Goal: Task Accomplishment & Management: Complete application form

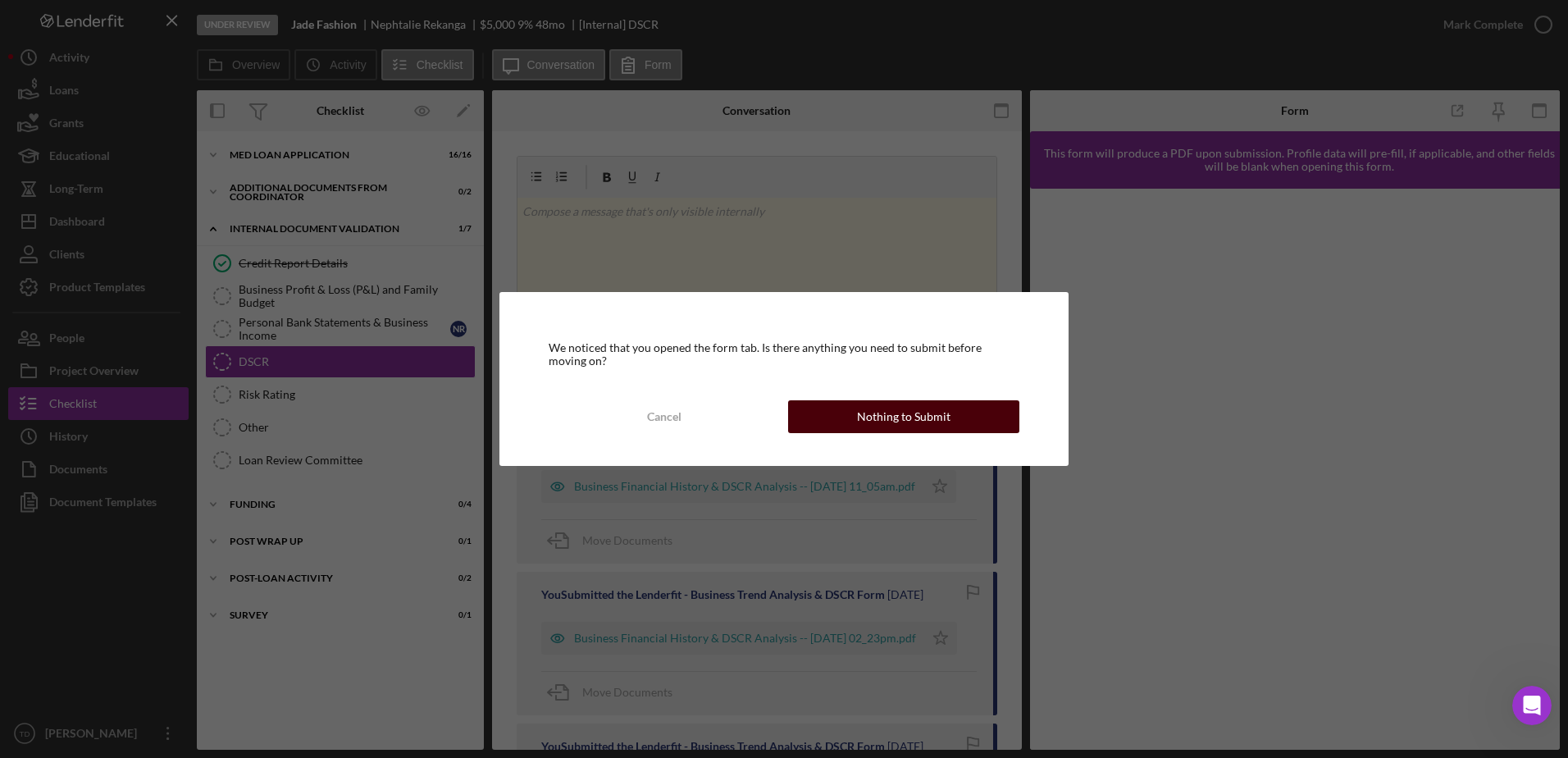
click at [874, 425] on div "Nothing to Submit" at bounding box center [903, 416] width 93 height 32
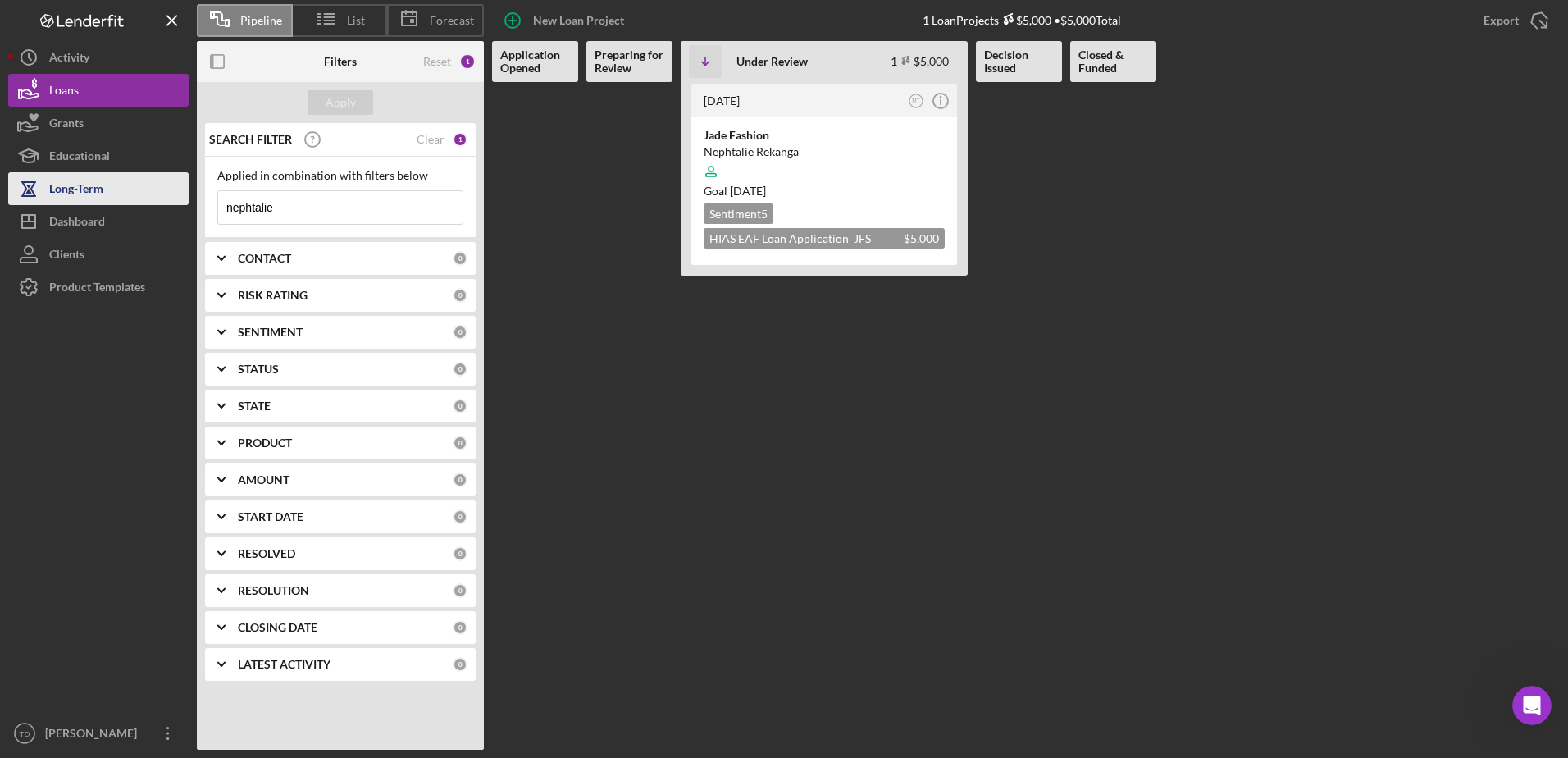
drag, startPoint x: 349, startPoint y: 206, endPoint x: 148, endPoint y: 187, distance: 201.9
click at [148, 187] on div "Pipeline List Forecast New Loan Project 1 Loan Projects $5,000 • $5,000 Total E…" at bounding box center [784, 375] width 1551 height 749
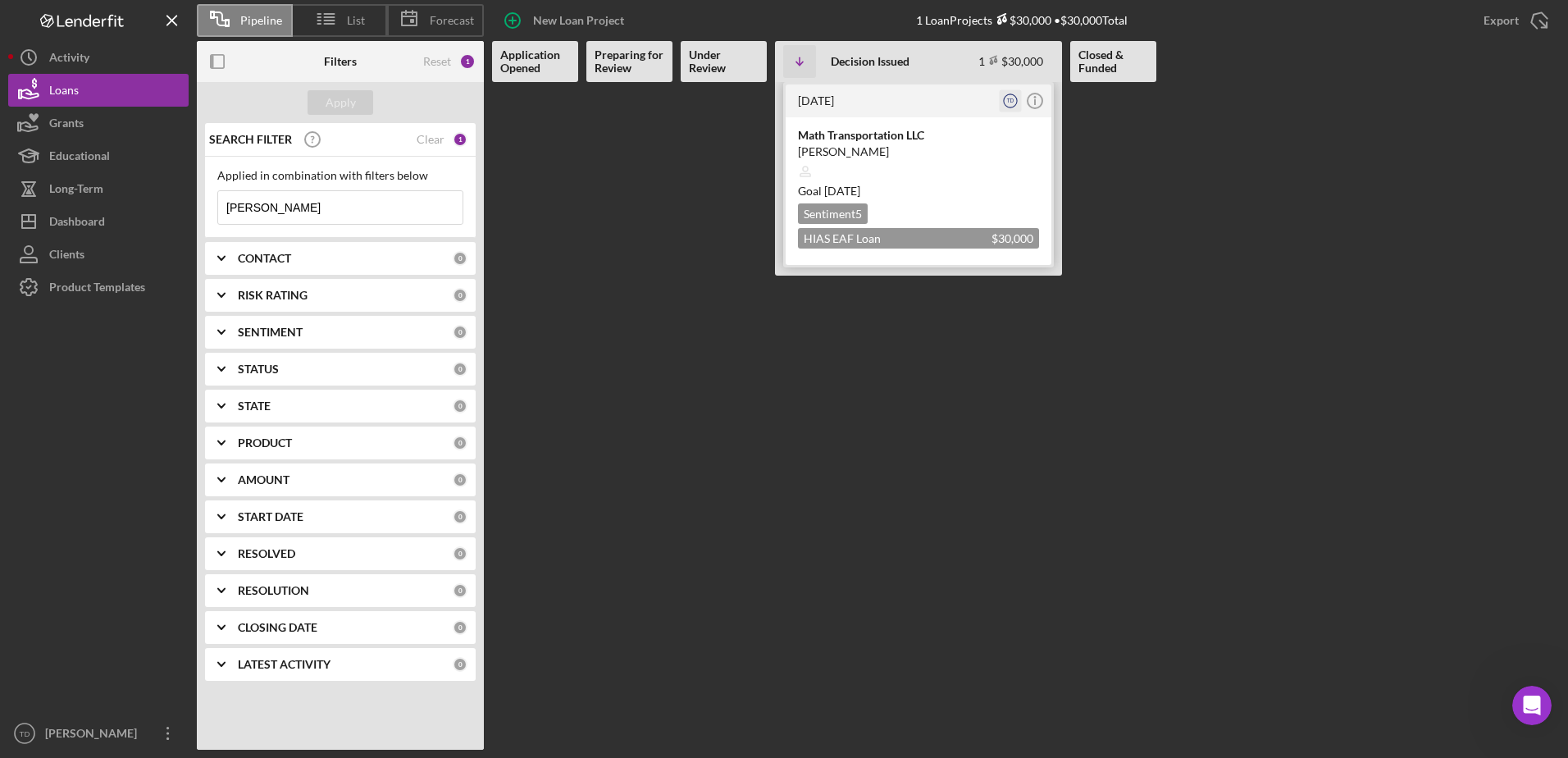
click at [1013, 102] on text "TD" at bounding box center [1011, 101] width 8 height 6
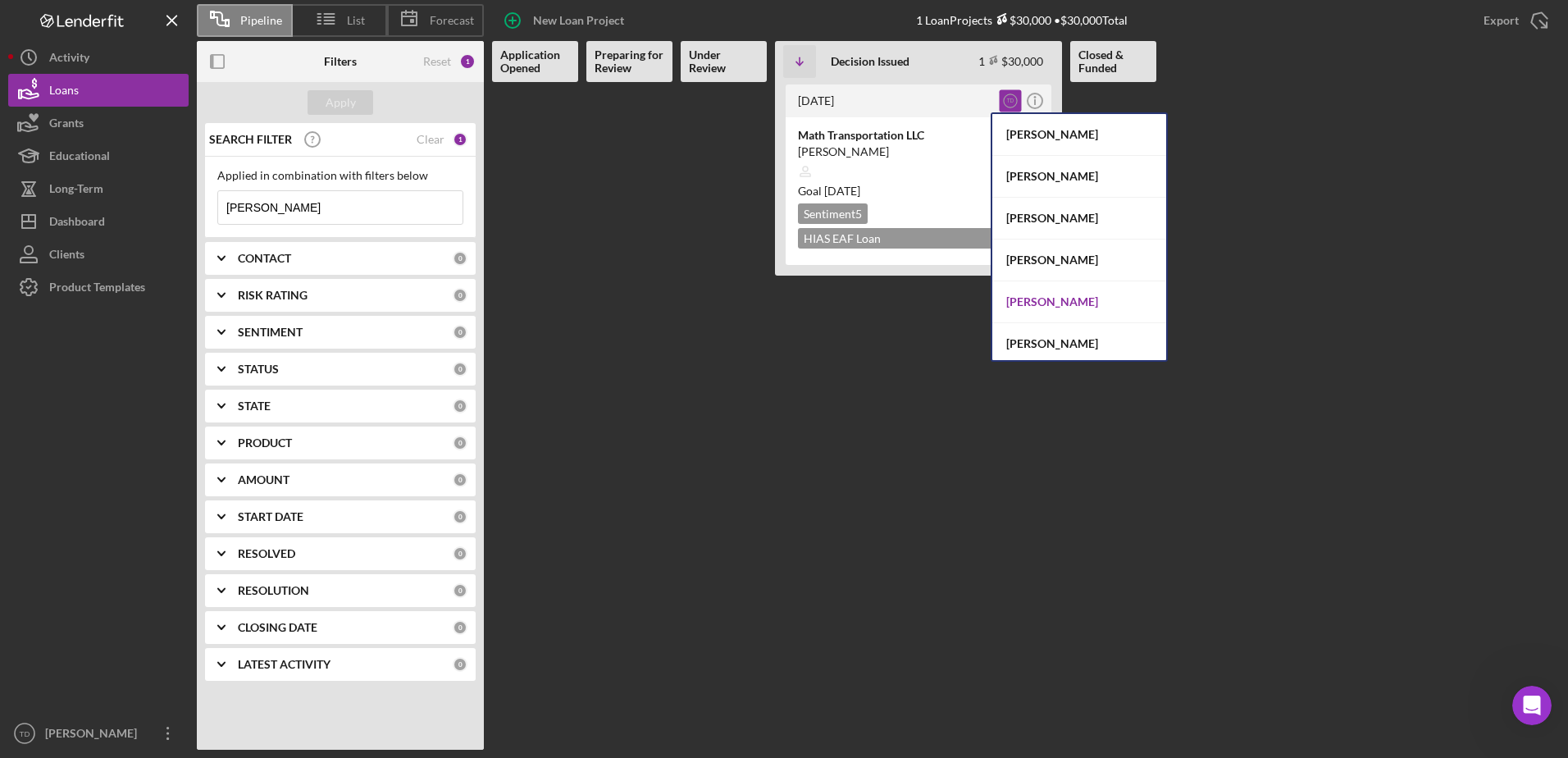
click at [1083, 306] on div "Stephany Rojo" at bounding box center [1079, 302] width 174 height 42
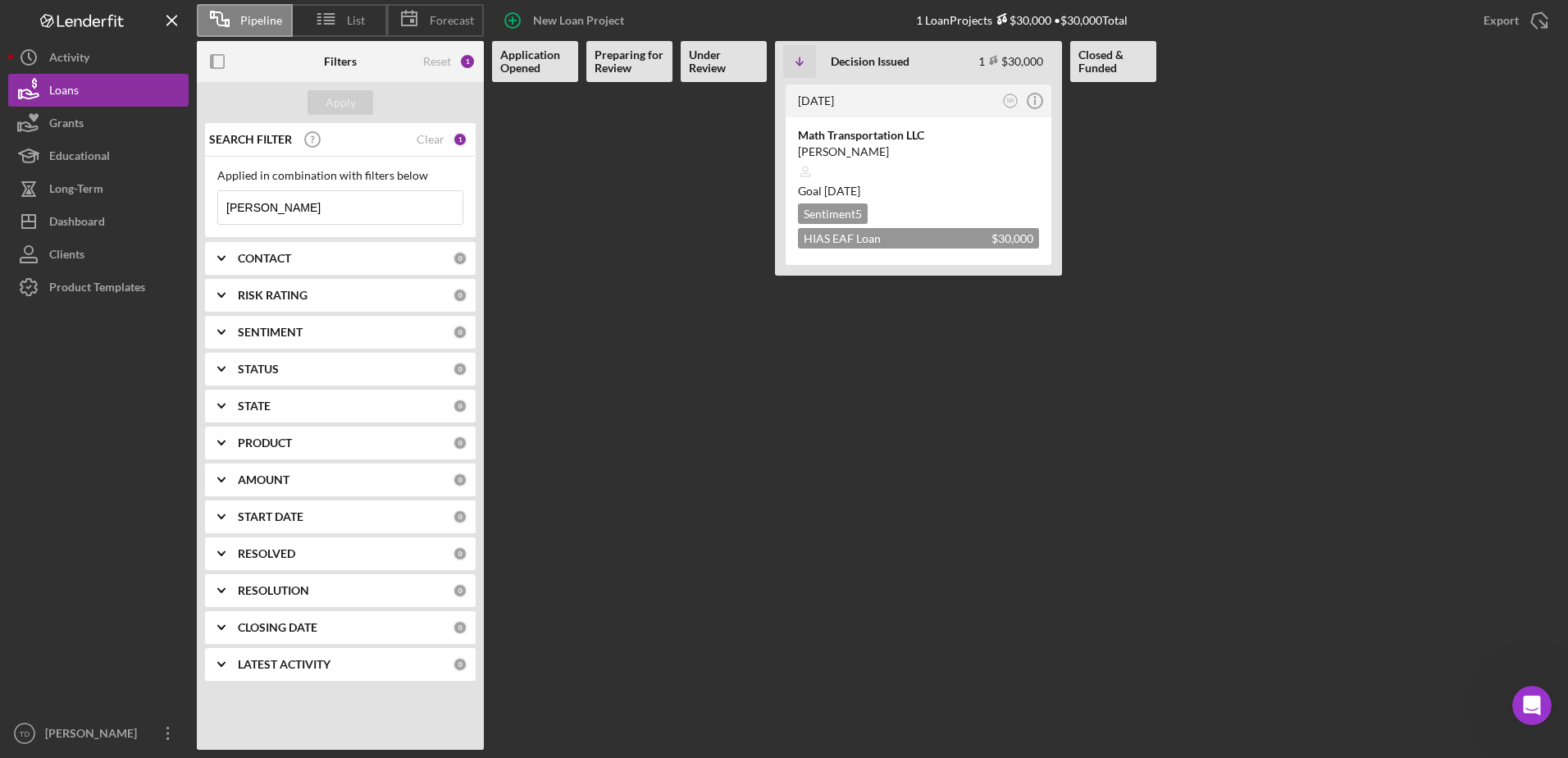
drag, startPoint x: 401, startPoint y: 195, endPoint x: 340, endPoint y: 226, distance: 68.4
click at [340, 226] on div "Applied in combination with filters below hassan Icon/Menu Close" at bounding box center [340, 197] width 271 height 81
click at [345, 213] on input "hassan" at bounding box center [339, 207] width 244 height 32
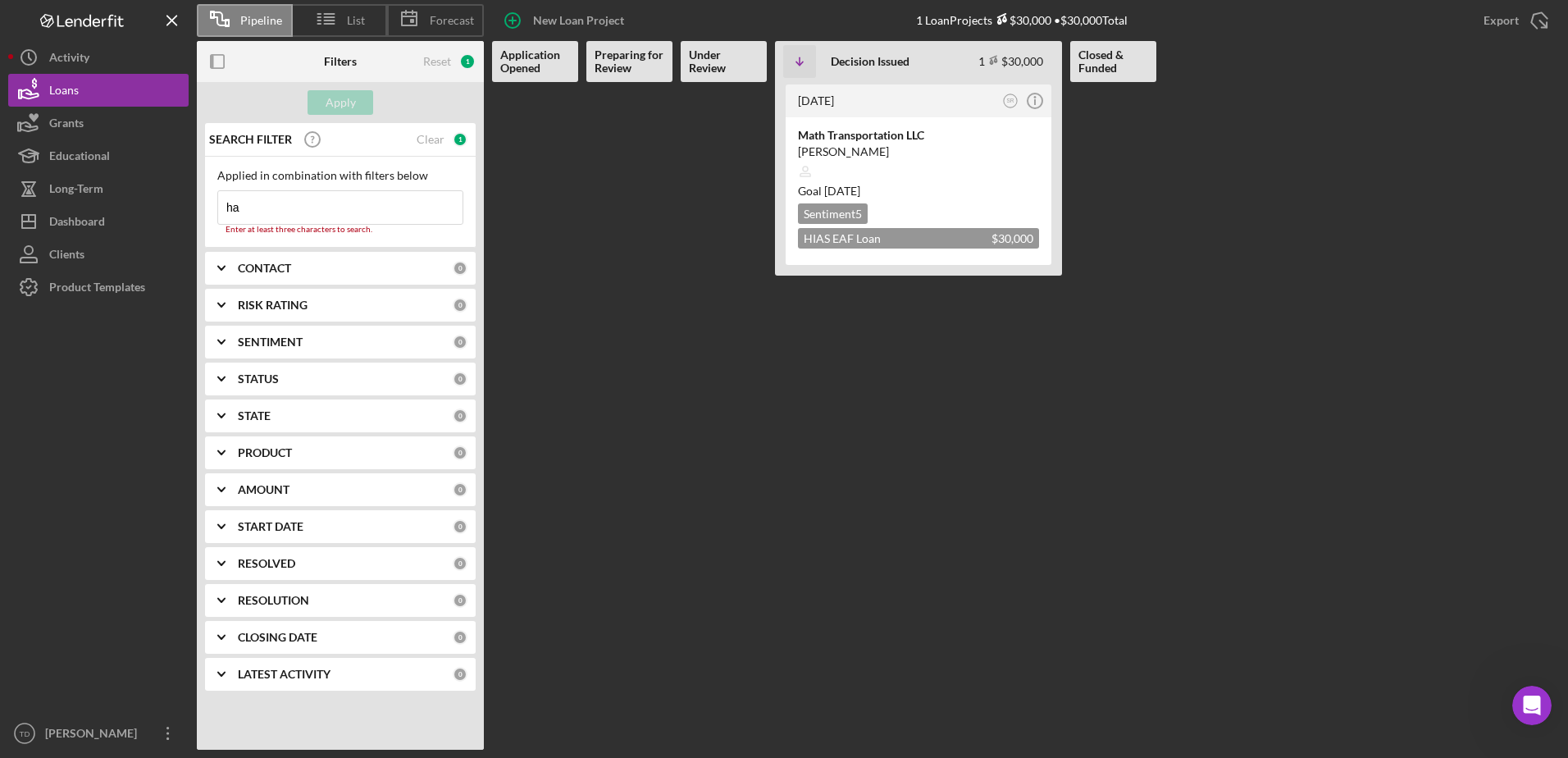
type input "h"
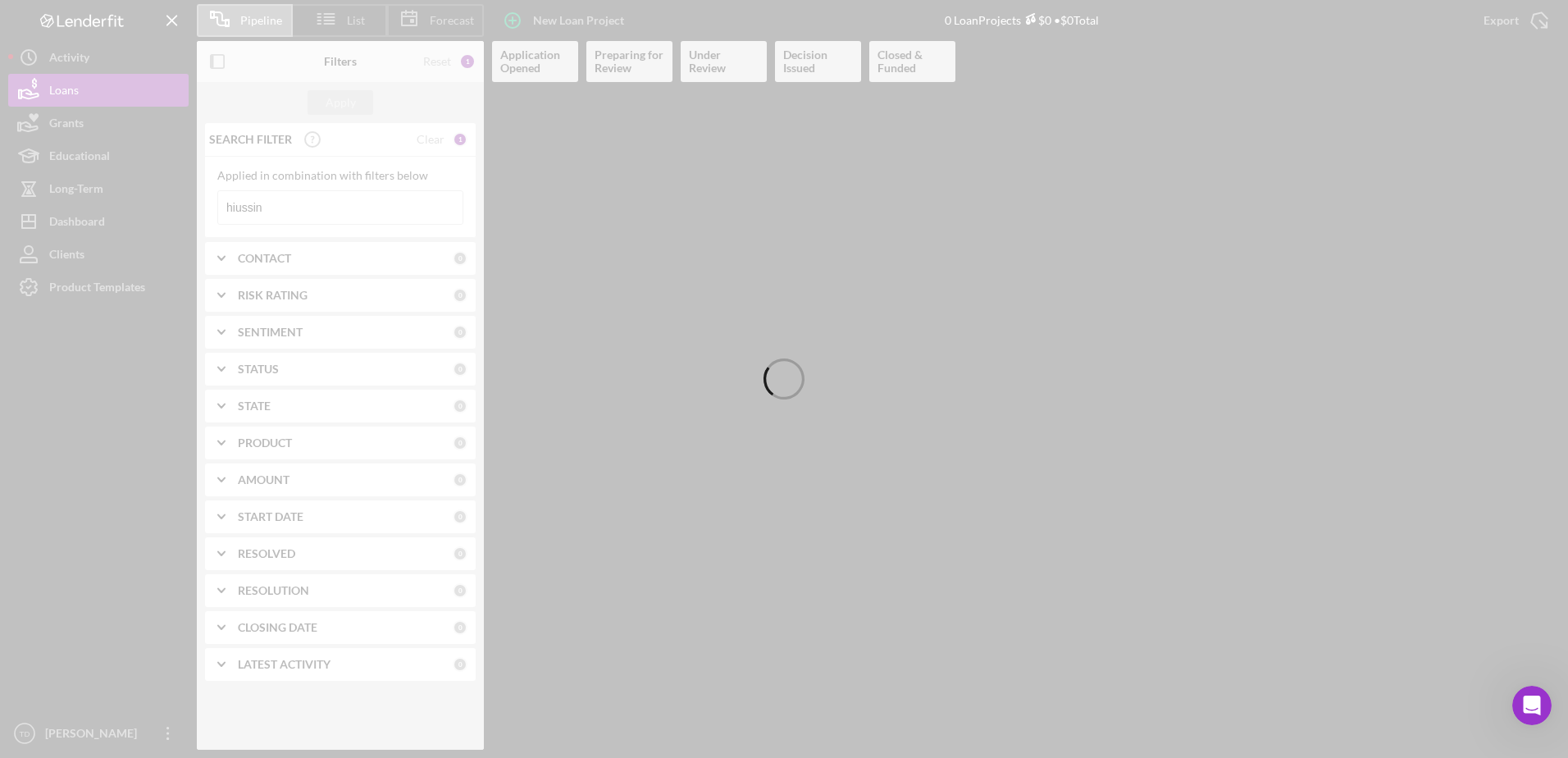
click at [345, 213] on div at bounding box center [784, 379] width 1568 height 758
click at [308, 208] on div at bounding box center [784, 379] width 1568 height 758
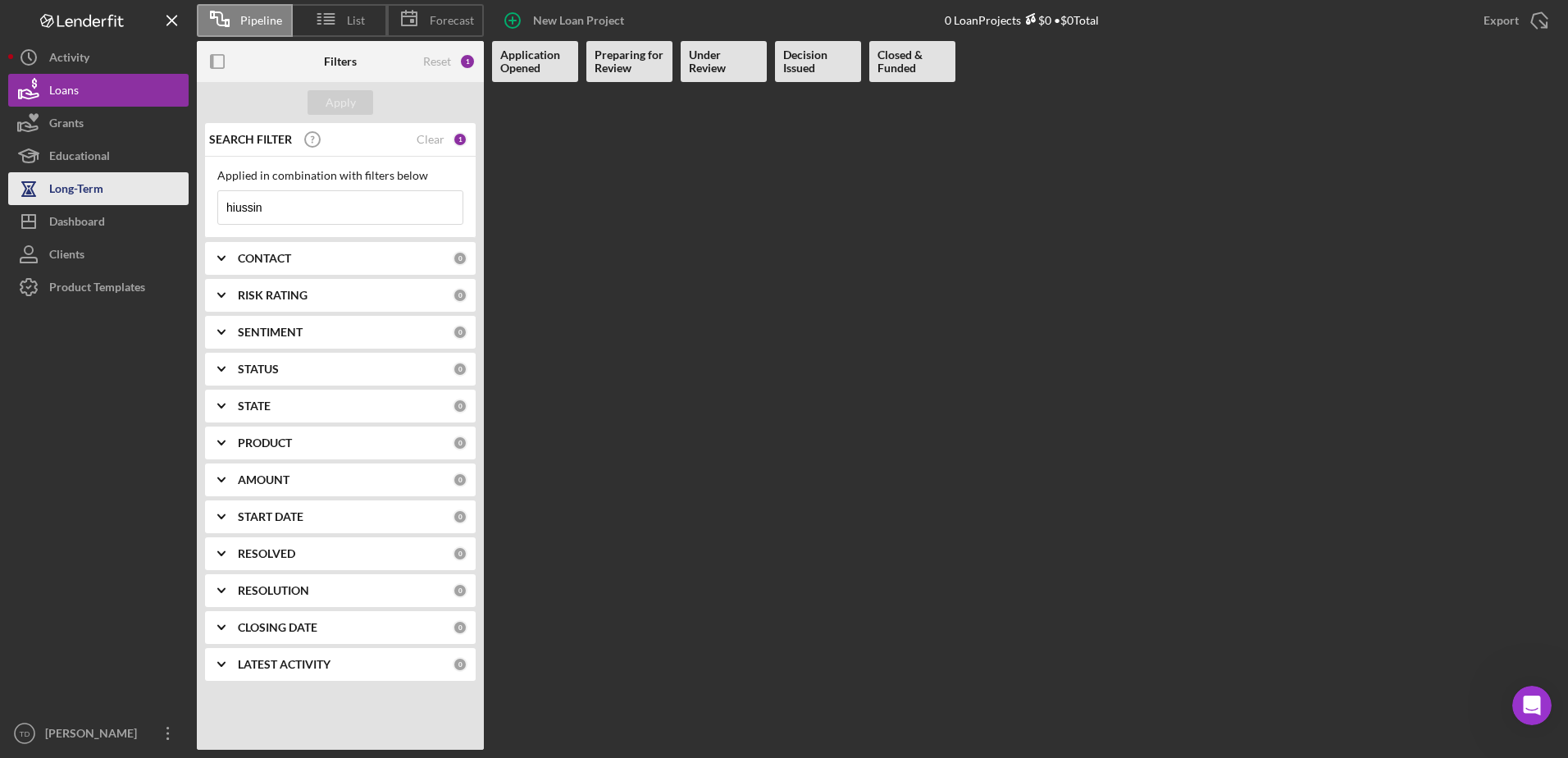
drag, startPoint x: 308, startPoint y: 208, endPoint x: 182, endPoint y: 195, distance: 126.7
click at [182, 195] on div "Pipeline List Forecast New Loan Project 0 Loan Projects $0 • $0 Total Export Ic…" at bounding box center [784, 375] width 1551 height 749
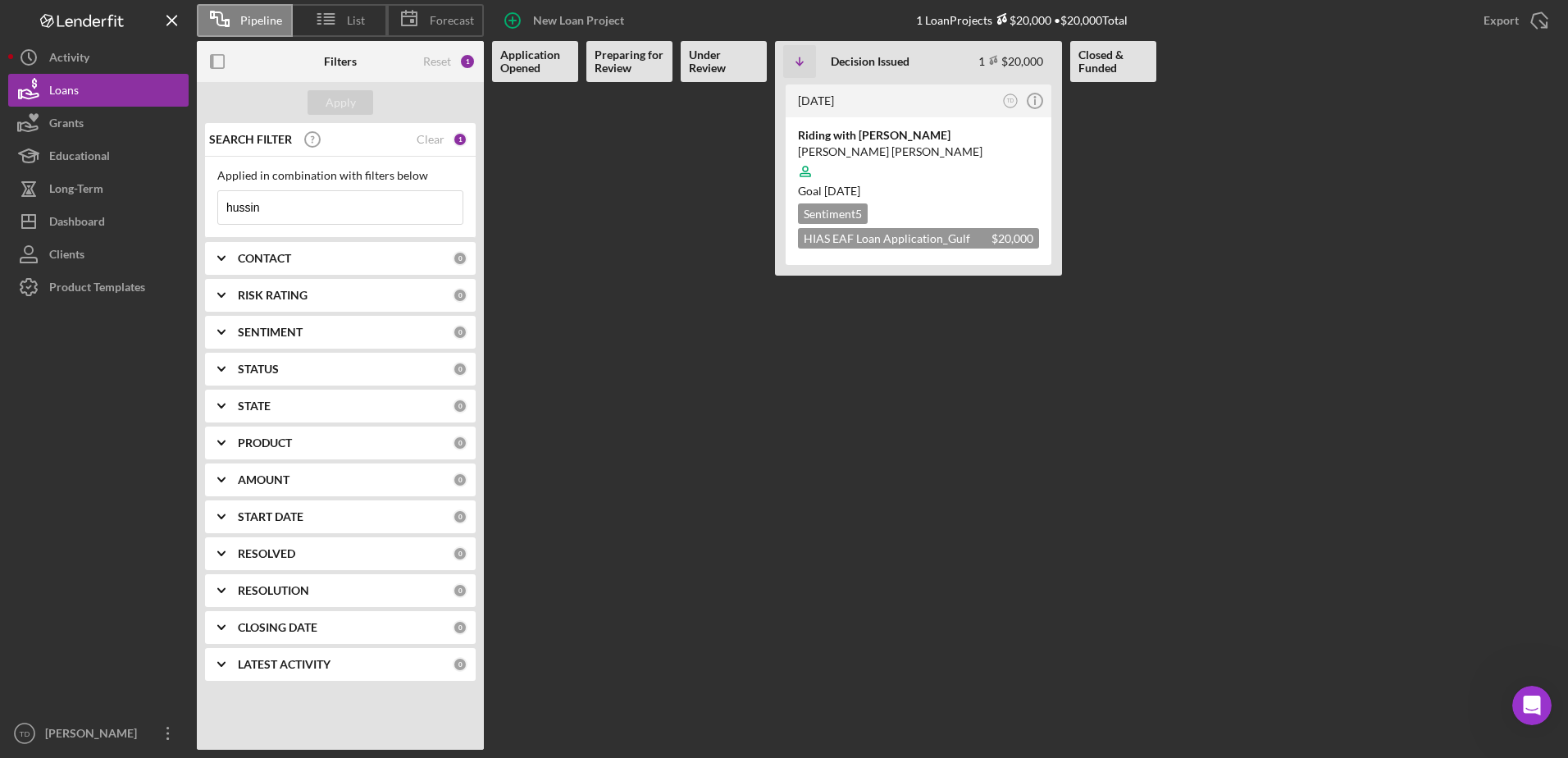
type input "hussin"
click at [887, 136] on div "Riding with [PERSON_NAME]" at bounding box center [919, 135] width 241 height 17
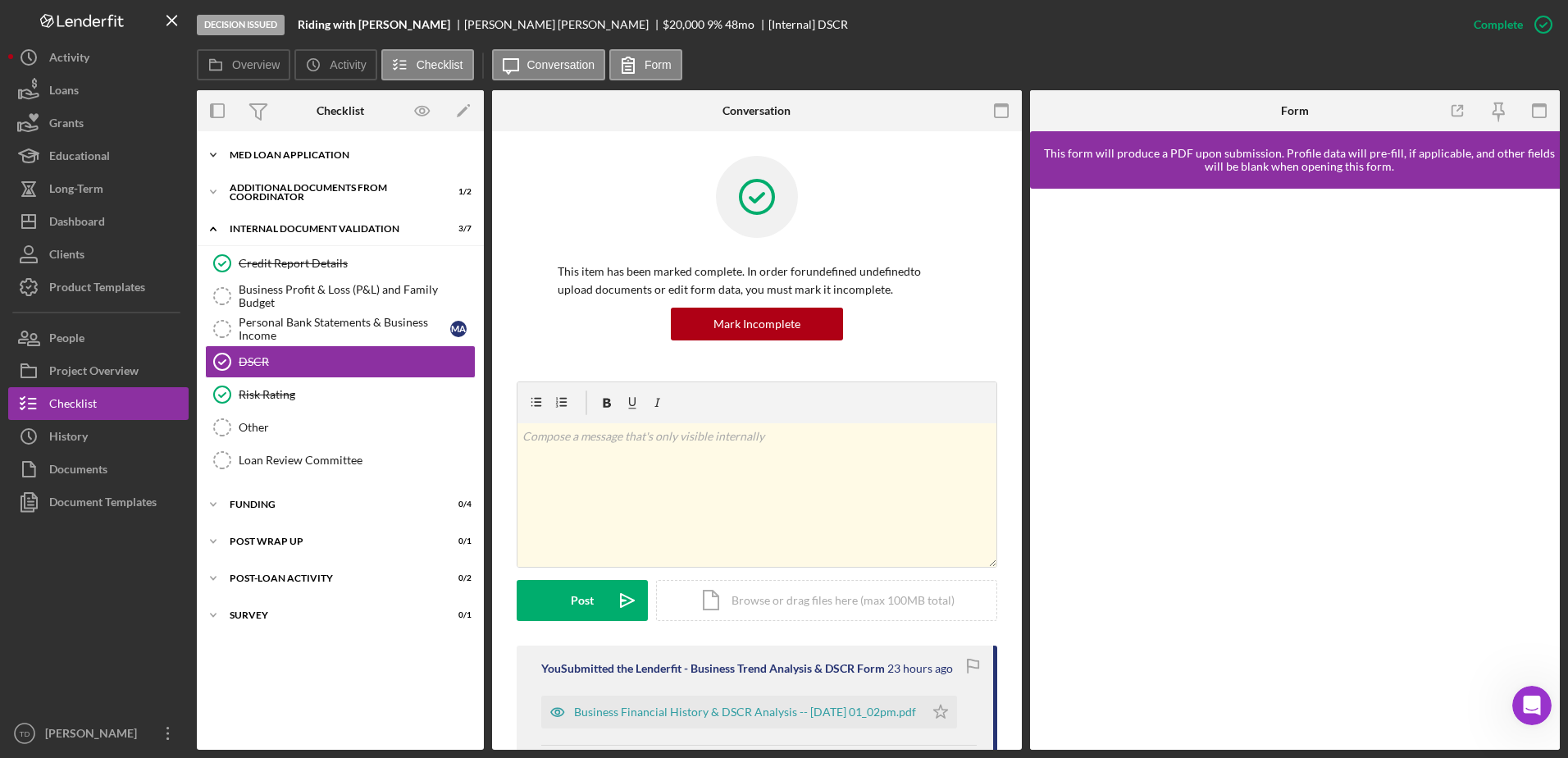
click at [290, 145] on div "Icon/Expander MED Loan Application 18 / 18" at bounding box center [340, 154] width 287 height 32
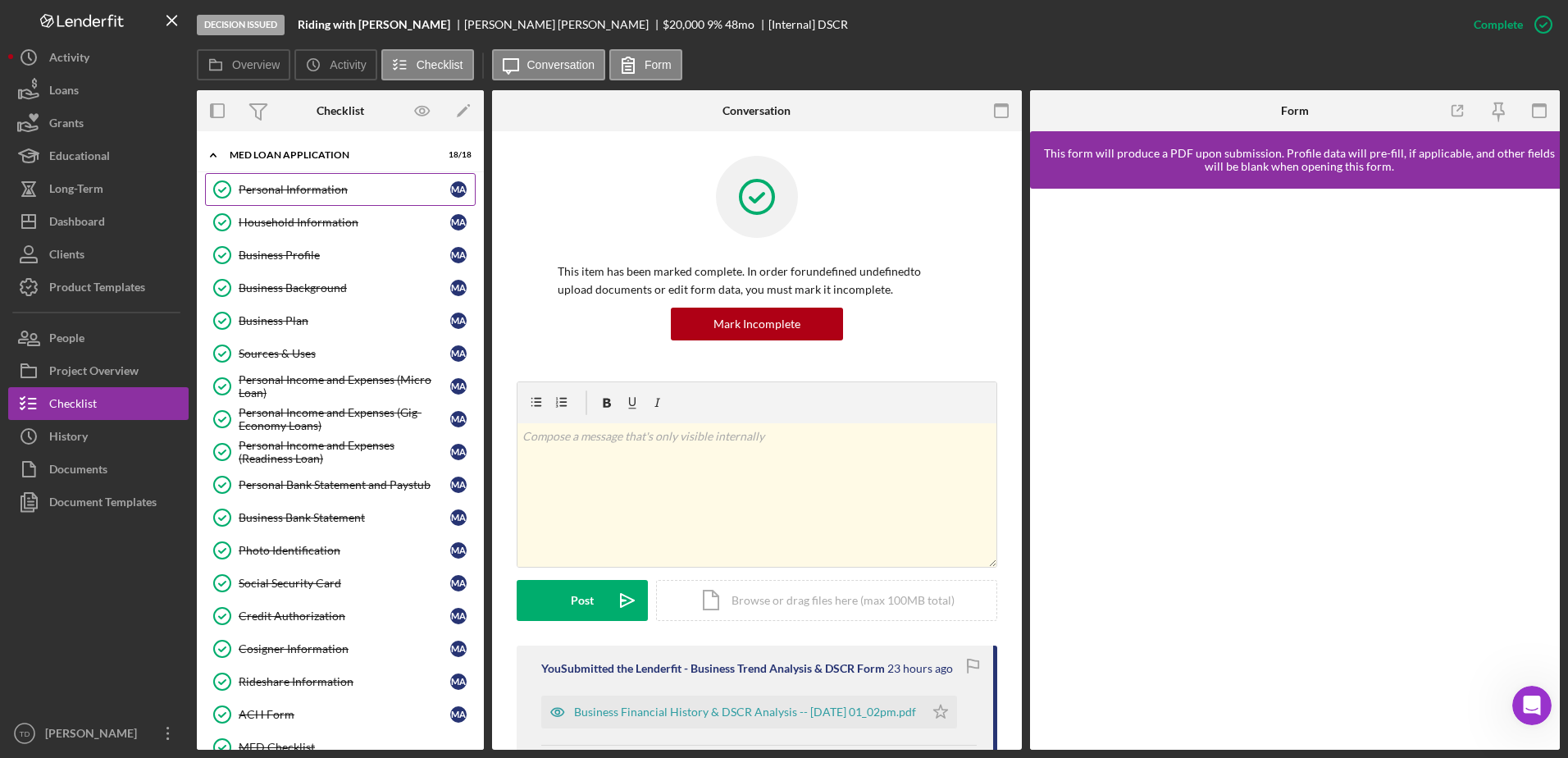
click at [279, 187] on div "Personal Information" at bounding box center [344, 188] width 212 height 13
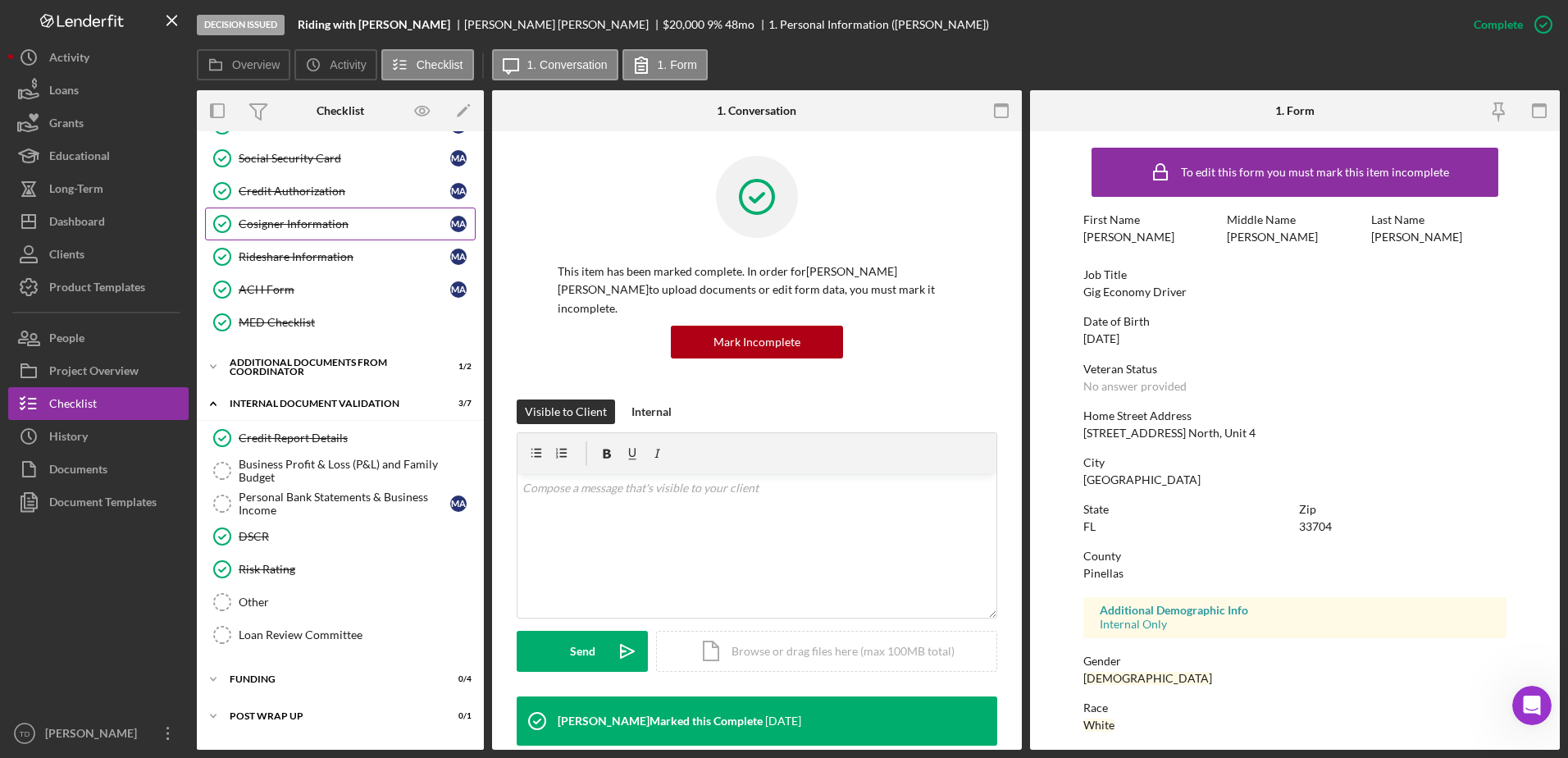
scroll to position [472, 0]
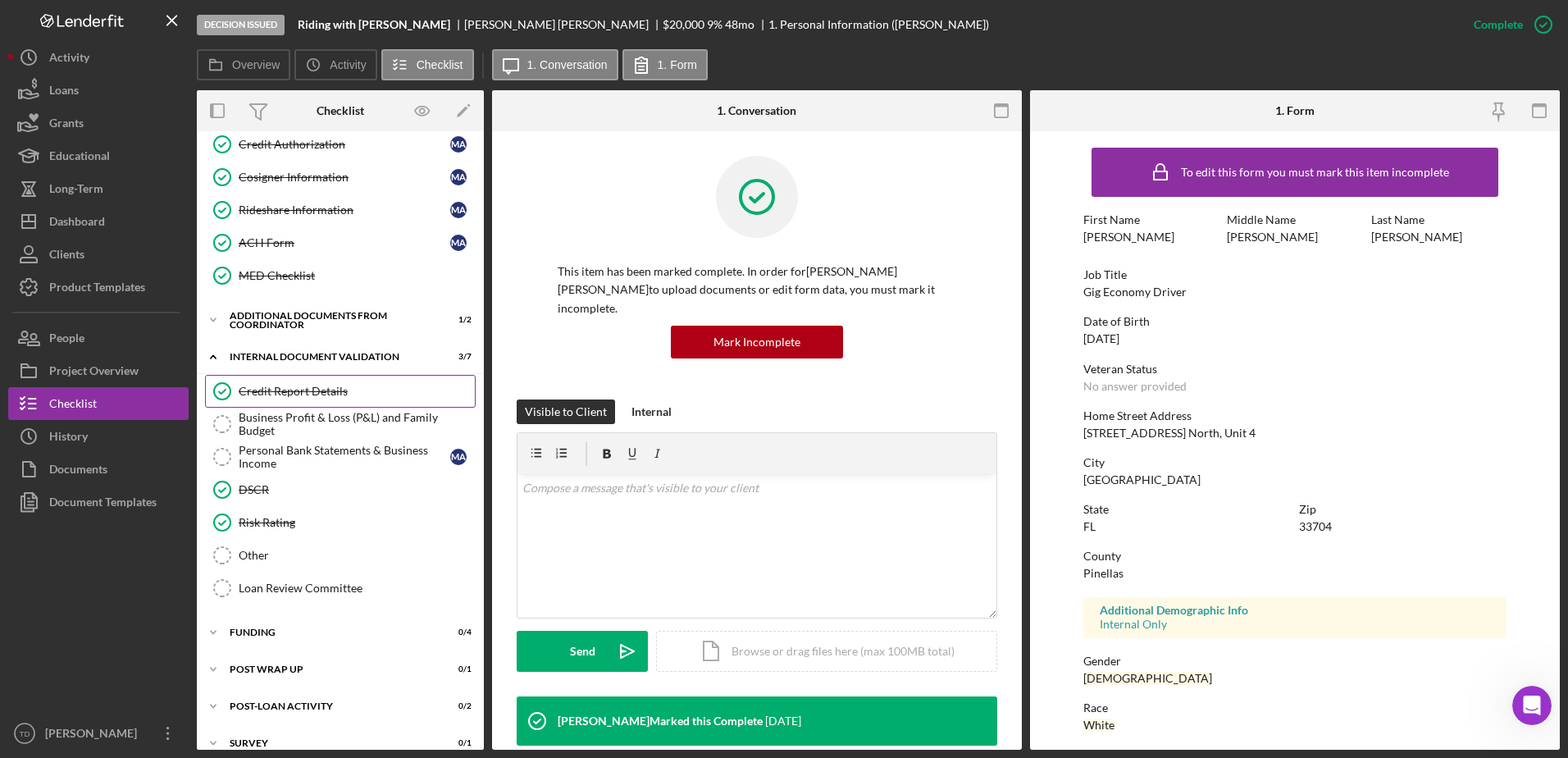
click at [276, 385] on div "Credit Report Details" at bounding box center [356, 390] width 236 height 13
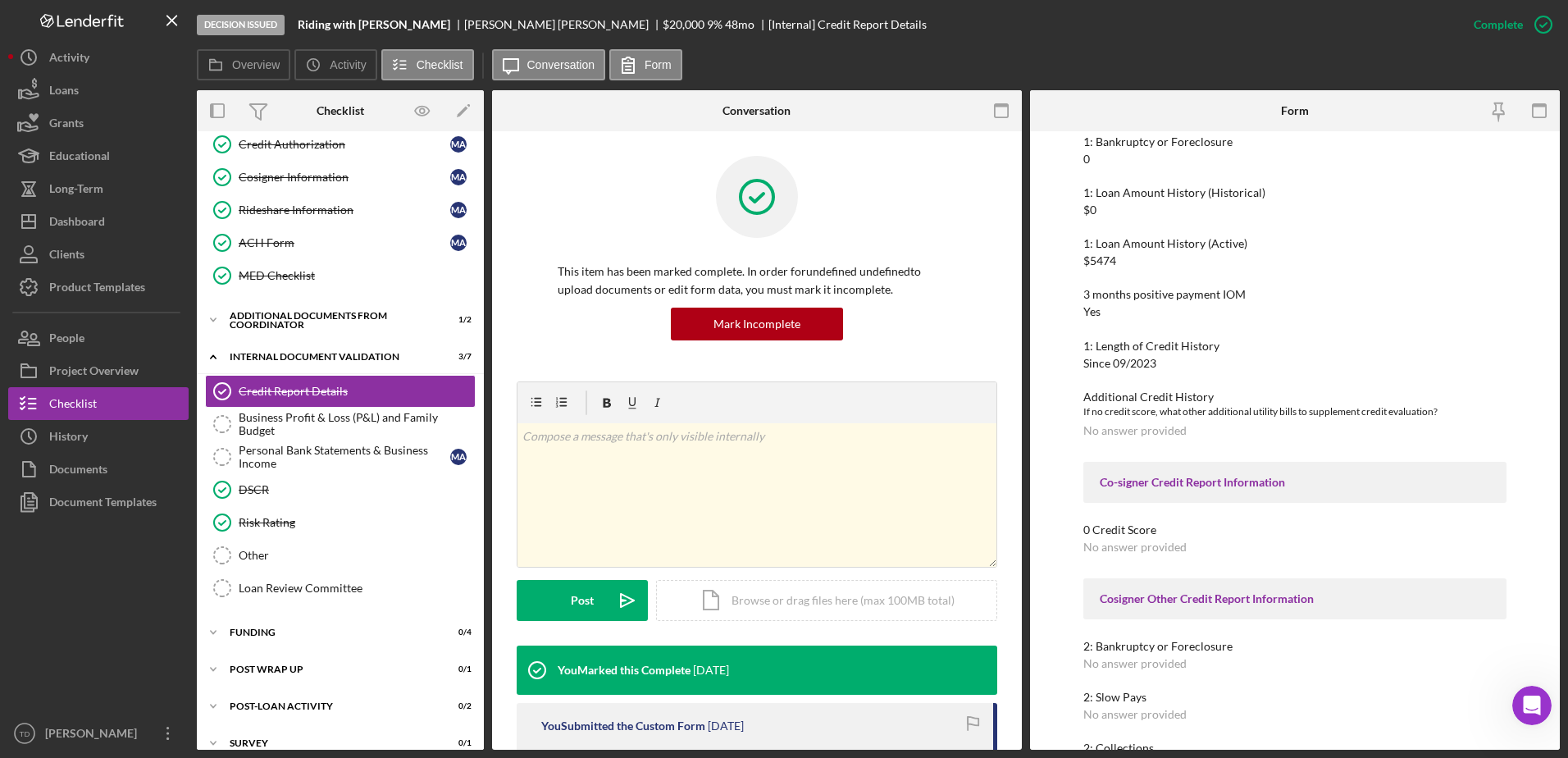
scroll to position [411, 0]
click at [331, 421] on div "Business Profit & Loss (P&L) and Family Budget" at bounding box center [356, 424] width 236 height 26
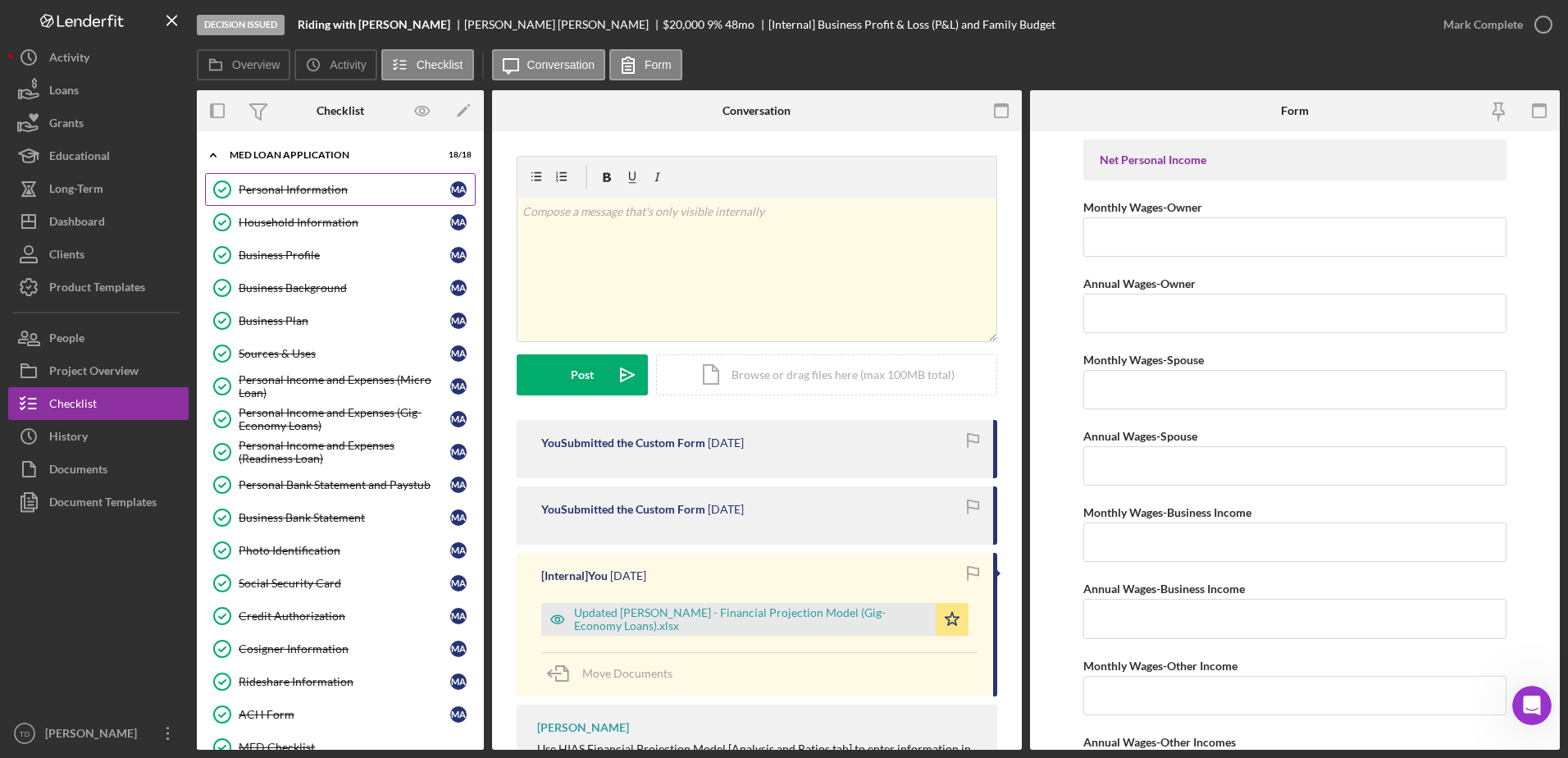
click at [300, 187] on div "Personal Information" at bounding box center [344, 188] width 212 height 13
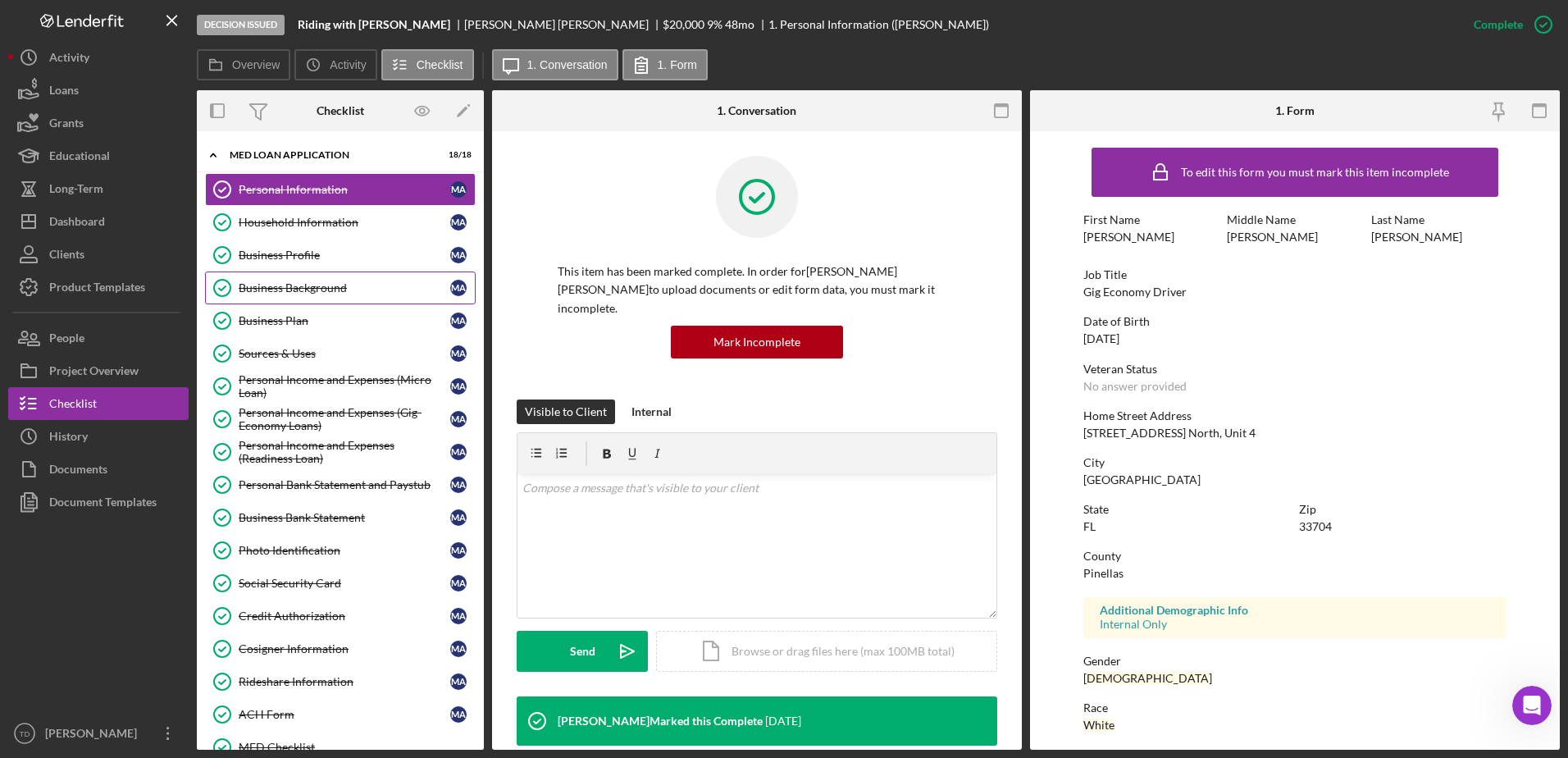
click at [308, 294] on div "Business Background" at bounding box center [344, 287] width 212 height 13
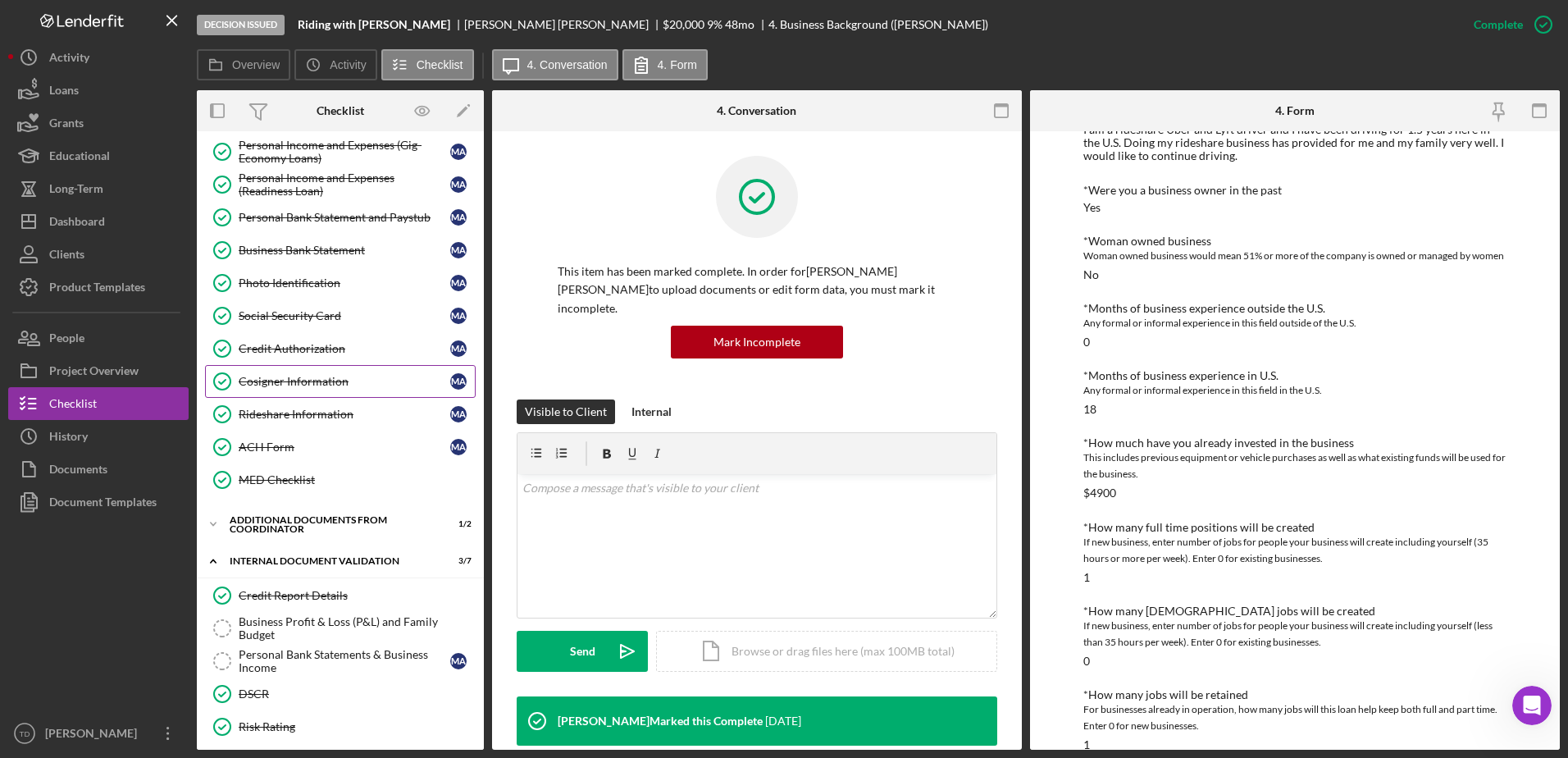
scroll to position [324, 0]
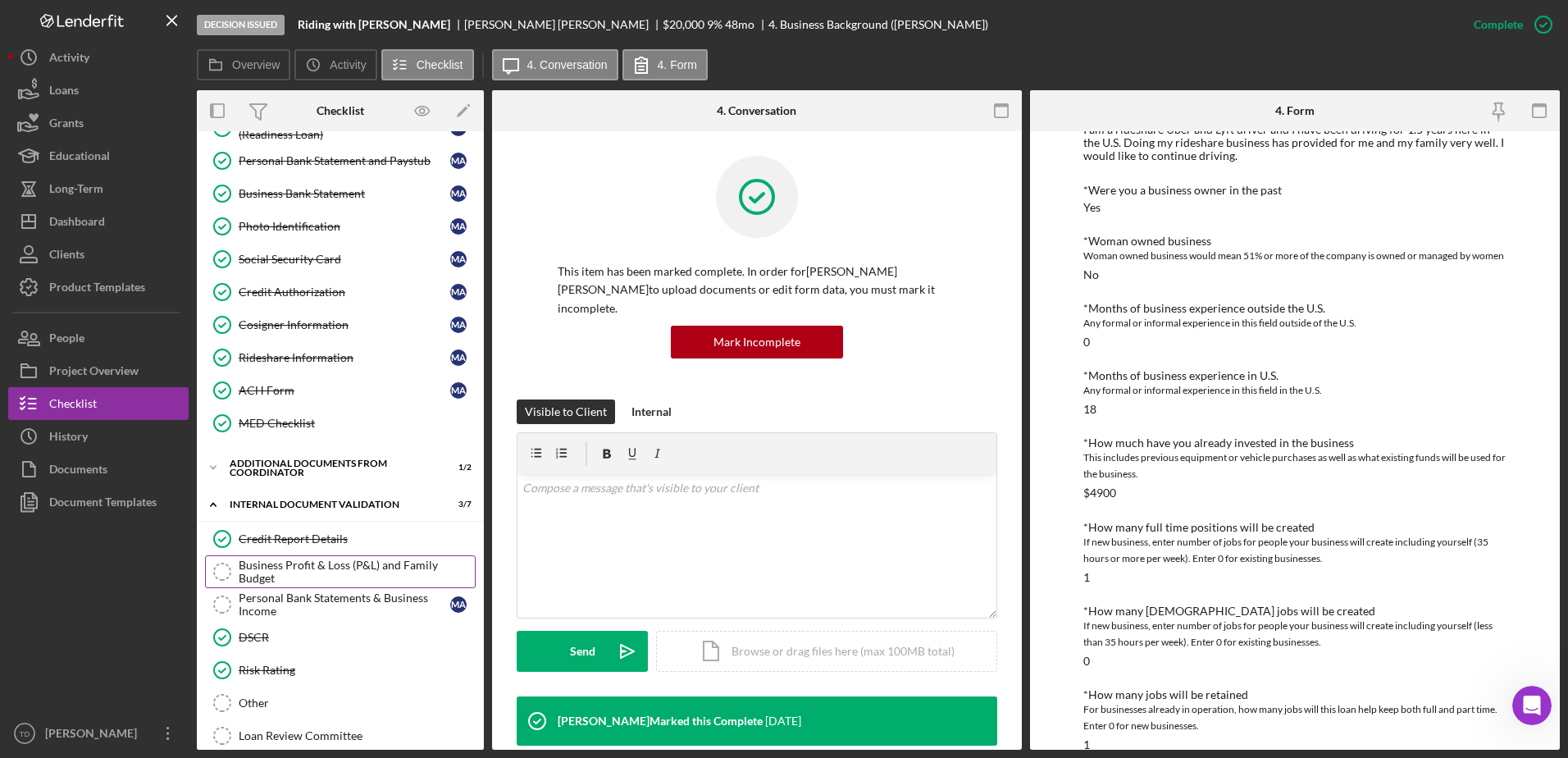
click at [352, 572] on div "Business Profit & Loss (P&L) and Family Budget" at bounding box center [356, 571] width 236 height 26
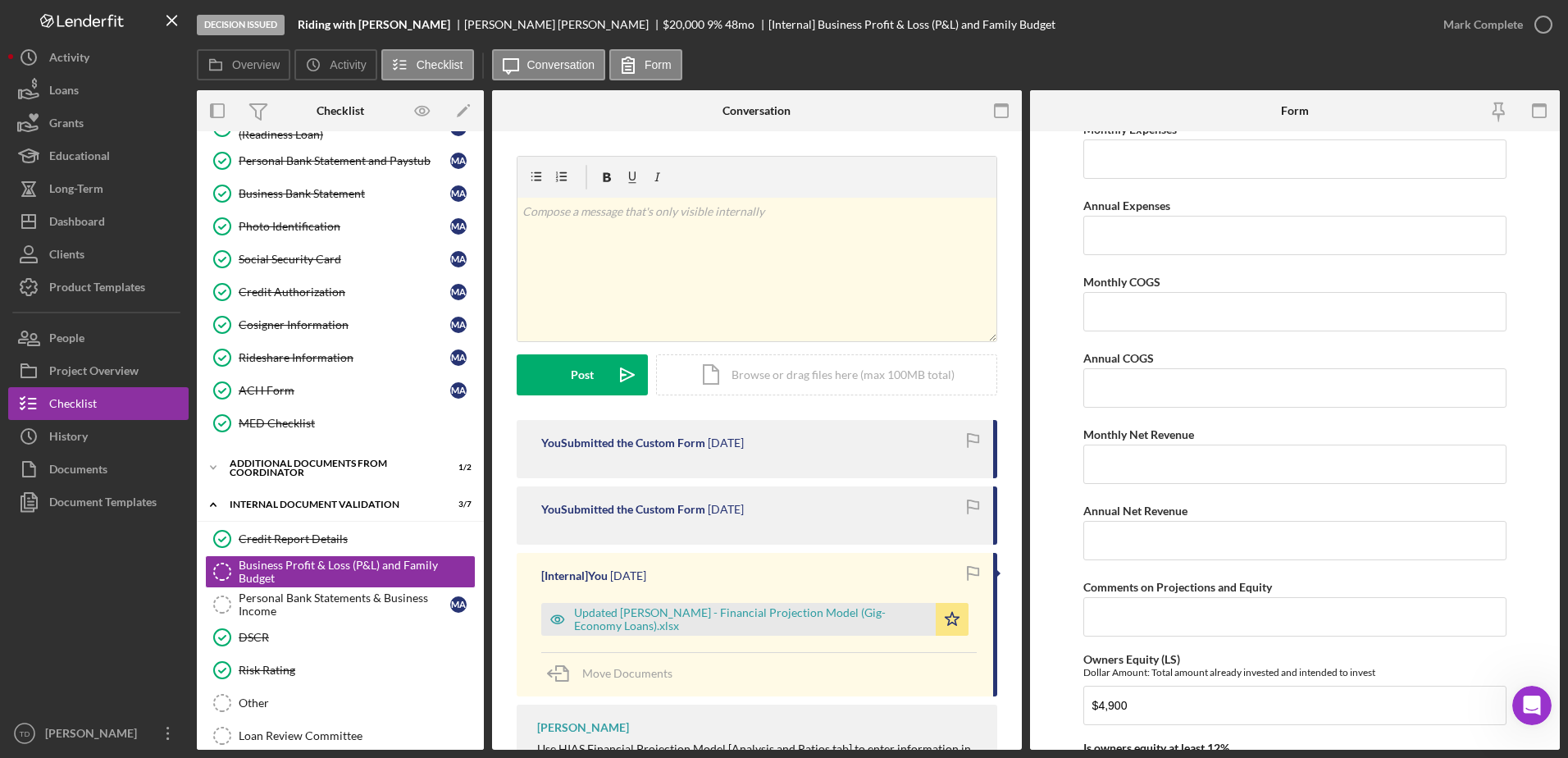
scroll to position [2180, 0]
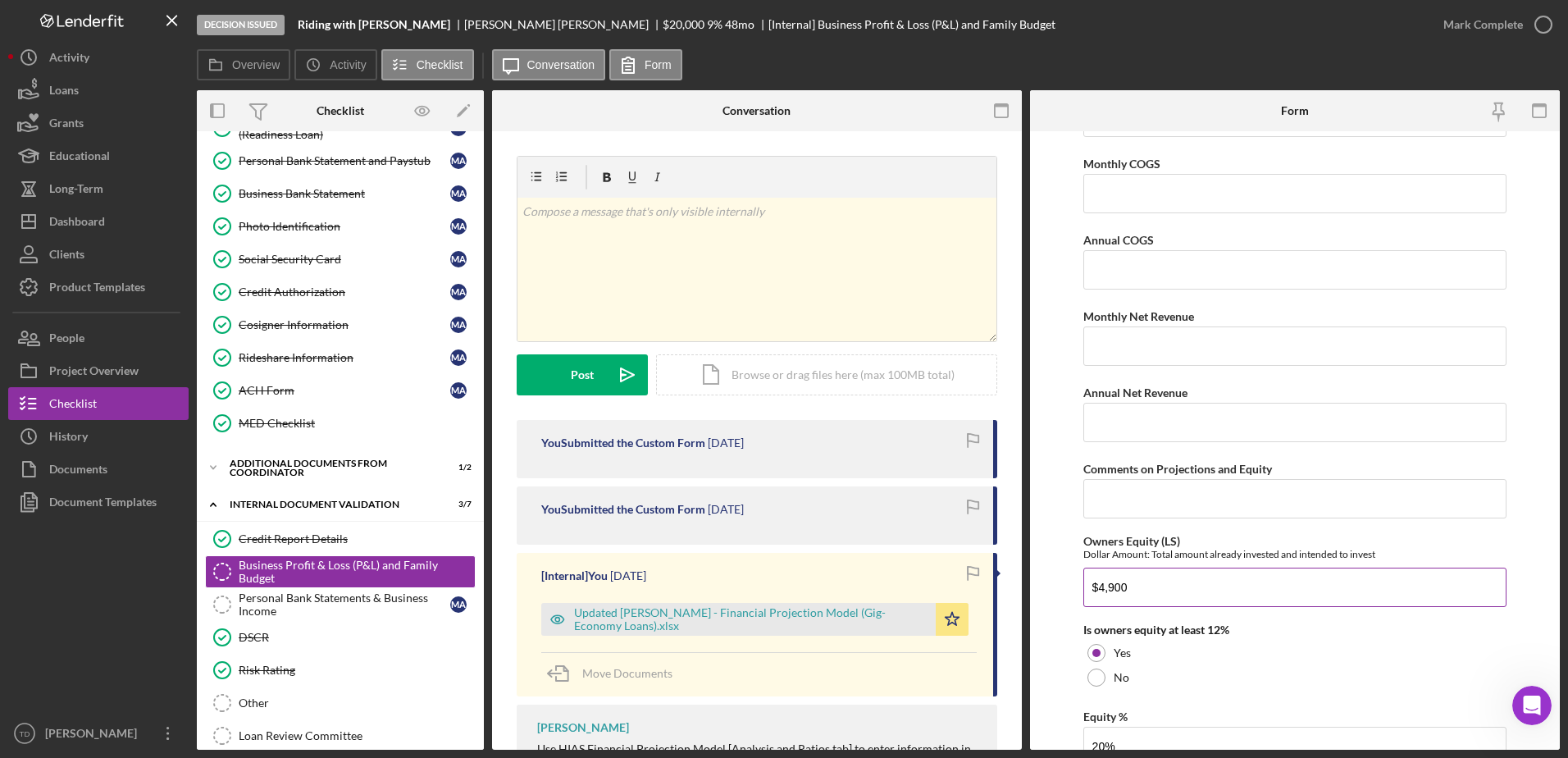
drag, startPoint x: 1138, startPoint y: 588, endPoint x: 1102, endPoint y: 593, distance: 36.3
click at [1102, 593] on input "$4,900" at bounding box center [1295, 587] width 424 height 39
click at [1138, 590] on input "$4,900" at bounding box center [1295, 587] width 424 height 39
type input "$4"
click at [1187, 676] on div "No" at bounding box center [1295, 677] width 424 height 25
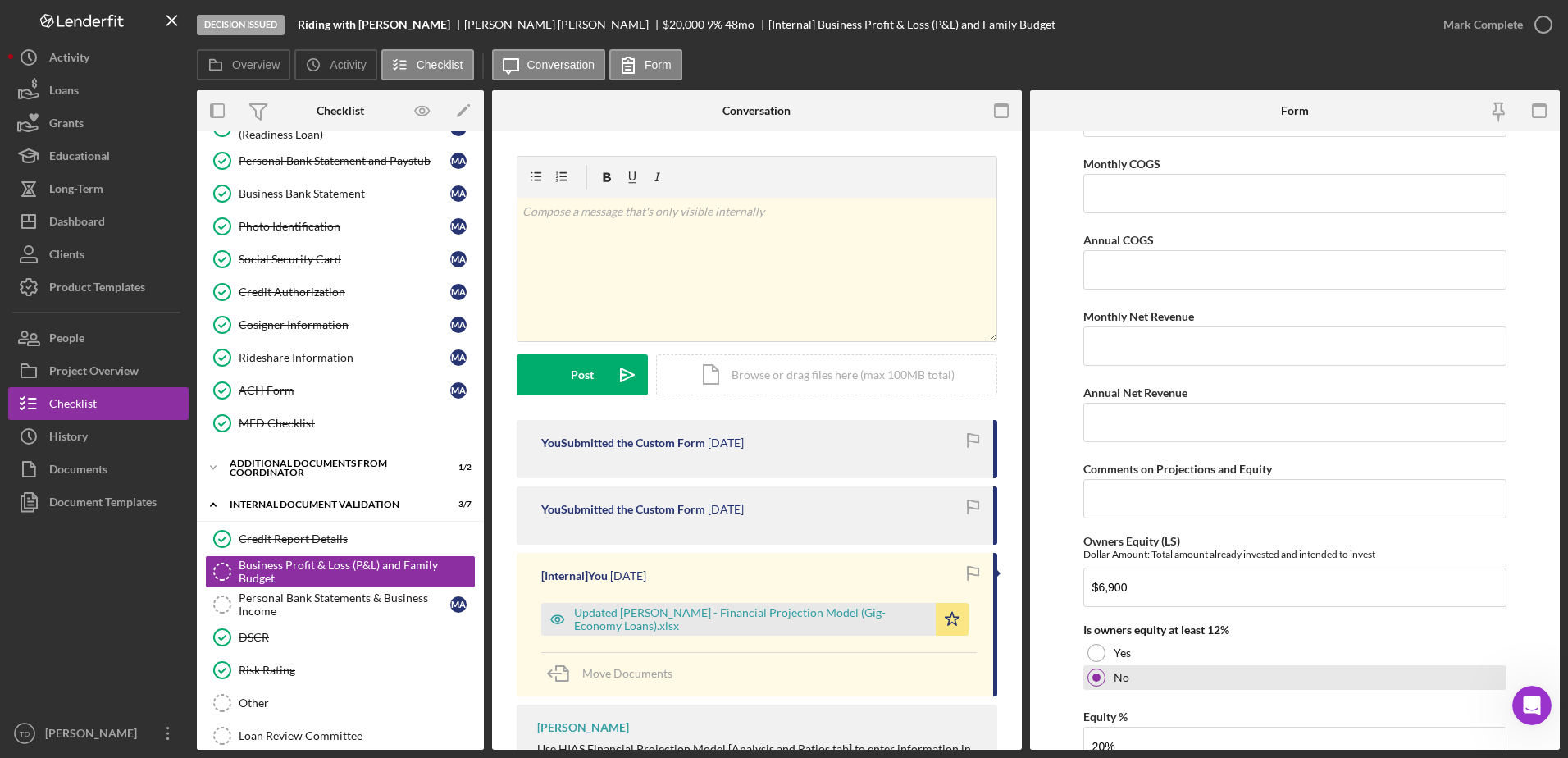
scroll to position [2257, 0]
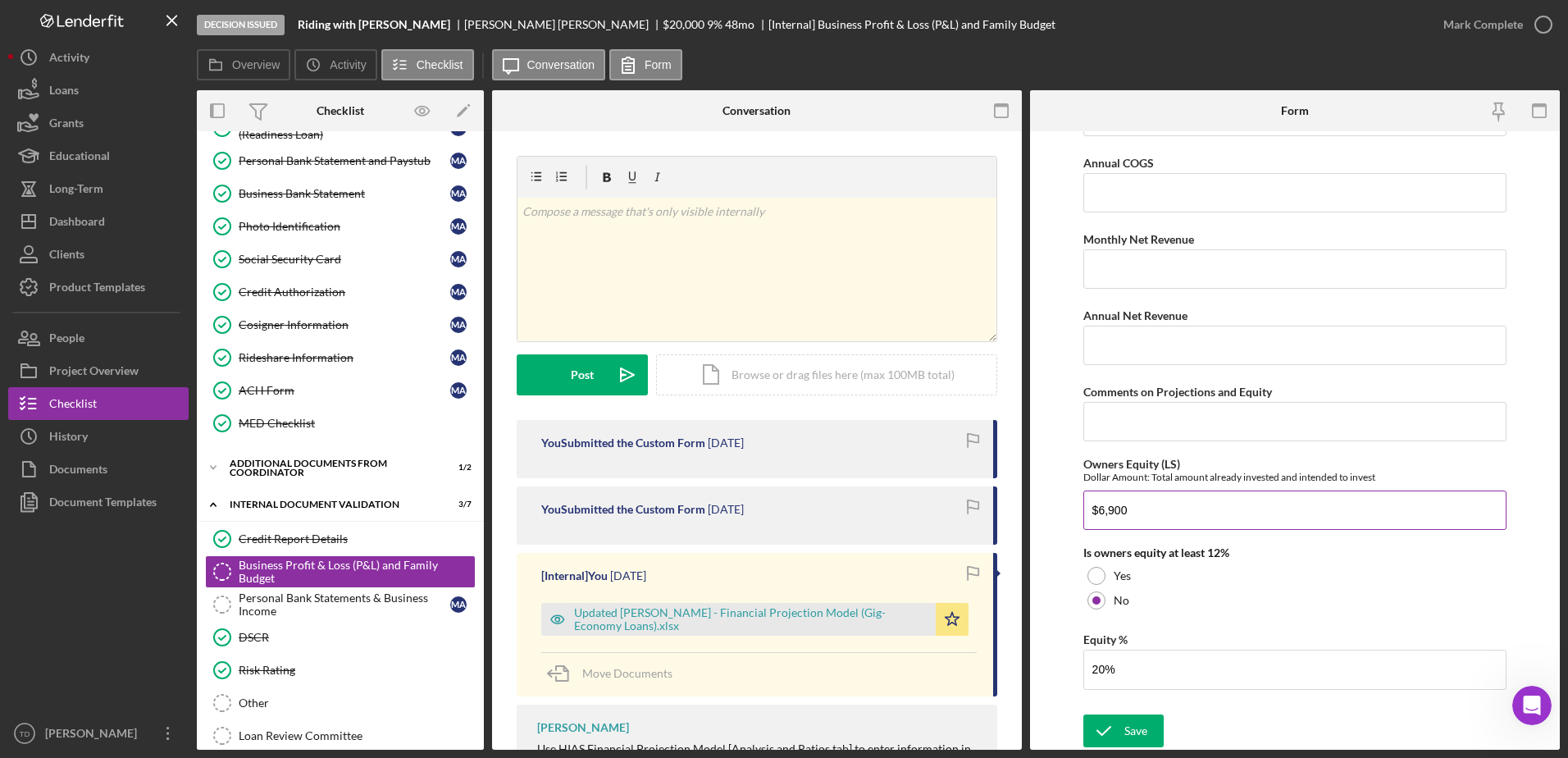
click at [1103, 509] on input "$6,900" at bounding box center [1295, 510] width 424 height 39
type input "$4,900"
click at [765, 608] on div "Updated MOHAMAD HUSSIN - Financial Projection Model (Gig-Economy Loans).xlsx" at bounding box center [750, 619] width 353 height 26
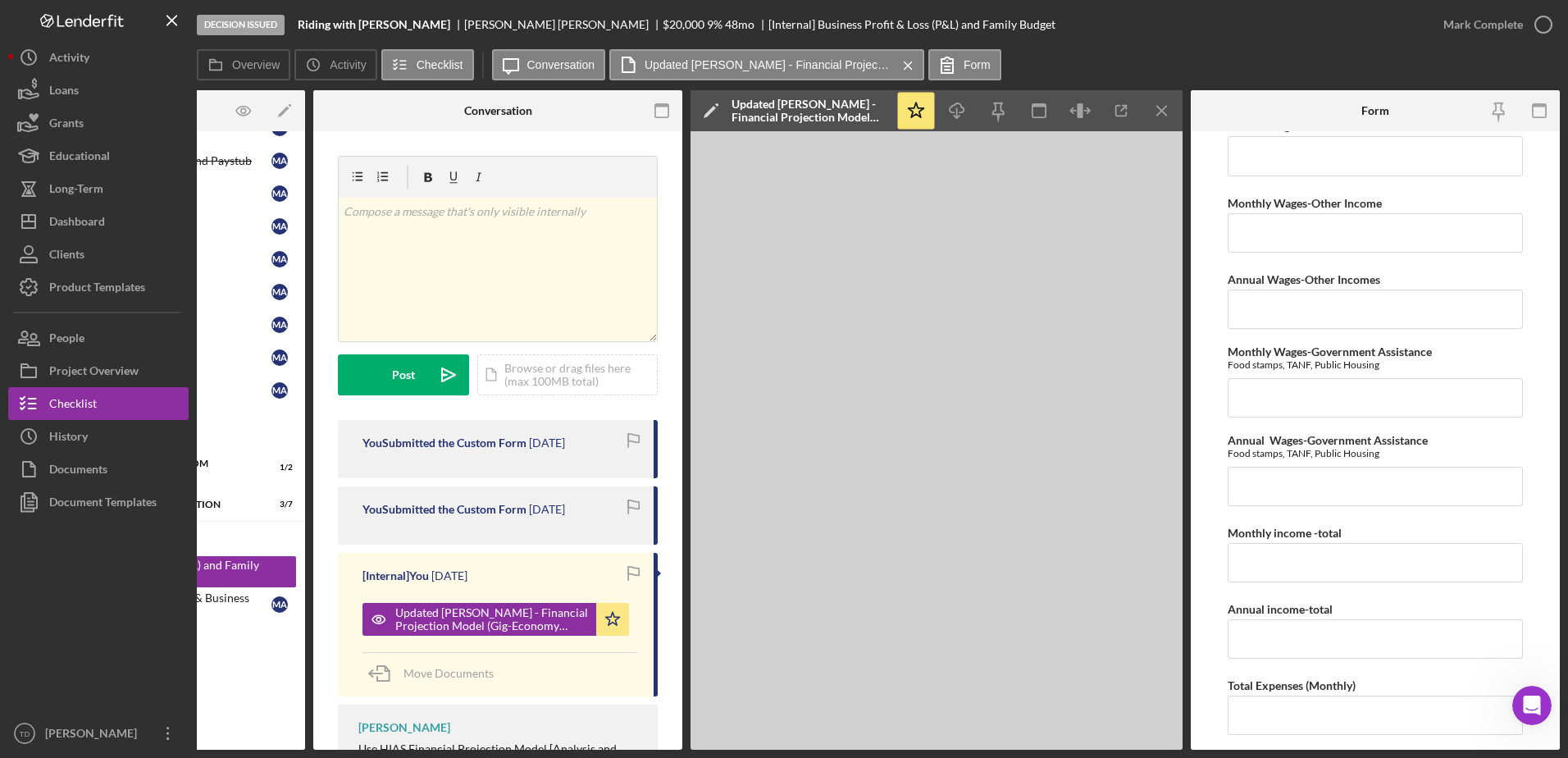
scroll to position [0, 0]
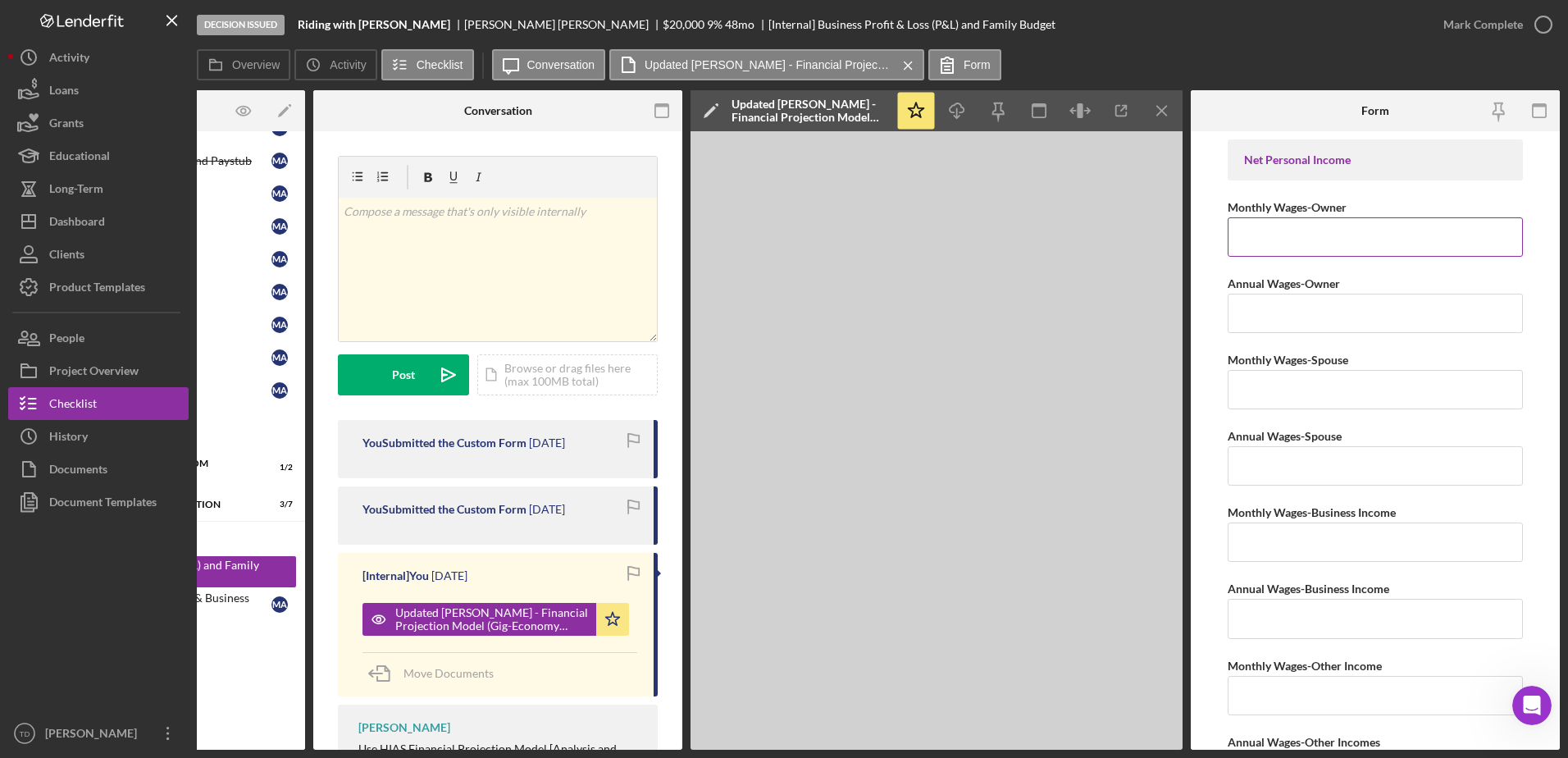
click at [1276, 245] on input "Monthly Wages-Owner" at bounding box center [1375, 237] width 295 height 39
type input "$3,973"
click at [1375, 310] on input "Annual Wages-Owner" at bounding box center [1375, 313] width 295 height 39
type input "$47,676"
click at [1316, 395] on input "Monthly Wages-Spouse" at bounding box center [1375, 389] width 295 height 39
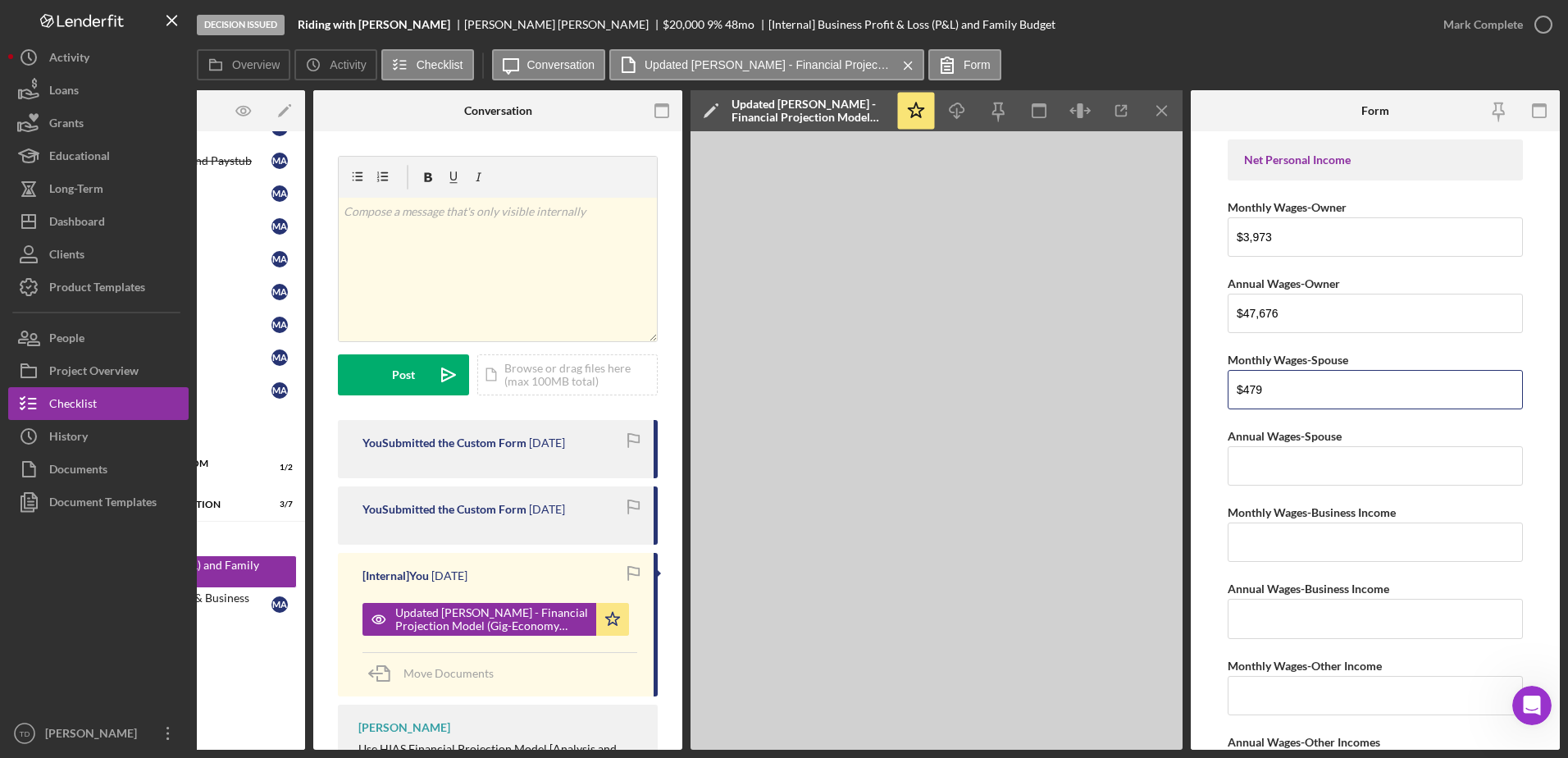
type input "$479"
click at [1287, 467] on input "Annual Wages-Spouse" at bounding box center [1375, 466] width 295 height 39
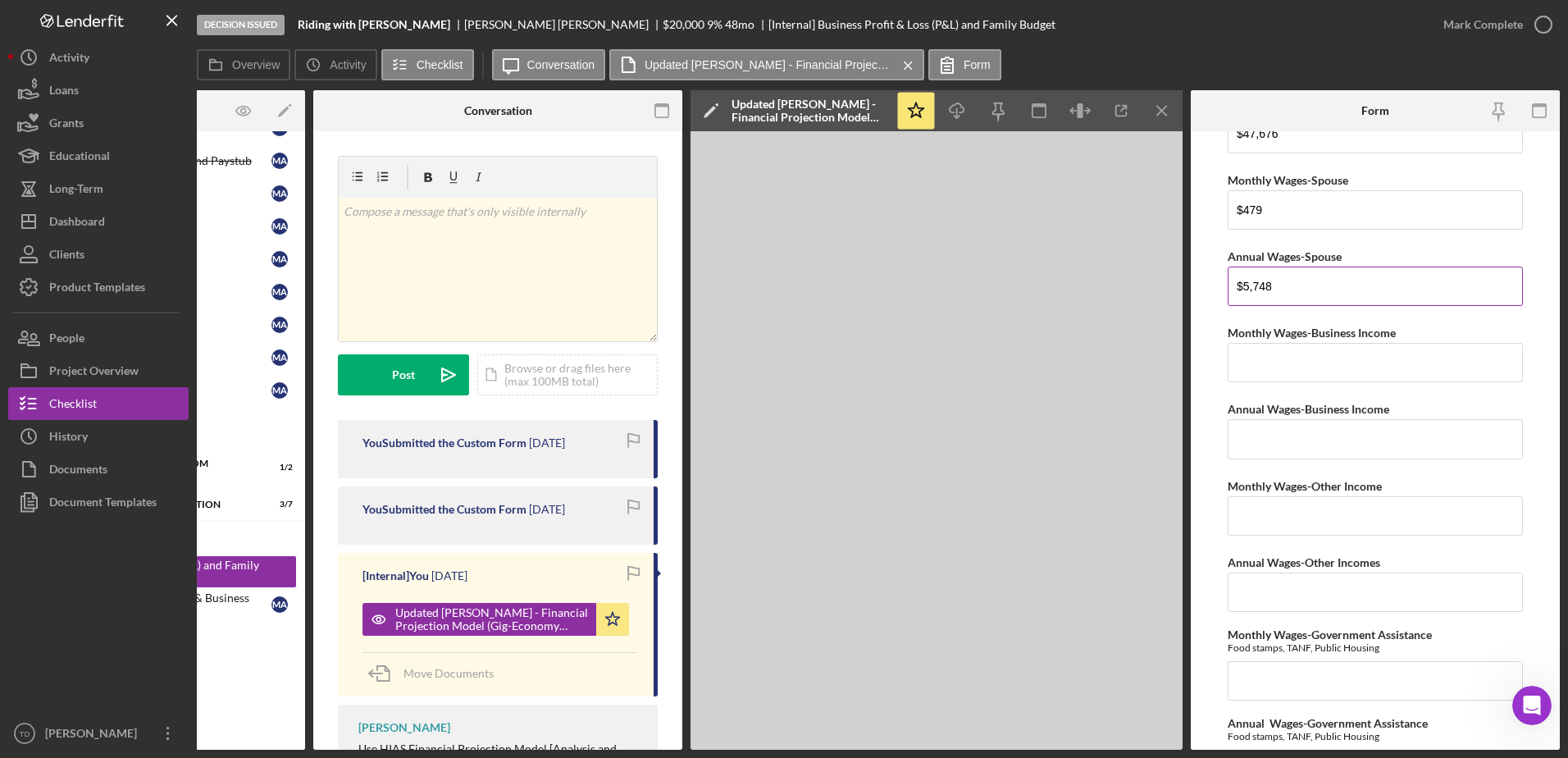
scroll to position [31, 0]
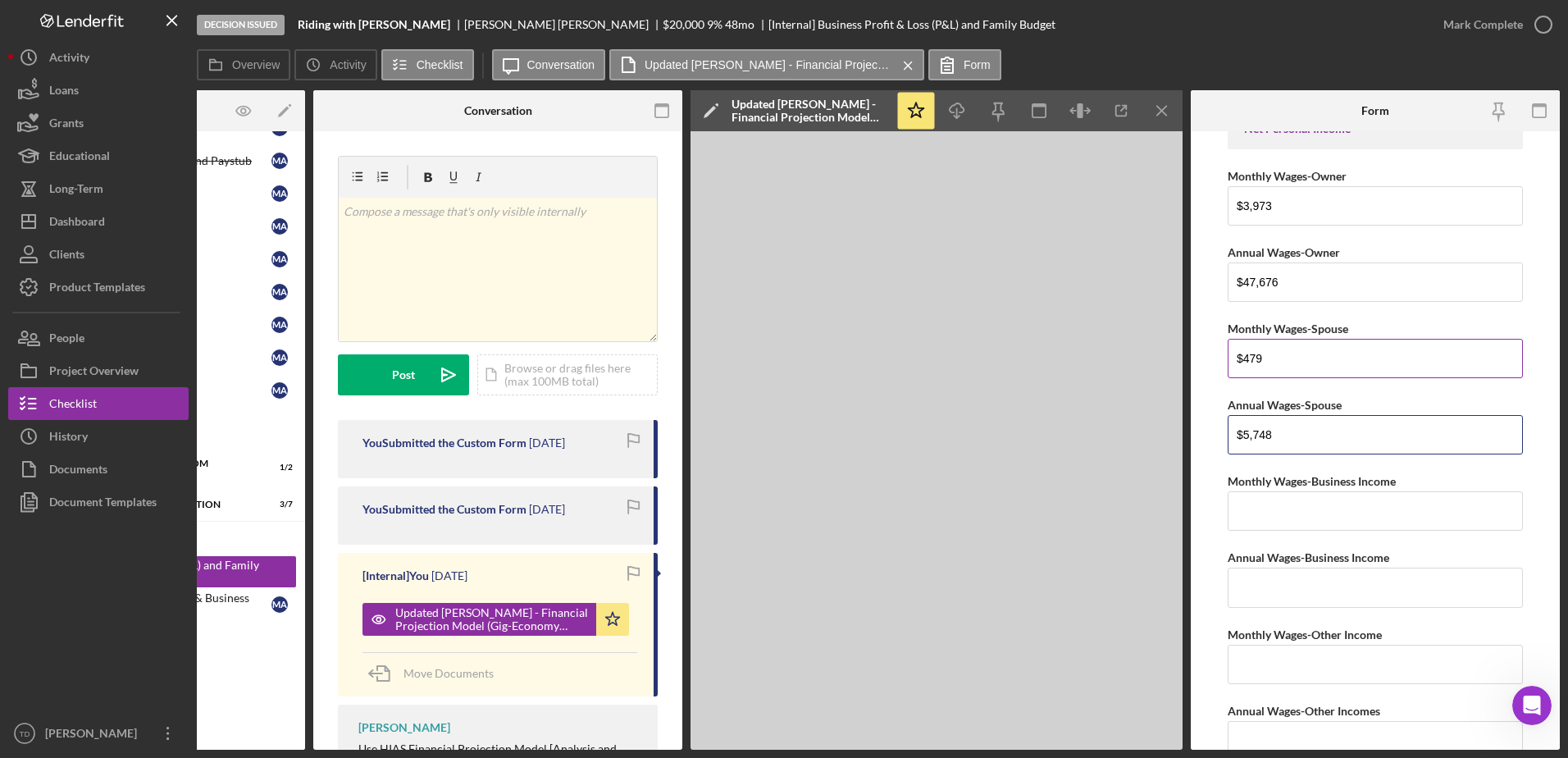
type input "$5,748"
drag, startPoint x: 1278, startPoint y: 361, endPoint x: 1209, endPoint y: 365, distance: 69.1
click at [1209, 365] on form "Net Personal Income Monthly Wages-Owner $3,973 Annual Wages-Owner $47,676 Month…" at bounding box center [1375, 440] width 369 height 618
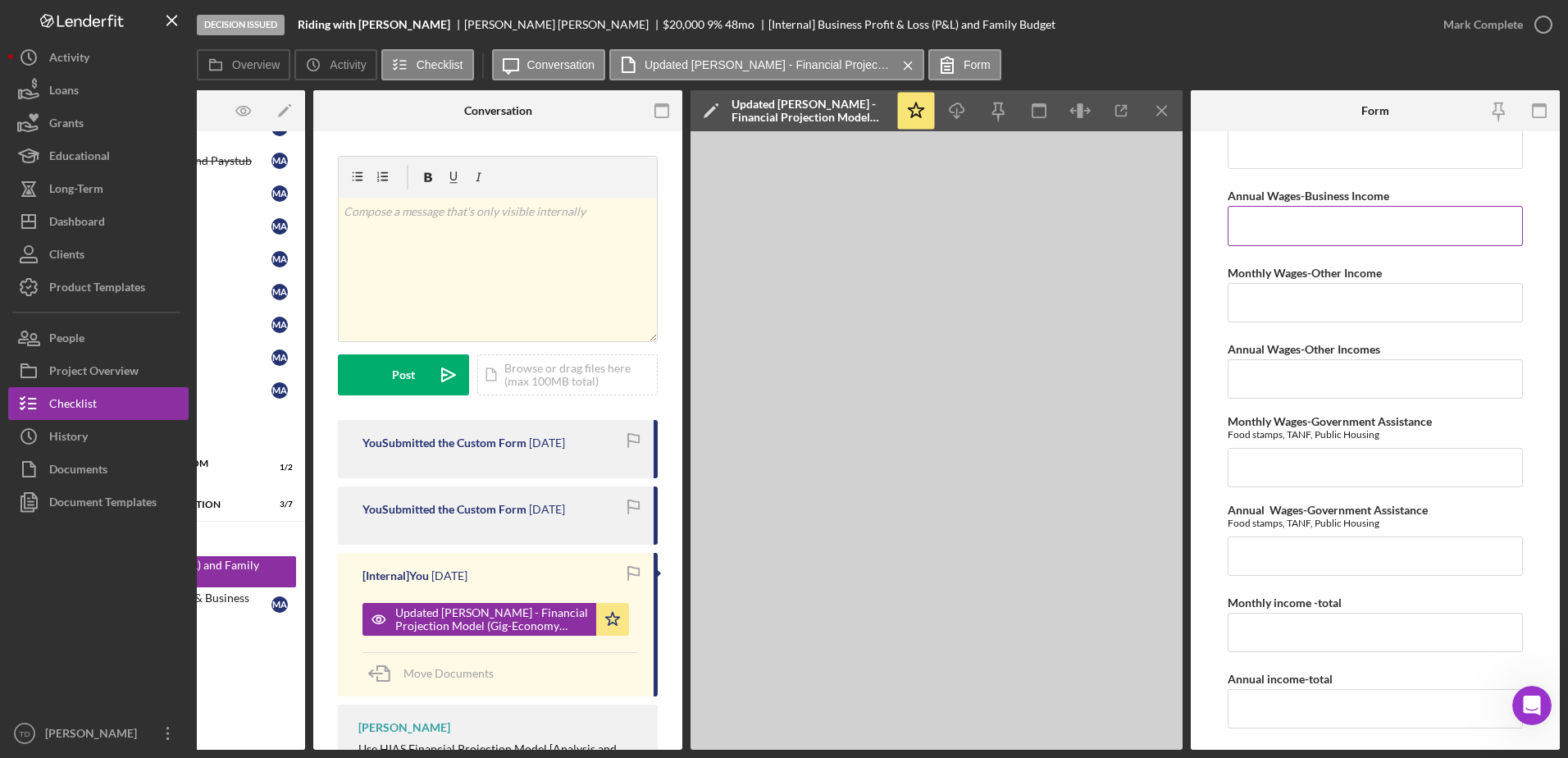
scroll to position [393, 0]
click at [1313, 555] on input "Annual Wages-Government Assistance" at bounding box center [1375, 555] width 295 height 39
paste input "$479"
type input "$479"
drag, startPoint x: 1313, startPoint y: 555, endPoint x: 1199, endPoint y: 548, distance: 114.2
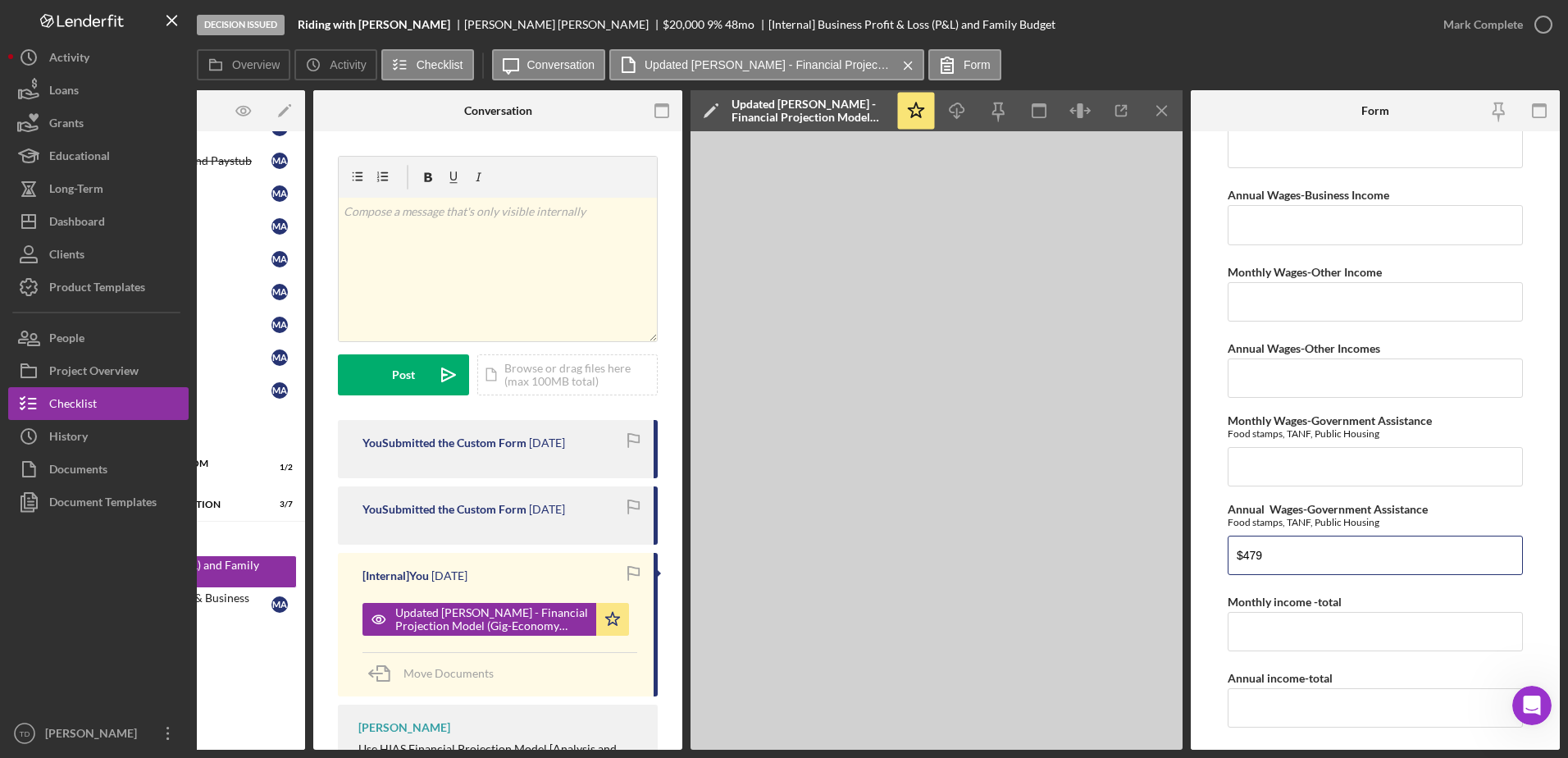
click at [1199, 548] on form "Net Personal Income Monthly Wages-Owner $3,973 Annual Wages-Owner $47,676 Month…" at bounding box center [1375, 440] width 369 height 618
drag, startPoint x: 1268, startPoint y: 473, endPoint x: 1247, endPoint y: 456, distance: 27.0
click at [1247, 456] on input "Monthly Wages-Government Assistance" at bounding box center [1375, 467] width 295 height 39
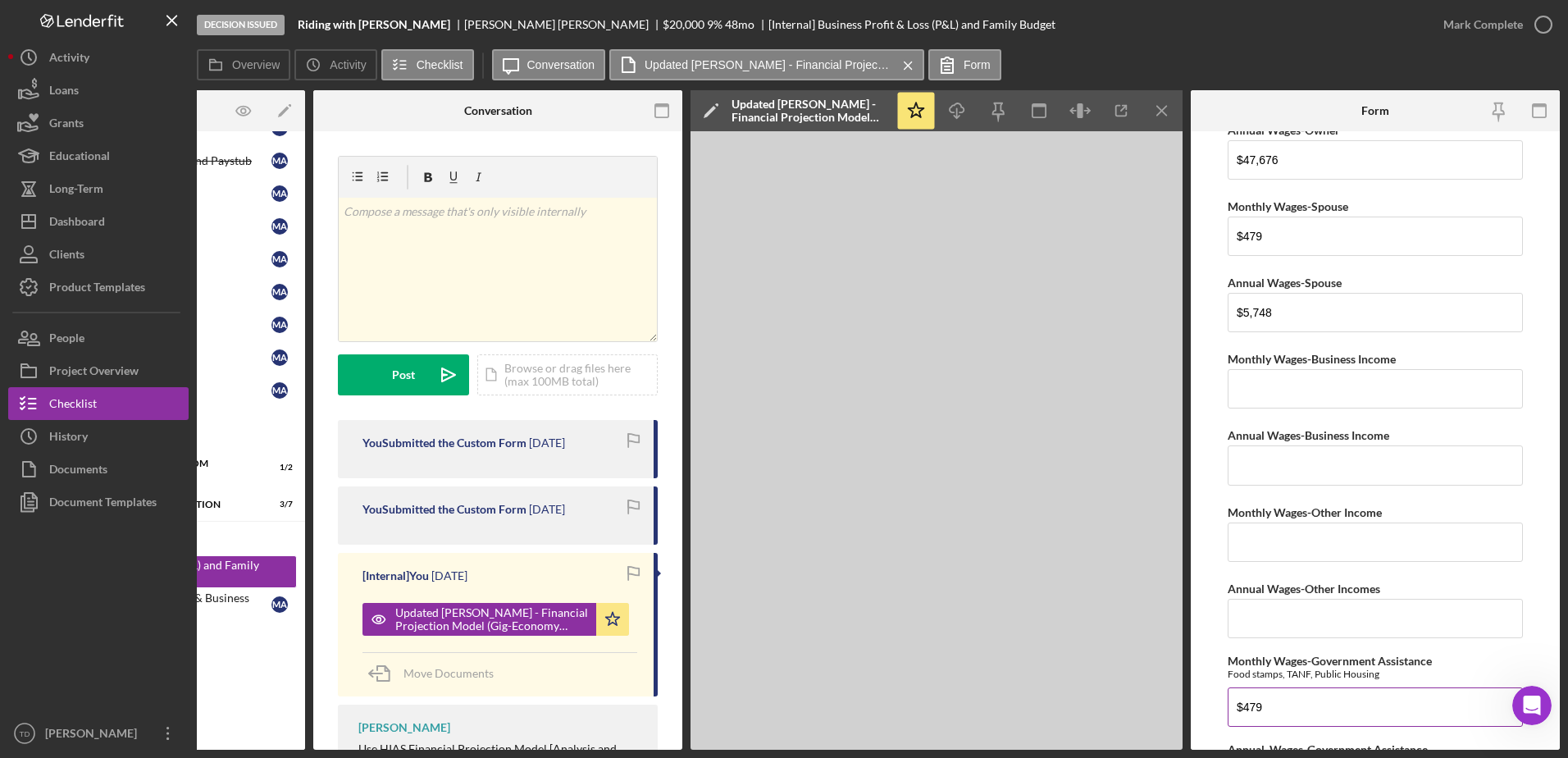
scroll to position [152, 0]
type input "$479"
click at [1284, 236] on input "$479" at bounding box center [1375, 237] width 295 height 39
type input "$4"
drag, startPoint x: 1287, startPoint y: 317, endPoint x: 1179, endPoint y: 313, distance: 108.1
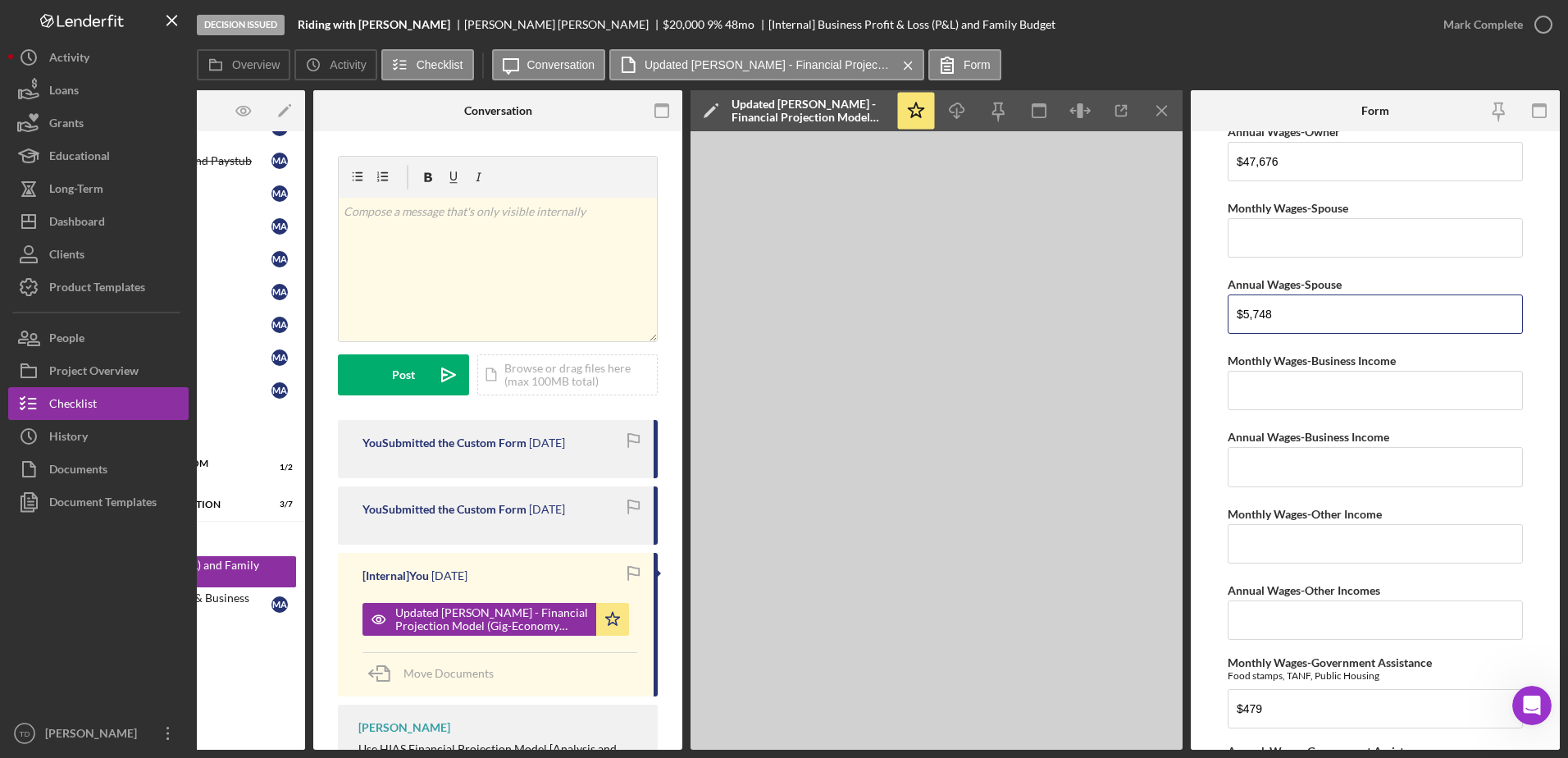
click at [476, 180] on div "Overview Internal Workflow Stage Decision Issued Icon/Dropdown Arrow Archive (c…" at bounding box center [879, 420] width 1363 height 659
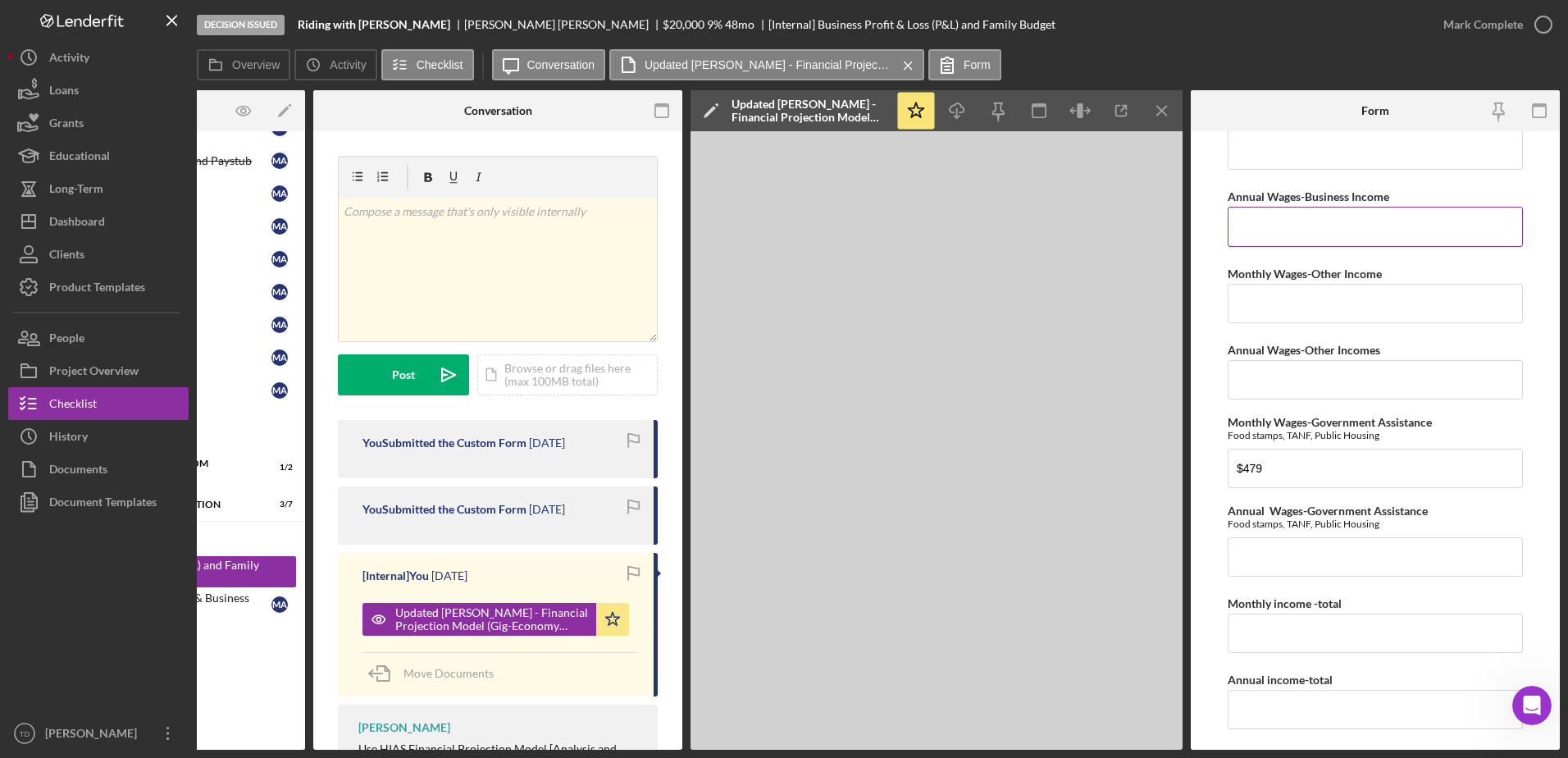
scroll to position [392, 0]
click at [1274, 550] on input "Annual Wages-Government Assistance" at bounding box center [1375, 557] width 295 height 39
paste input "$5,748"
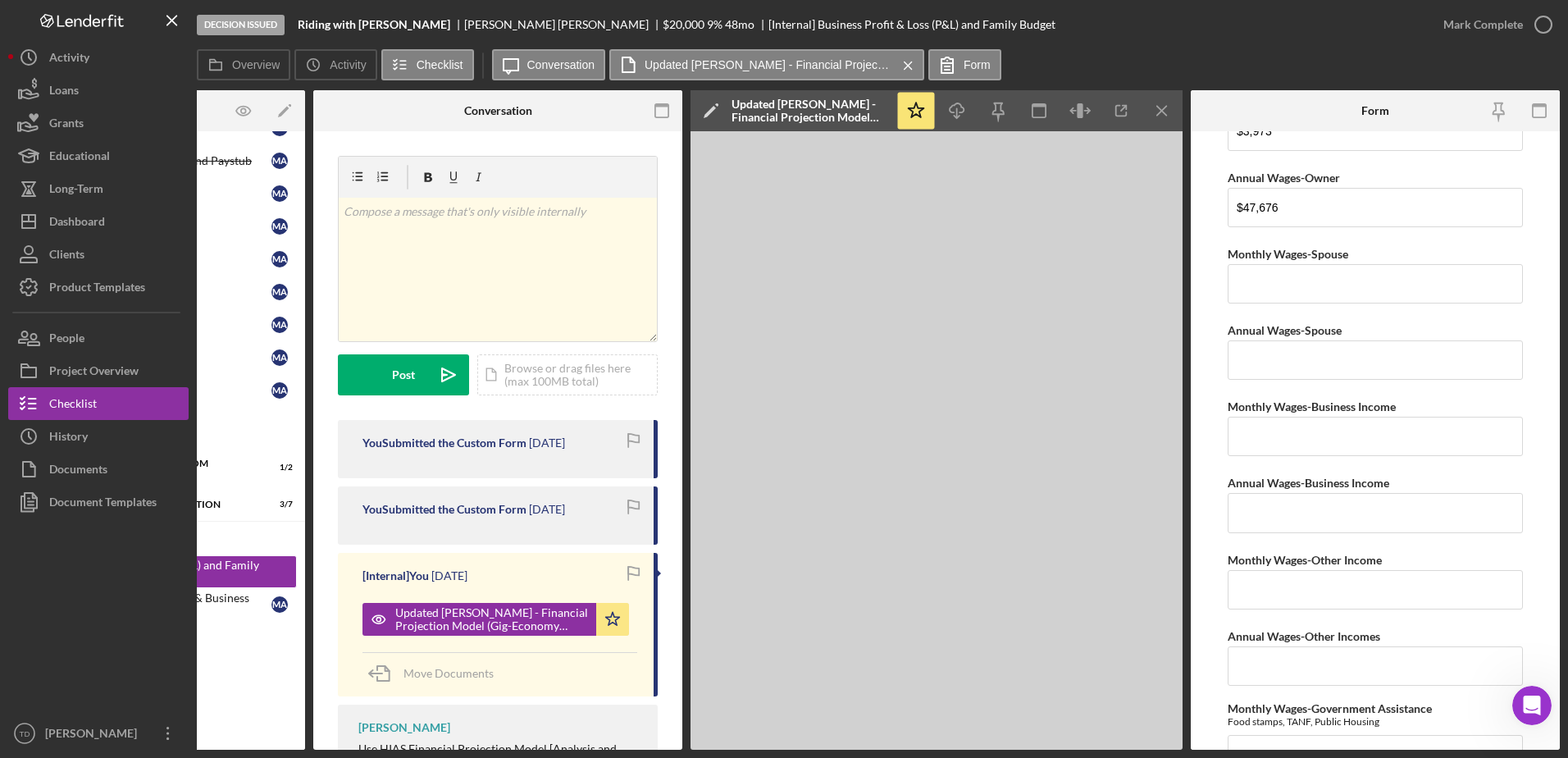
scroll to position [0, 0]
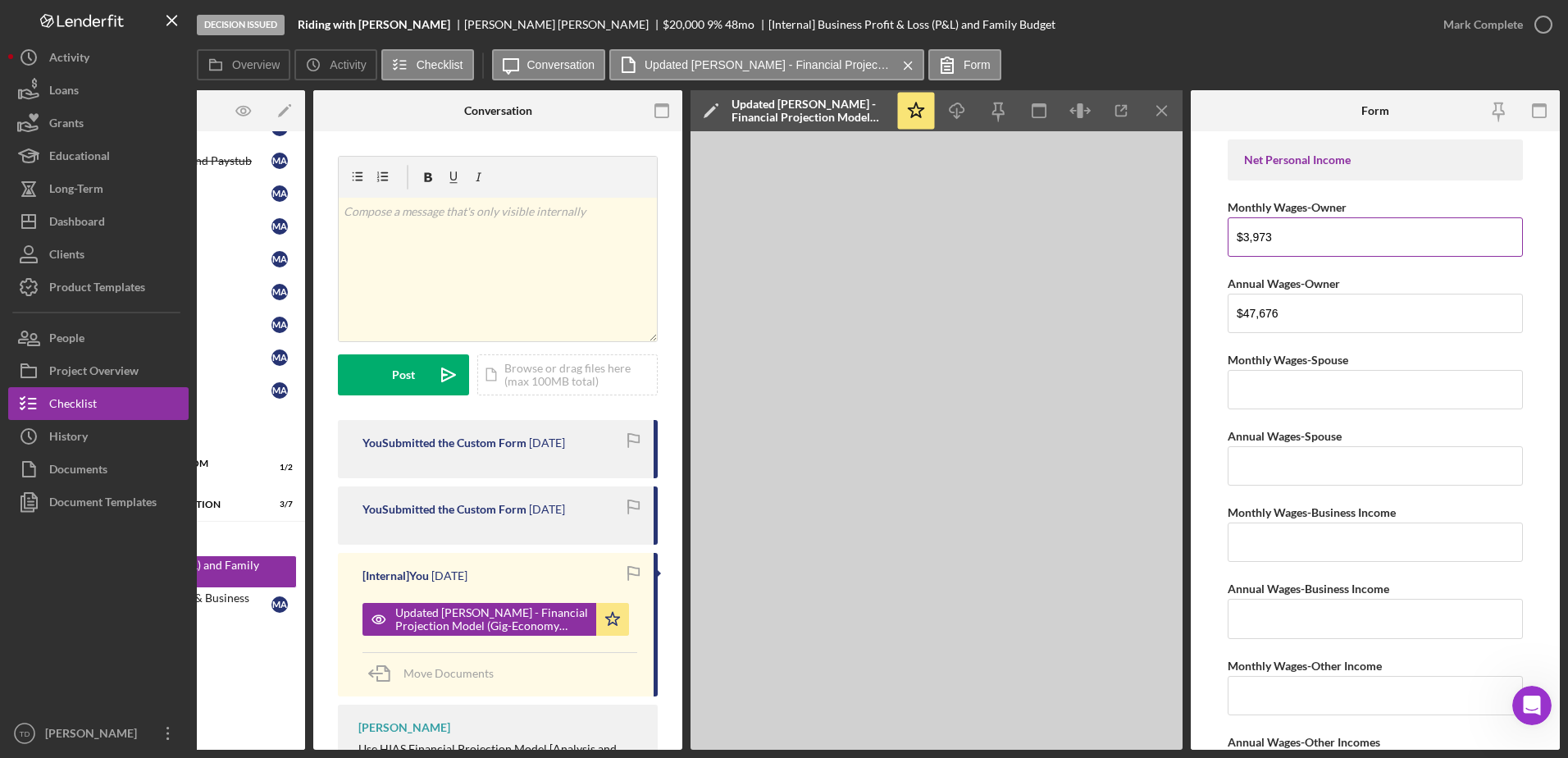
type input "$5,748"
drag, startPoint x: 1310, startPoint y: 244, endPoint x: 1177, endPoint y: 228, distance: 134.0
click at [481, 97] on div "Overview Internal Workflow Stage Decision Issued Icon/Dropdown Arrow Archive (c…" at bounding box center [879, 420] width 1363 height 659
click at [1299, 553] on input "Monthly Wages-Business Income" at bounding box center [1375, 542] width 295 height 39
paste input "$3,973"
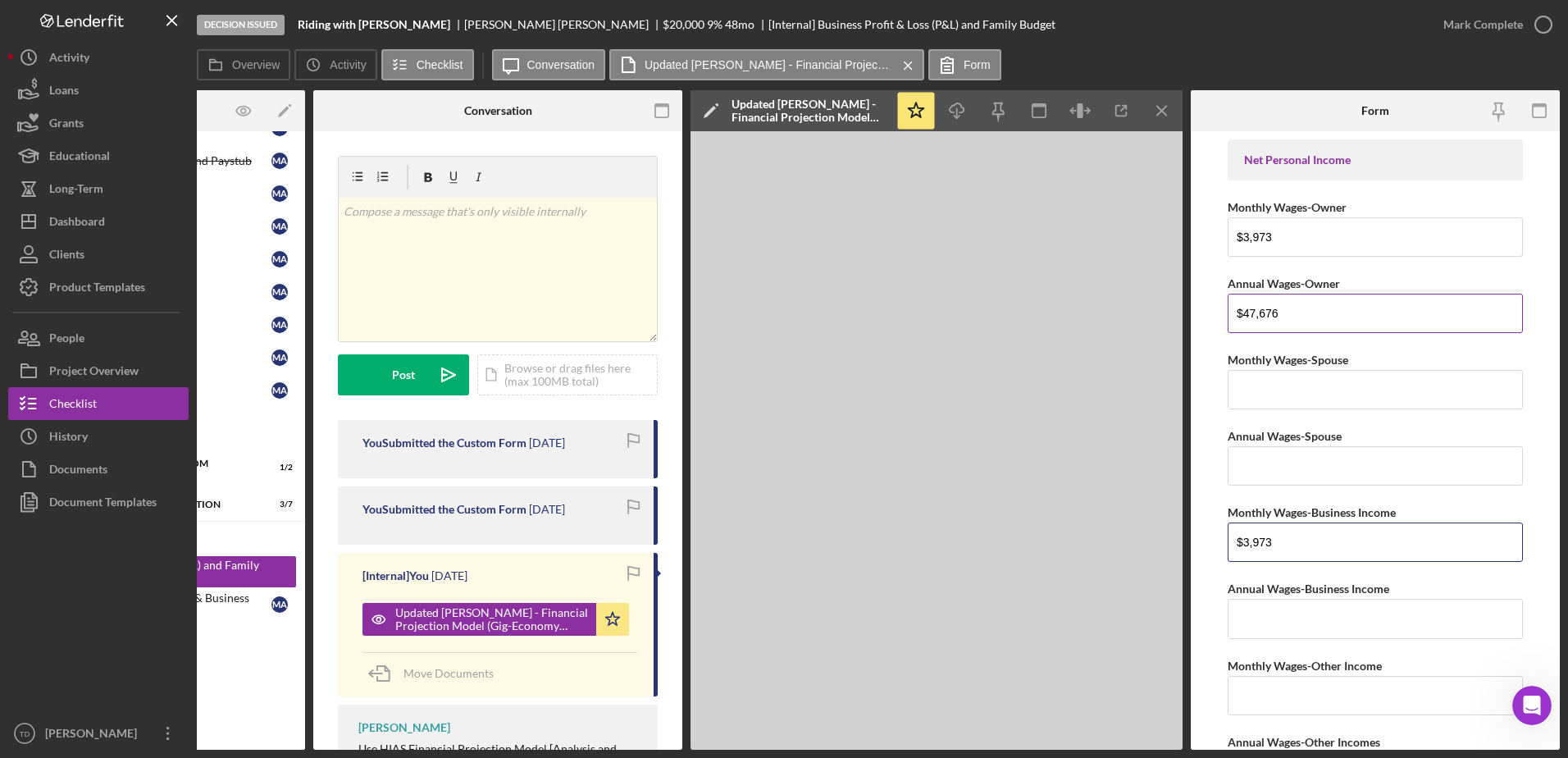
type input "$3,973"
drag, startPoint x: 1296, startPoint y: 312, endPoint x: 1206, endPoint y: 308, distance: 90.1
click at [1206, 308] on form "Net Personal Income Monthly Wages-Owner $3,973 Annual Wages-Owner $47,676 Month…" at bounding box center [1375, 440] width 369 height 618
click at [1326, 627] on input "Annual Wages-Business Income" at bounding box center [1375, 618] width 295 height 39
paste input "$47,676"
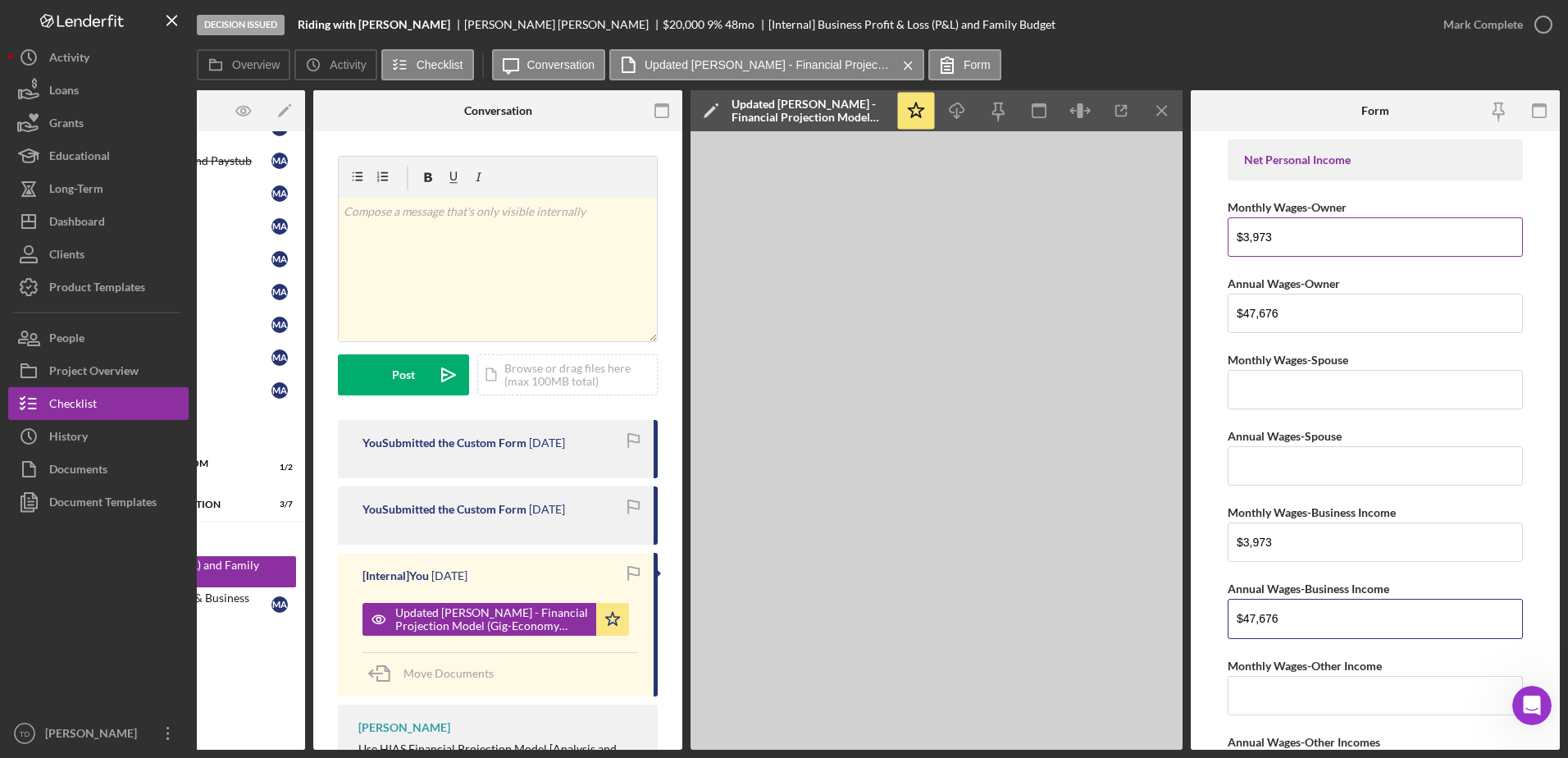
type input "$47,676"
drag, startPoint x: 1291, startPoint y: 227, endPoint x: 1193, endPoint y: 226, distance: 98.0
click at [1193, 226] on form "Net Personal Income Monthly Wages-Owner $3,973 Annual Wages-Owner $47,676 Month…" at bounding box center [1375, 440] width 369 height 618
drag, startPoint x: 1303, startPoint y: 328, endPoint x: 1198, endPoint y: 315, distance: 105.8
click at [1198, 315] on form "Net Personal Income Monthly Wages-Owner Annual Wages-Owner $47,676 Monthly Wage…" at bounding box center [1375, 440] width 369 height 618
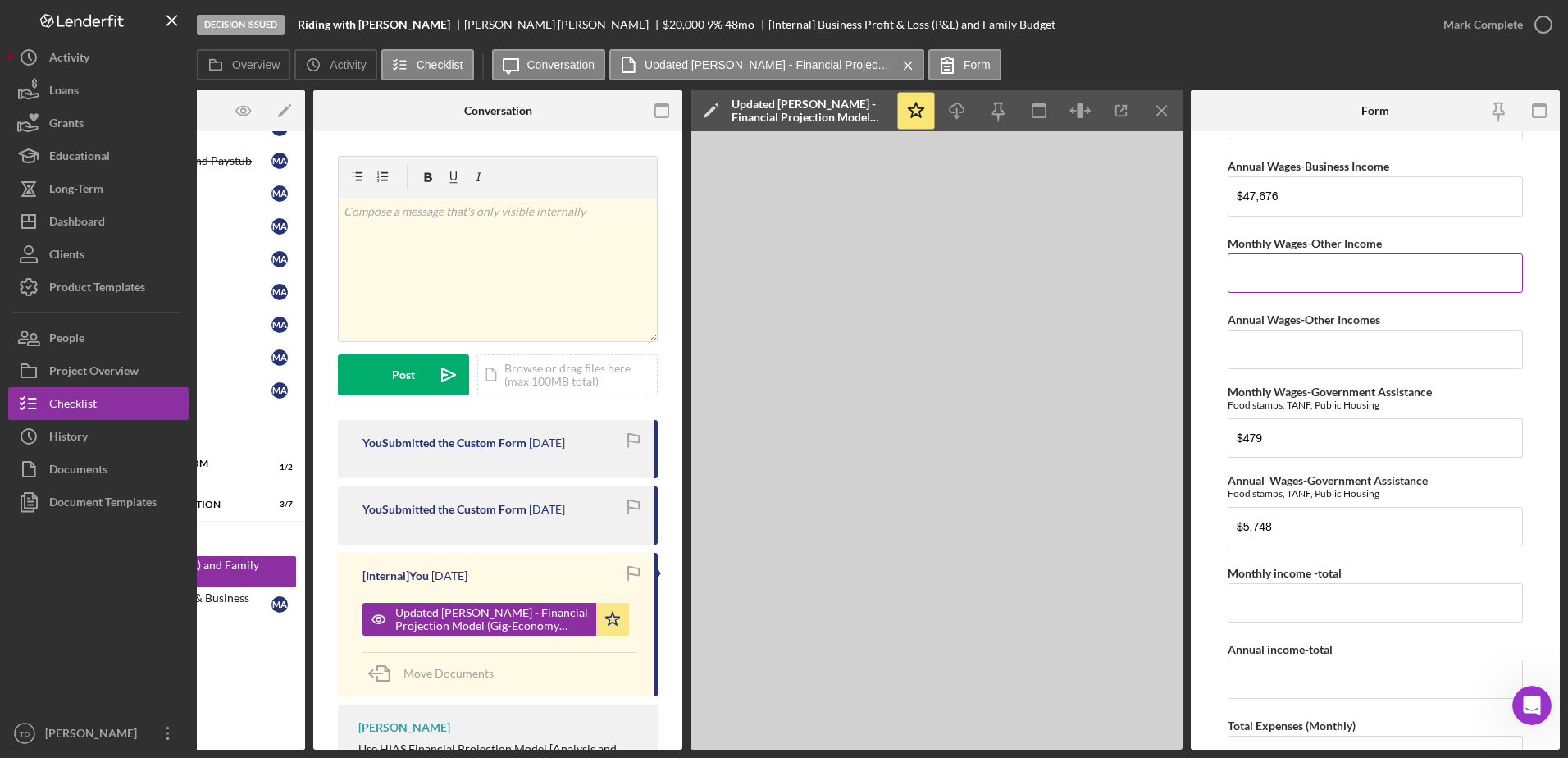
scroll to position [523, 0]
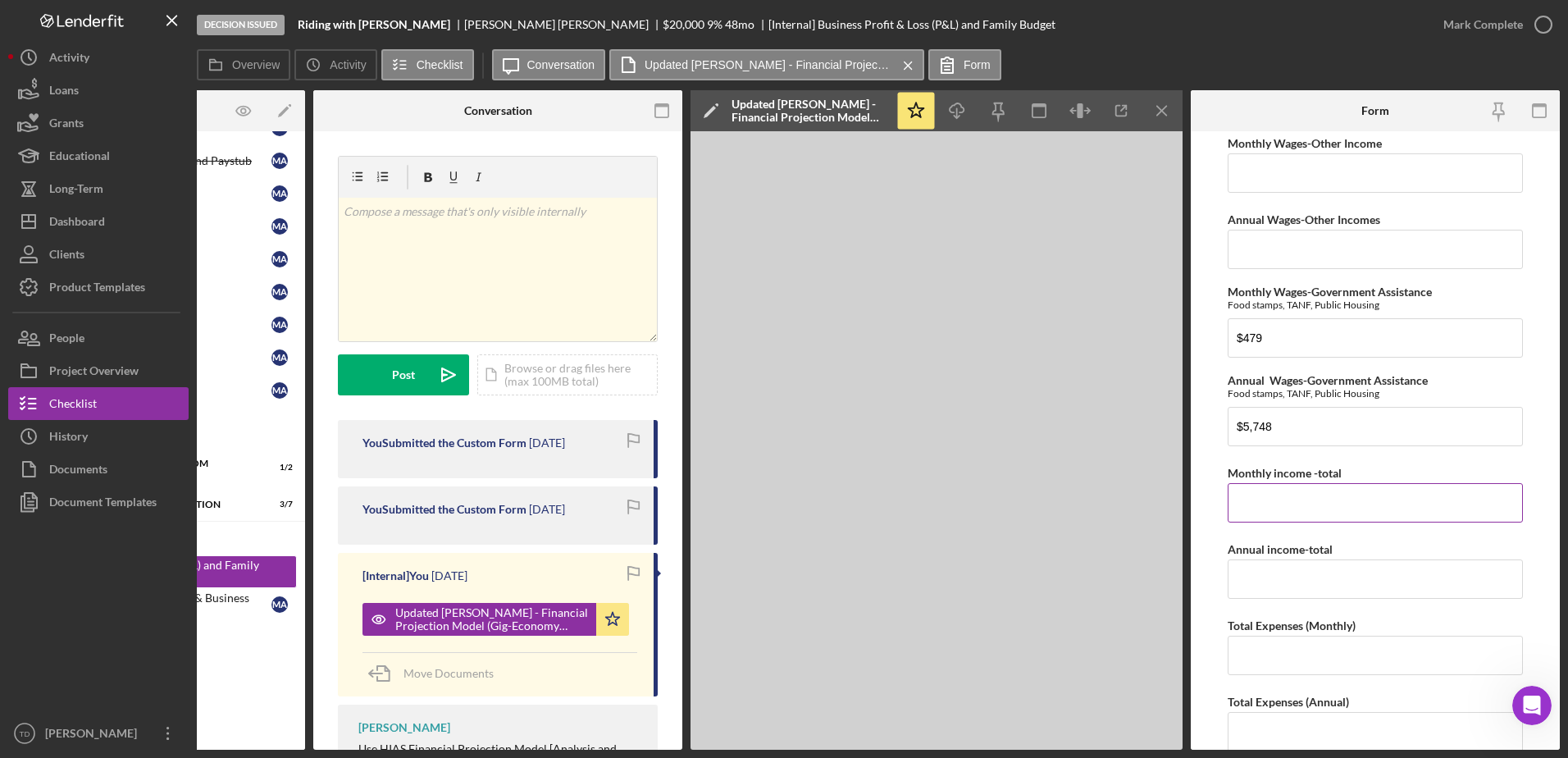
click at [1315, 508] on input "Monthly income -total" at bounding box center [1375, 502] width 295 height 39
type input "$4,452"
click at [1269, 593] on input "Annual income-total" at bounding box center [1375, 579] width 295 height 39
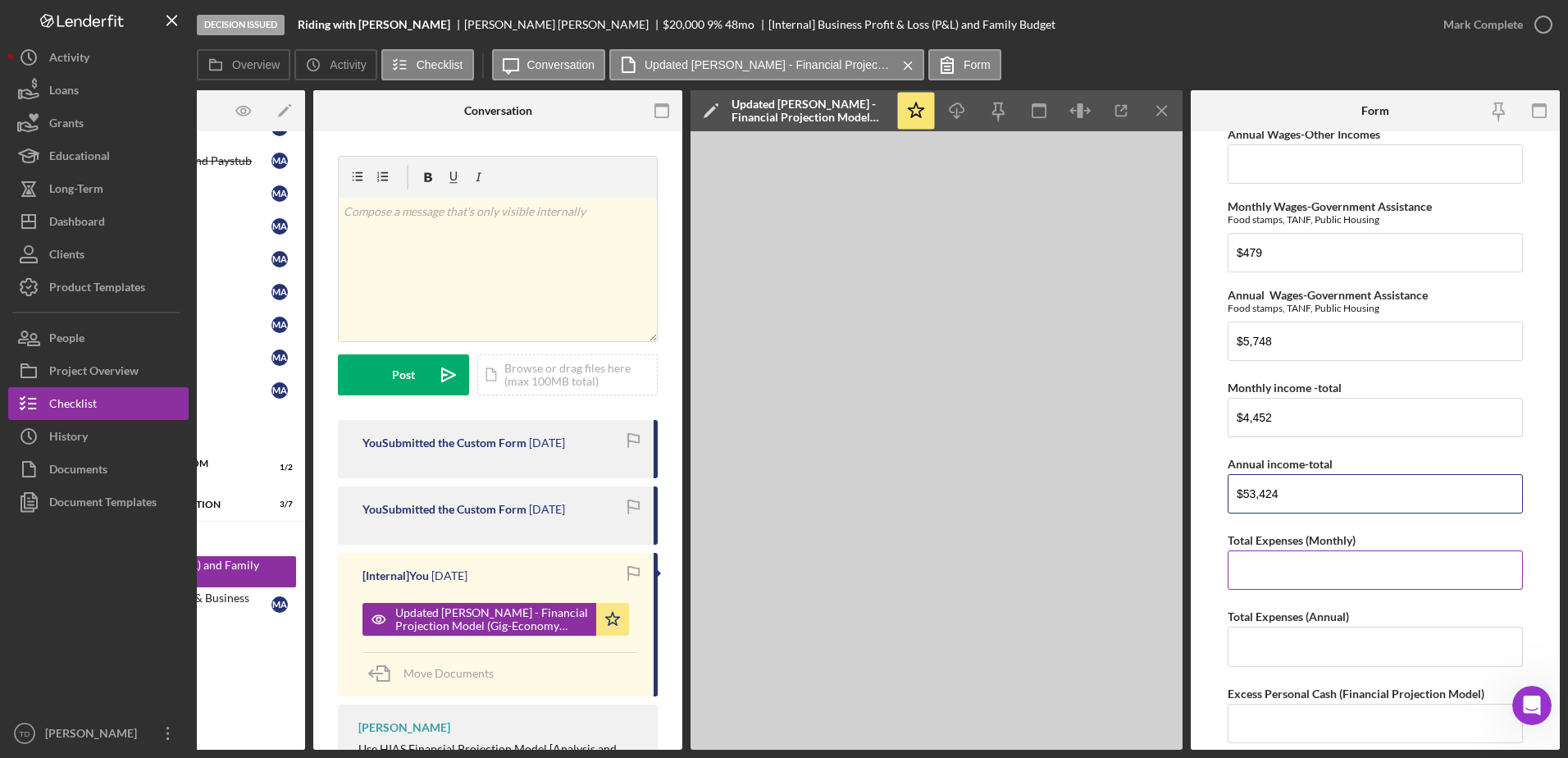
type input "$53,424"
click at [1366, 563] on input "Total Expenses (Monthly)" at bounding box center [1375, 570] width 295 height 39
type input "$2"
type input "$3,418"
click at [1303, 640] on input "Total Expenses (Annual)" at bounding box center [1375, 646] width 295 height 39
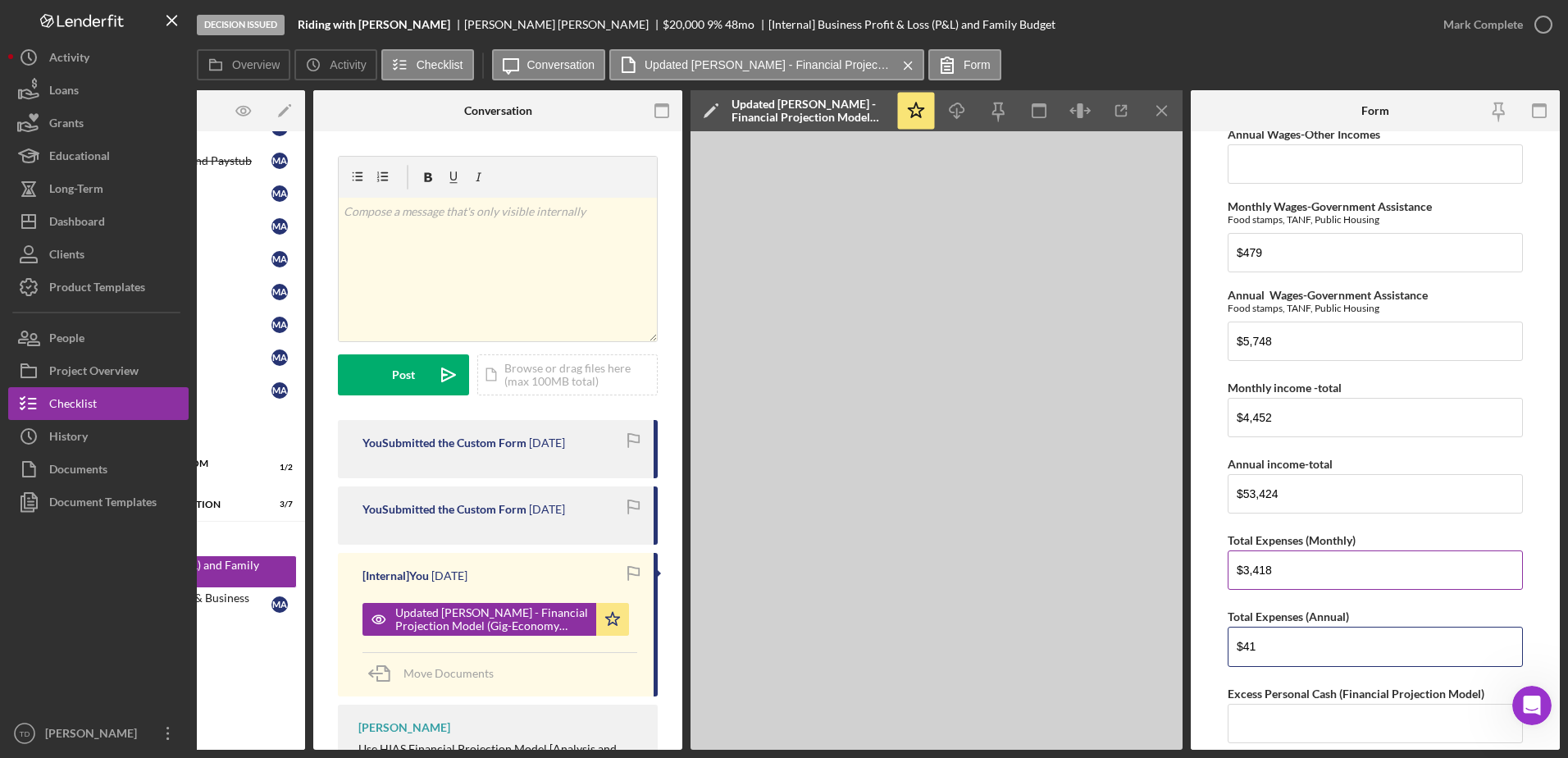
type input "$41"
drag, startPoint x: 1308, startPoint y: 568, endPoint x: 1179, endPoint y: 558, distance: 129.4
click at [482, 428] on div "Overview Internal Workflow Stage Decision Issued Icon/Dropdown Arrow Archive (c…" at bounding box center [879, 420] width 1363 height 659
type input "$3,700"
drag, startPoint x: 1290, startPoint y: 658, endPoint x: 1205, endPoint y: 651, distance: 85.3
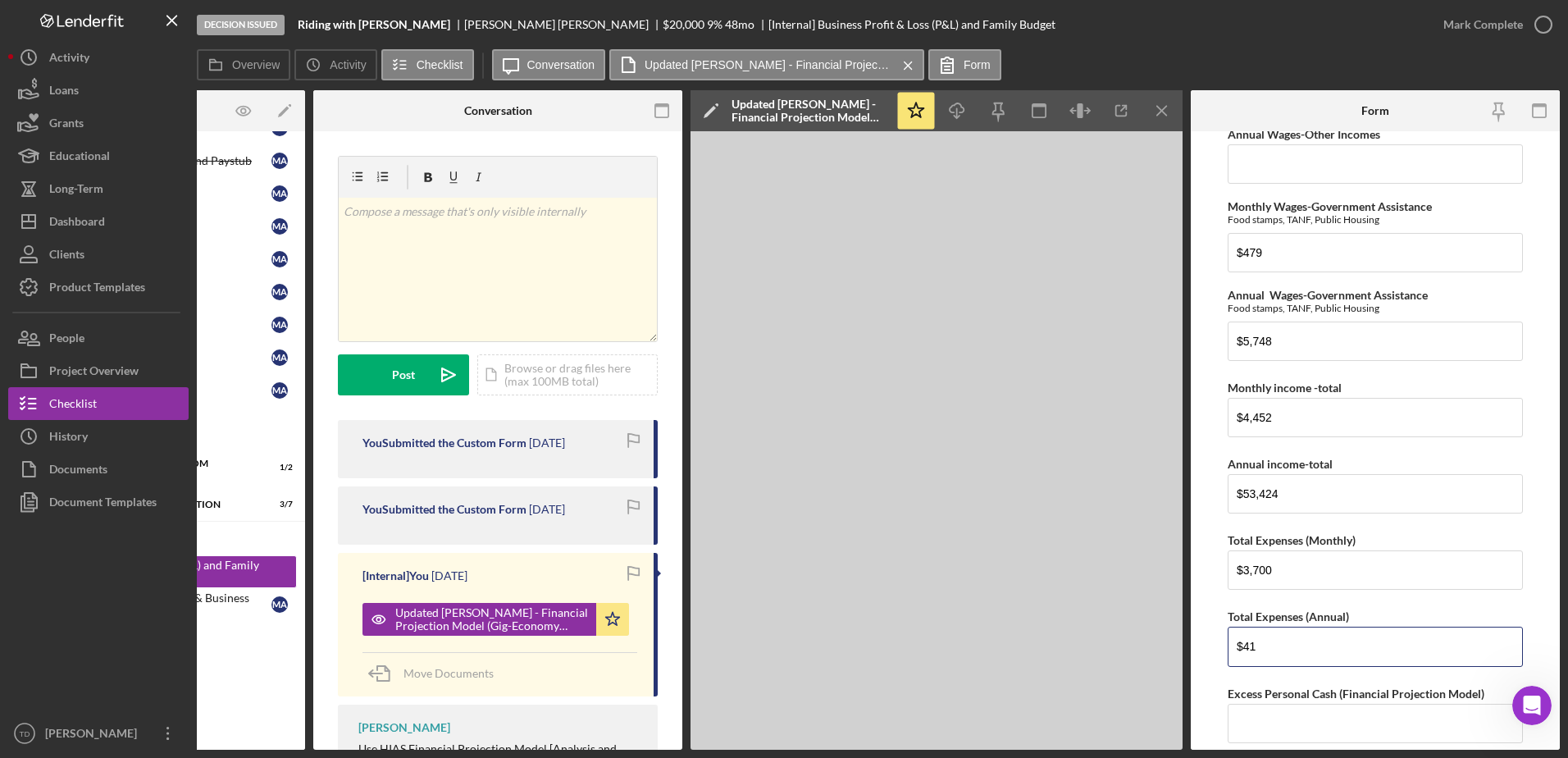
click at [1205, 651] on form "Net Personal Income Monthly Wages-Owner Annual Wages-Owner Monthly Wages-Spouse…" at bounding box center [1375, 440] width 369 height 618
type input "$3"
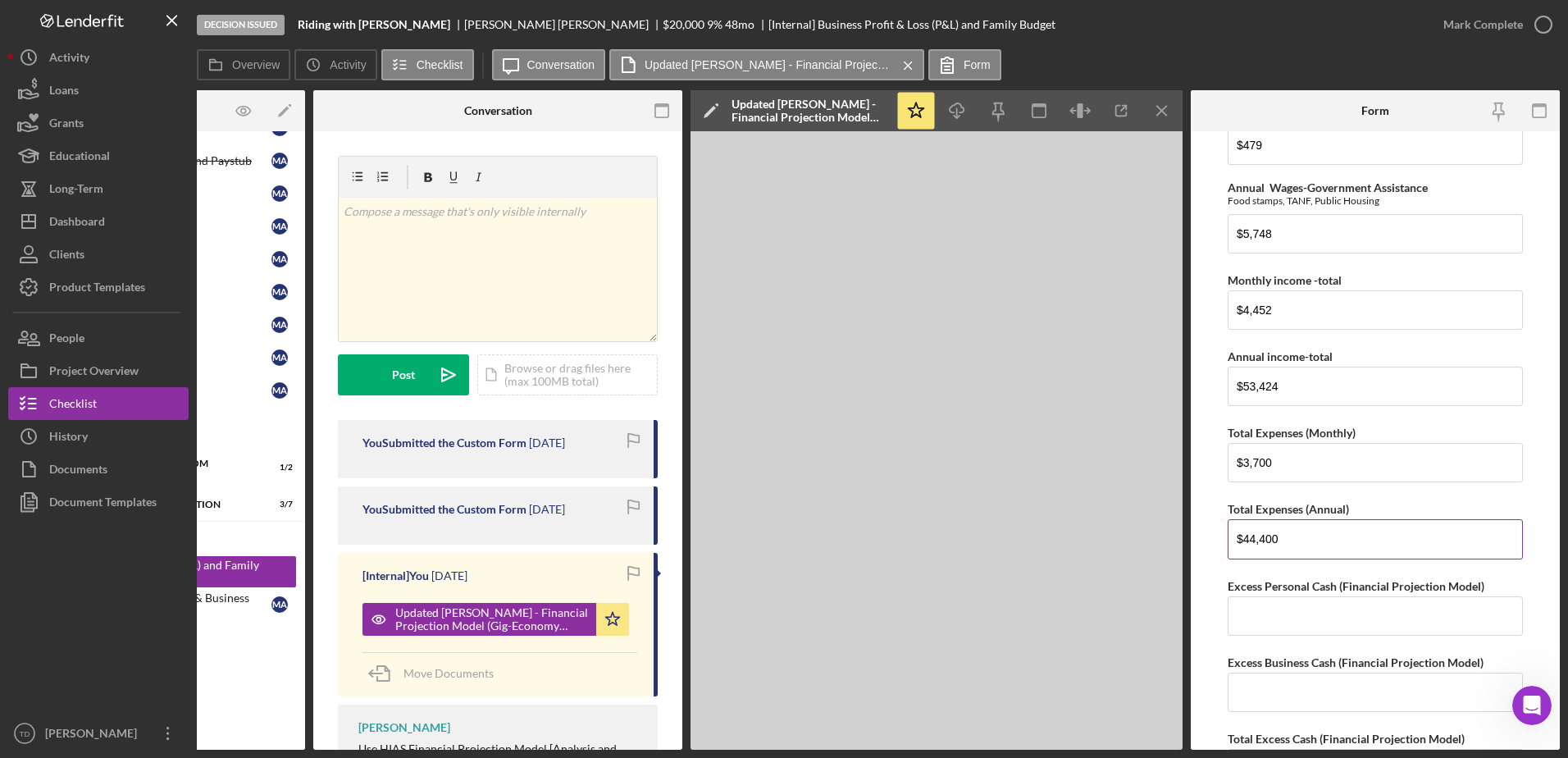
scroll to position [716, 0]
type input "$44,400"
click at [1272, 625] on input "Excess Personal Cash (Financial Projection Model)" at bounding box center [1375, 615] width 295 height 39
type input "$752"
click at [1239, 698] on input "Excess Business Cash (Financial Projection Model)" at bounding box center [1375, 691] width 295 height 39
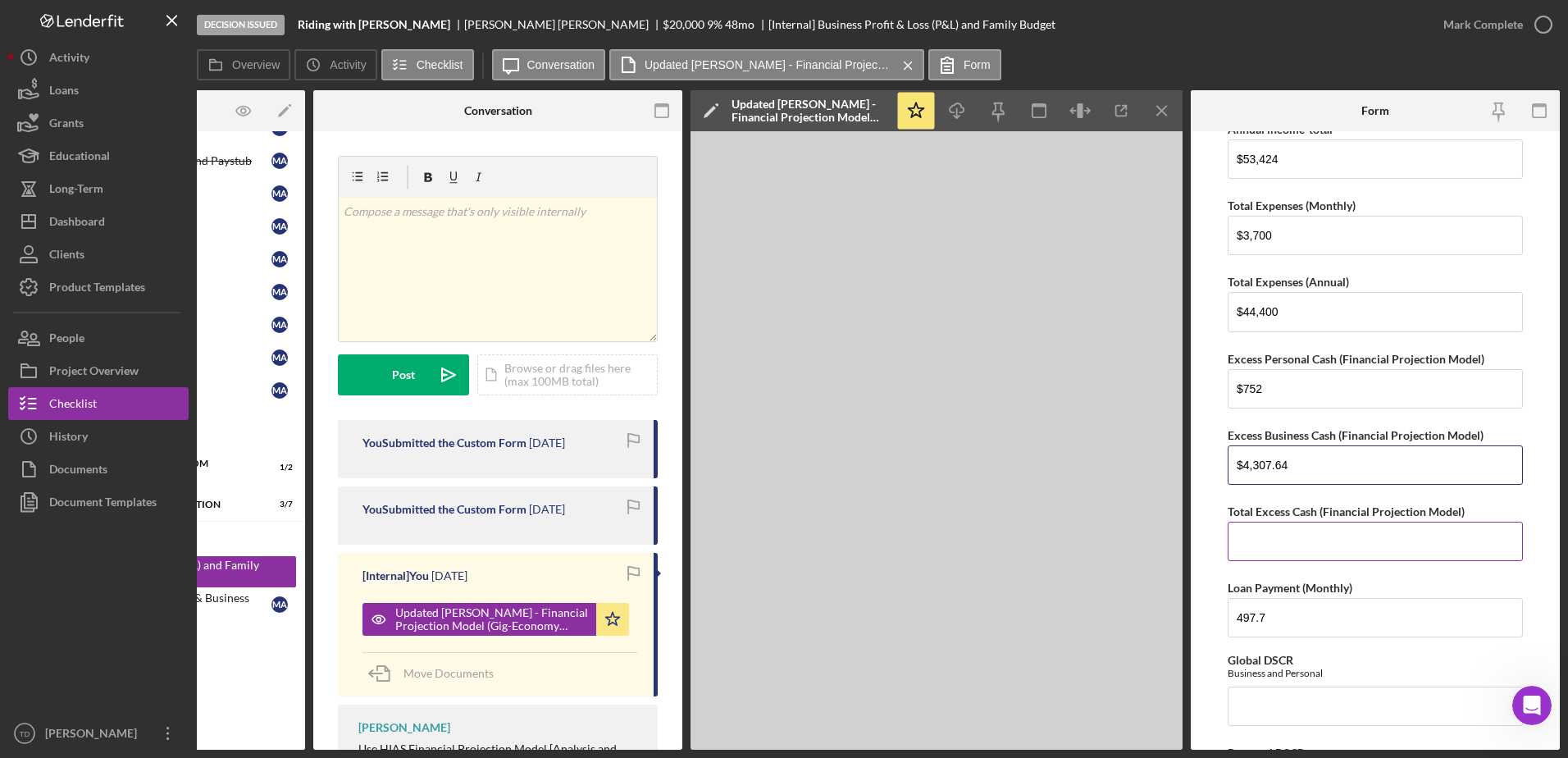
scroll to position [941, 0]
type input "$4,307.64"
click at [1293, 563] on div "Net Personal Income Monthly Wages-Owner Annual Wages-Owner Monthly Wages-Spouse…" at bounding box center [1375, 610] width 295 height 2824
click at [1292, 554] on input "Total Excess Cash (Financial Projection Model)" at bounding box center [1375, 542] width 295 height 39
click at [1384, 698] on input "Global DSCR" at bounding box center [1375, 707] width 295 height 39
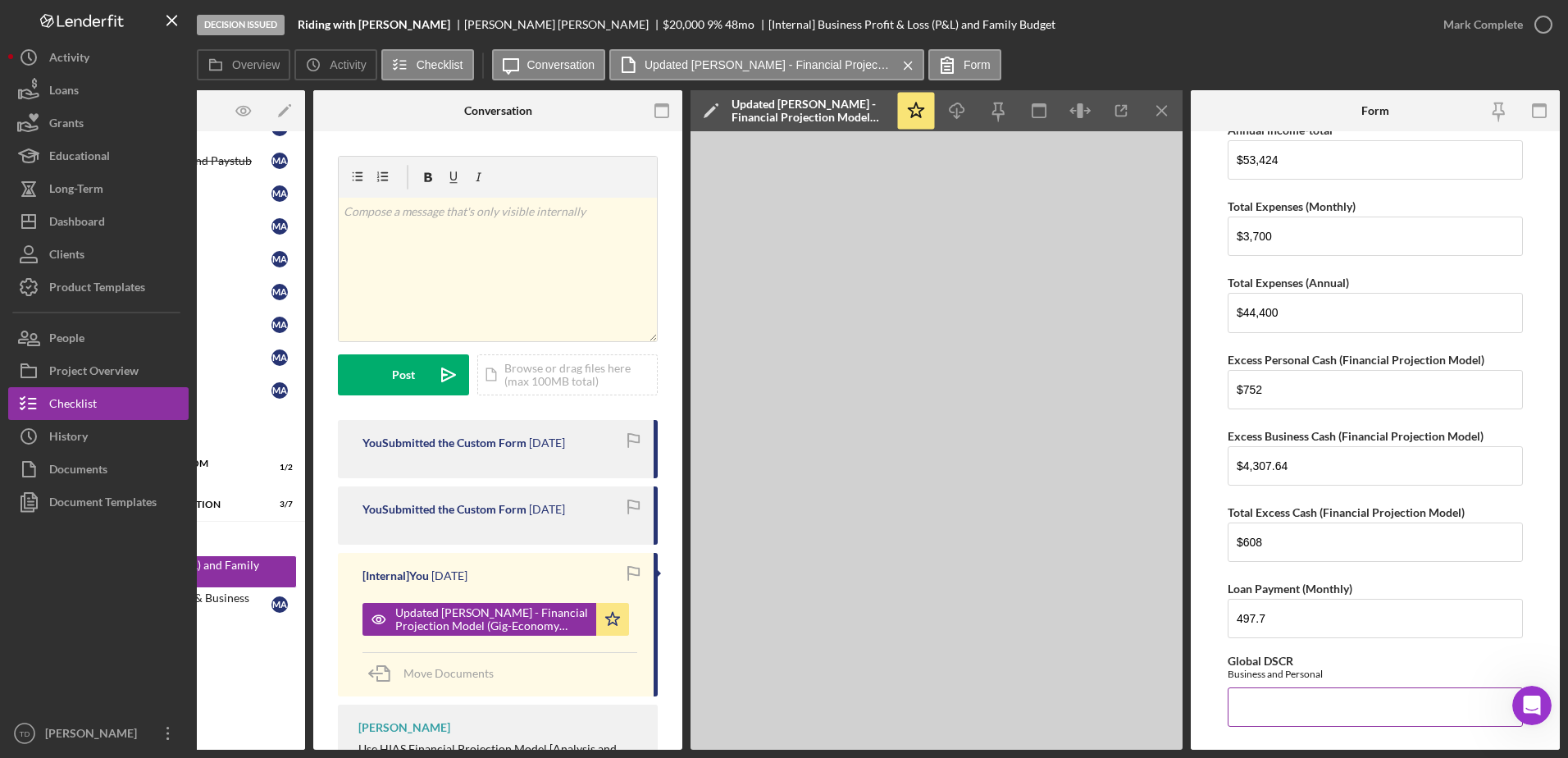
scroll to position [988, 0]
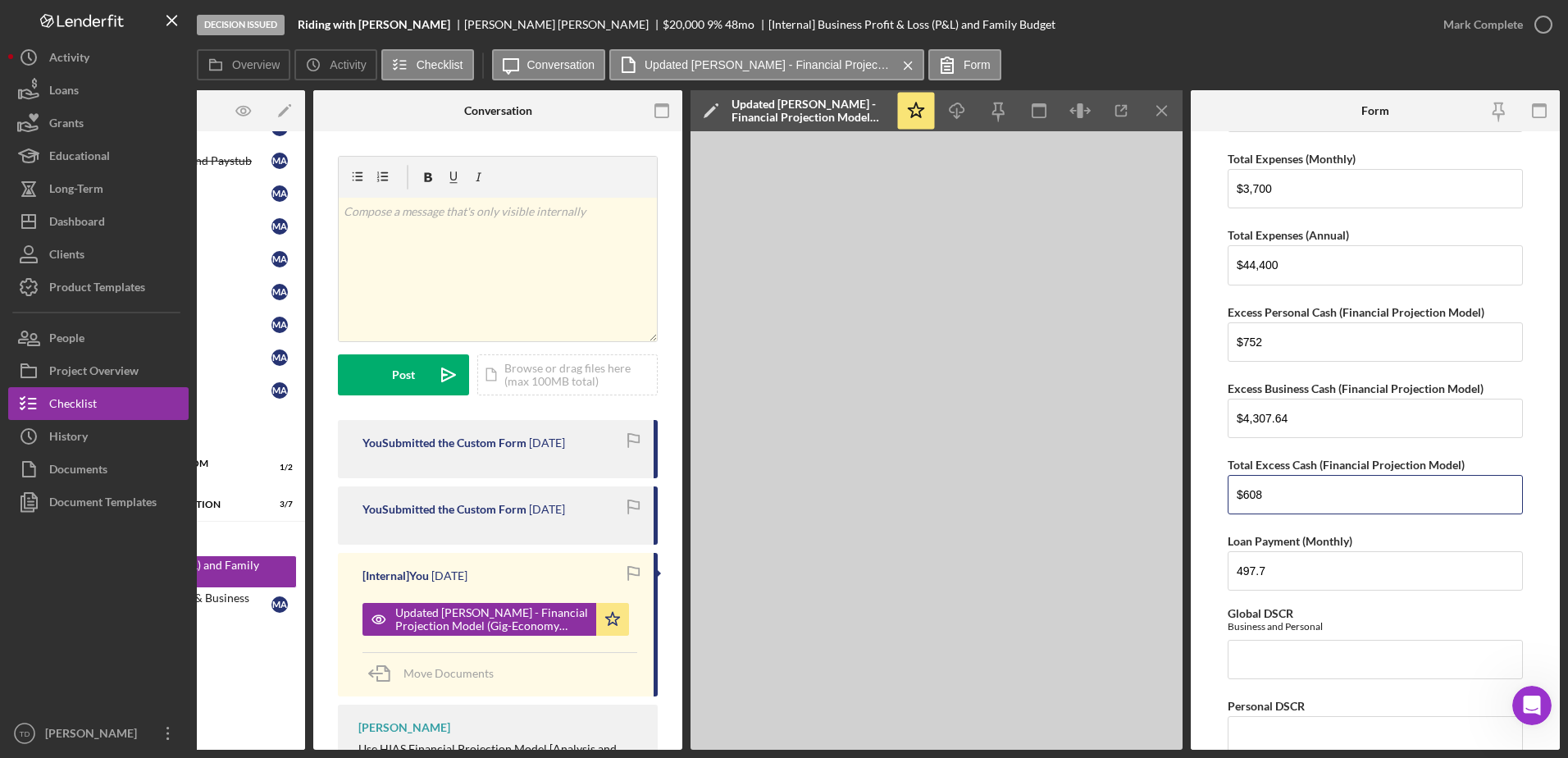
drag, startPoint x: 1295, startPoint y: 502, endPoint x: 1172, endPoint y: 492, distance: 123.4
click at [453, 362] on div "Overview Internal Workflow Stage Decision Issued Icon/Dropdown Arrow Archive (c…" at bounding box center [879, 420] width 1363 height 659
type input "$1,087"
click at [1290, 637] on div "Global DSCR Business and Personal" at bounding box center [1375, 643] width 295 height 73
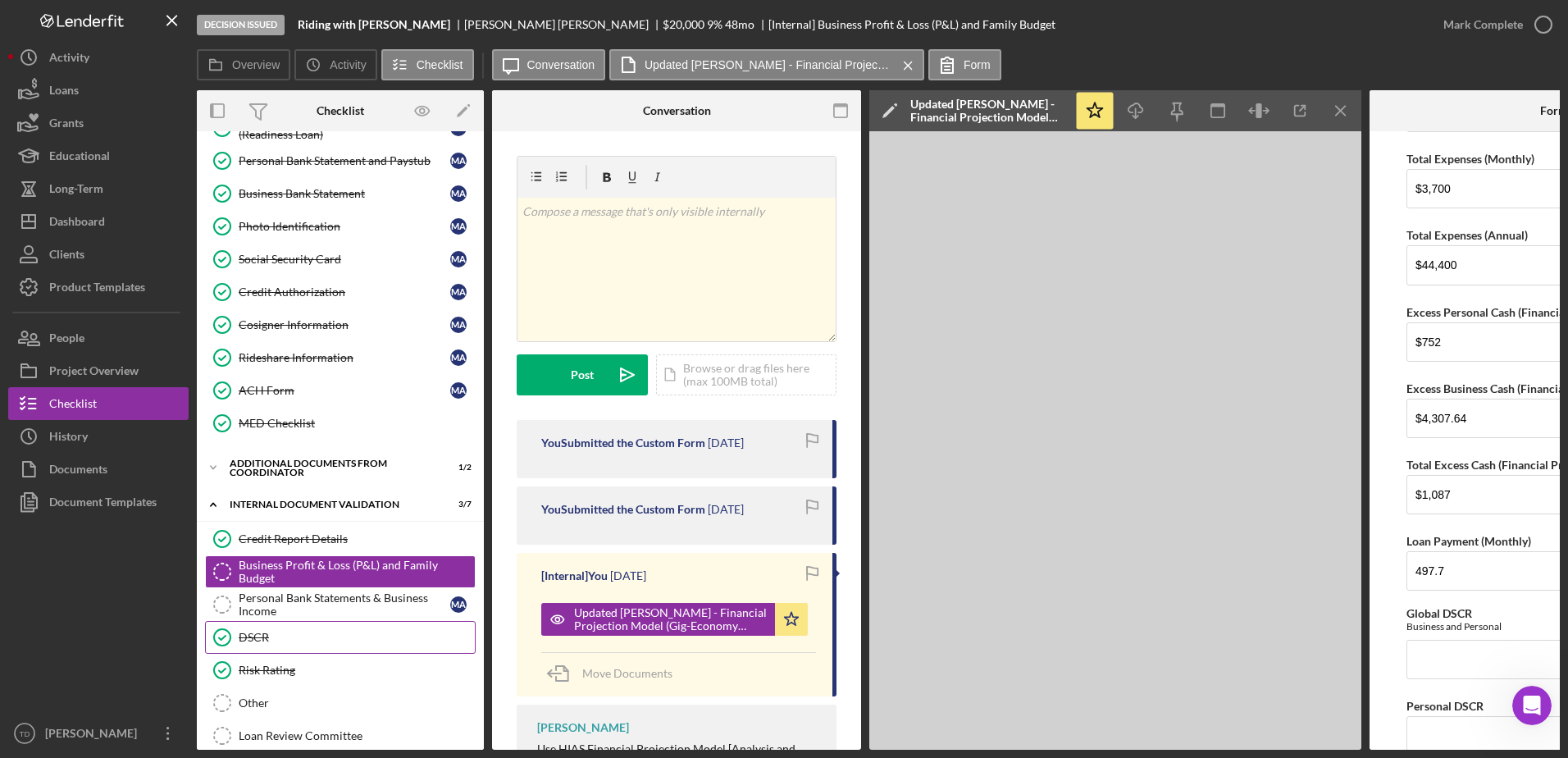
click at [271, 624] on link "DSCR DSCR" at bounding box center [340, 636] width 271 height 32
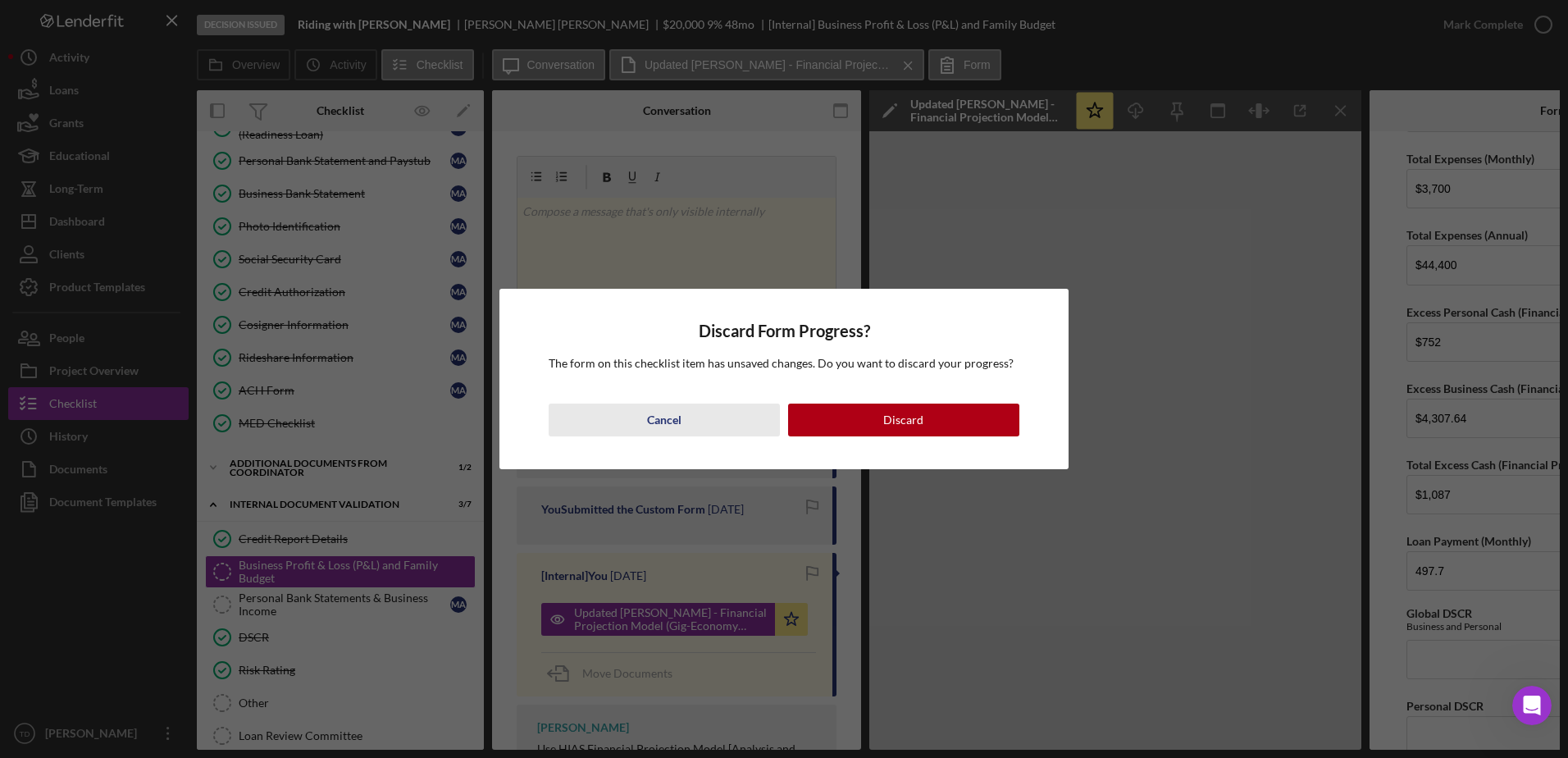
click at [703, 418] on button "Cancel" at bounding box center [664, 419] width 231 height 32
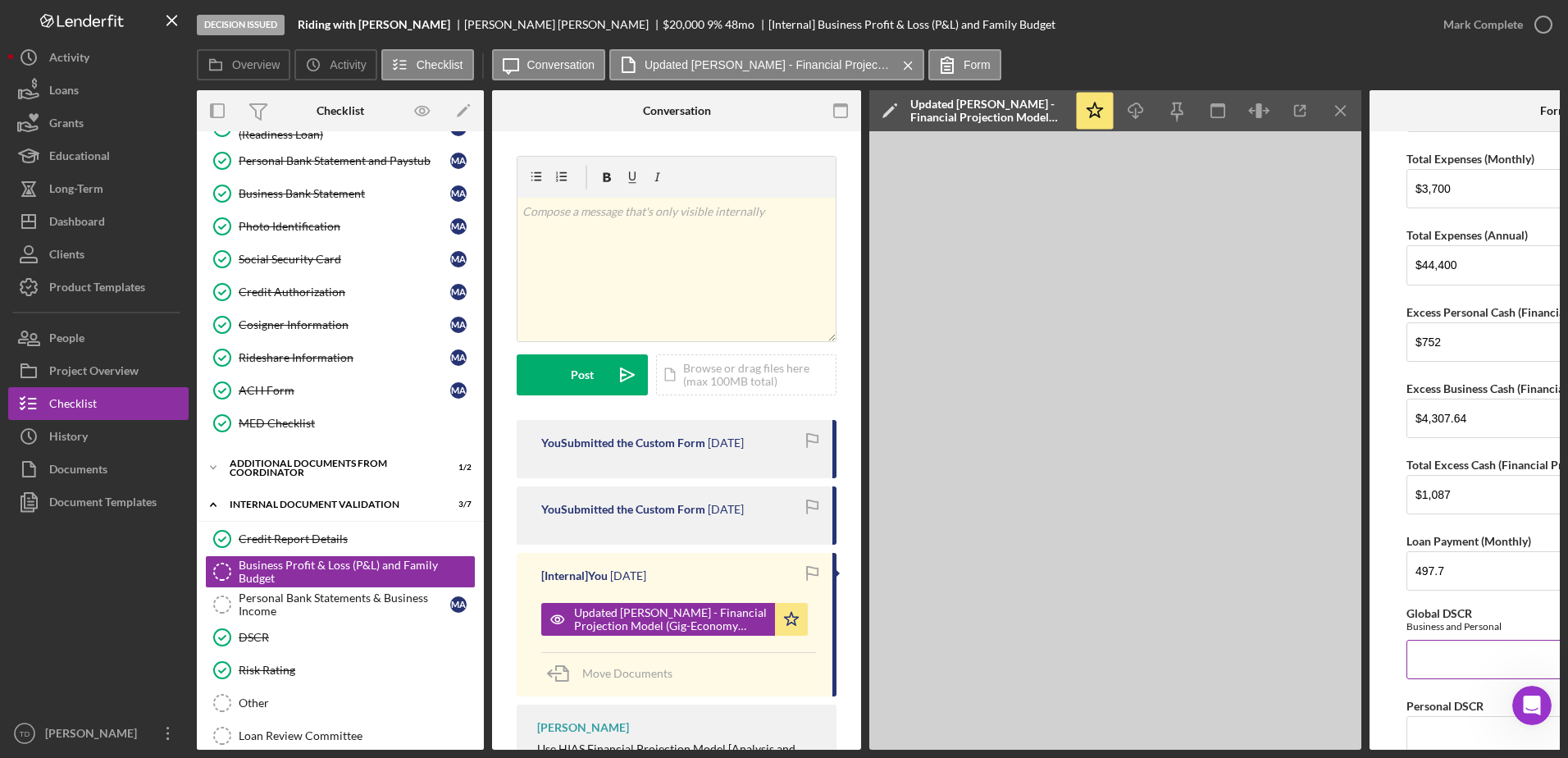
click at [1429, 658] on input "Global DSCR" at bounding box center [1553, 659] width 295 height 39
type input "1.34"
click at [1426, 723] on input "Personal DSCR" at bounding box center [1553, 735] width 295 height 39
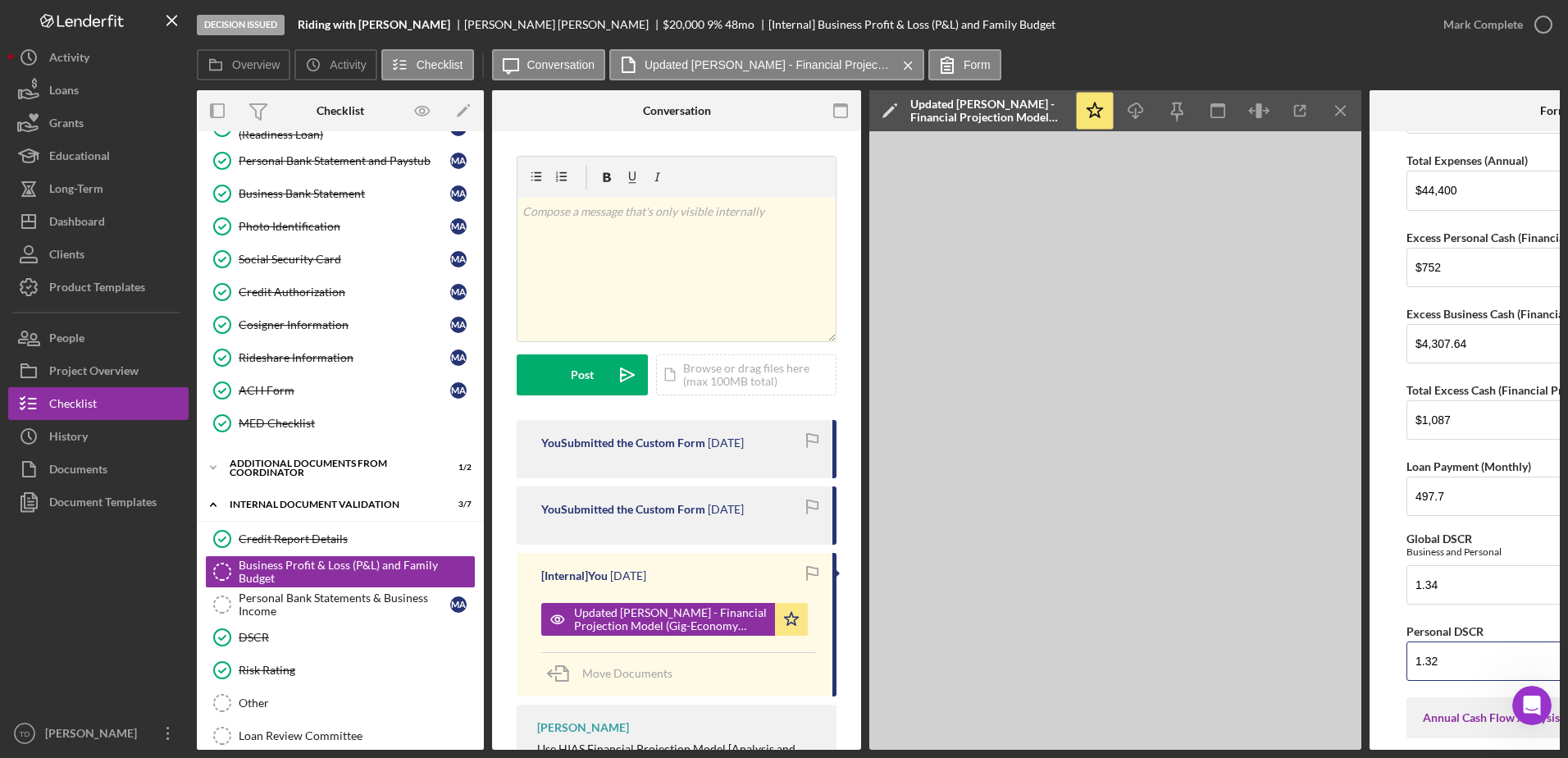
type input "1.32"
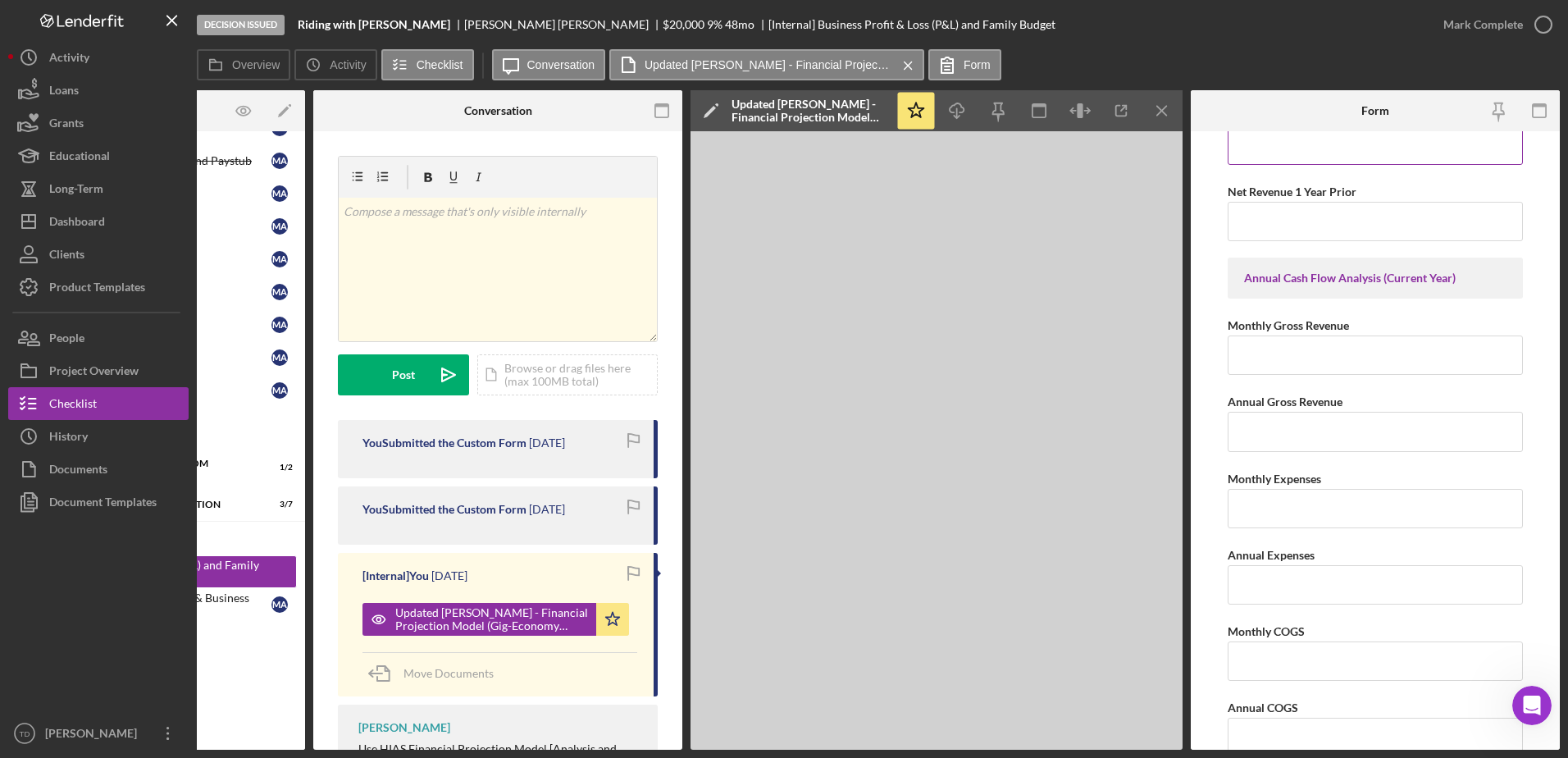
scroll to position [1714, 0]
click at [1329, 353] on input "Monthly Gross Revenue" at bounding box center [1375, 354] width 295 height 39
type input "$6,938"
click at [1298, 435] on input "Annual Gross Revenue" at bounding box center [1375, 430] width 295 height 39
type input "$83,256"
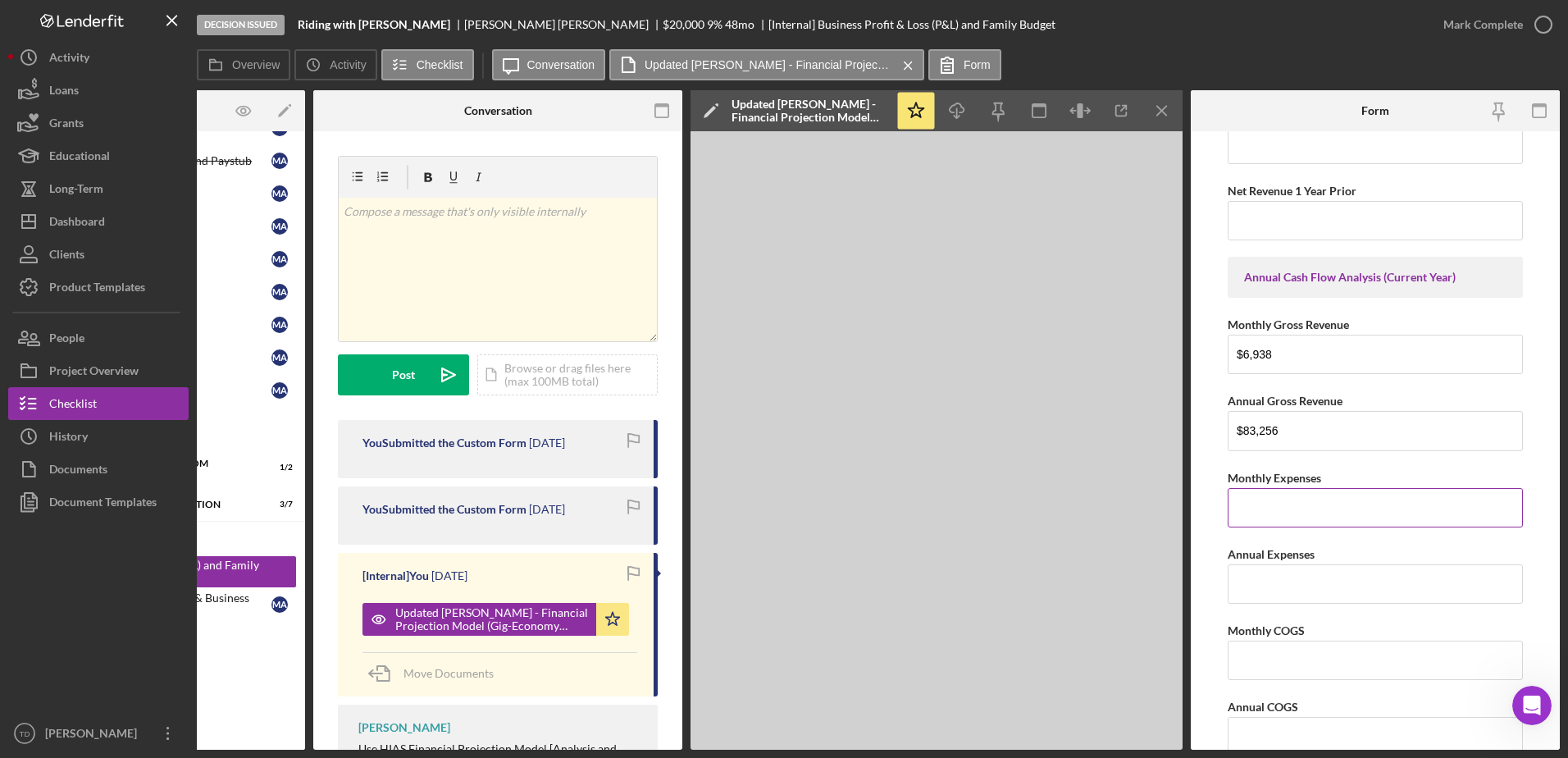
click at [1273, 510] on input "Monthly Expenses" at bounding box center [1375, 508] width 295 height 39
type input "$2,630"
click at [1283, 578] on input "Annual Expenses" at bounding box center [1375, 583] width 295 height 39
click at [1272, 678] on input "Monthly COGS" at bounding box center [1375, 660] width 295 height 39
click at [1293, 591] on input "$31,564" at bounding box center [1375, 583] width 295 height 39
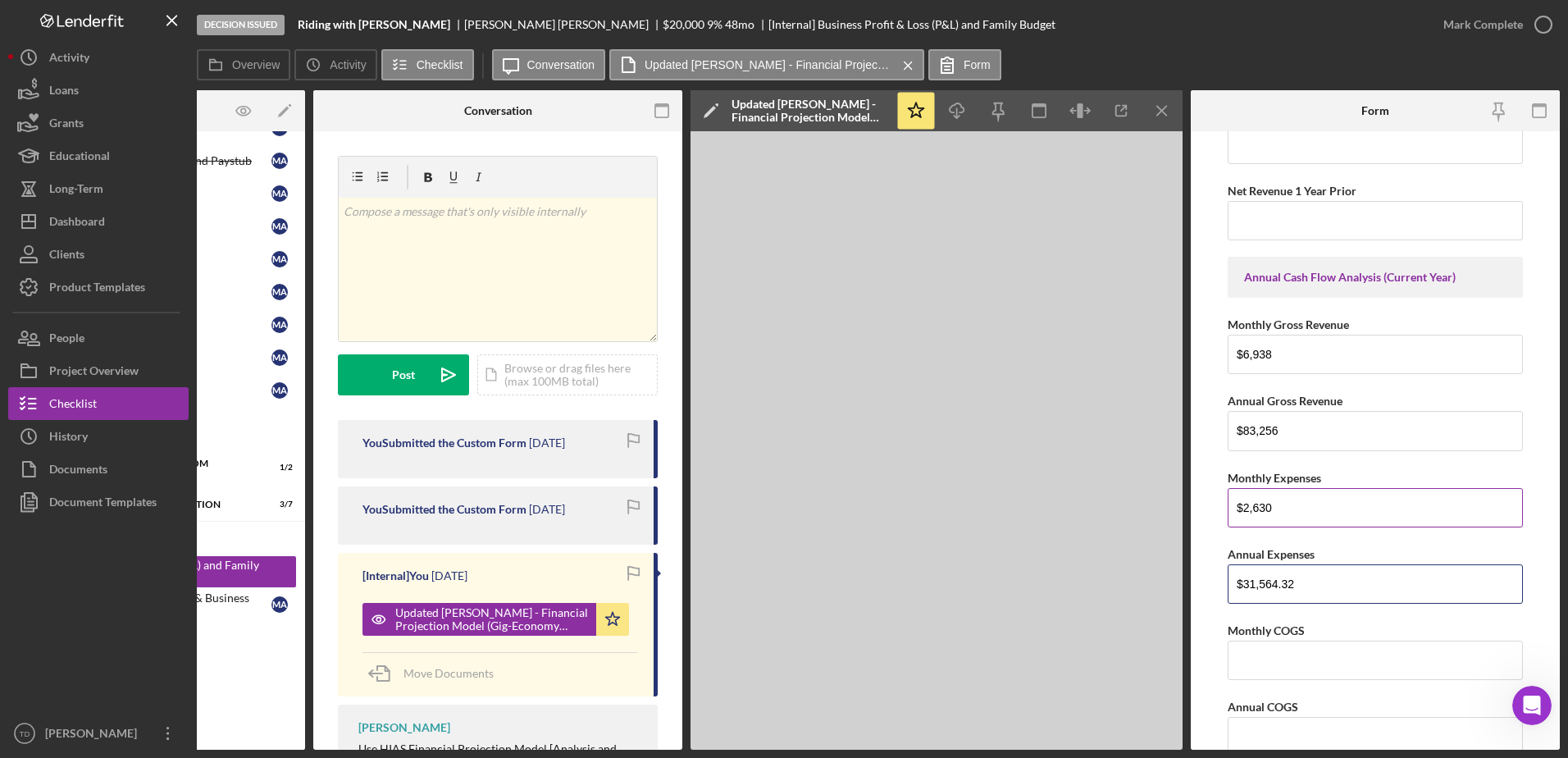
type input "$31,564.32"
click at [1298, 507] on input "$2,630" at bounding box center [1375, 508] width 295 height 39
type input "$2,630.36"
click at [1274, 696] on div "Annual COGS" at bounding box center [1375, 706] width 295 height 21
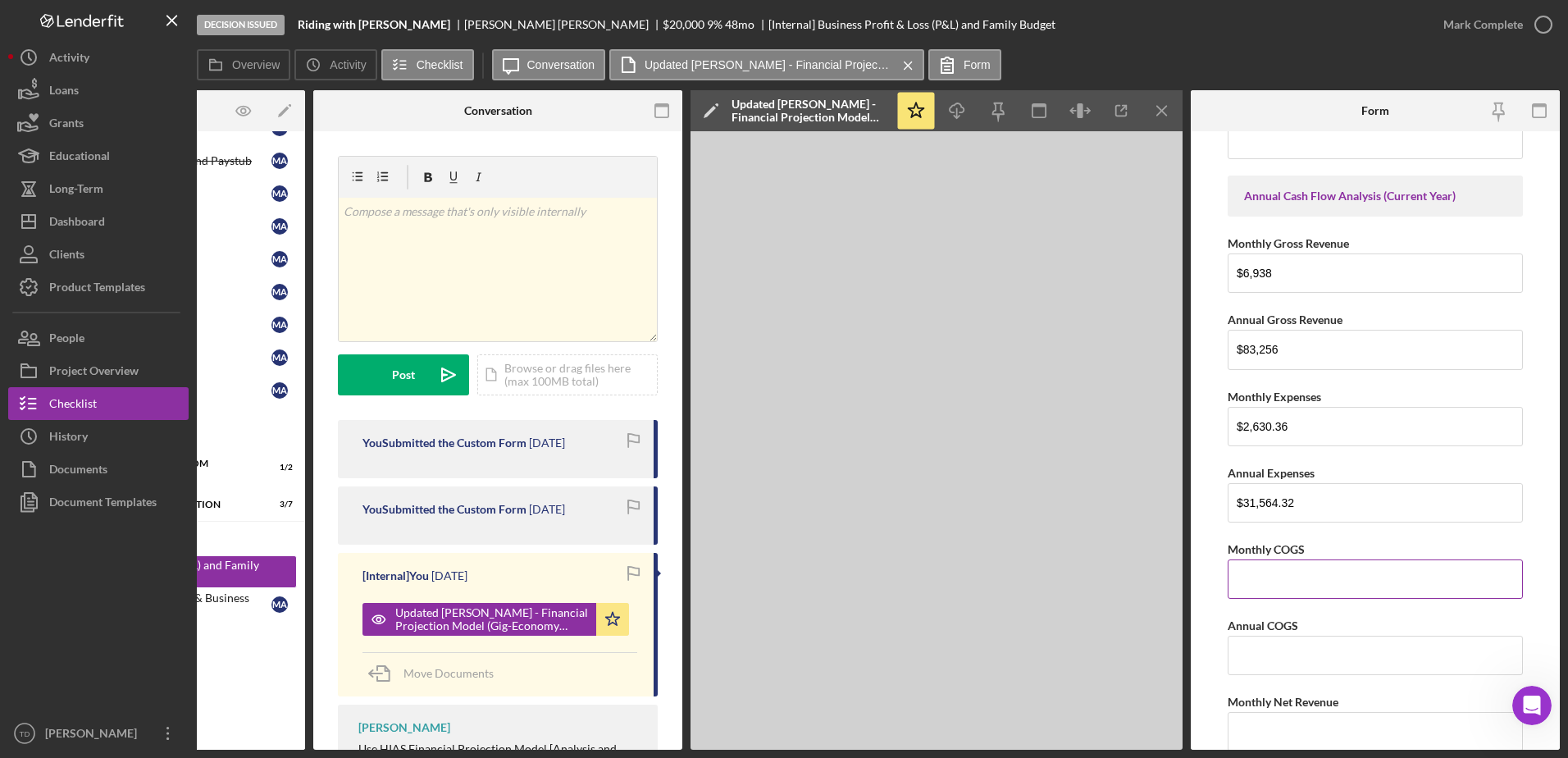
scroll to position [1803, 0]
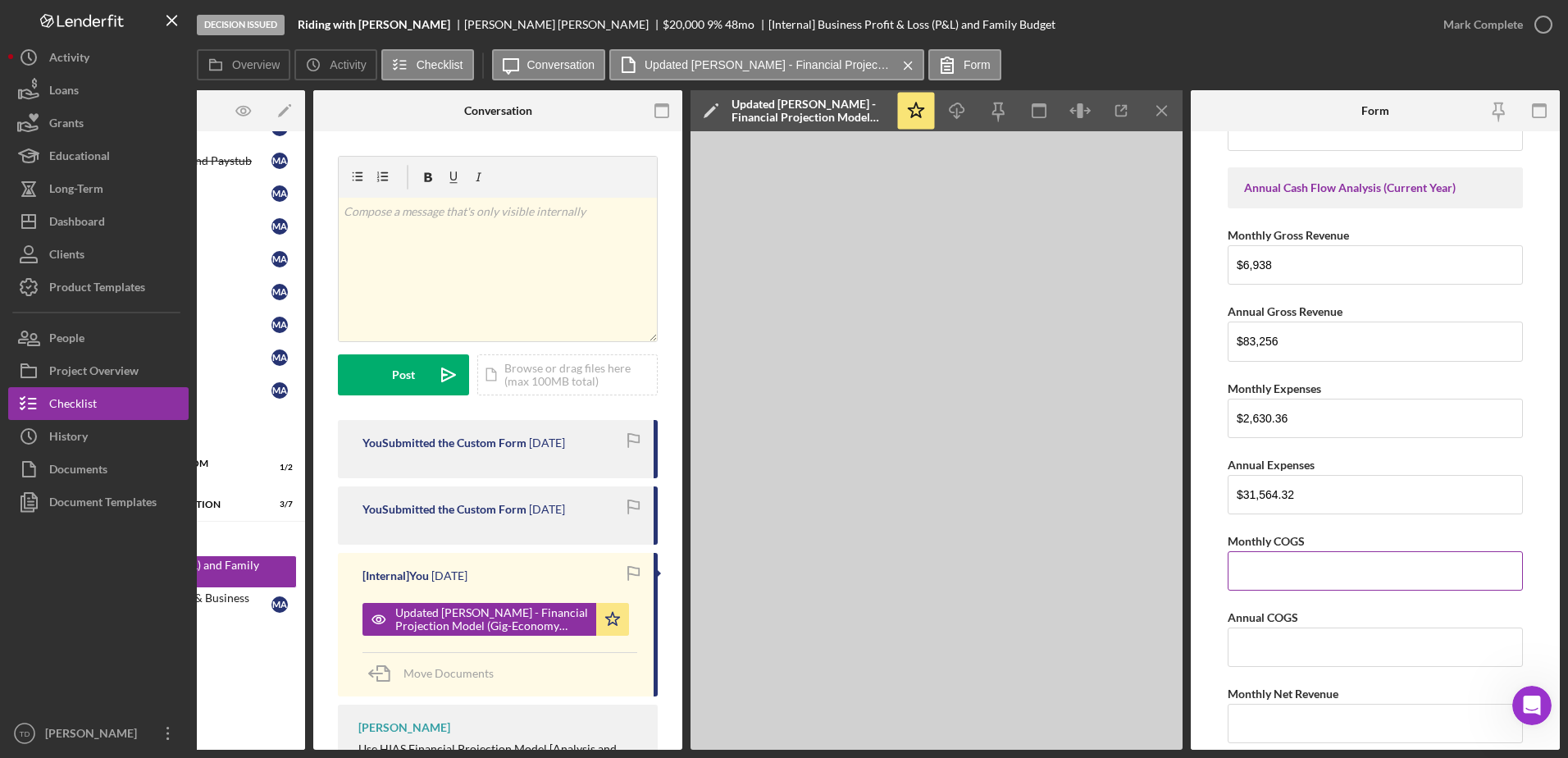
click at [1278, 581] on input "Monthly COGS" at bounding box center [1375, 571] width 295 height 39
type input "$9"
type input "$0"
click at [1270, 645] on input "Annual COGS" at bounding box center [1375, 647] width 295 height 39
type input "$0"
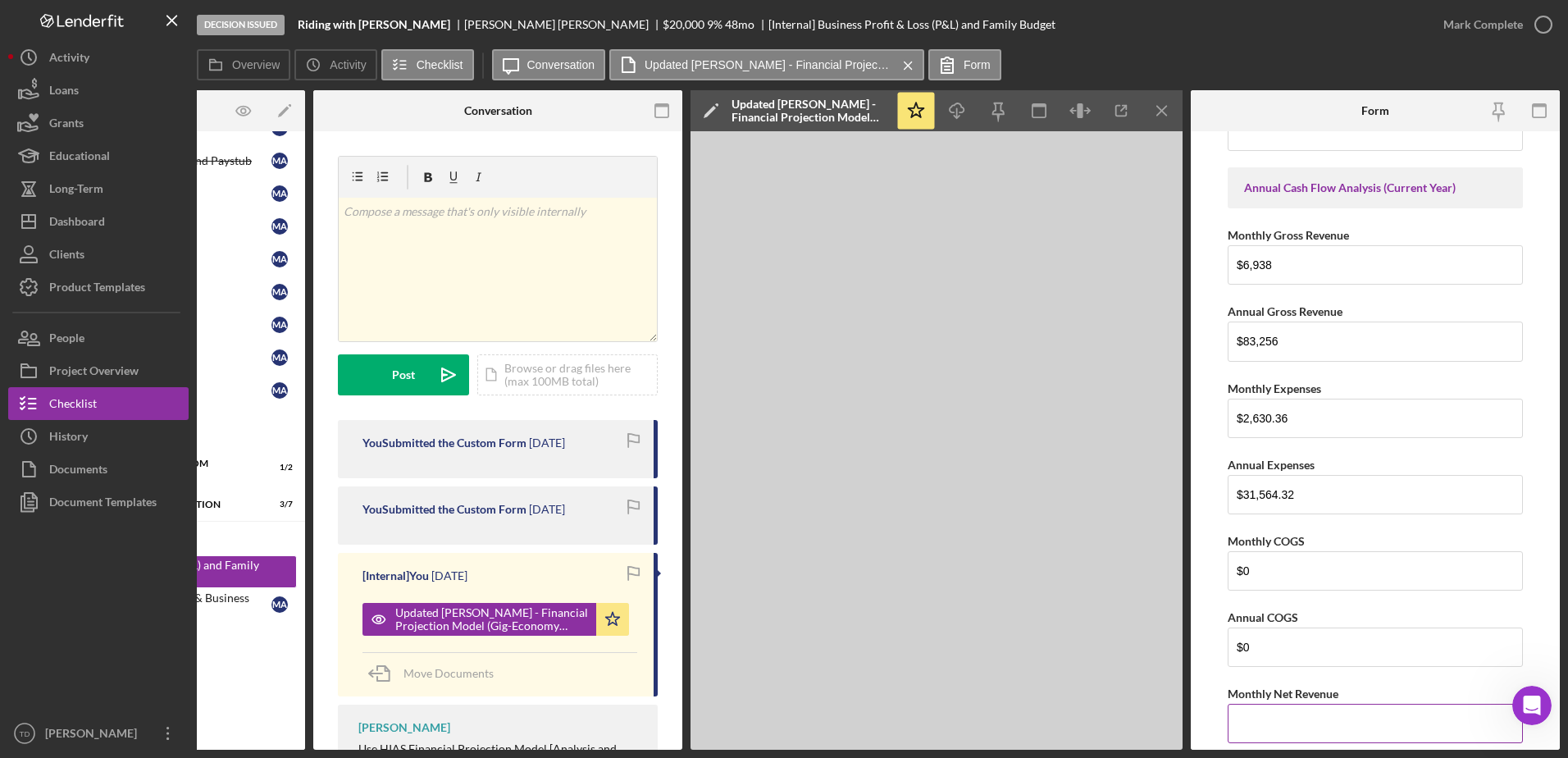
click at [1260, 727] on input "Monthly Net Revenue" at bounding box center [1375, 723] width 295 height 39
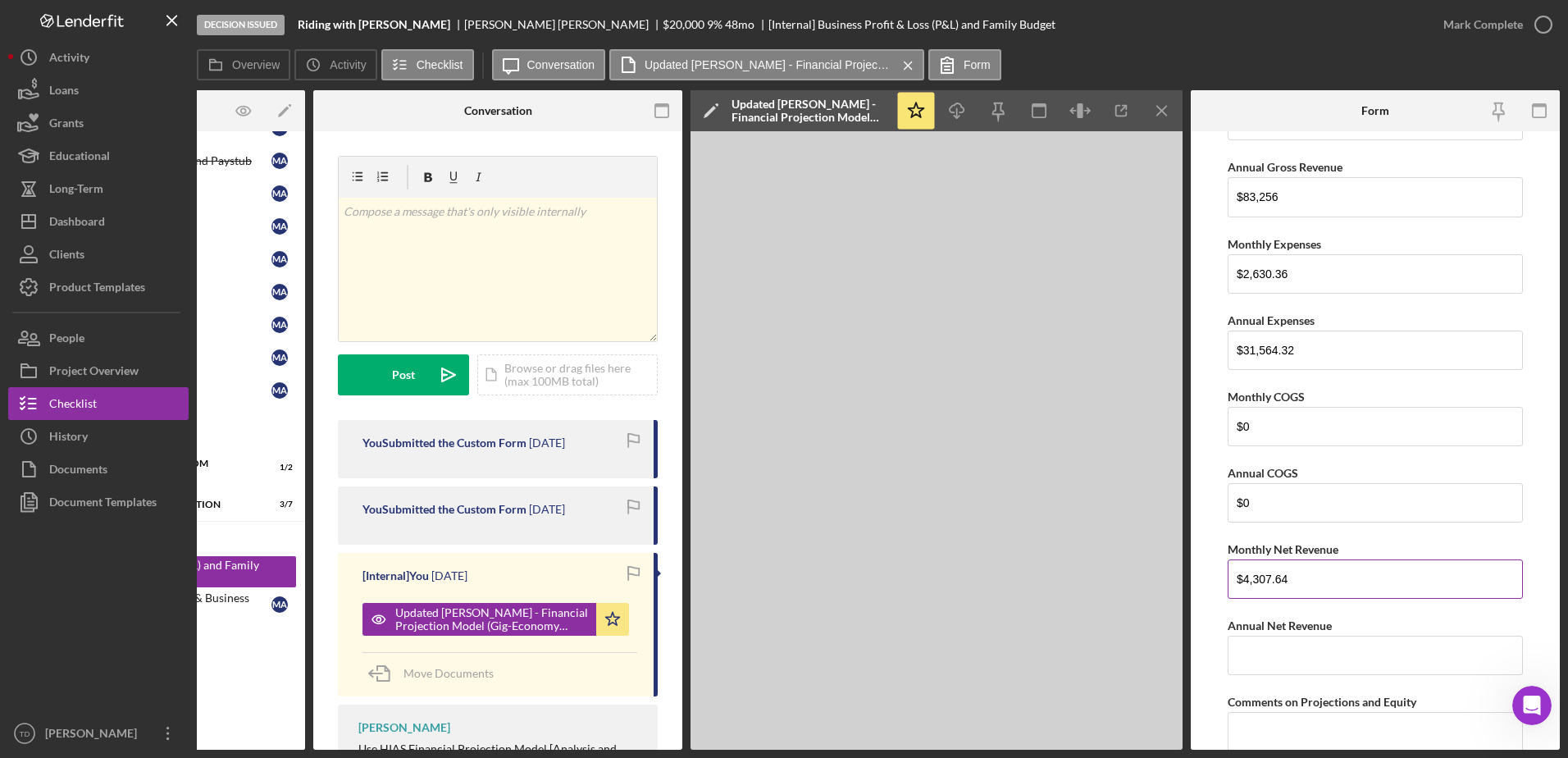
scroll to position [1948, 0]
type input "$4,307.64"
click at [1279, 651] on input "Annual Net Revenue" at bounding box center [1375, 654] width 295 height 39
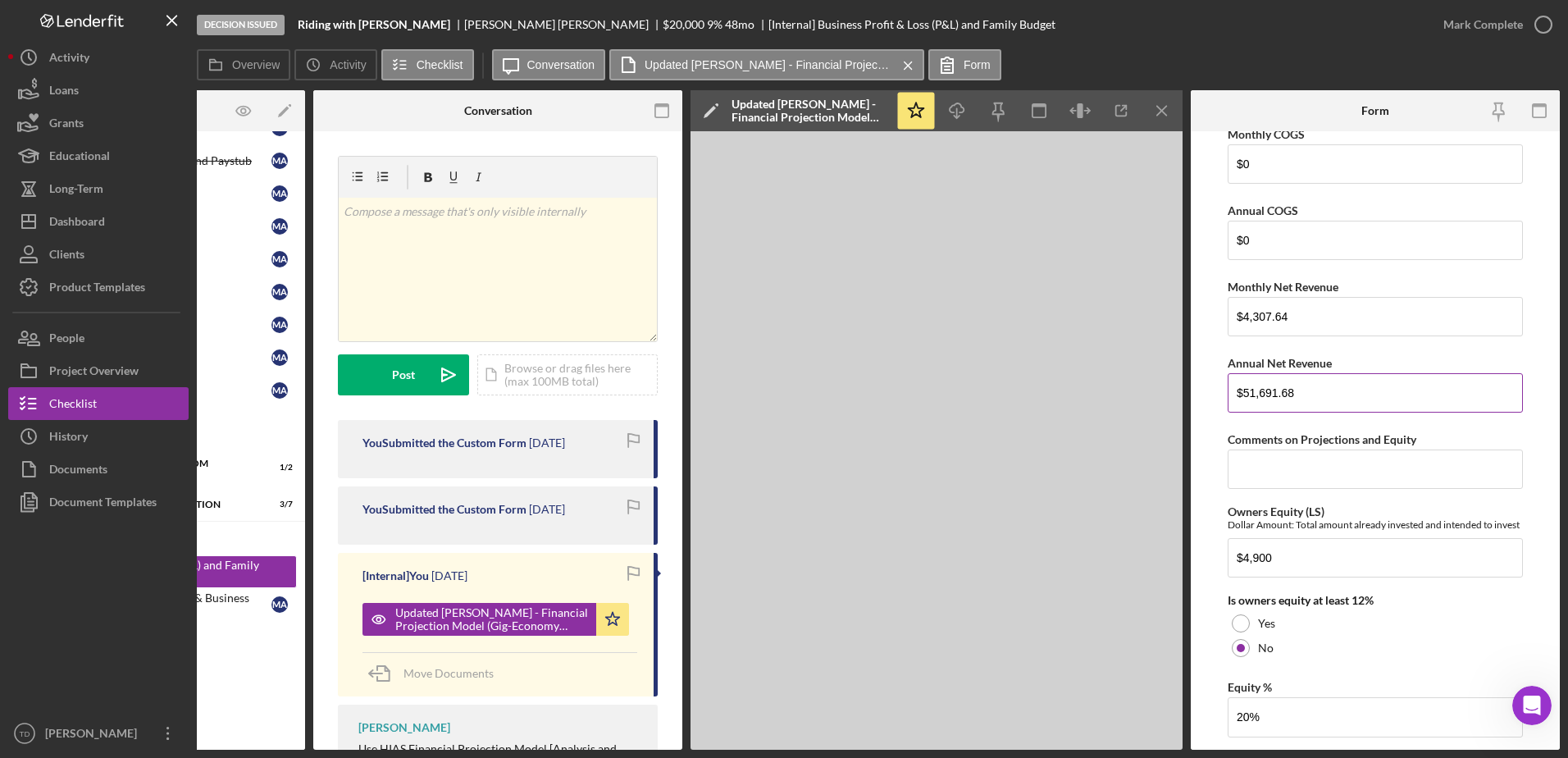
scroll to position [2210, 0]
type input "$51,691.68"
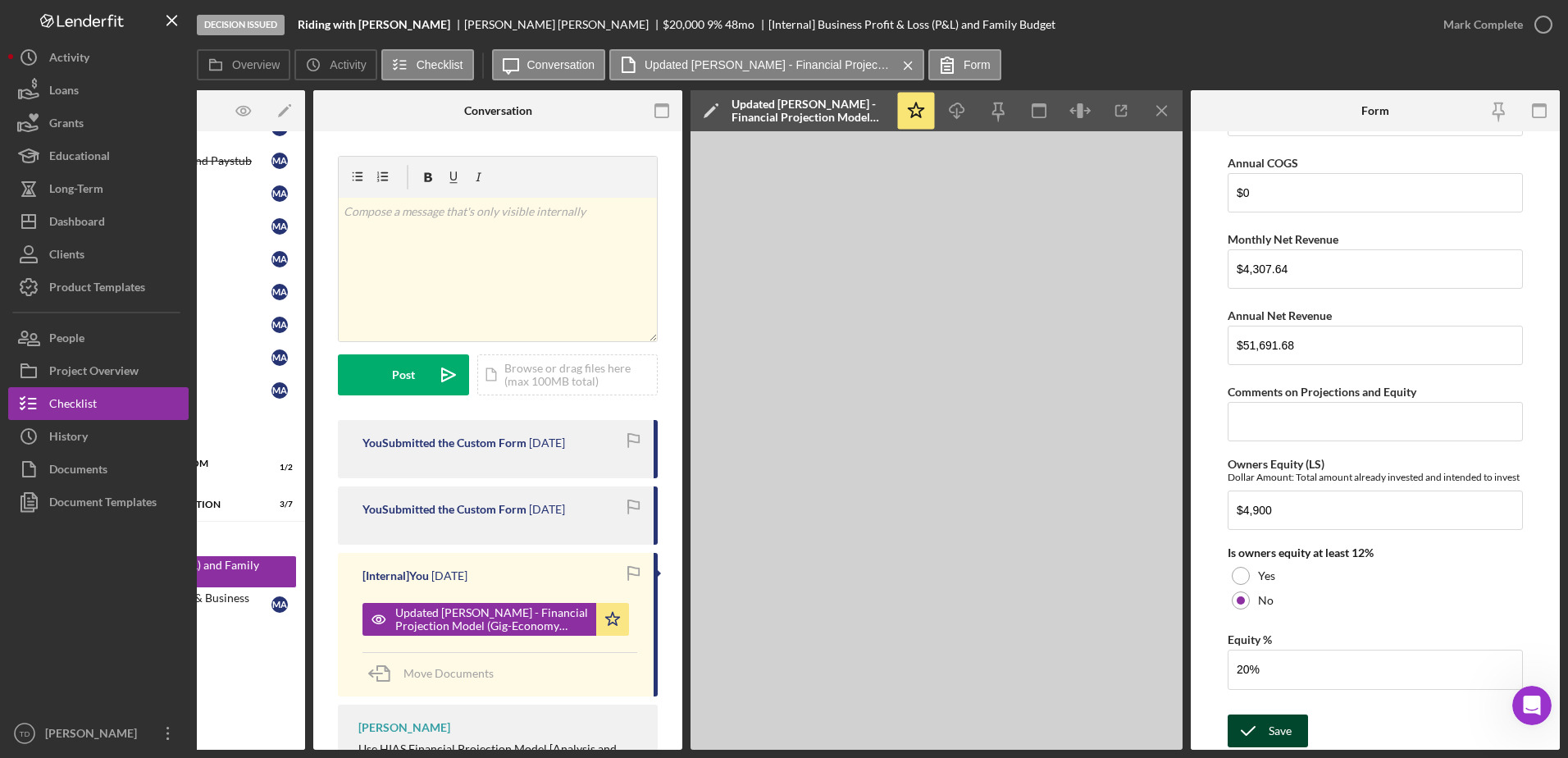
click at [1270, 719] on div "Save" at bounding box center [1280, 730] width 23 height 32
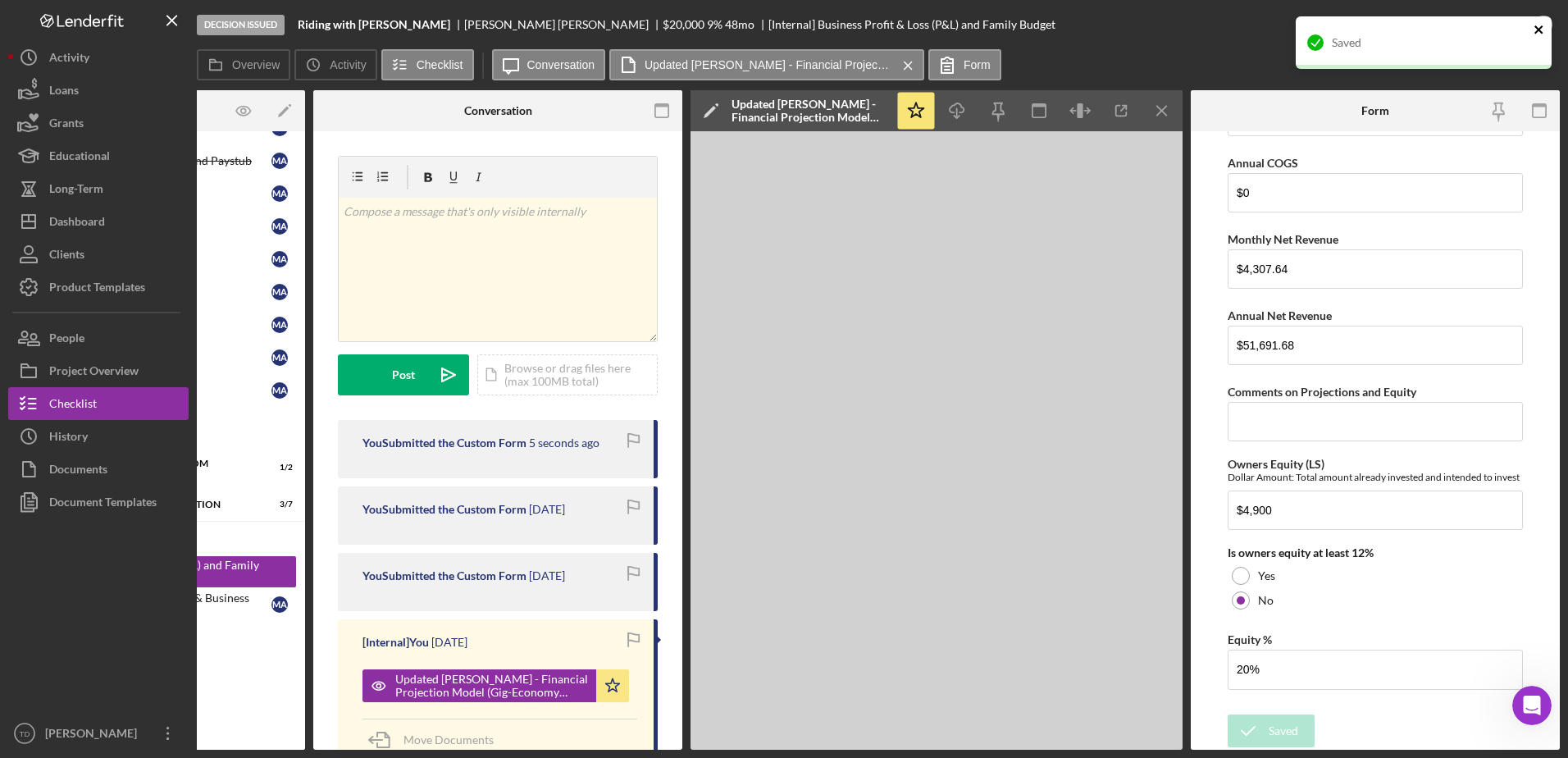
click at [1539, 27] on icon "close" at bounding box center [1540, 28] width 12 height 13
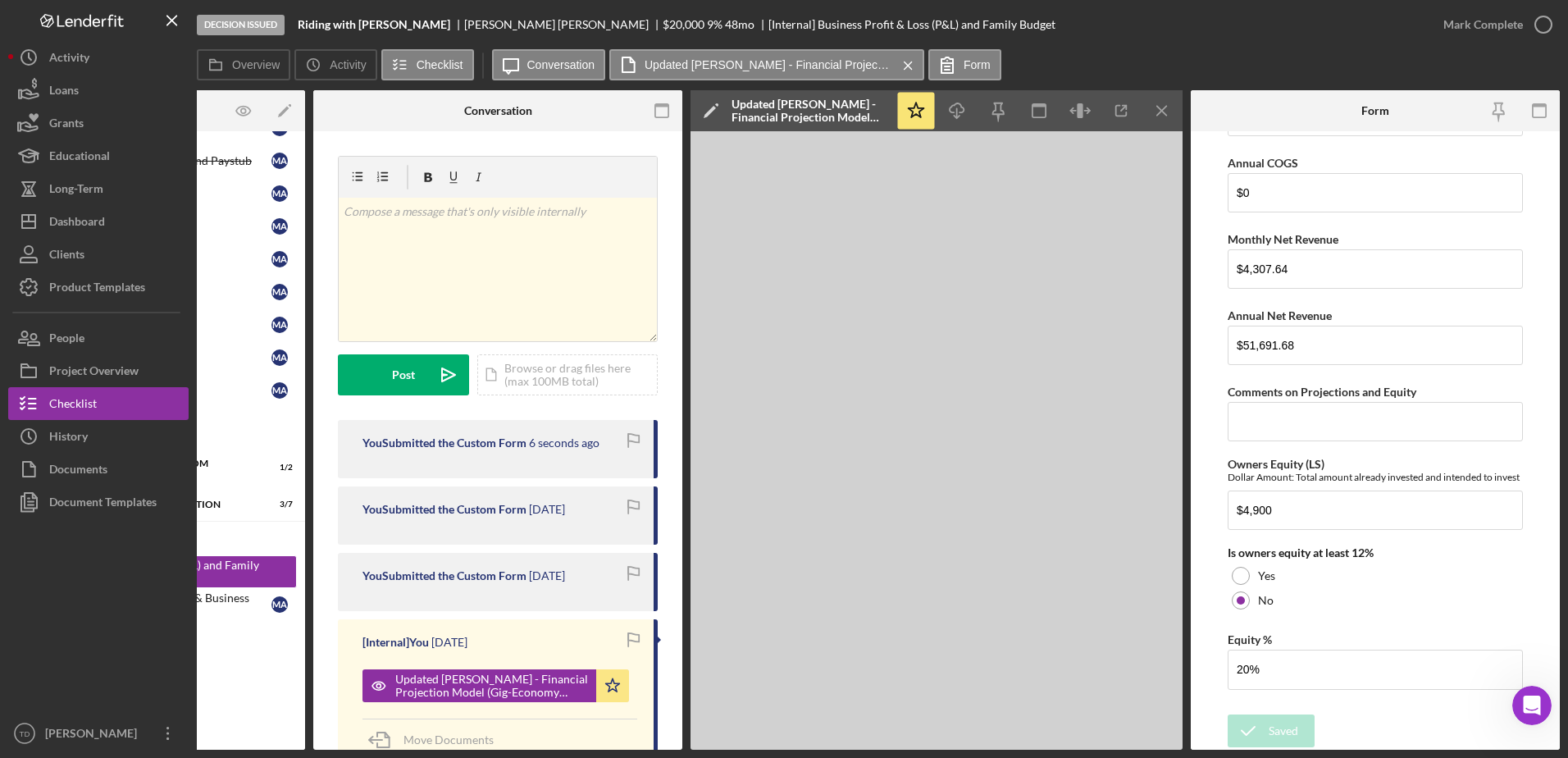
click at [1539, 20] on div "Saved" at bounding box center [1424, 16] width 263 height 7
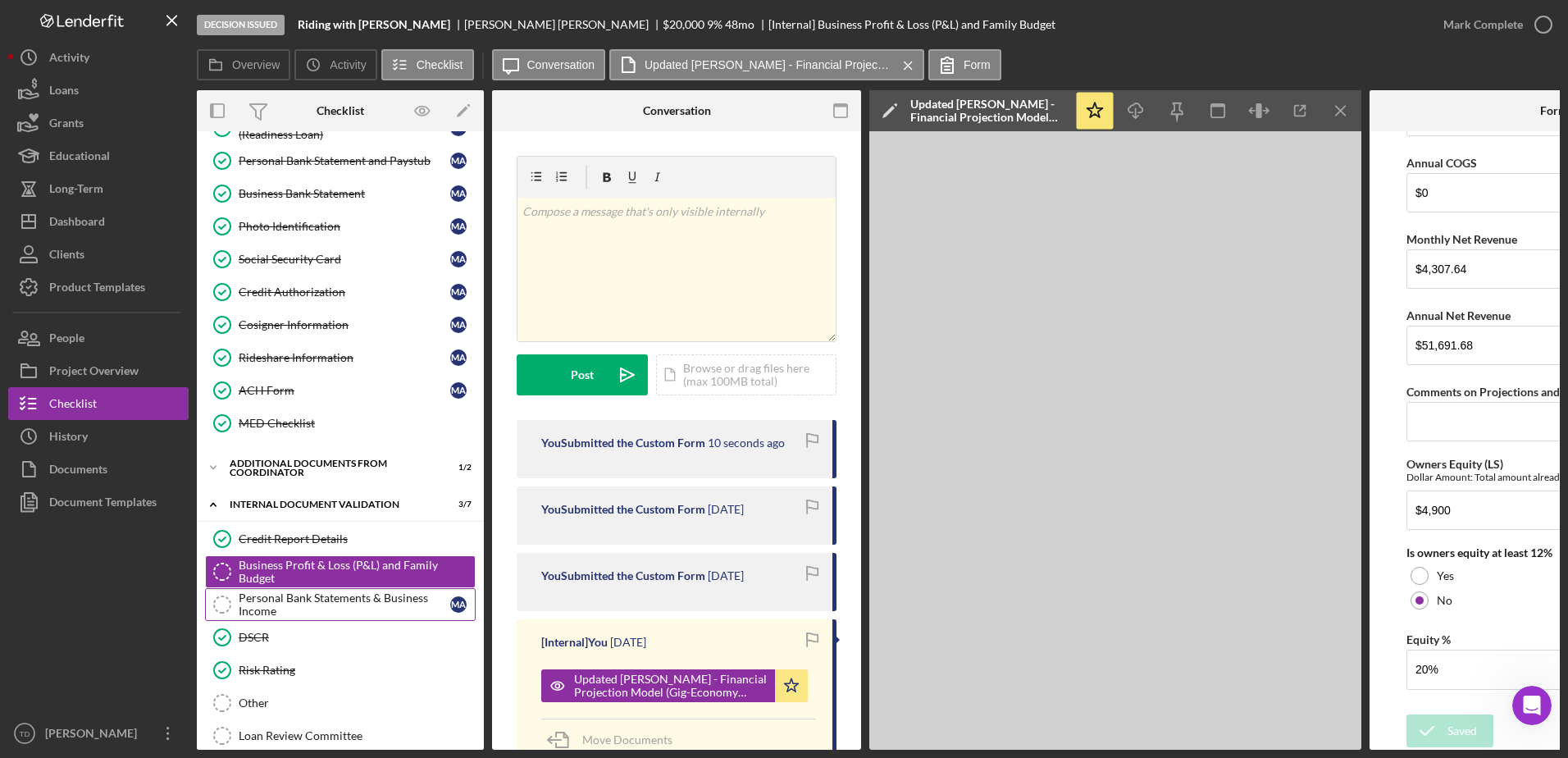
click at [354, 600] on div "Personal Bank Statements & Business Income" at bounding box center [344, 604] width 212 height 26
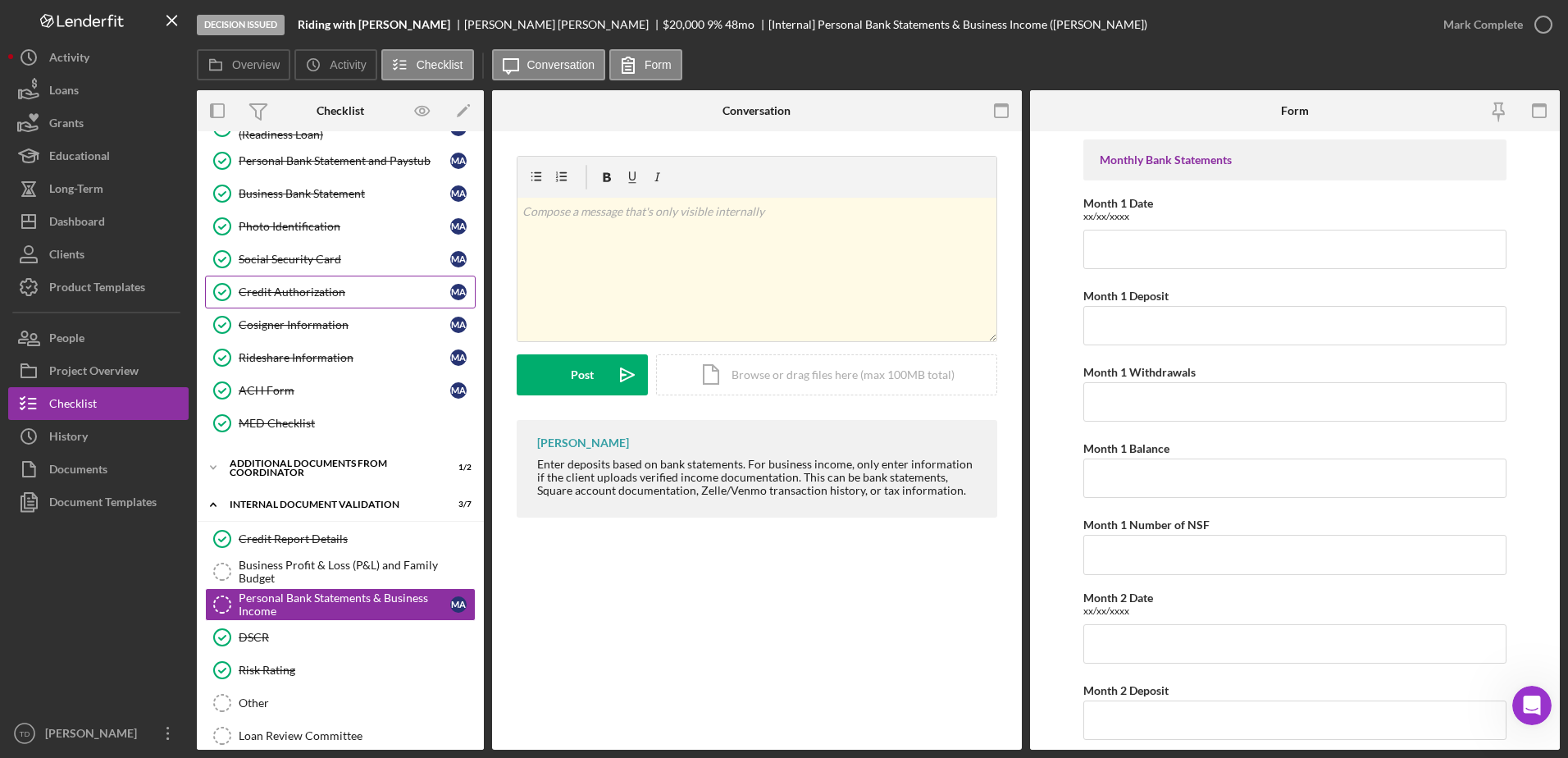
scroll to position [199, 0]
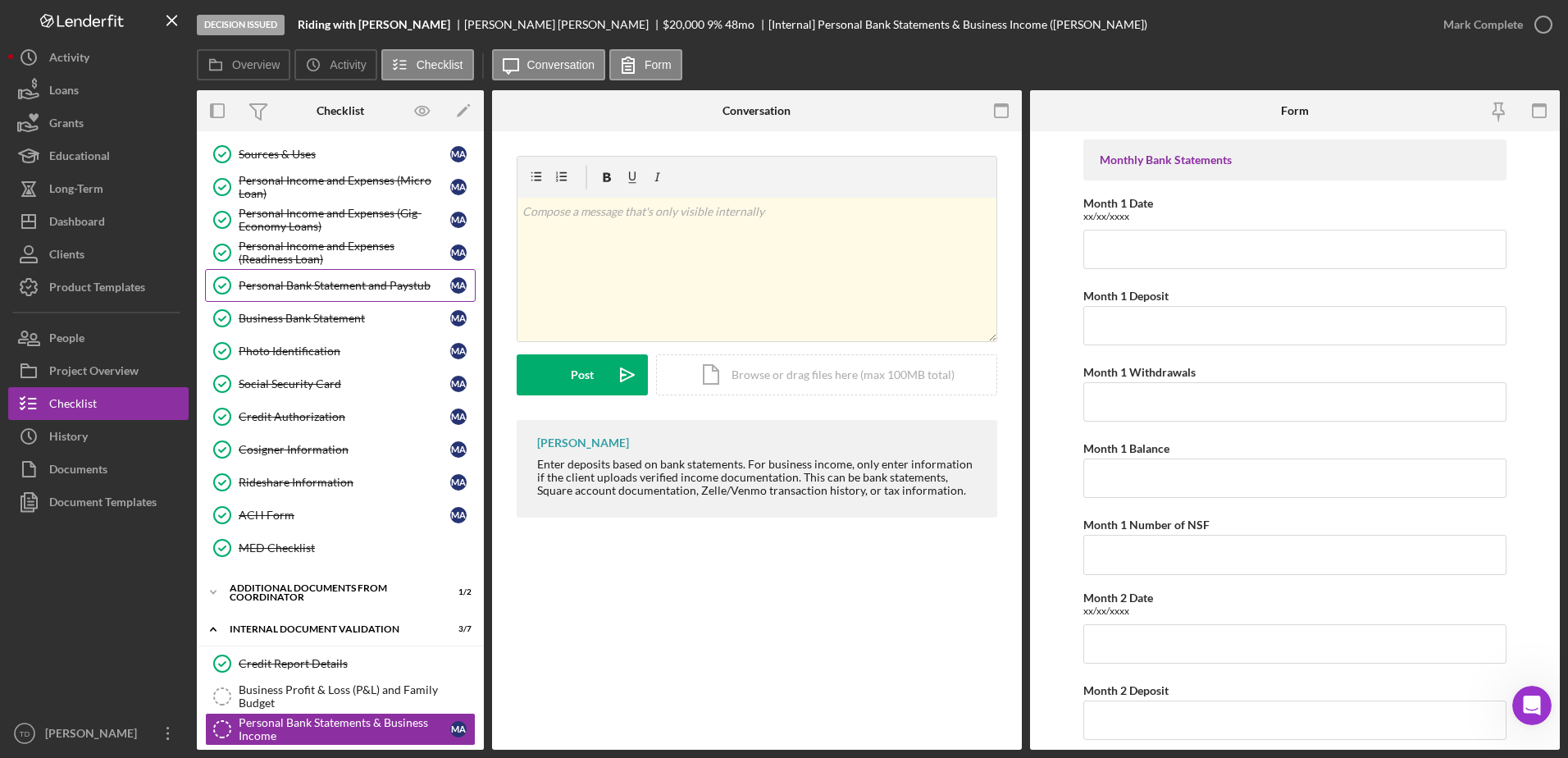
click at [337, 292] on div "Personal Bank Statement and Paystub" at bounding box center [344, 284] width 212 height 13
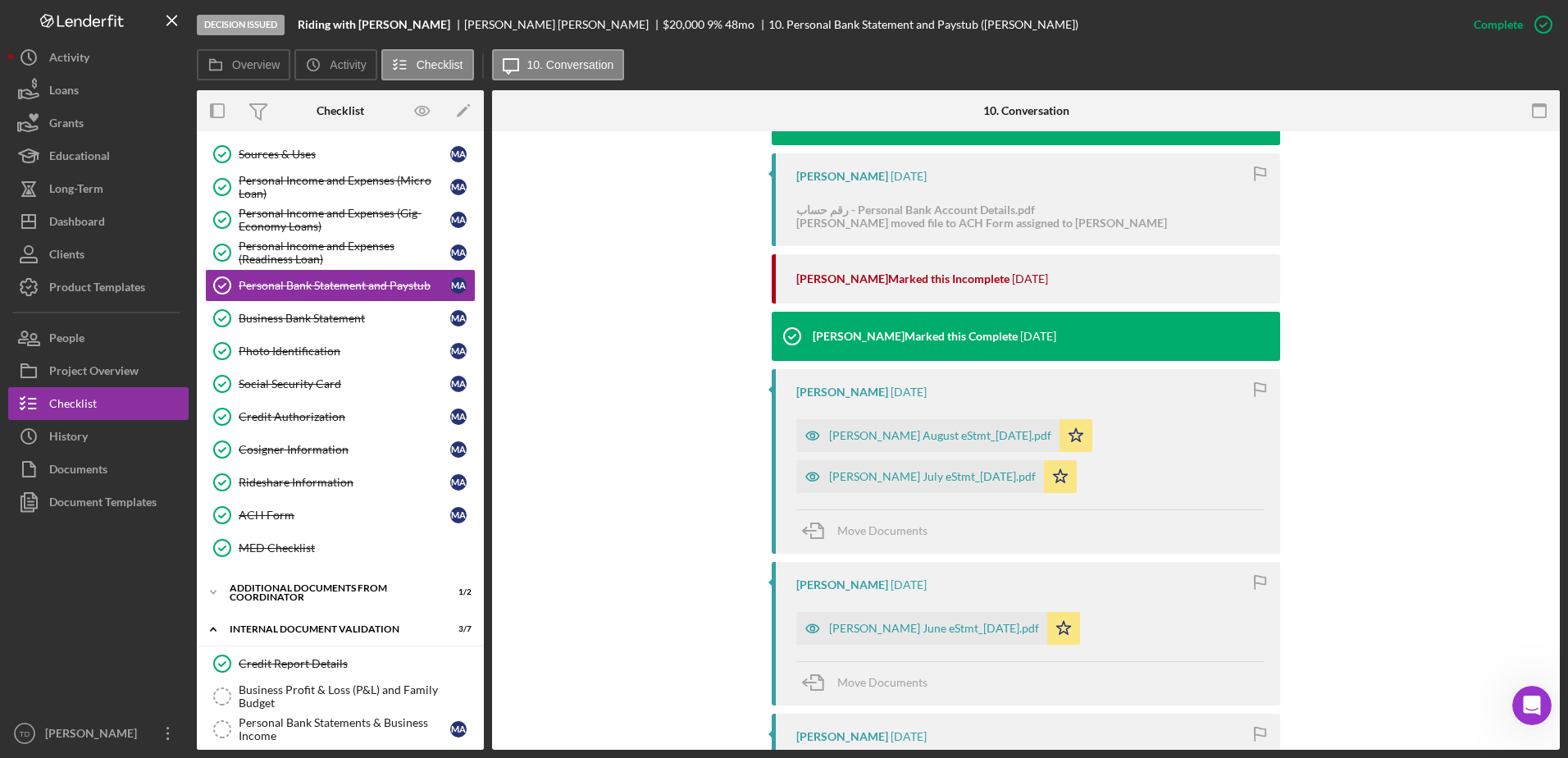
scroll to position [946, 0]
click at [848, 430] on div "Mohamad Hussin August eStmt_2025-08-20.pdf" at bounding box center [939, 435] width 223 height 13
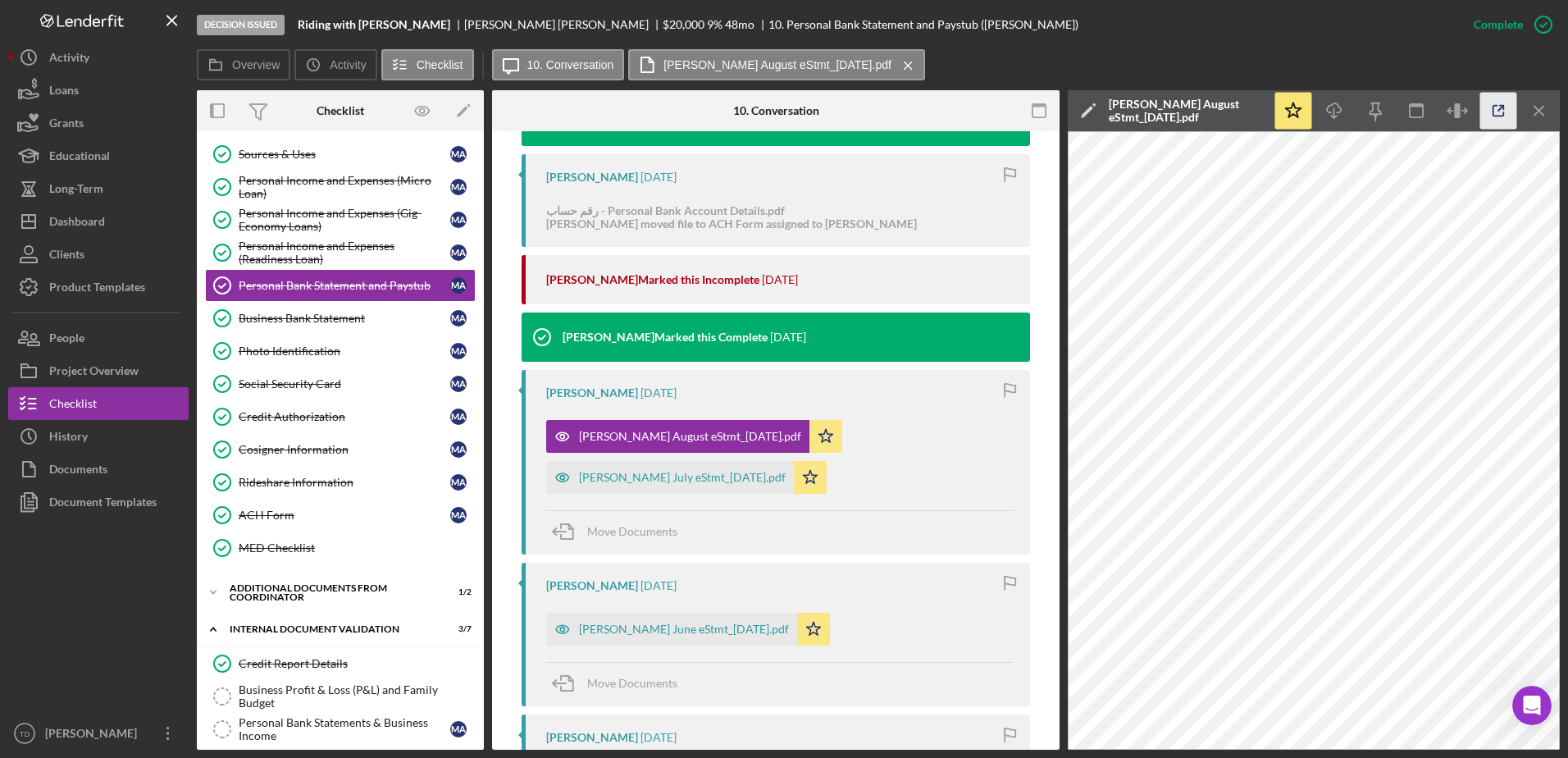
click at [1493, 108] on icon "button" at bounding box center [1498, 111] width 11 height 11
click at [699, 471] on div "Mohamad Hussin July eStmt_2025-07-22.pdf" at bounding box center [682, 477] width 207 height 13
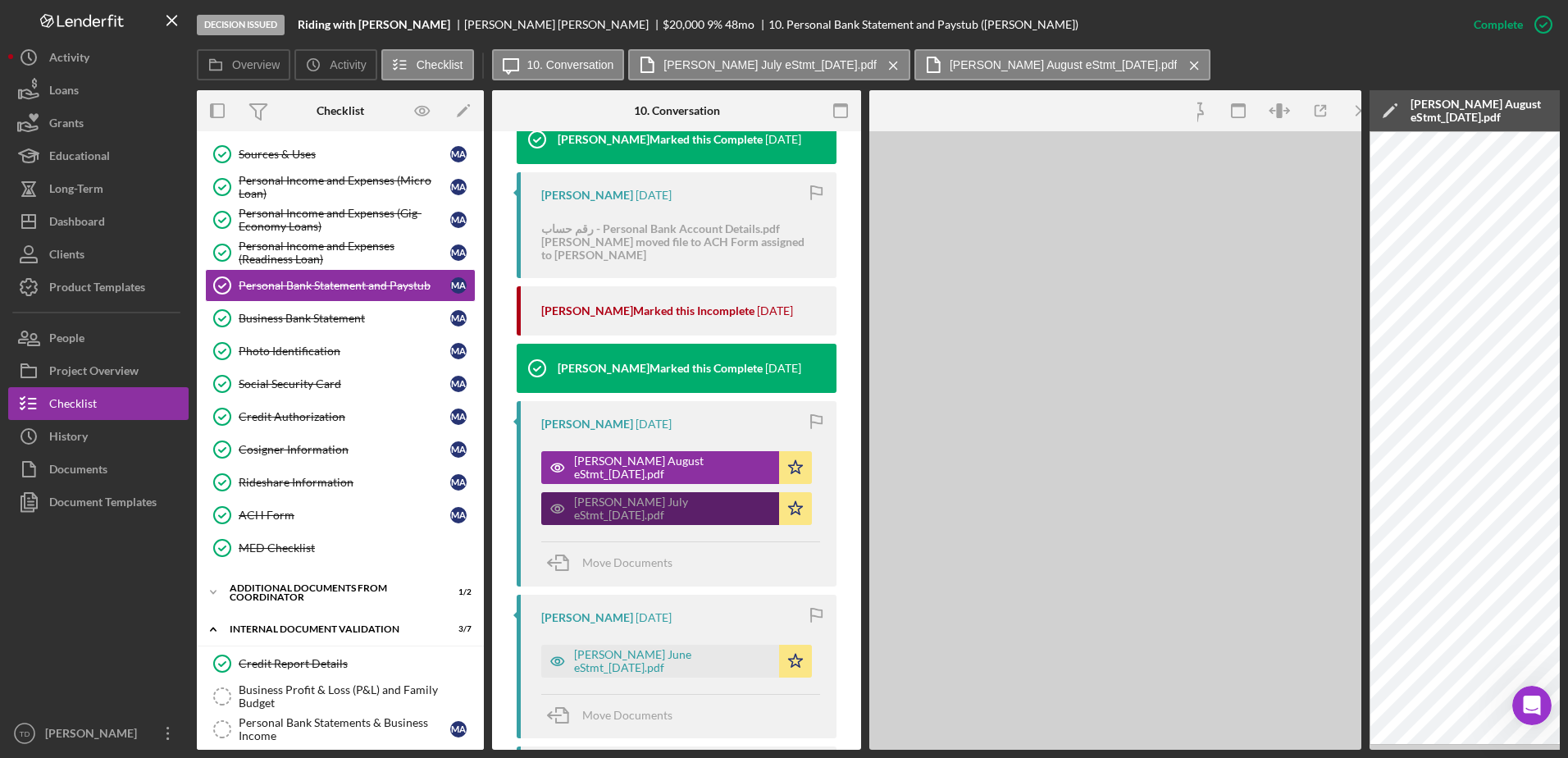
scroll to position [984, 0]
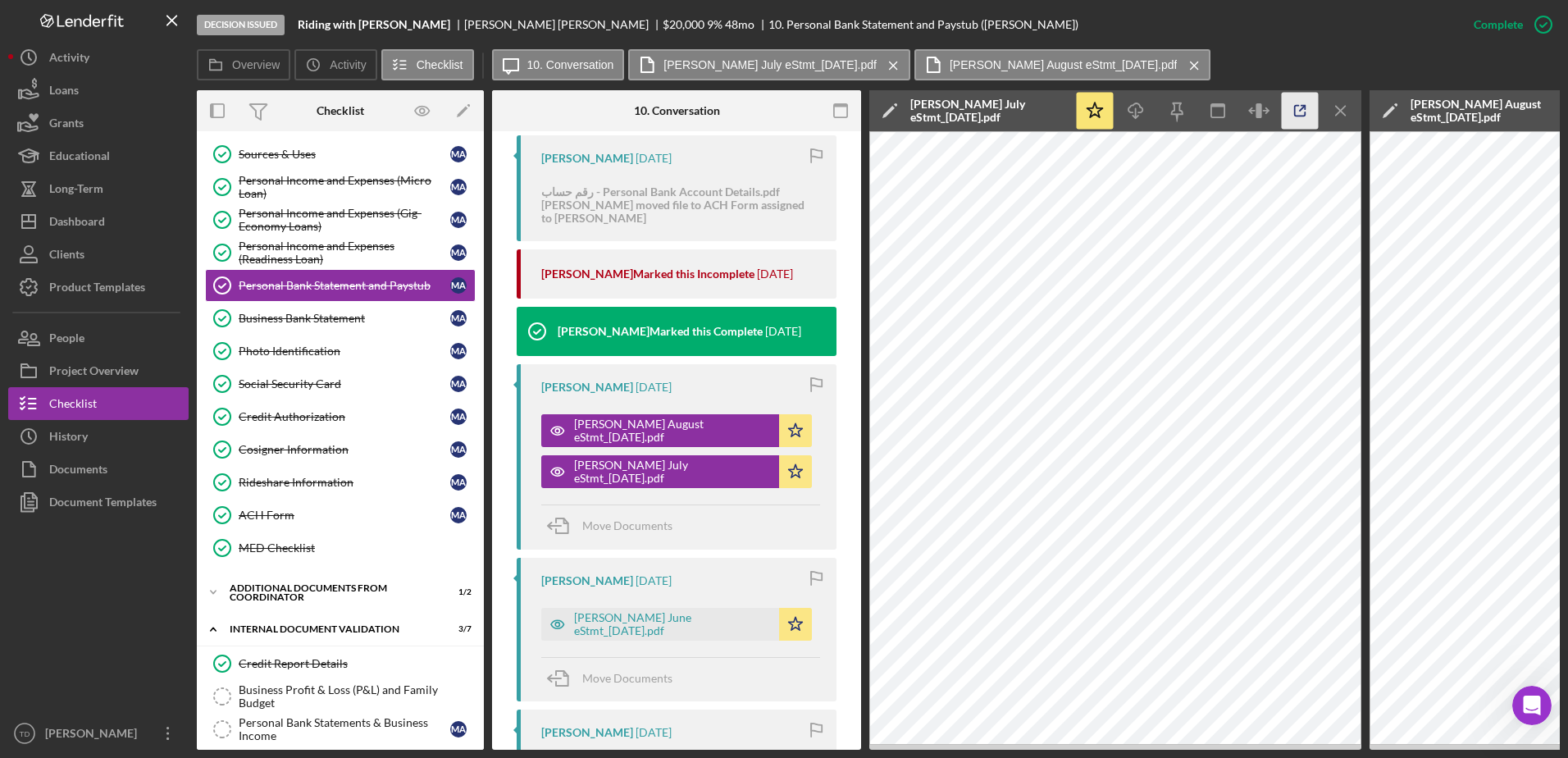
click at [1304, 124] on icon "button" at bounding box center [1300, 111] width 37 height 37
click at [698, 638] on div "Mohamad Hussin June eStmt_2025-06-18.pdf" at bounding box center [660, 624] width 237 height 32
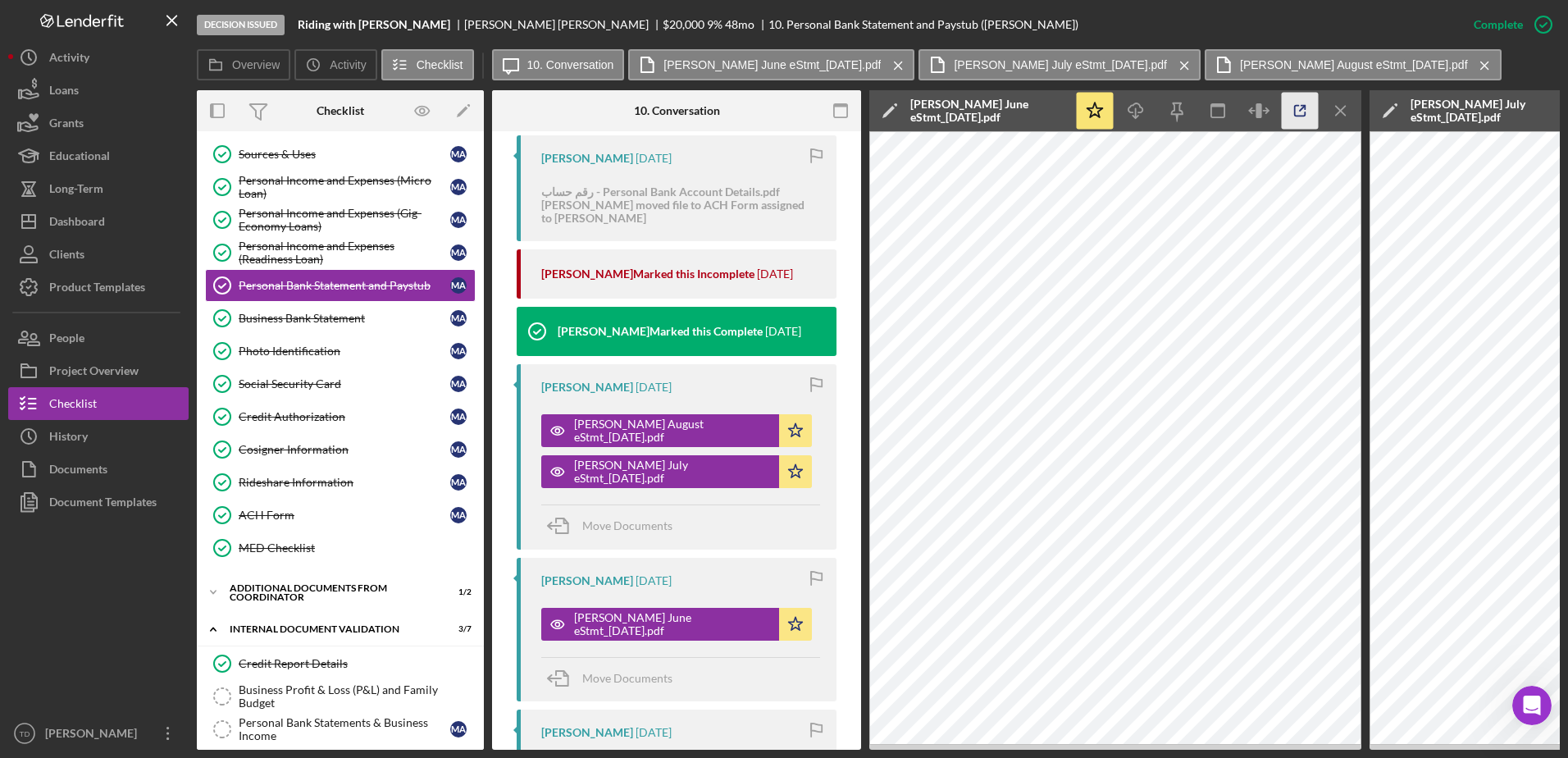
click at [1307, 118] on icon "button" at bounding box center [1300, 111] width 37 height 37
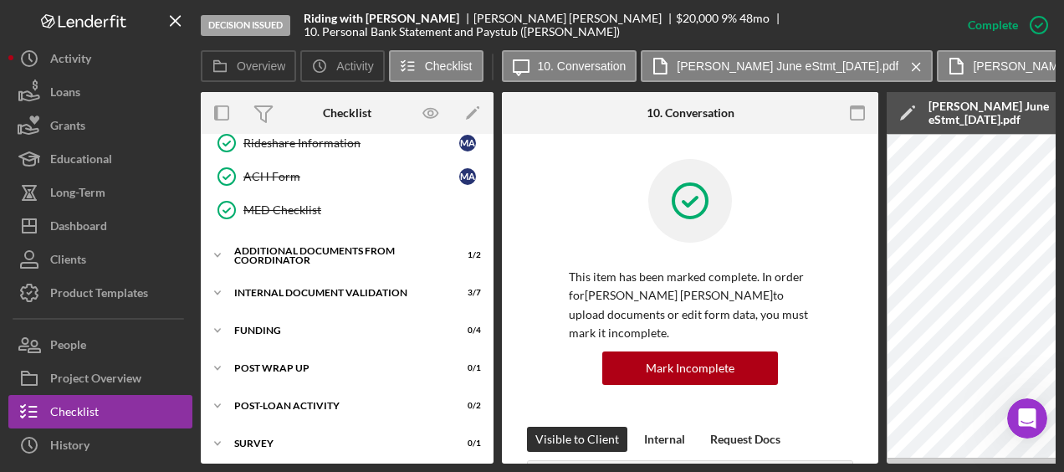
scroll to position [550, 0]
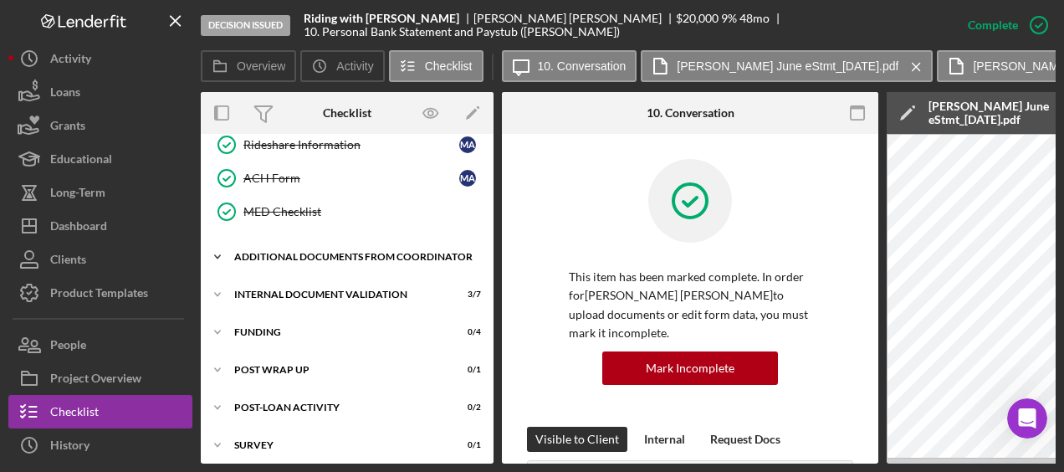
click at [303, 252] on div "Additional Documents from Coordinator" at bounding box center [353, 257] width 238 height 10
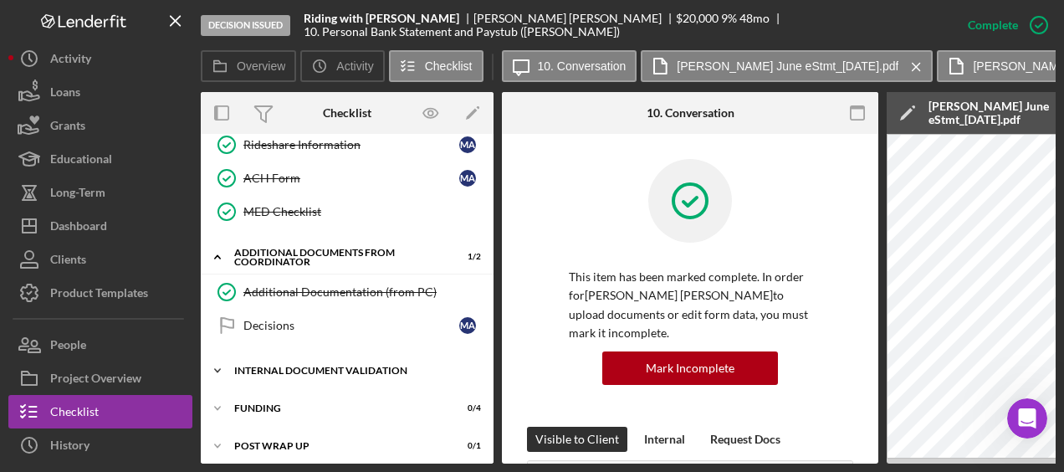
click at [313, 365] on div "Internal Document Validation" at bounding box center [353, 370] width 238 height 10
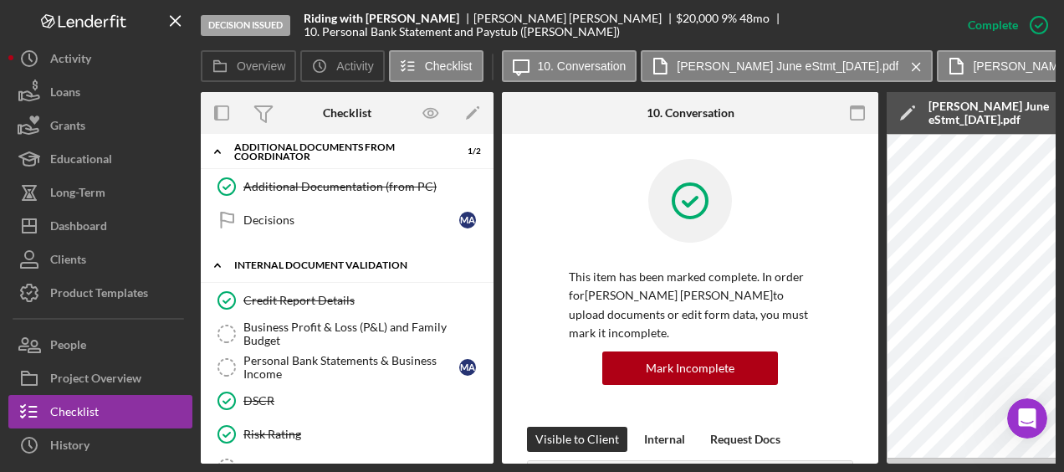
scroll to position [667, 0]
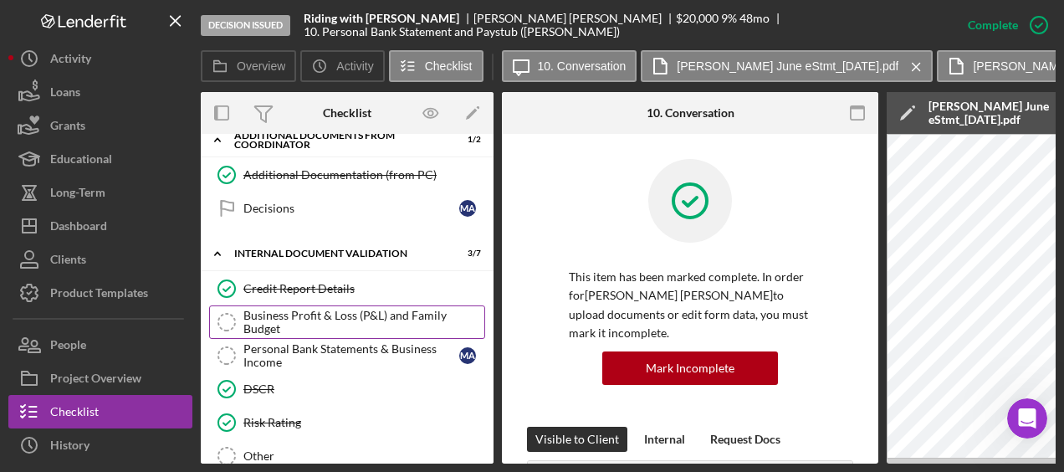
click at [281, 309] on div "Business Profit & Loss (P&L) and Family Budget" at bounding box center [363, 322] width 241 height 27
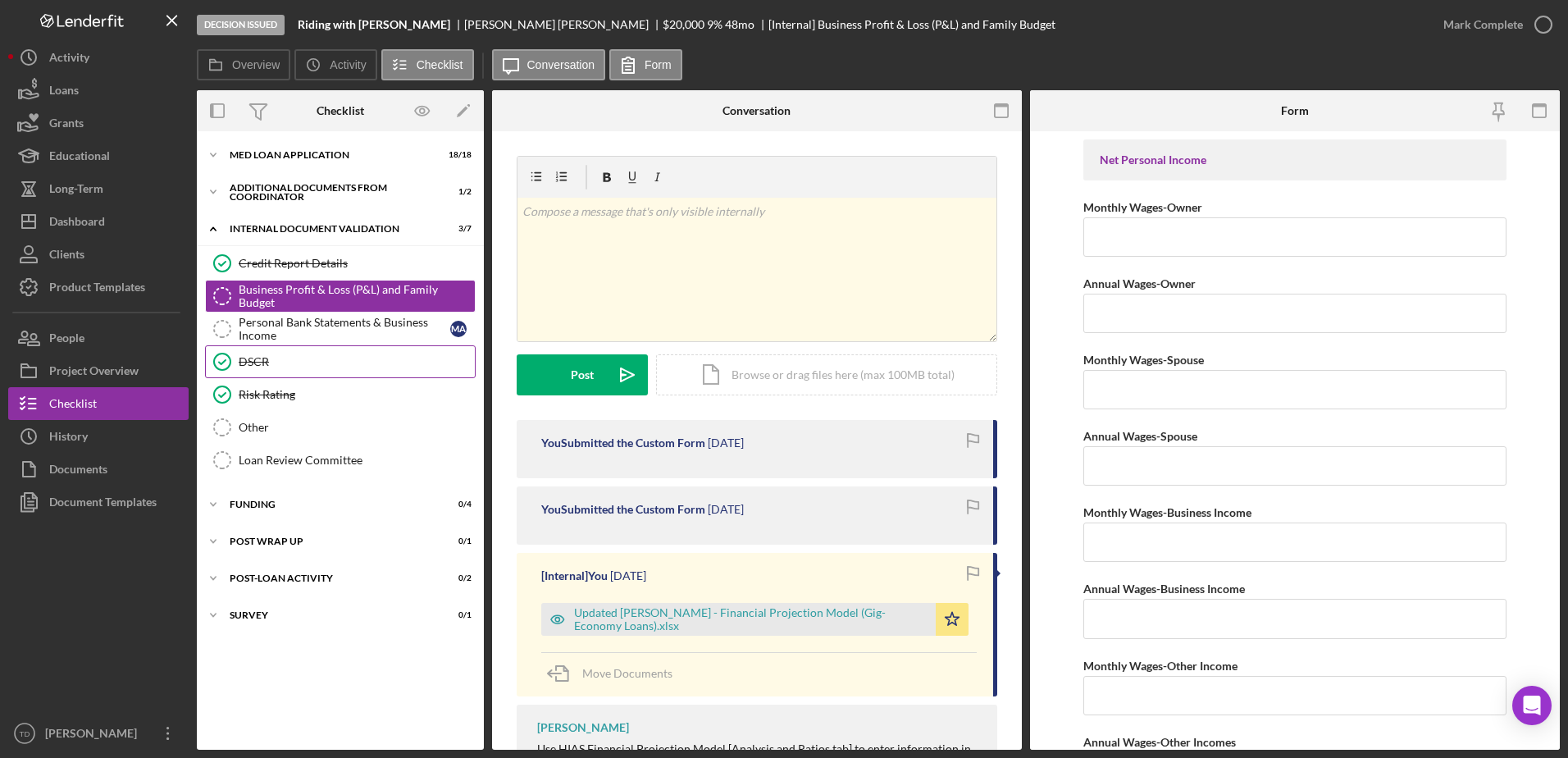
click at [293, 363] on div "DSCR" at bounding box center [356, 361] width 236 height 13
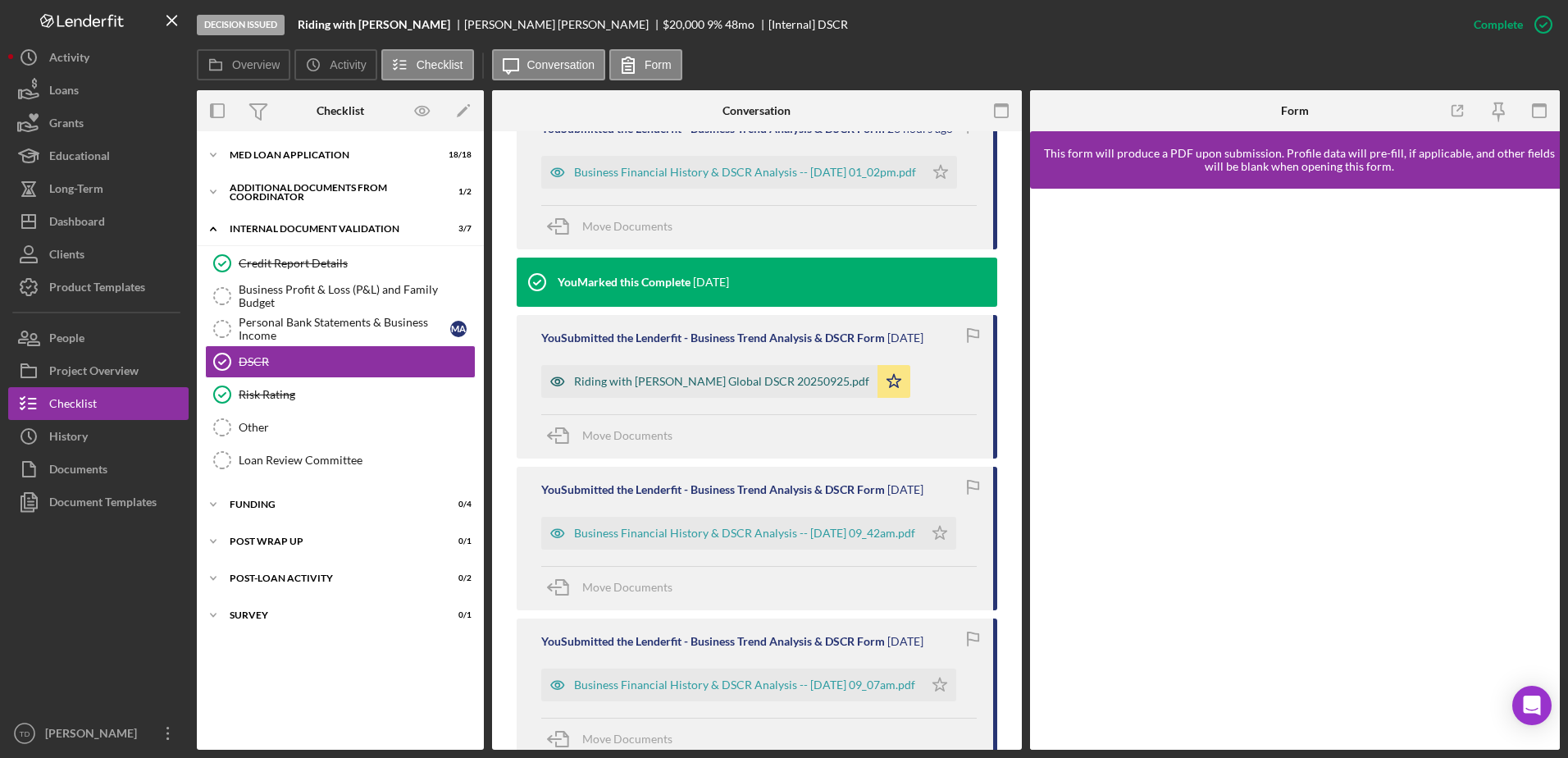
click at [725, 378] on div "Riding with Mohamad Salim Global DSCR 20250925.pdf" at bounding box center [721, 380] width 295 height 13
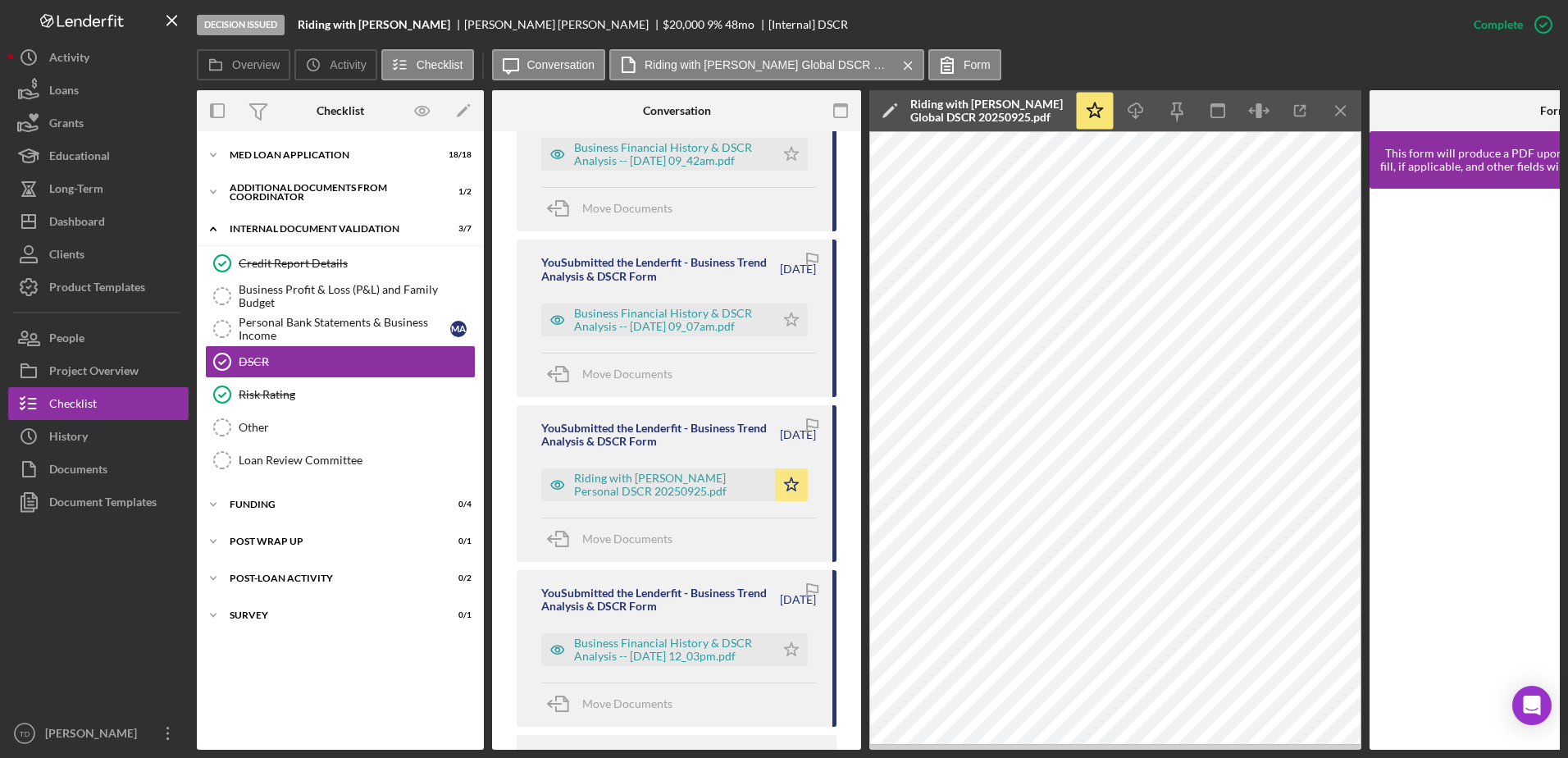
scroll to position [995, 0]
click at [641, 468] on div "Riding with [PERSON_NAME] Personal DSCR 20250925.pdf" at bounding box center [658, 483] width 233 height 32
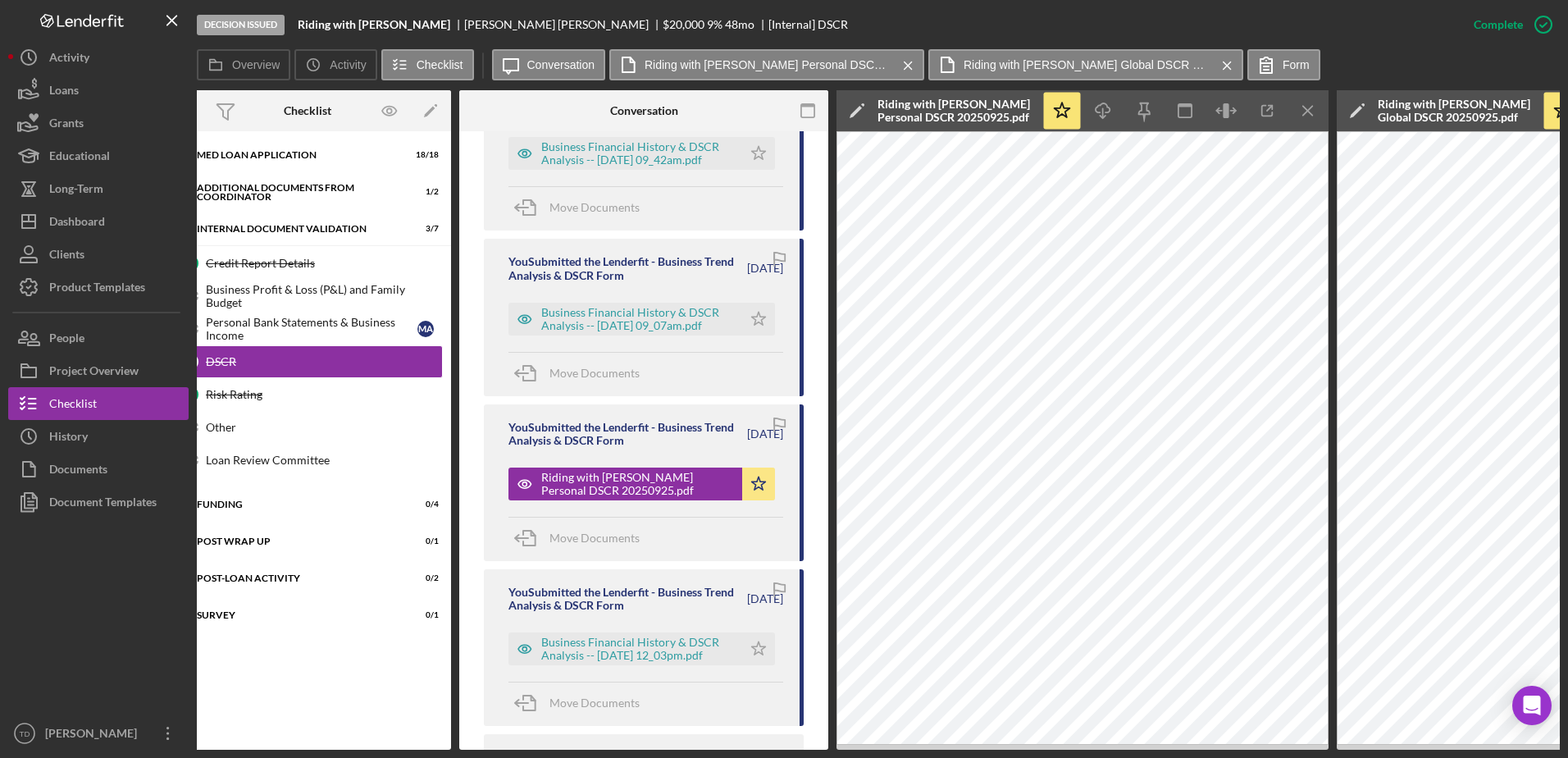
scroll to position [0, 33]
click at [1298, 106] on icon "Icon/Menu Close" at bounding box center [1307, 111] width 37 height 37
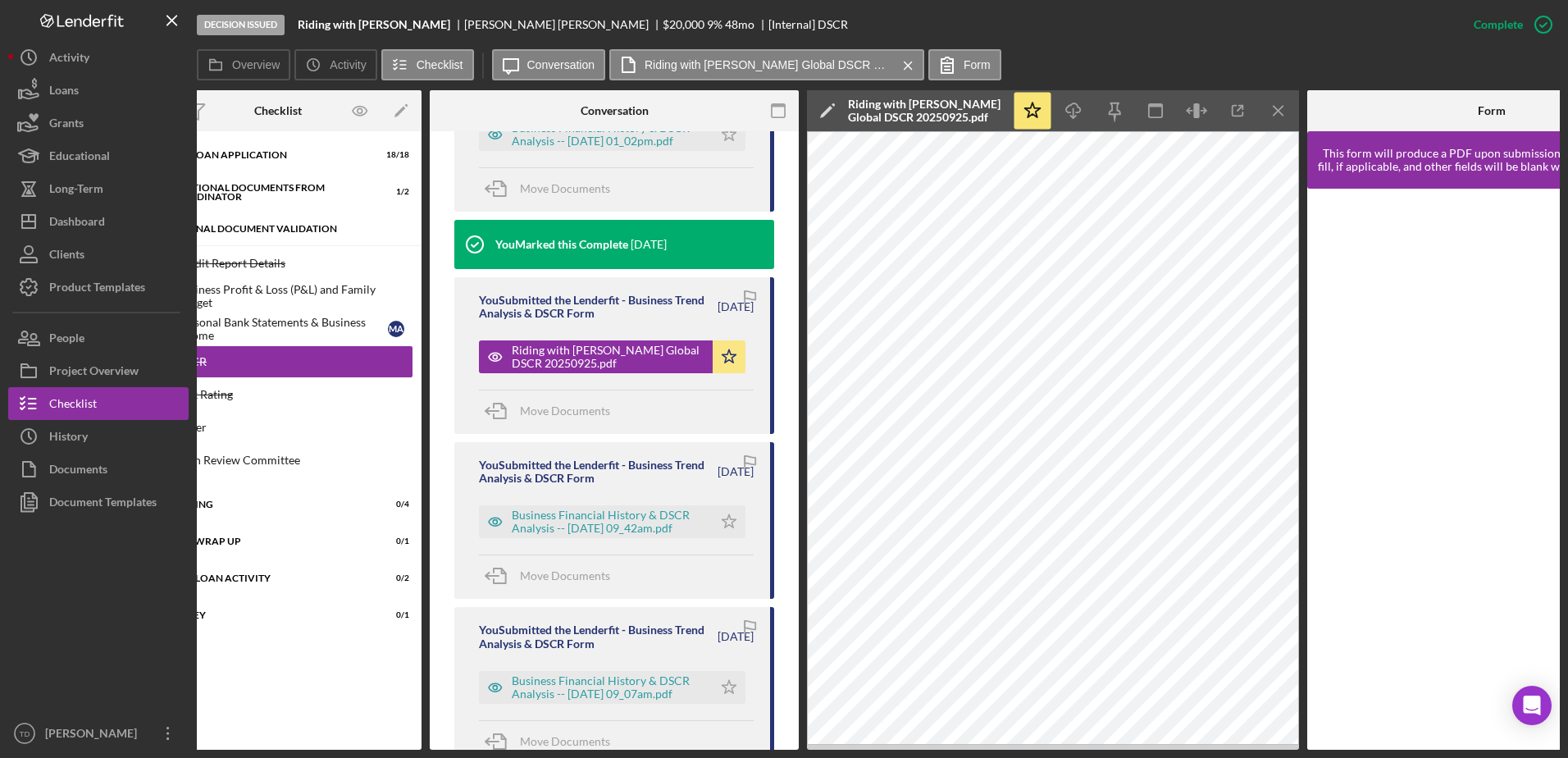
scroll to position [0, 0]
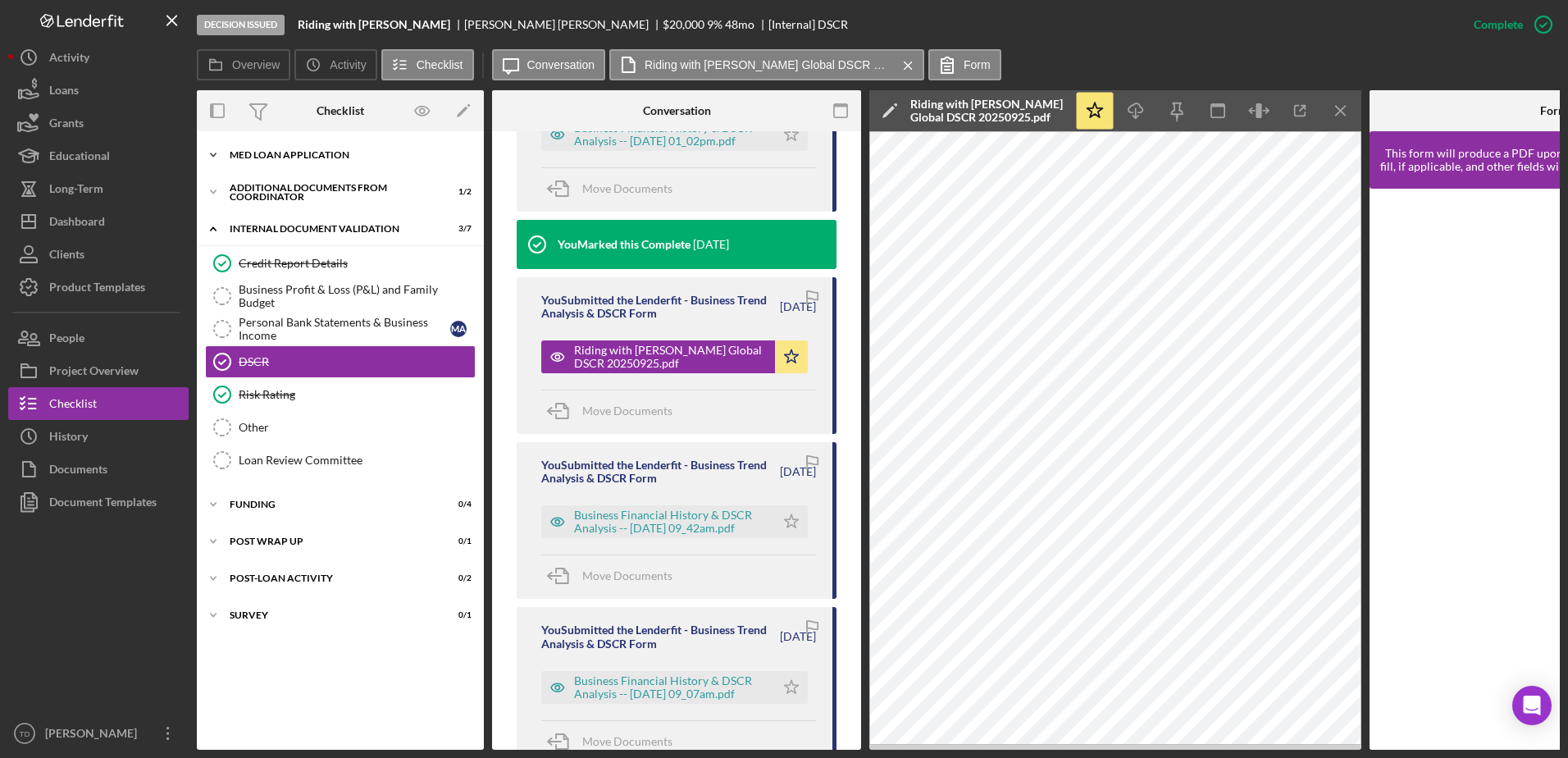
click at [295, 166] on div "Icon/Expander MED Loan Application 18 / 18" at bounding box center [340, 154] width 287 height 32
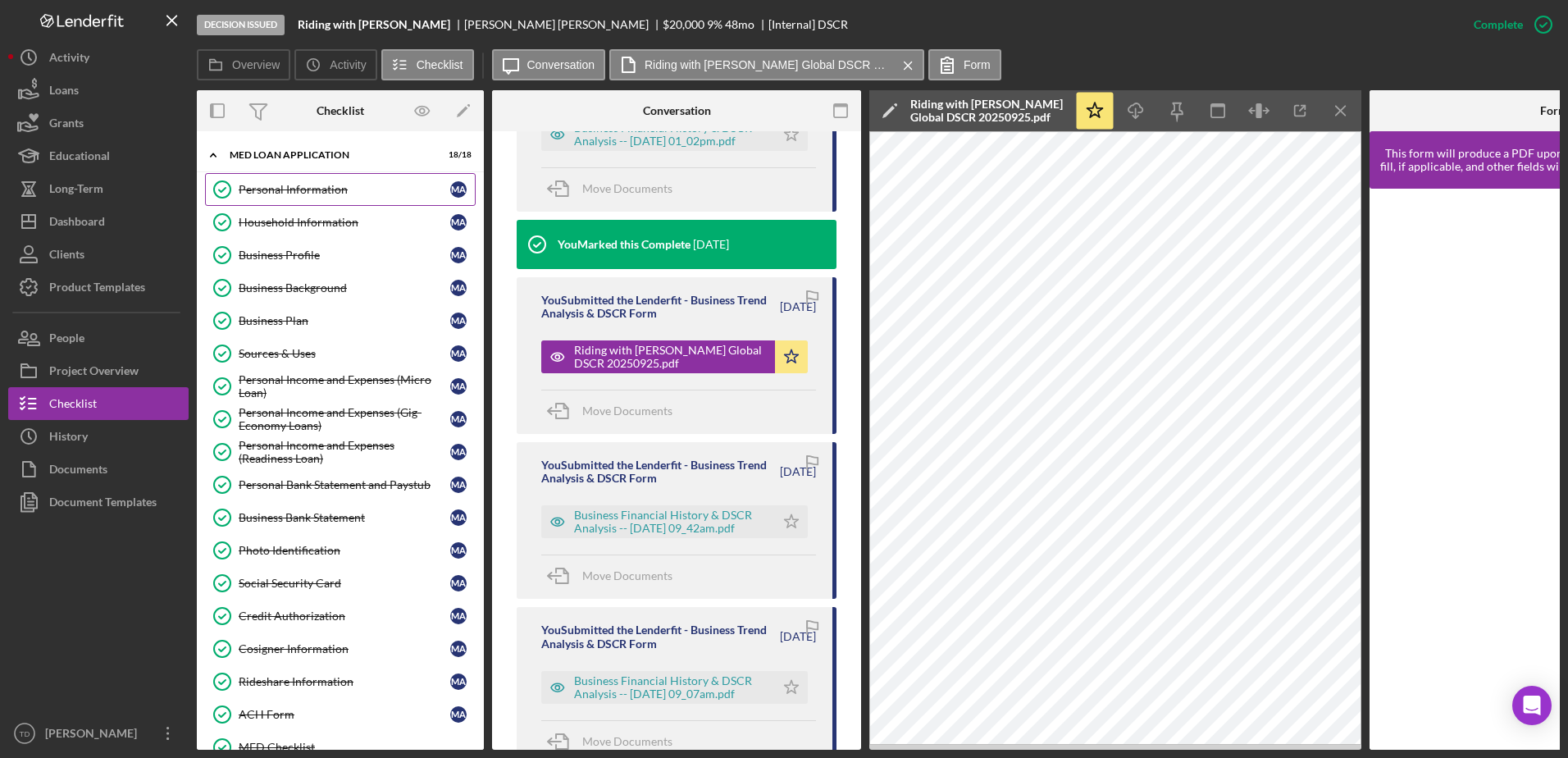
click at [282, 186] on div "Personal Information" at bounding box center [344, 188] width 212 height 13
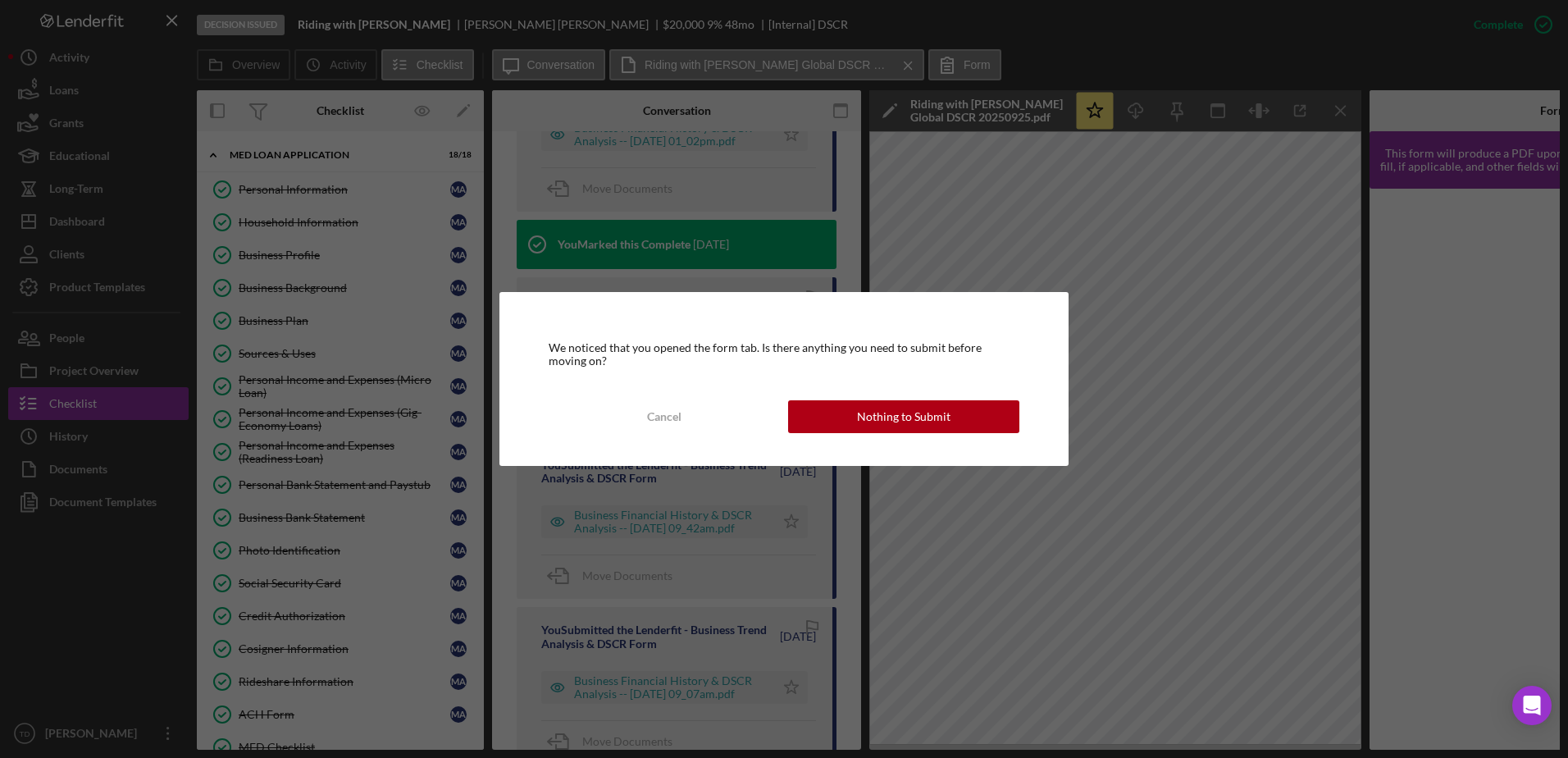
click at [887, 437] on div "We noticed that you opened the form tab. Is there anything you need to submit b…" at bounding box center [784, 379] width 569 height 174
click at [874, 417] on div "Nothing to Submit" at bounding box center [903, 416] width 93 height 32
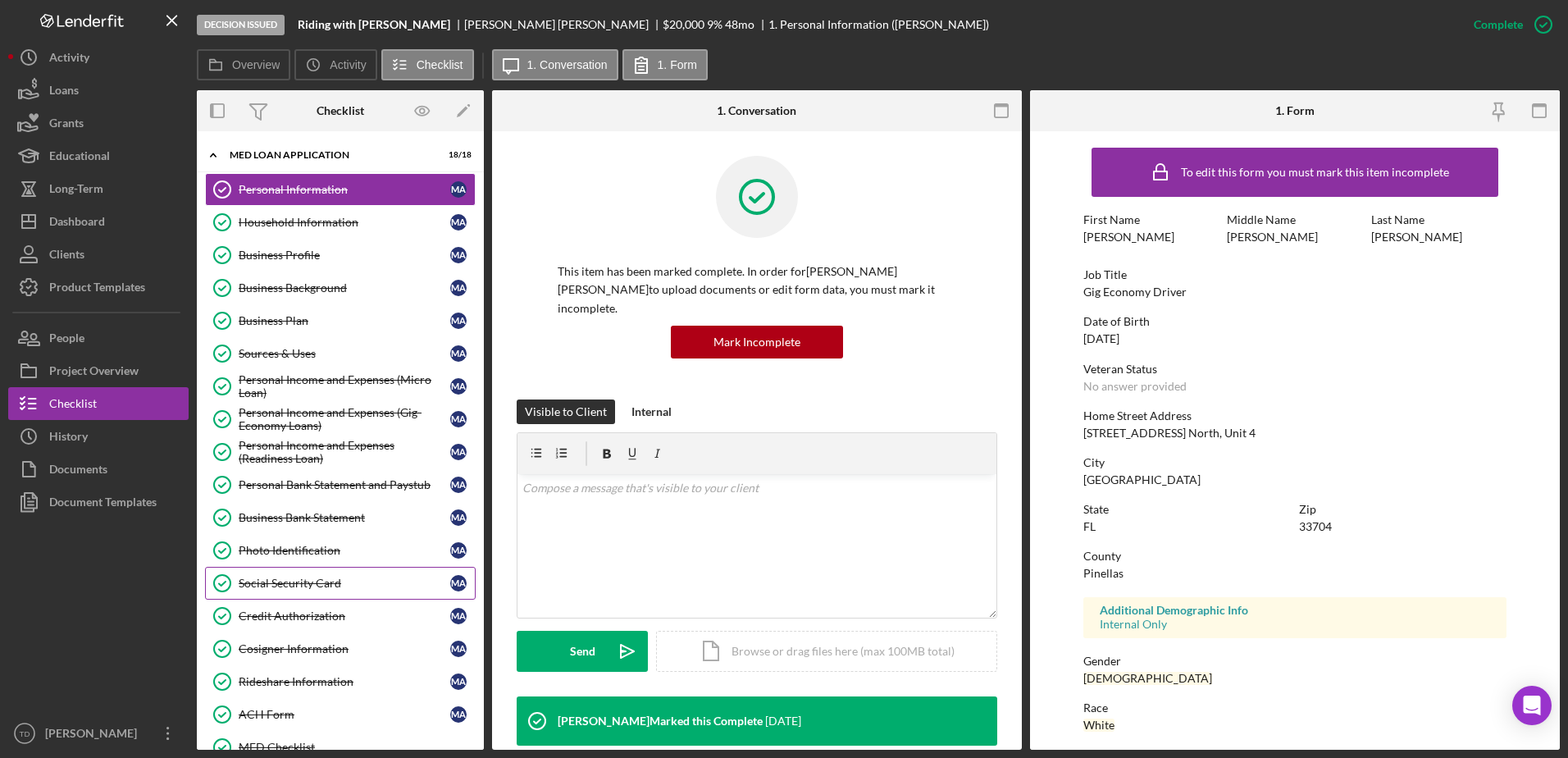
click at [307, 568] on link "Social Security Card Social Security Card M A" at bounding box center [340, 582] width 271 height 32
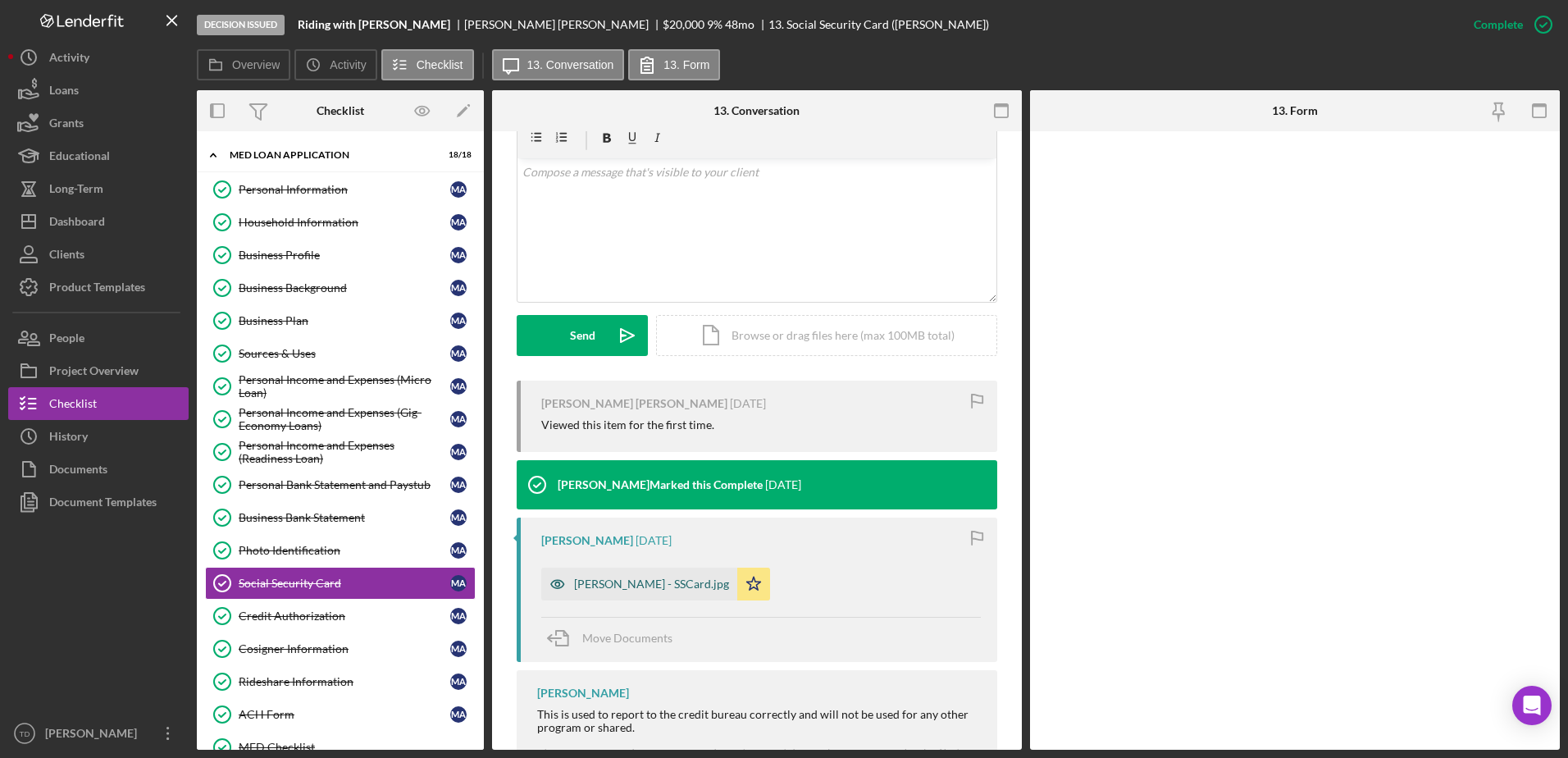
click at [668, 578] on div "[PERSON_NAME] - SSCard.jpg" at bounding box center [639, 583] width 196 height 32
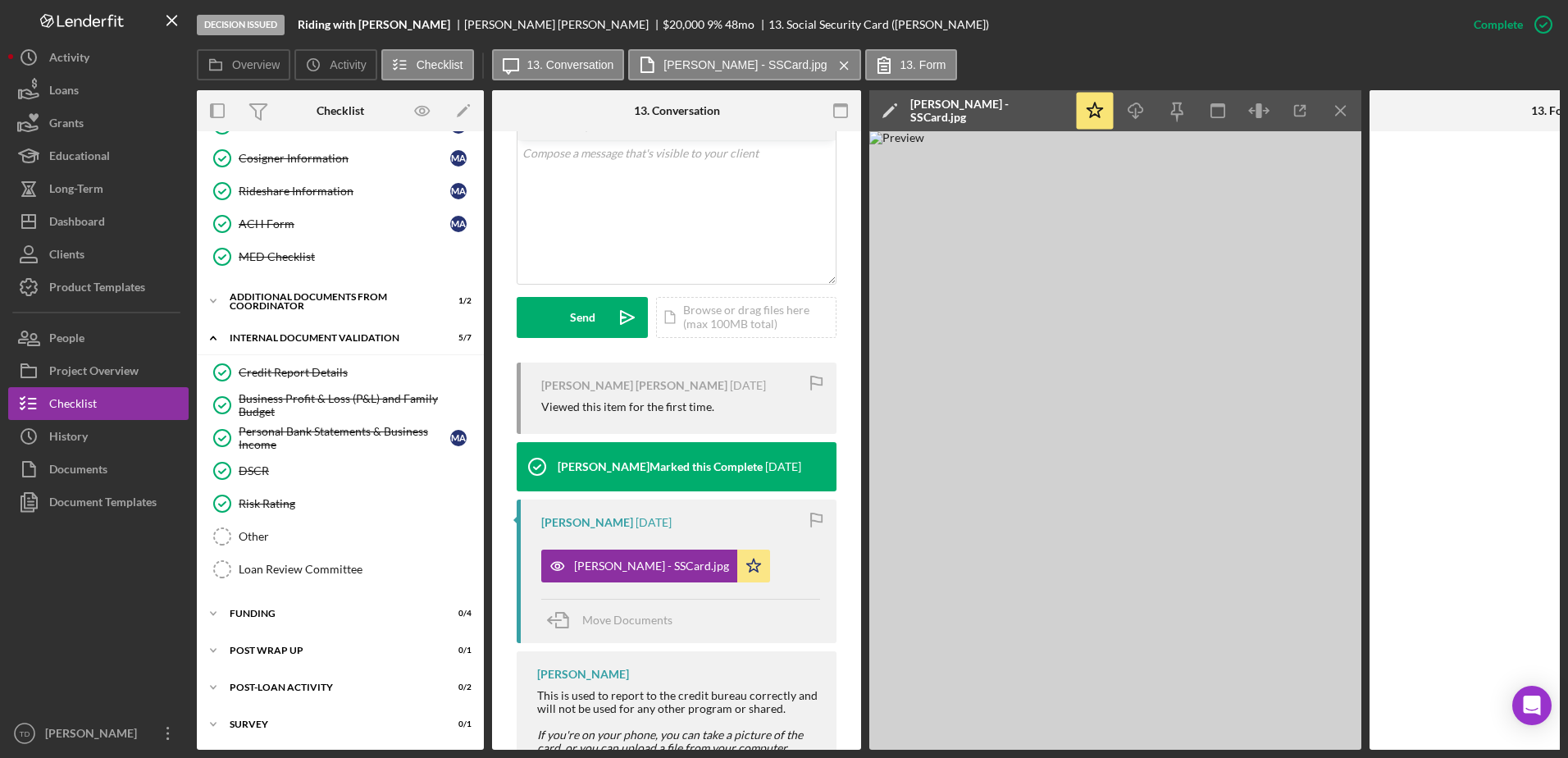
scroll to position [353, 0]
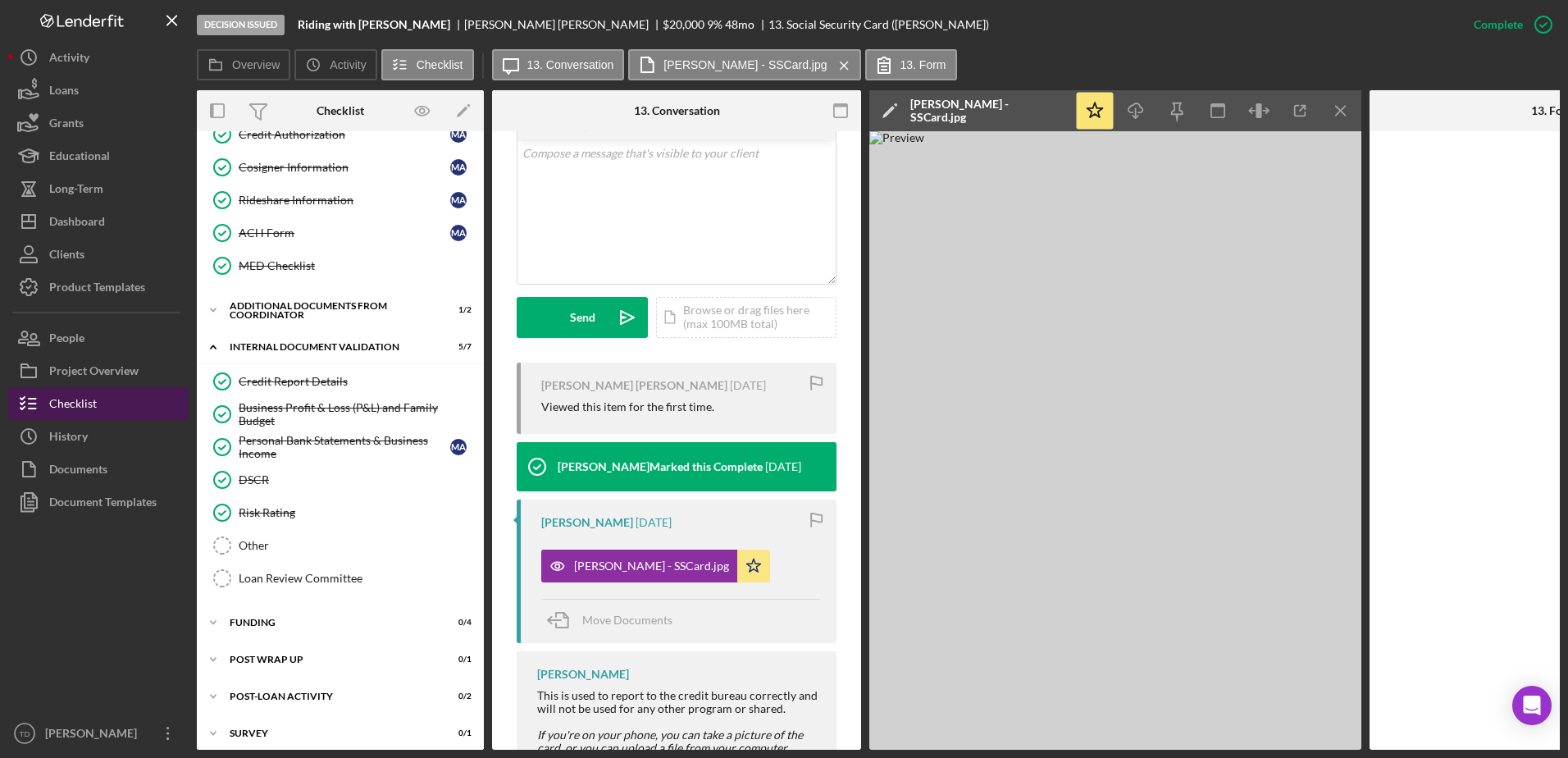
click at [76, 402] on div "Checklist" at bounding box center [73, 406] width 47 height 37
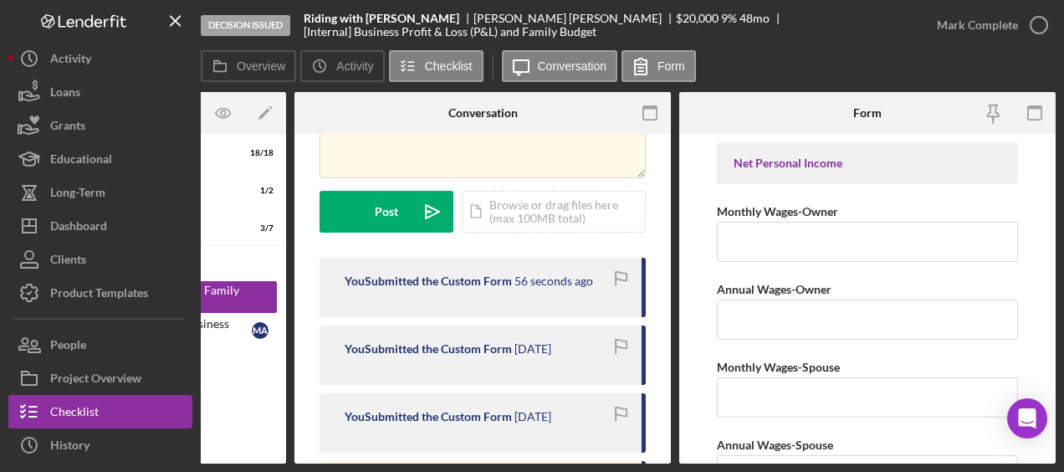
scroll to position [190, 0]
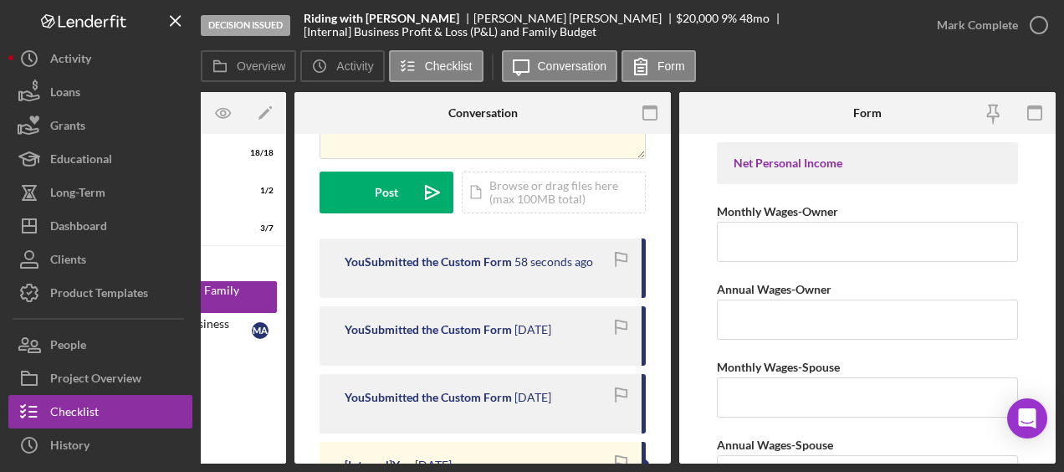
click at [533, 269] on div "You Submitted the Custom Form 58 seconds ago" at bounding box center [482, 267] width 326 height 59
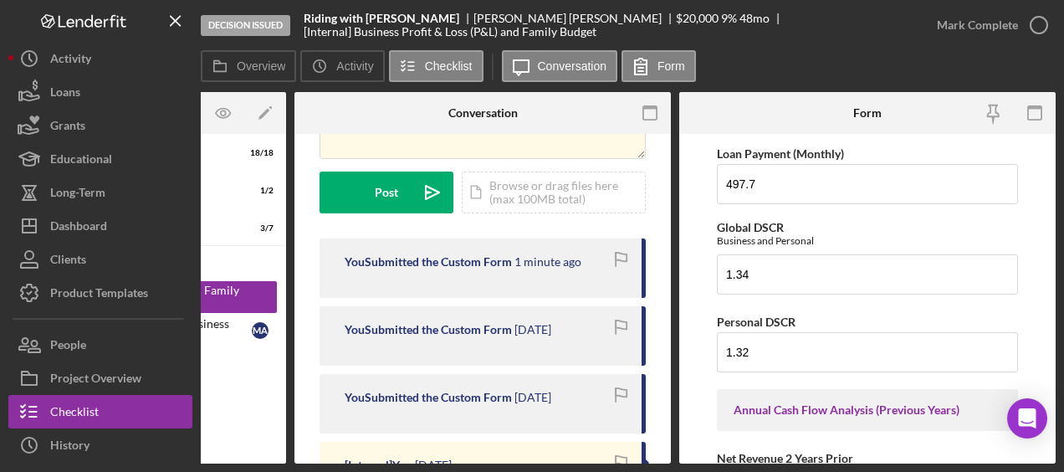
scroll to position [1401, 0]
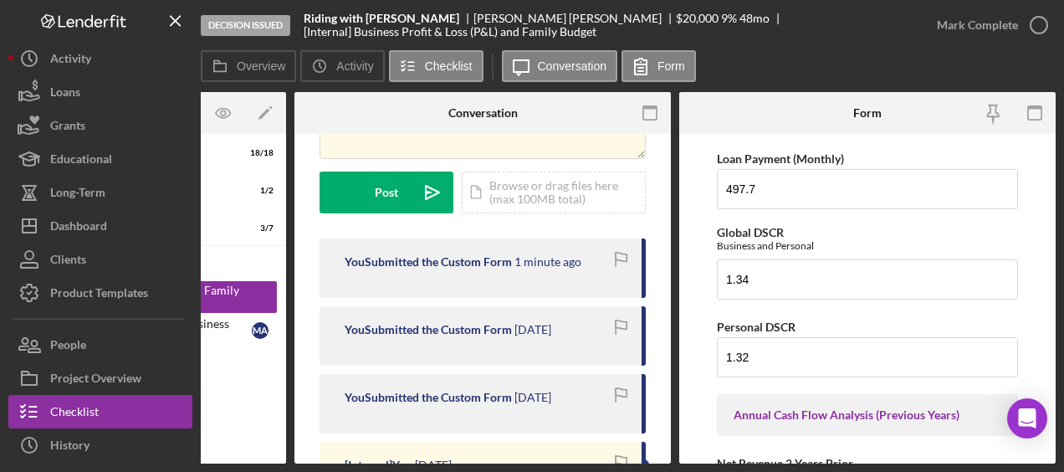
click at [506, 259] on div "You Submitted the Custom Form" at bounding box center [427, 261] width 167 height 13
click at [174, 30] on icon "Icon/Menu Close" at bounding box center [176, 22] width 38 height 38
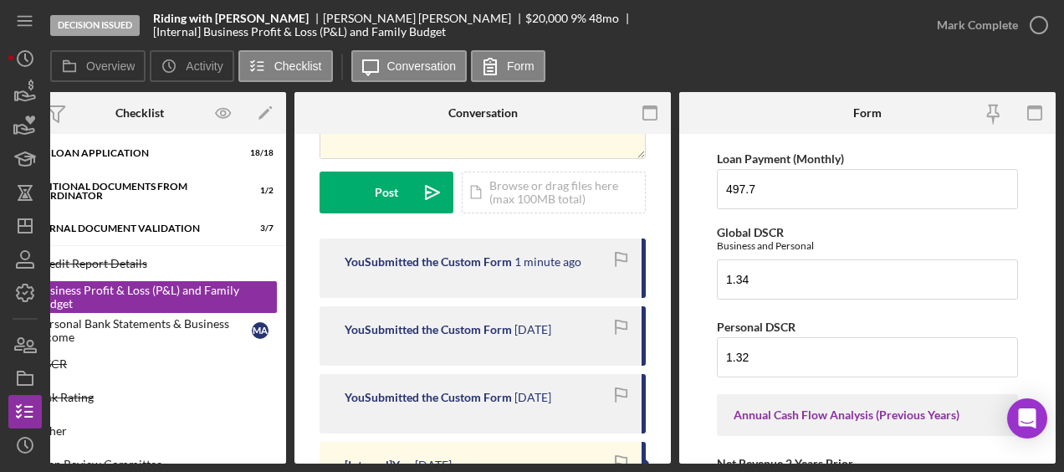
scroll to position [0, 57]
click at [23, 59] on icon "Icon/History" at bounding box center [25, 59] width 42 height 42
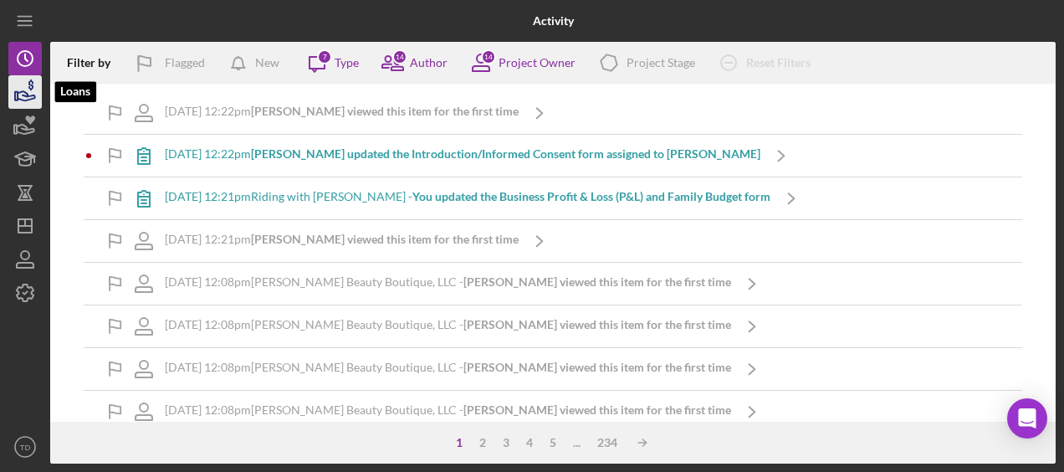
click at [23, 89] on icon "button" at bounding box center [25, 92] width 42 height 42
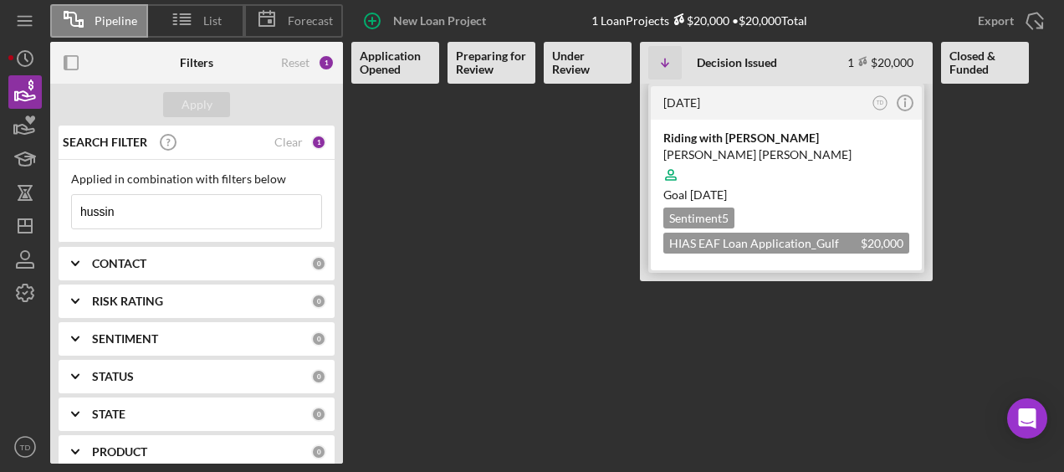
click at [749, 140] on div "Riding with [PERSON_NAME]" at bounding box center [786, 138] width 246 height 17
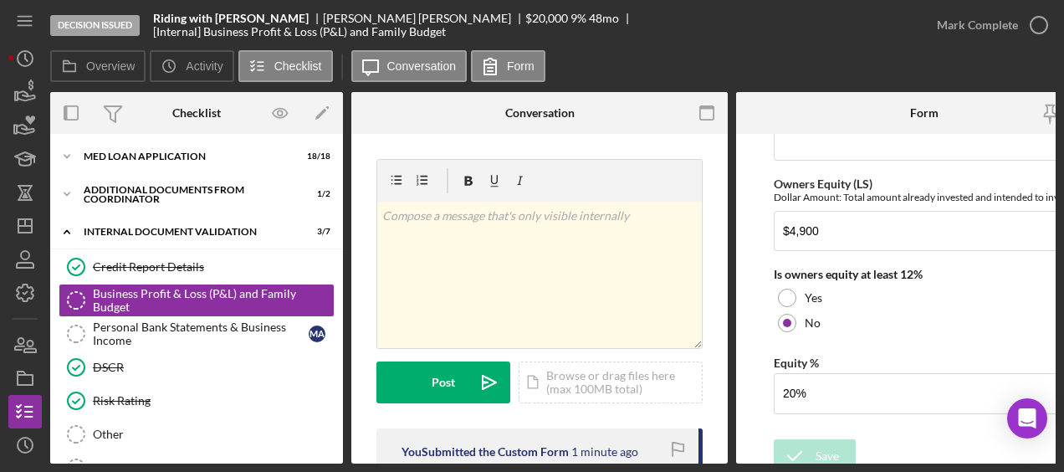
scroll to position [2601, 0]
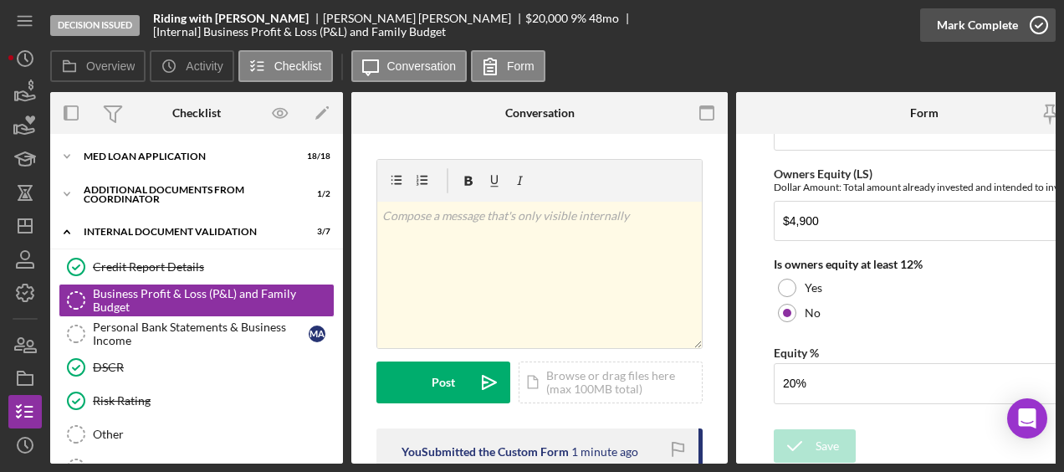
click at [1043, 33] on icon "button" at bounding box center [1039, 25] width 42 height 42
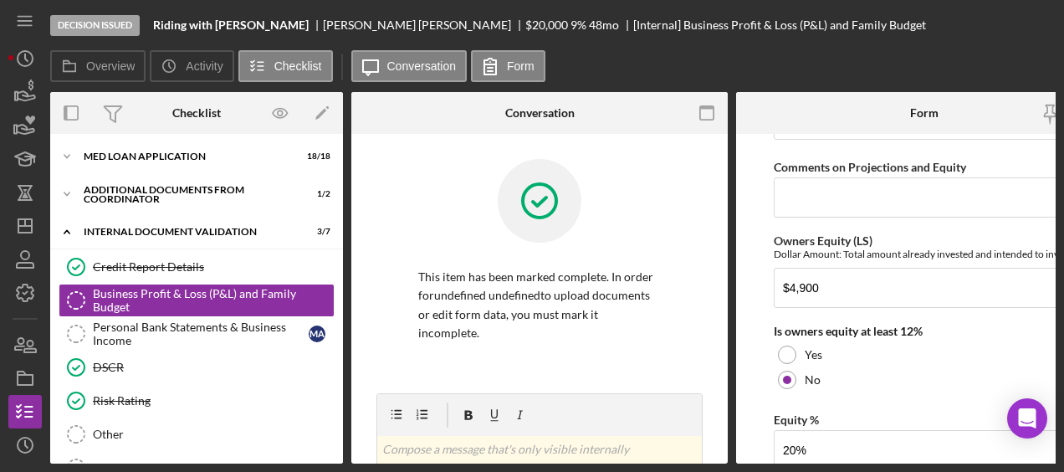
scroll to position [2668, 0]
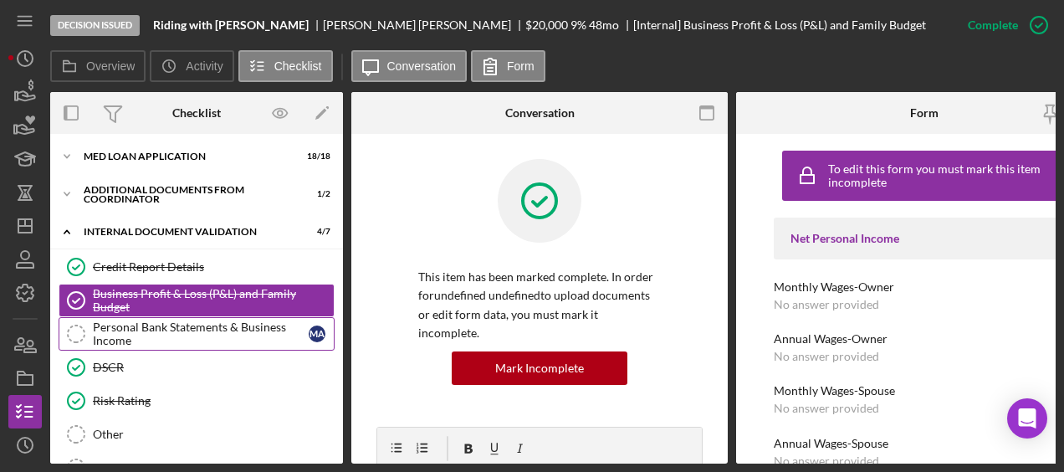
click at [154, 327] on div "Personal Bank Statements & Business Income" at bounding box center [201, 333] width 216 height 27
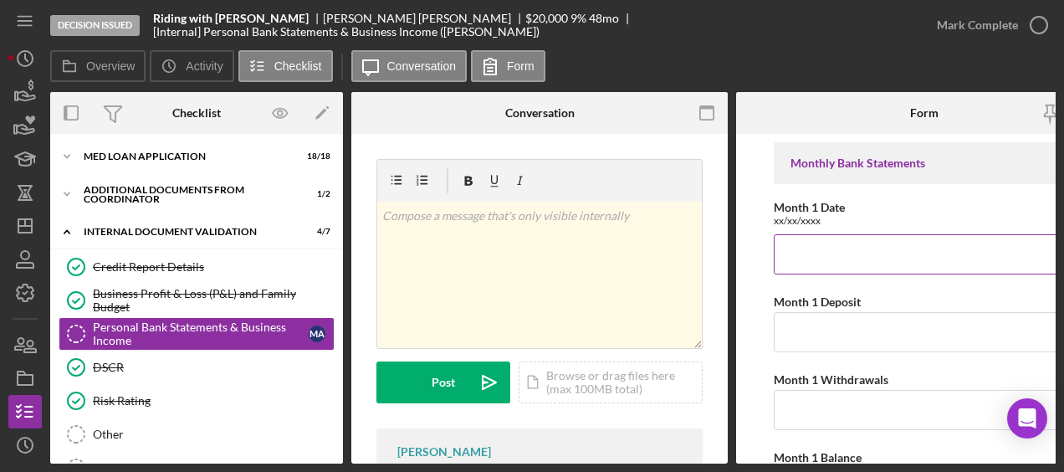
click at [833, 247] on input "Month 1 Date" at bounding box center [923, 254] width 301 height 40
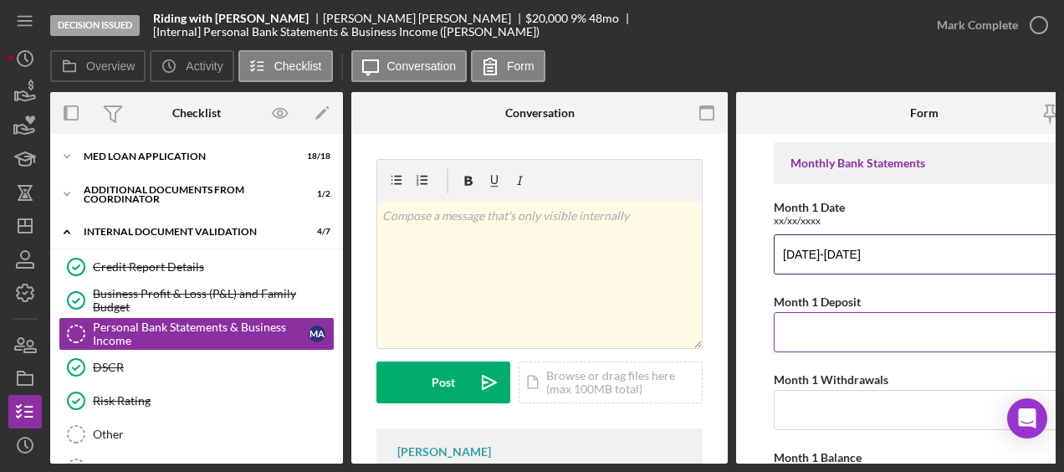
type input "[DATE]-[DATE]"
click at [806, 330] on input "Month 1 Deposit" at bounding box center [923, 332] width 301 height 40
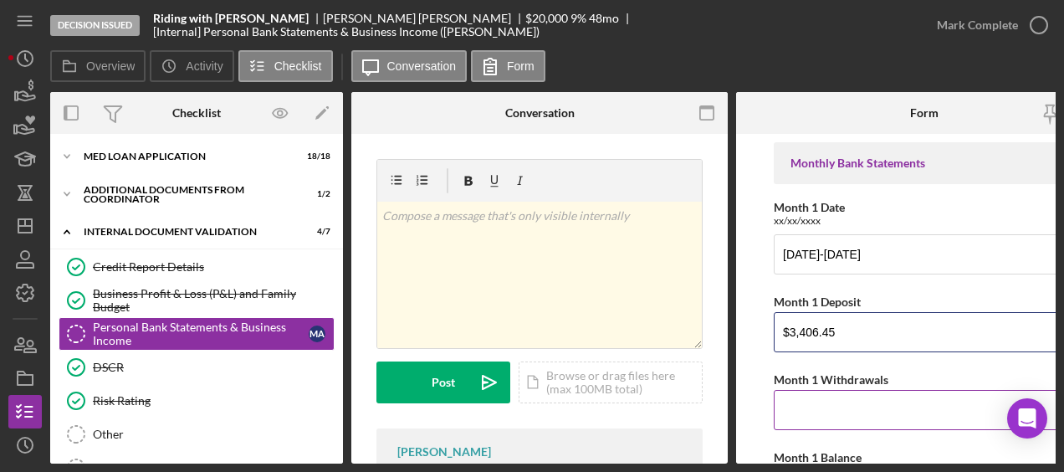
type input "$3,406.45"
click at [816, 418] on input "Month 1 Withdrawals" at bounding box center [923, 410] width 301 height 40
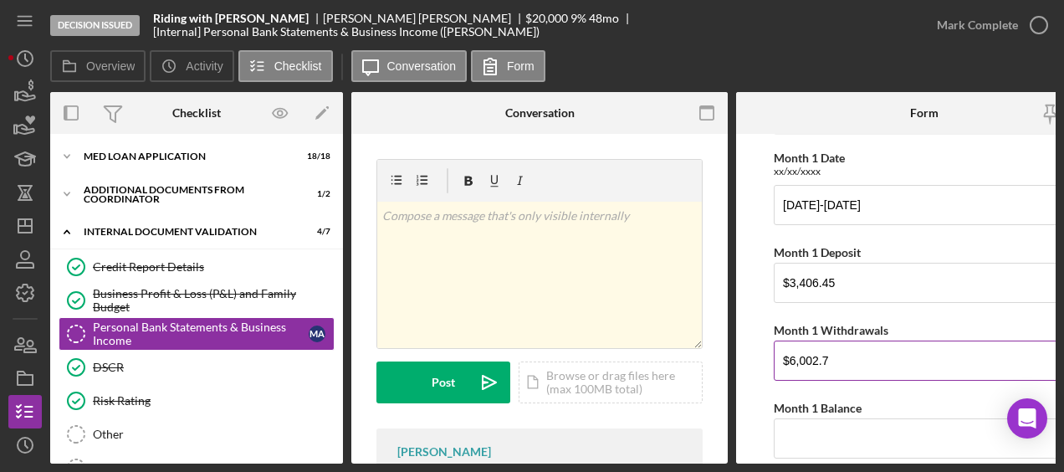
scroll to position [50, 0]
type input "$6,002.7"
click at [810, 426] on input "Month 1 Balance" at bounding box center [923, 437] width 301 height 40
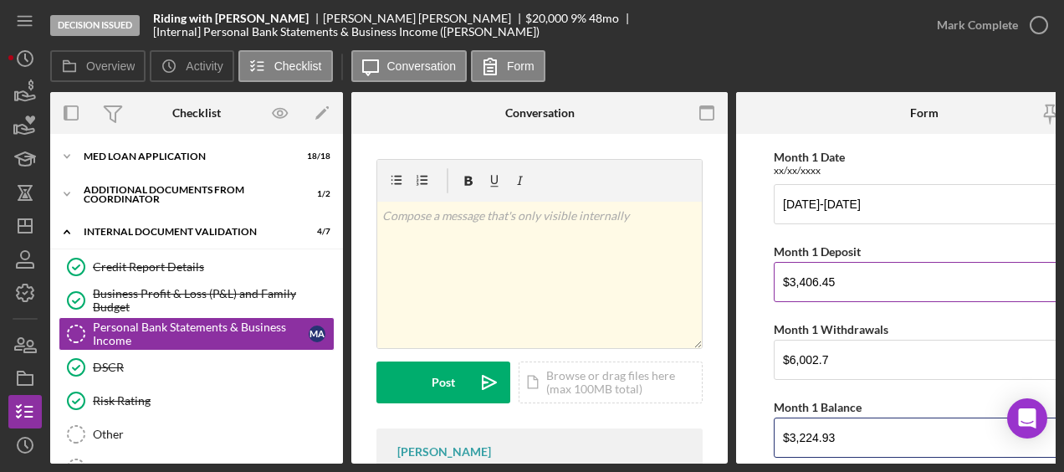
type input "$3,224.93"
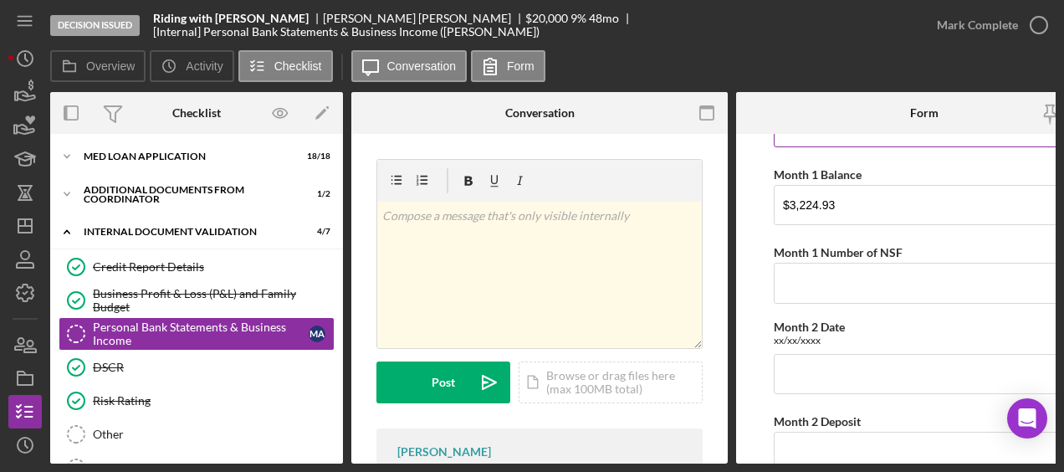
scroll to position [293, 0]
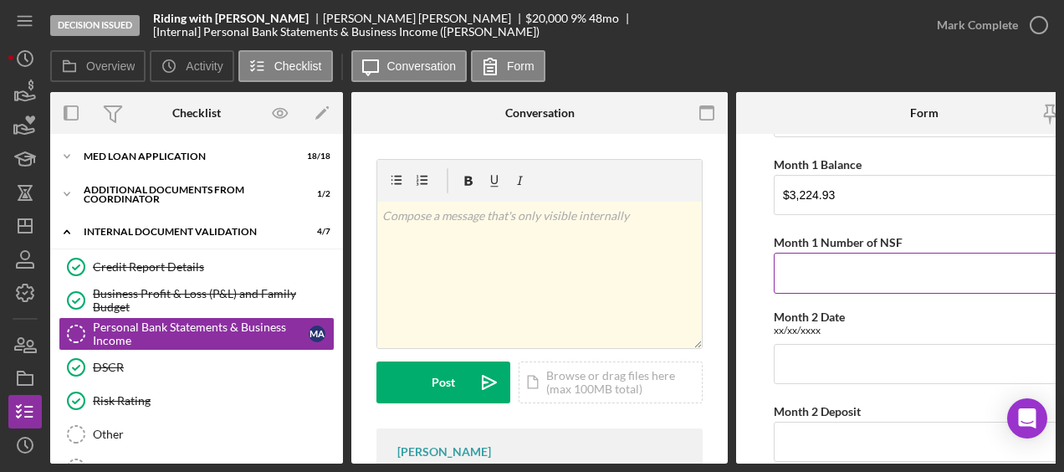
click at [791, 273] on input "Month 1 Number of NSF" at bounding box center [923, 273] width 301 height 40
type input "[DATE]-[DATE]"
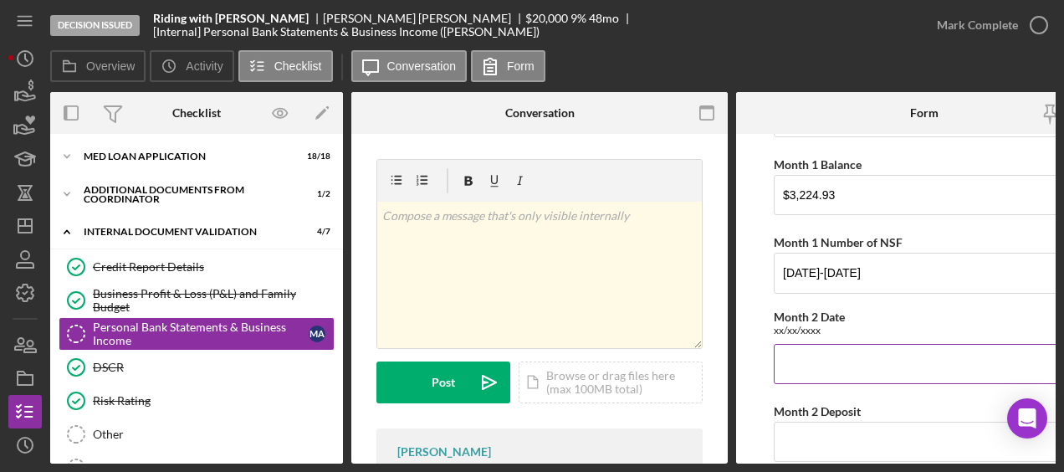
click at [815, 356] on input "Month 2 Date" at bounding box center [923, 364] width 301 height 40
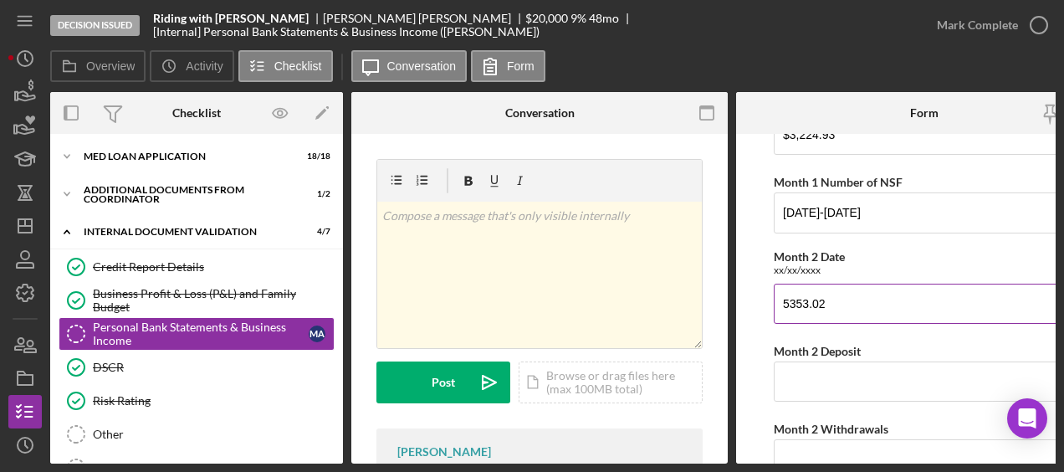
scroll to position [354, 0]
type input "5353.02"
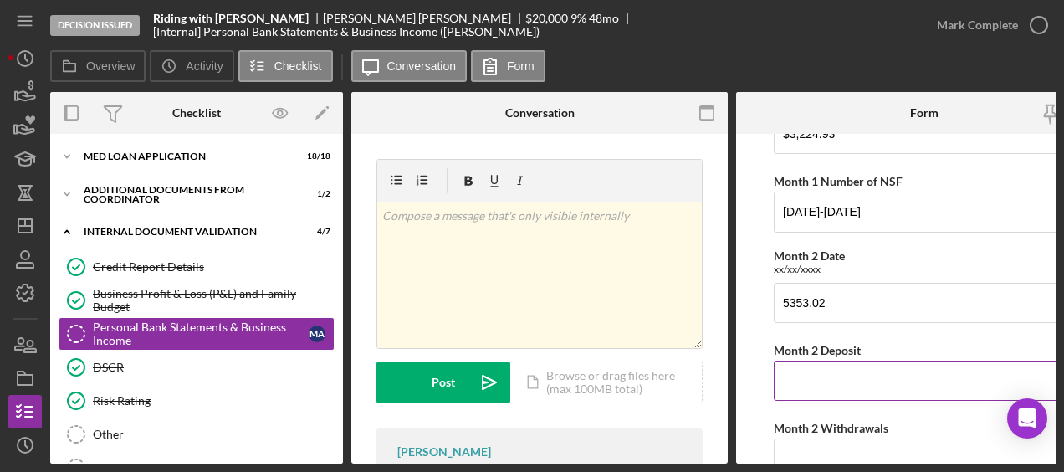
click at [804, 375] on input "Month 2 Deposit" at bounding box center [923, 380] width 301 height 40
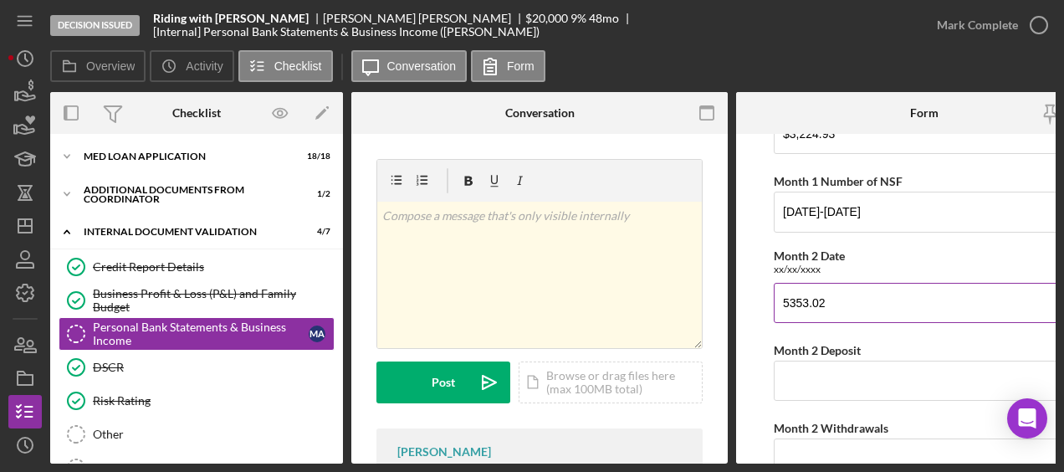
click at [850, 301] on input "5353.02" at bounding box center [923, 303] width 301 height 40
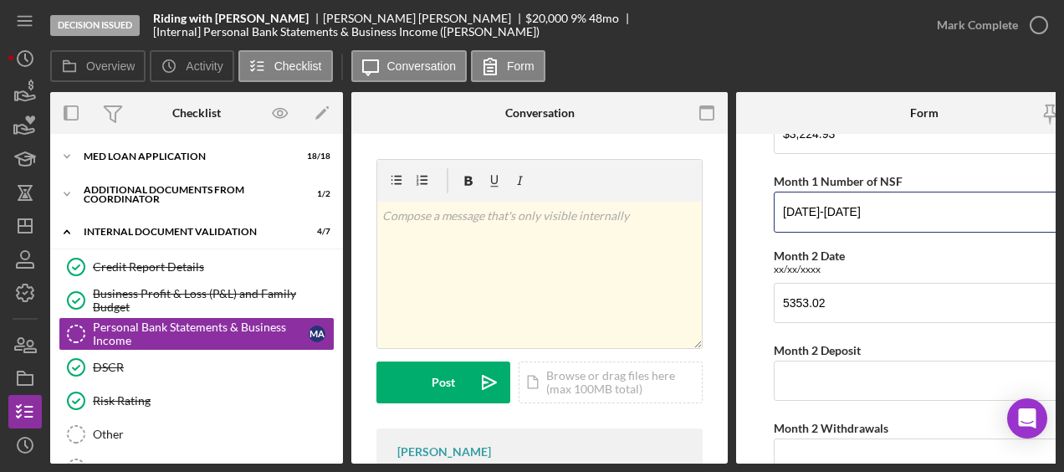
drag, startPoint x: 921, startPoint y: 217, endPoint x: 715, endPoint y: 198, distance: 207.3
click at [715, 198] on div "Overview Internal Workflow Stage Decision Issued Icon/Dropdown Arrow Archive (c…" at bounding box center [552, 277] width 1005 height 371
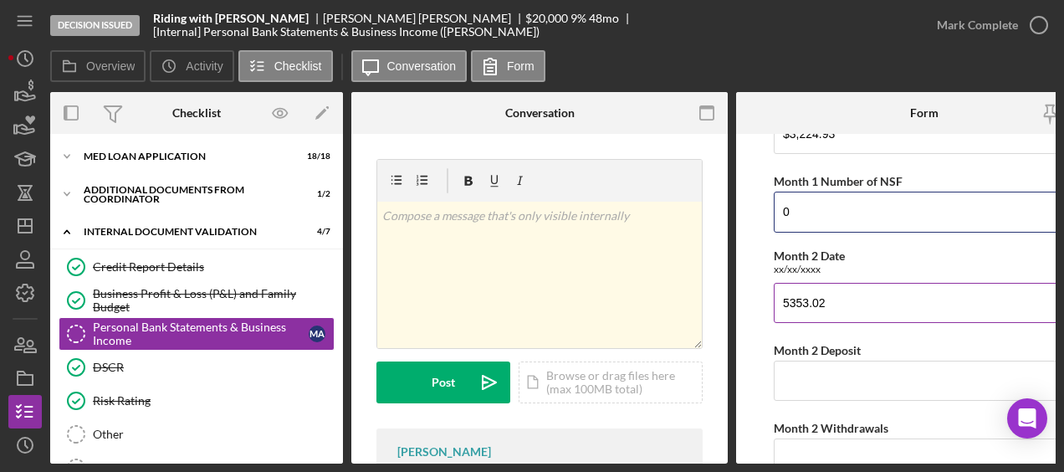
type input "0"
drag, startPoint x: 856, startPoint y: 306, endPoint x: 732, endPoint y: 305, distance: 123.8
click at [732, 305] on div "Overview Internal Workflow Stage Decision Issued Icon/Dropdown Arrow Archive (c…" at bounding box center [552, 277] width 1005 height 371
paste input "06/19/2025-07/22/2025"
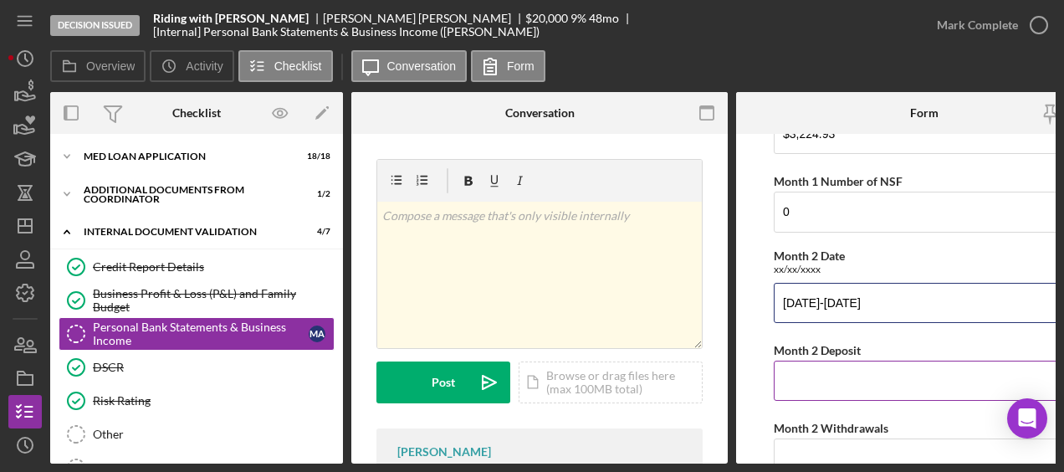
type input "06/19/2025-07/22/2025"
click at [824, 388] on input "Month 2 Deposit" at bounding box center [923, 380] width 301 height 40
type input "$5,353.02"
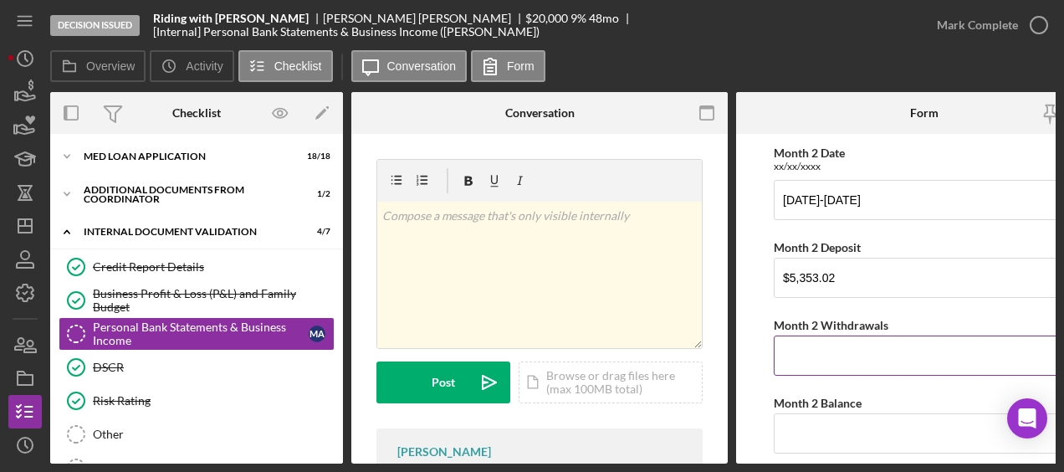
click at [814, 360] on input "Month 2 Withdrawals" at bounding box center [923, 355] width 301 height 40
type input "$4,573.51"
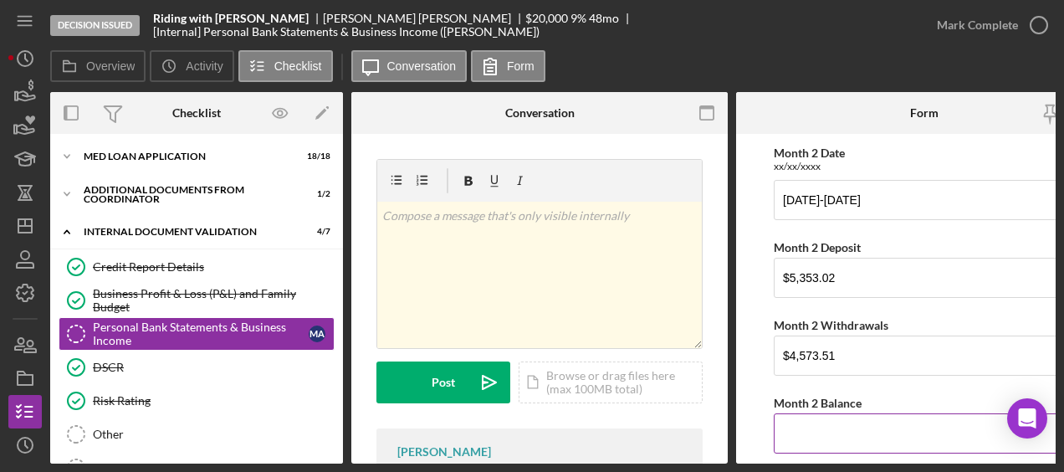
click at [813, 417] on input "Month 2 Balance" at bounding box center [923, 433] width 301 height 40
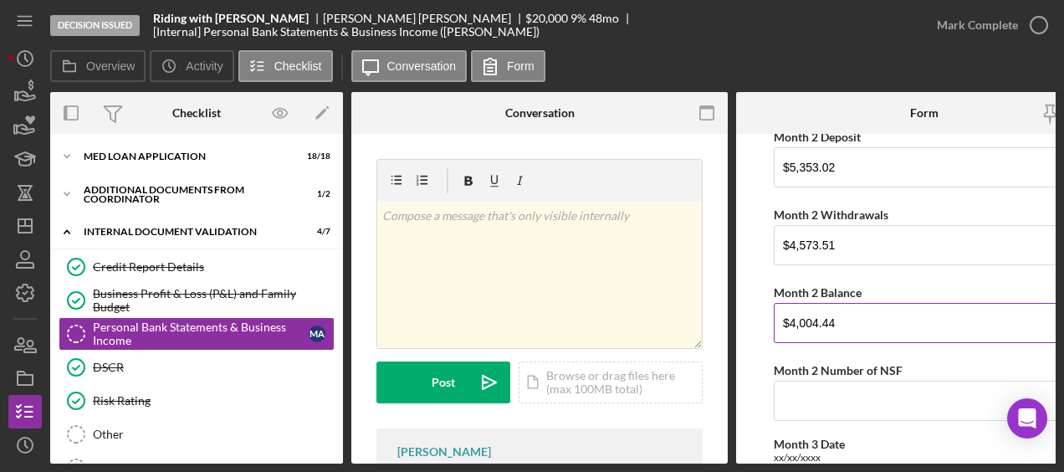
scroll to position [656, 0]
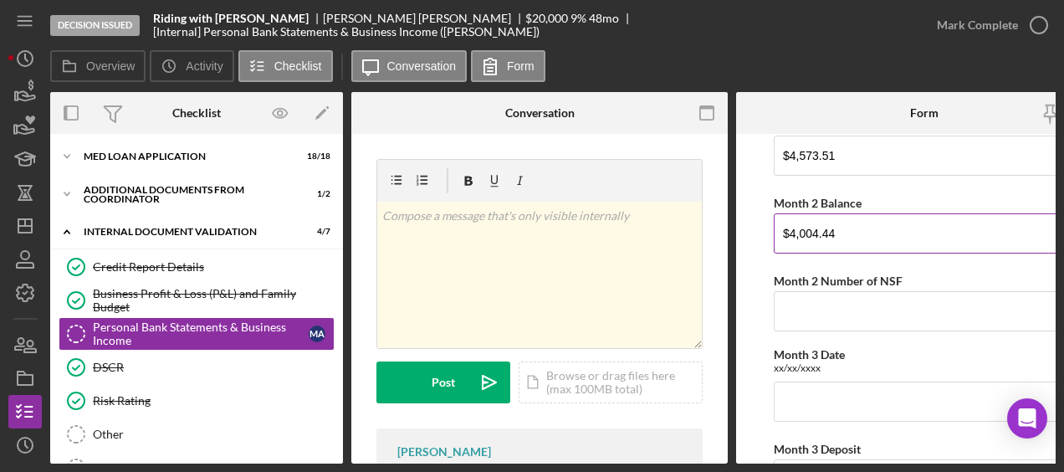
type input "$4,004.44"
click at [884, 315] on input "Month 2 Number of NSF" at bounding box center [923, 311] width 301 height 40
type input "0"
click at [834, 396] on input "Month 3 Date" at bounding box center [923, 401] width 301 height 40
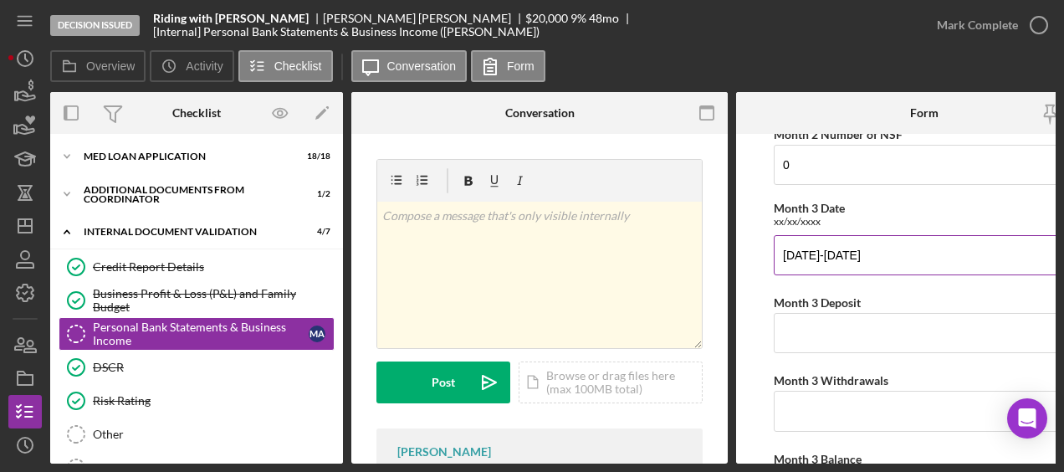
scroll to position [802, 0]
type input "07/23/2025-08/20/2025"
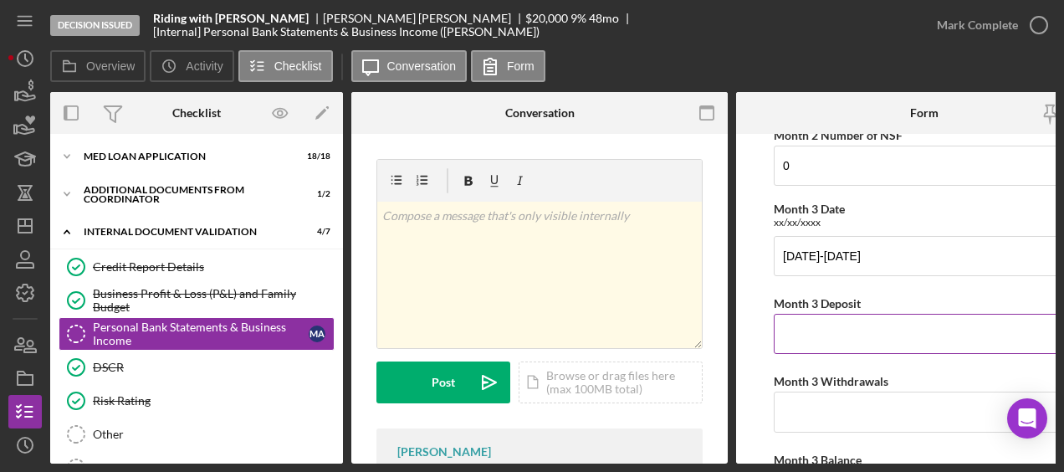
click at [845, 319] on input "Month 3 Deposit" at bounding box center [923, 334] width 301 height 40
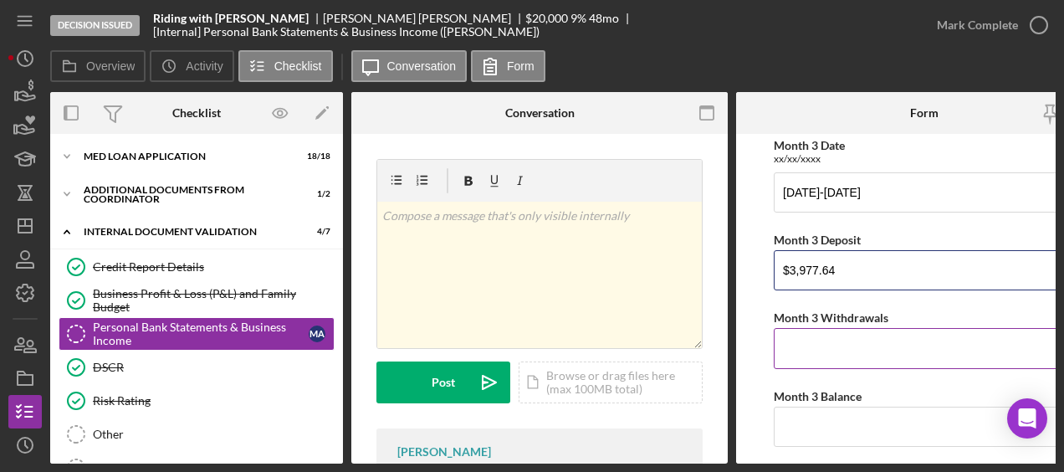
type input "$3,977.64"
click at [834, 345] on input "Month 3 Withdrawals" at bounding box center [923, 348] width 301 height 40
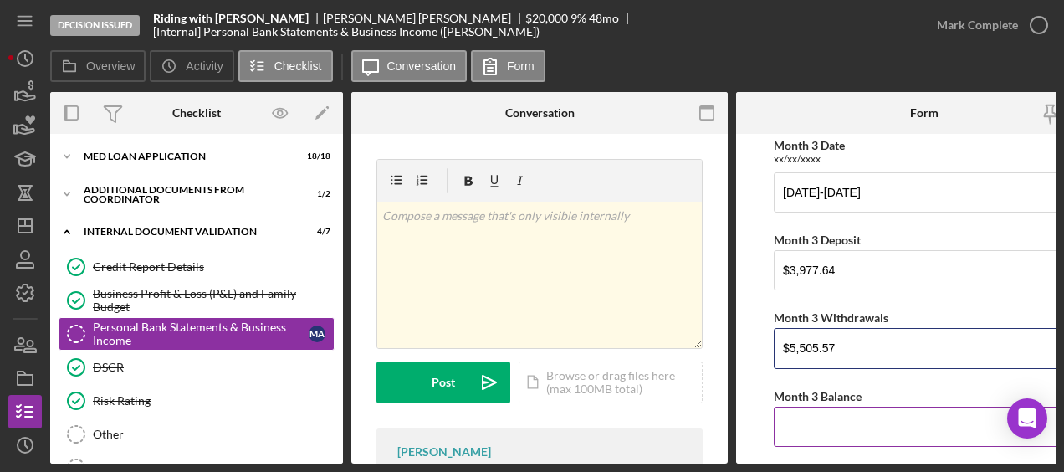
type input "$5,505.57"
click at [853, 389] on label "Month 3 Balance" at bounding box center [817, 396] width 88 height 14
click at [853, 406] on input "Month 3 Balance" at bounding box center [923, 426] width 301 height 40
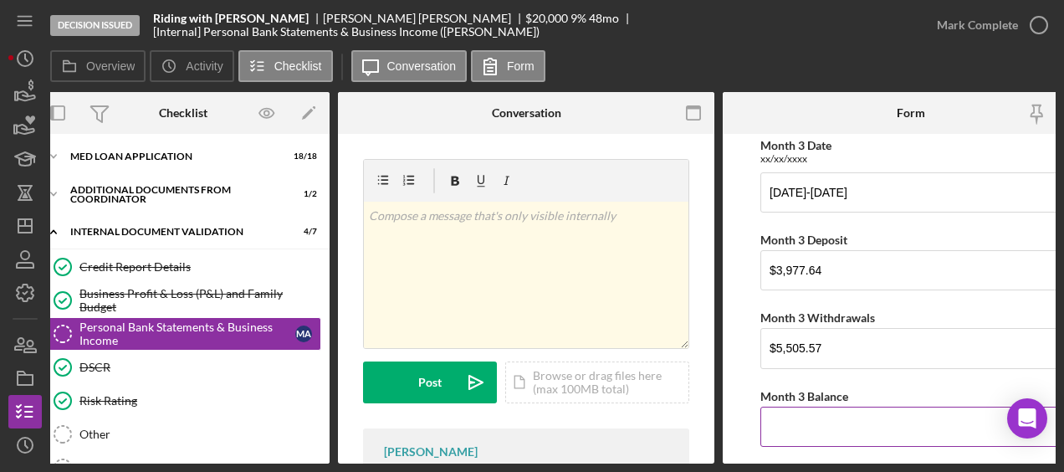
click at [809, 421] on input "Month 3 Balance" at bounding box center [910, 426] width 301 height 40
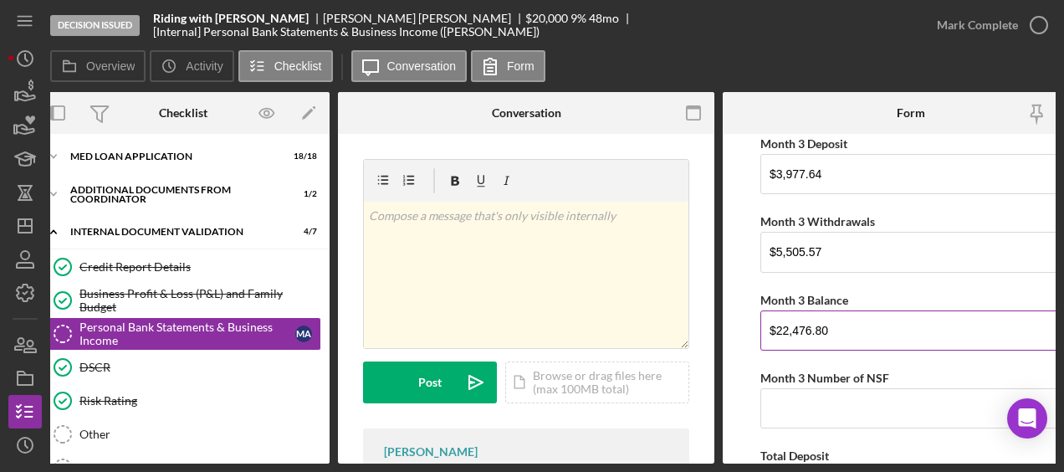
scroll to position [964, 0]
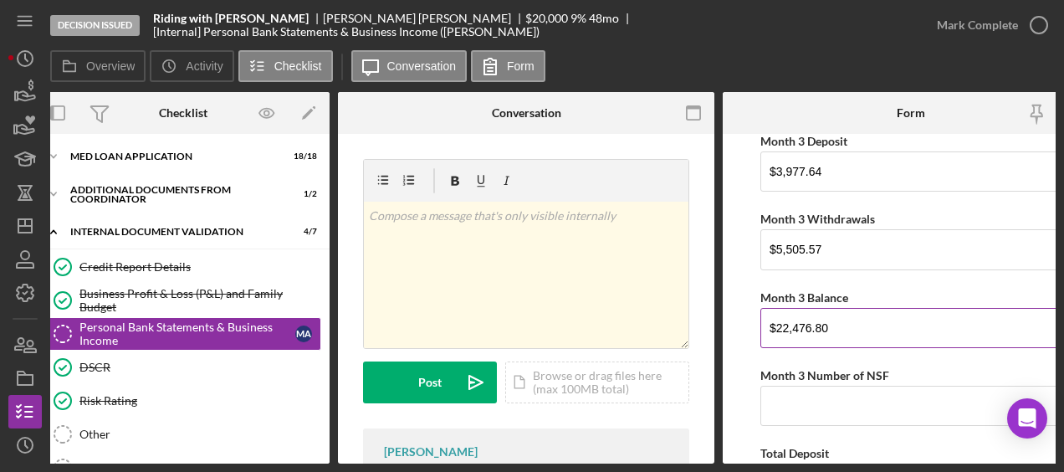
click at [781, 320] on input "$22,476.80" at bounding box center [910, 328] width 301 height 40
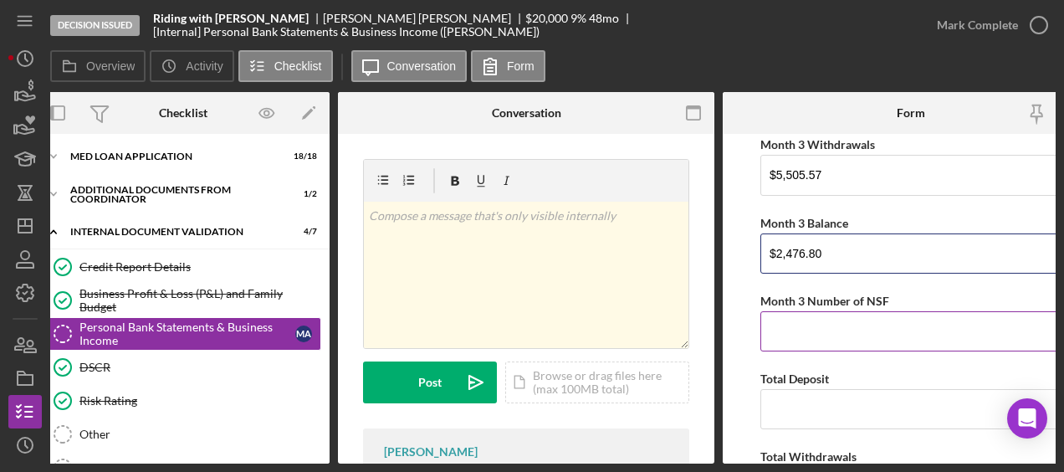
scroll to position [1039, 0]
type input "$2,476.80"
click at [834, 315] on input "Month 3 Number of NSF" at bounding box center [910, 330] width 301 height 40
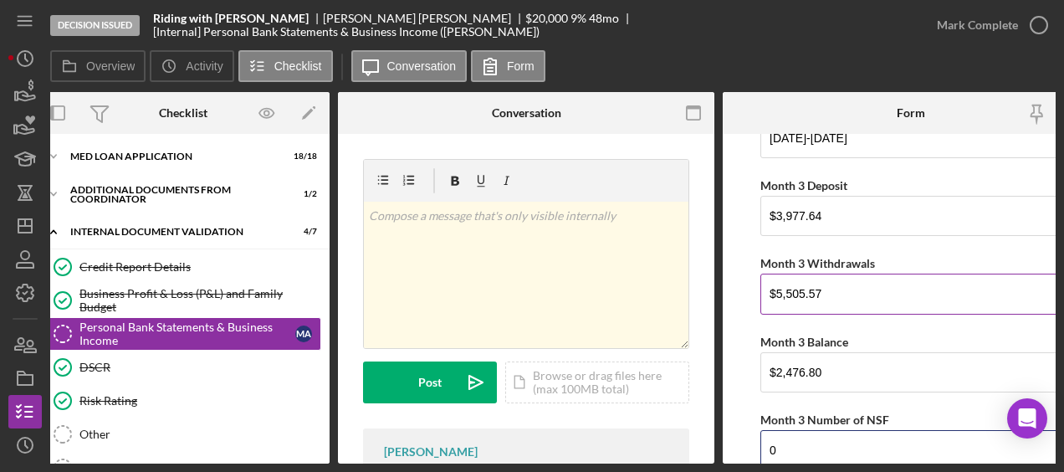
scroll to position [1022, 0]
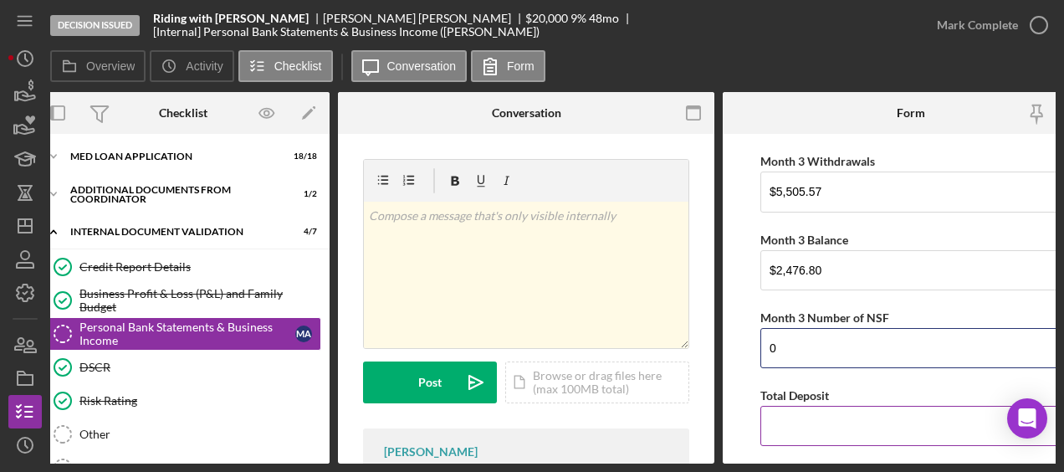
type input "0"
click at [818, 414] on input "Total Deposit" at bounding box center [910, 426] width 301 height 40
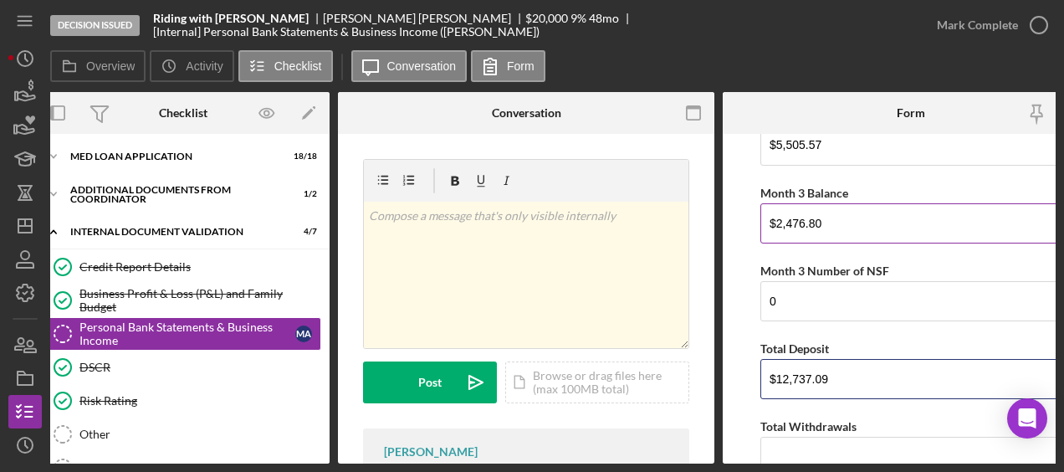
scroll to position [1115, 0]
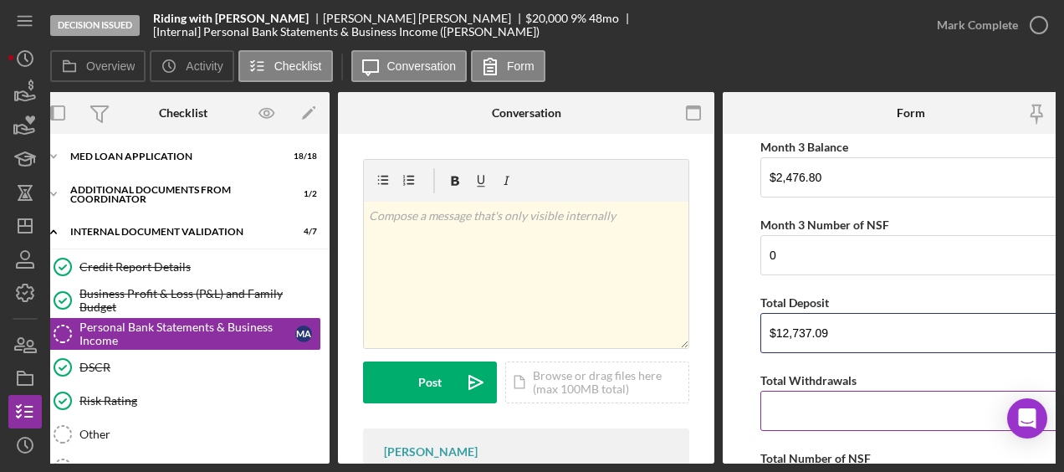
type input "$12,737.09"
click at [771, 407] on input "Total Withdrawals" at bounding box center [910, 410] width 301 height 40
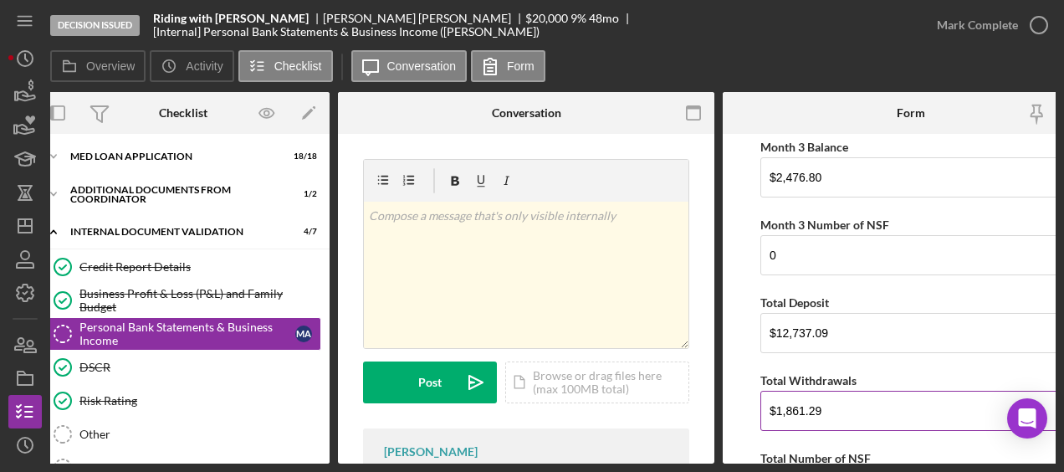
click at [778, 400] on input "$1,861.29" at bounding box center [910, 410] width 301 height 40
type input "$16,861.29"
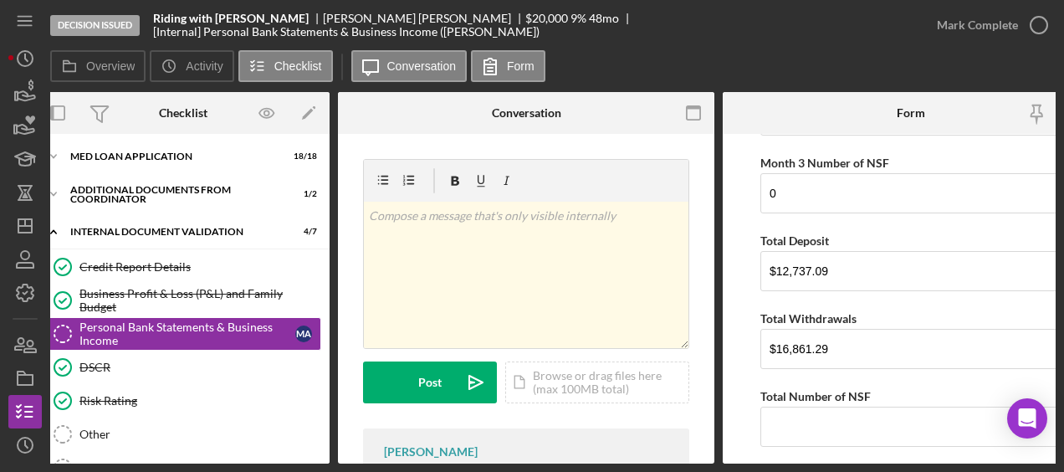
scroll to position [1204, 0]
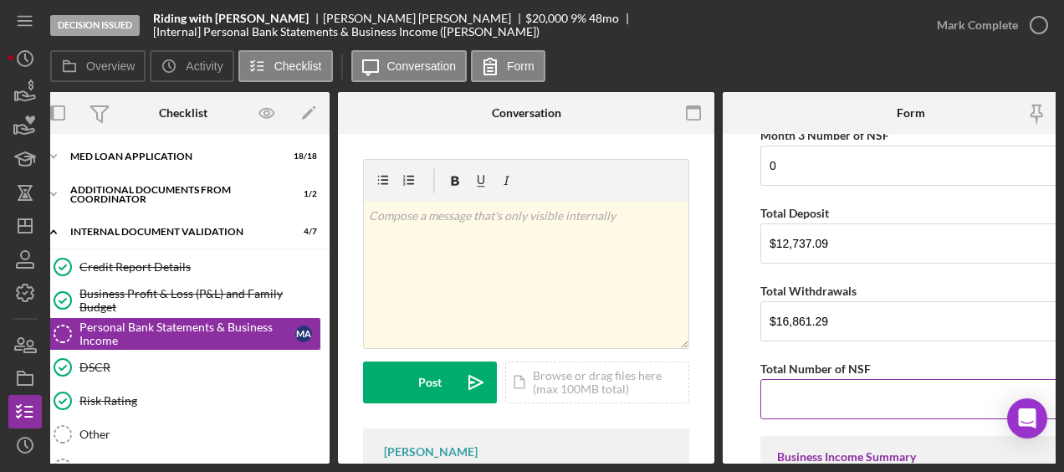
click at [868, 380] on input "Total Number of NSF" at bounding box center [910, 399] width 301 height 40
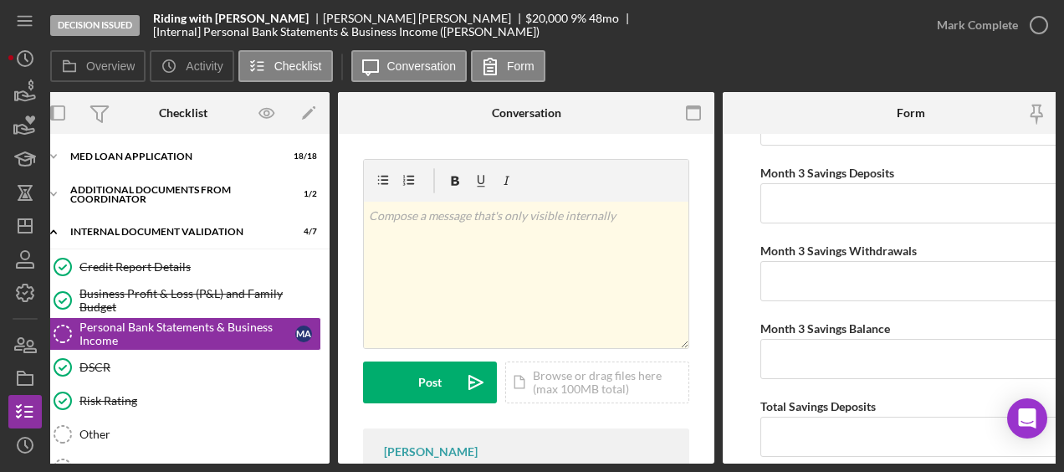
scroll to position [3033, 0]
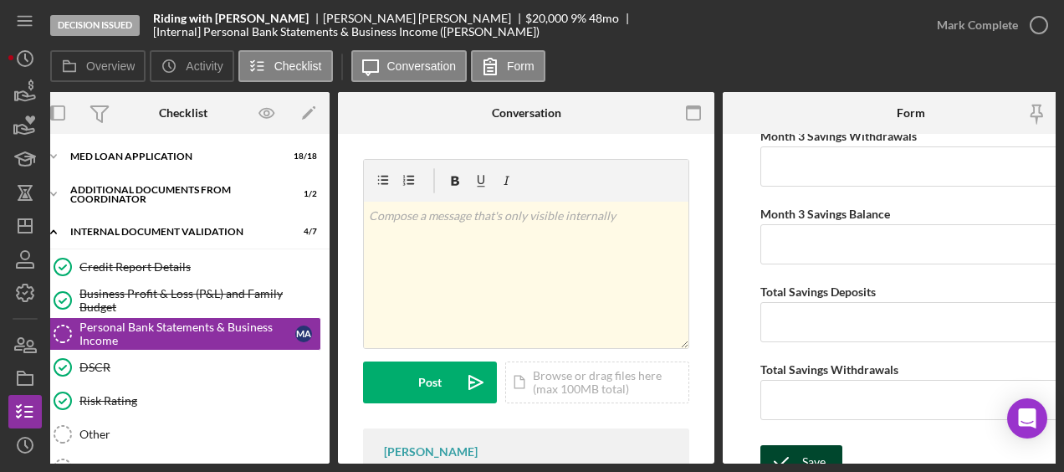
type input "0"
click at [819, 445] on div "Save" at bounding box center [813, 461] width 23 height 33
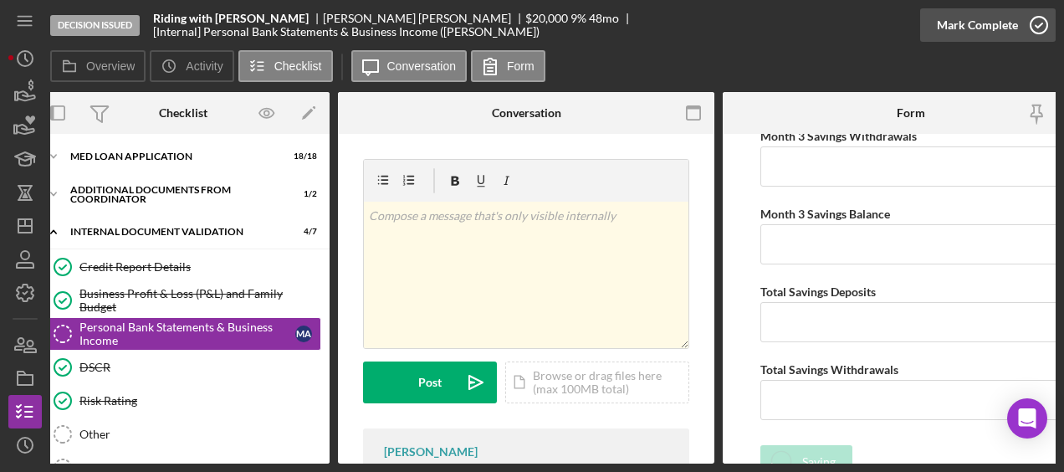
click at [1032, 34] on icon "button" at bounding box center [1039, 25] width 42 height 42
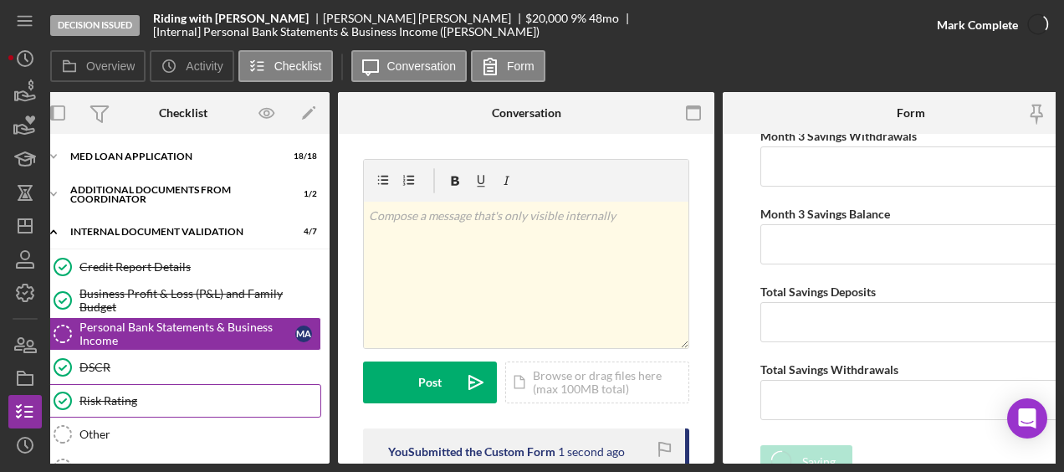
scroll to position [3100, 0]
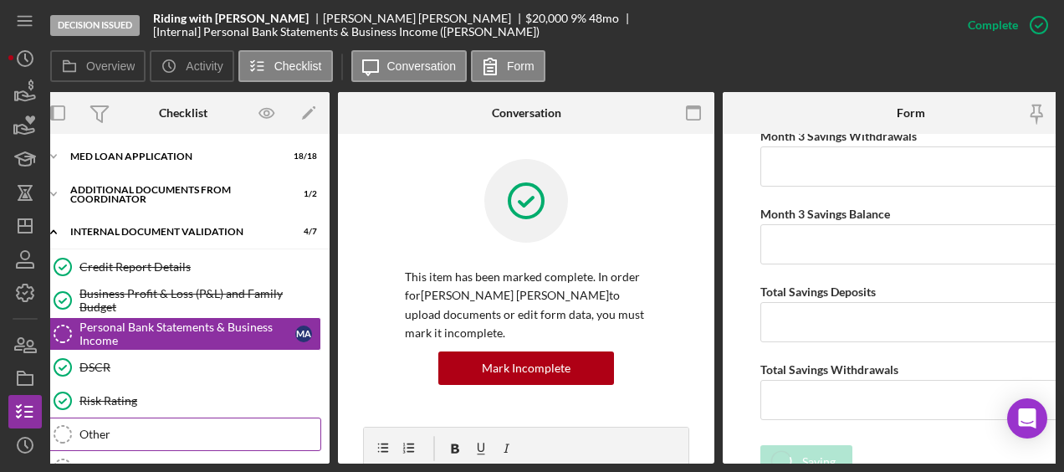
click at [139, 431] on div "Other" at bounding box center [199, 433] width 241 height 13
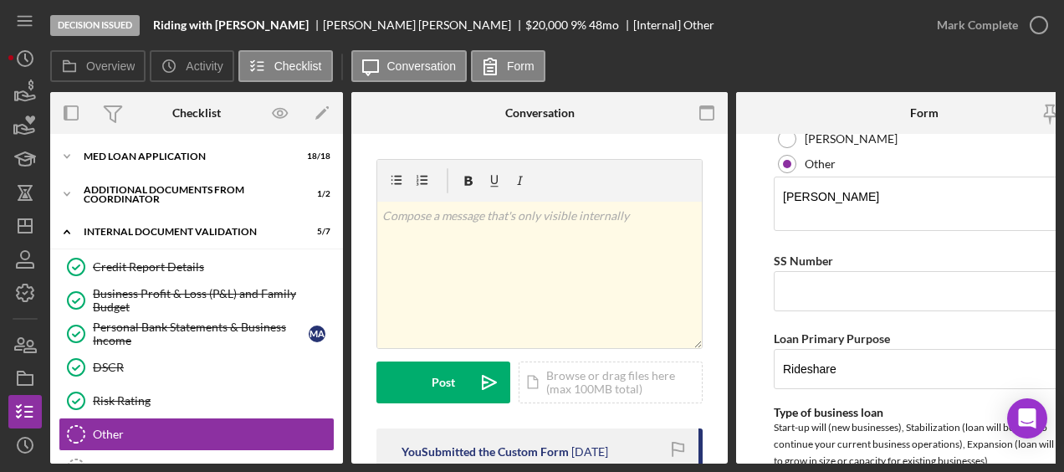
scroll to position [343, 0]
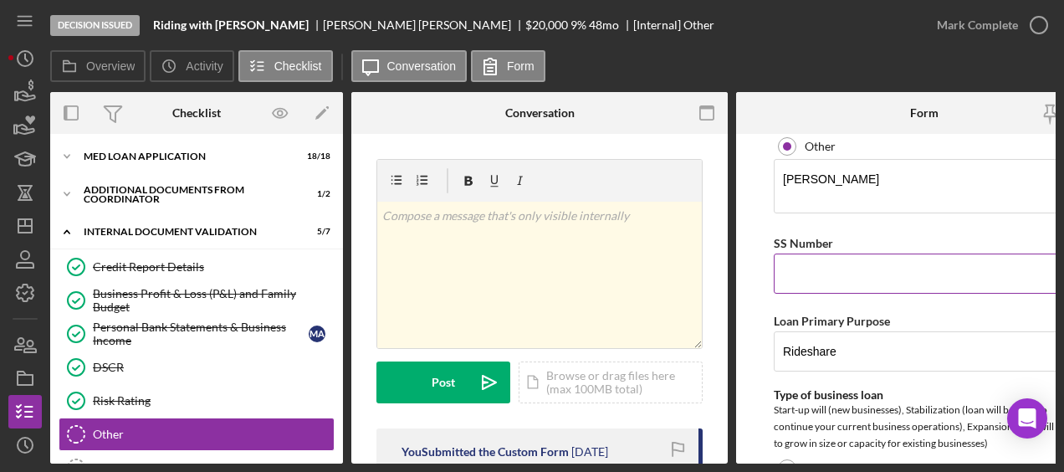
click at [804, 268] on input "SS Number" at bounding box center [923, 273] width 301 height 40
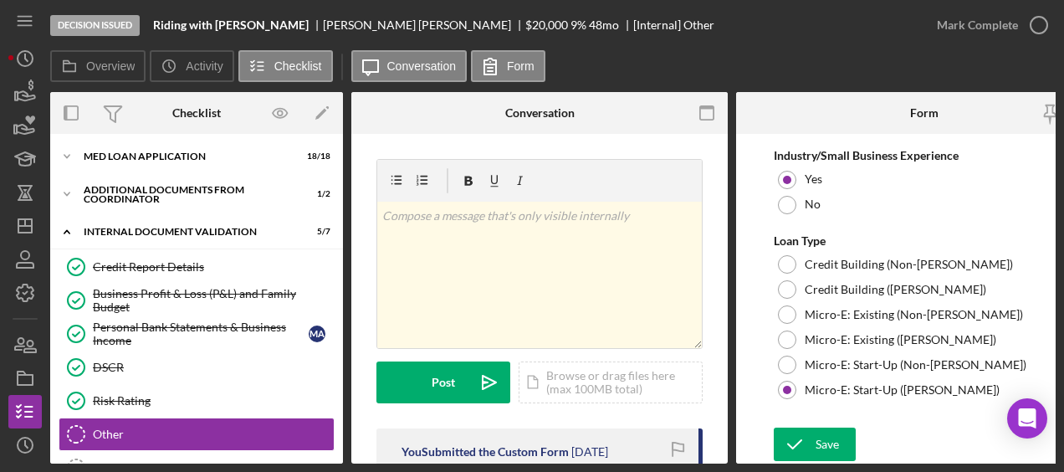
scroll to position [1251, 0]
type input "448478075"
click at [824, 427] on div "Save" at bounding box center [826, 443] width 23 height 33
click at [156, 151] on div "MED Loan Application" at bounding box center [203, 156] width 238 height 10
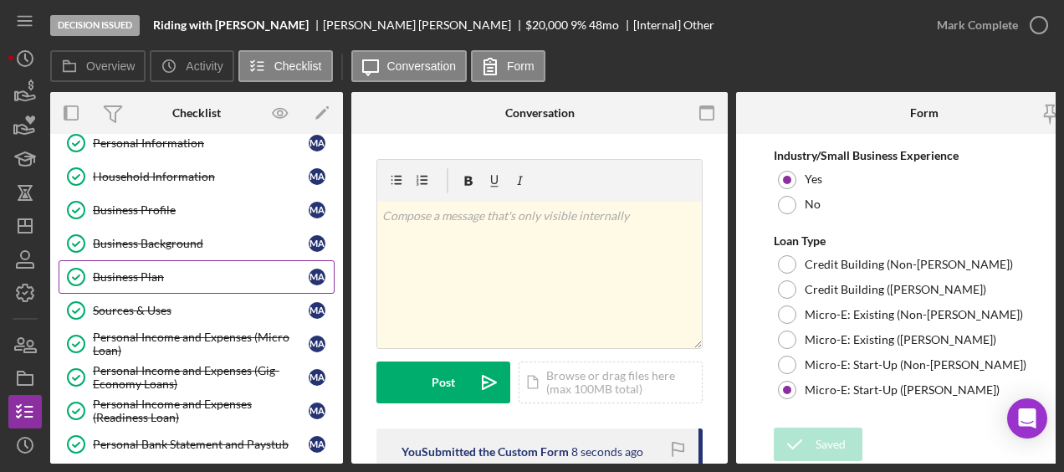
scroll to position [51, 0]
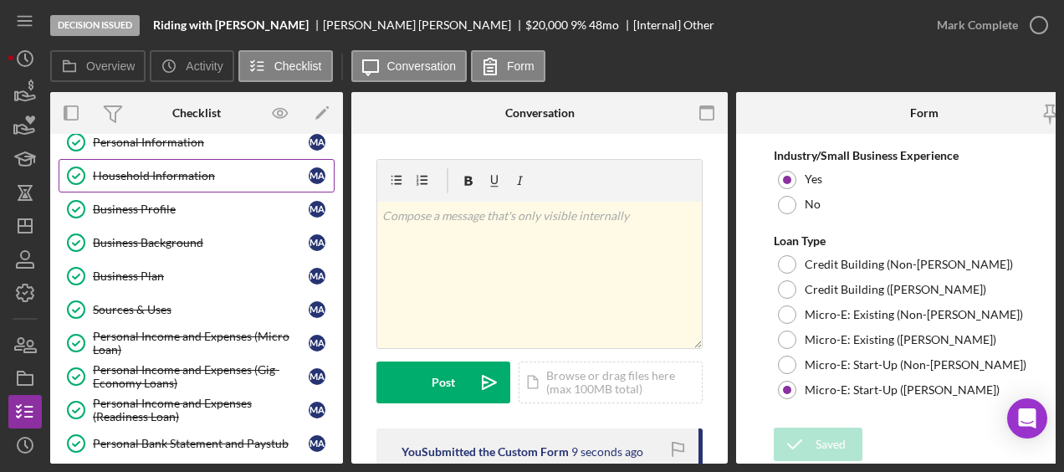
click at [166, 181] on link "Household Information Household Information M A" at bounding box center [197, 175] width 276 height 33
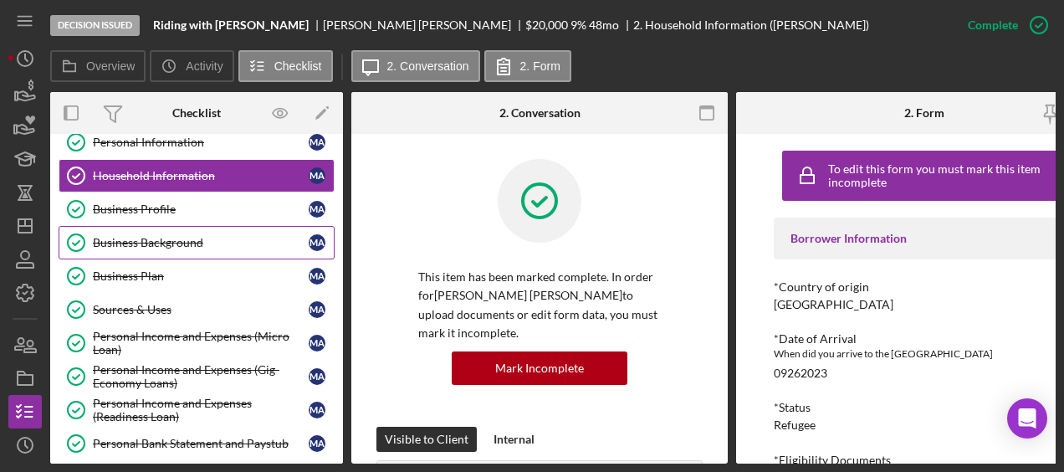
click at [164, 237] on div "Business Background" at bounding box center [201, 242] width 216 height 13
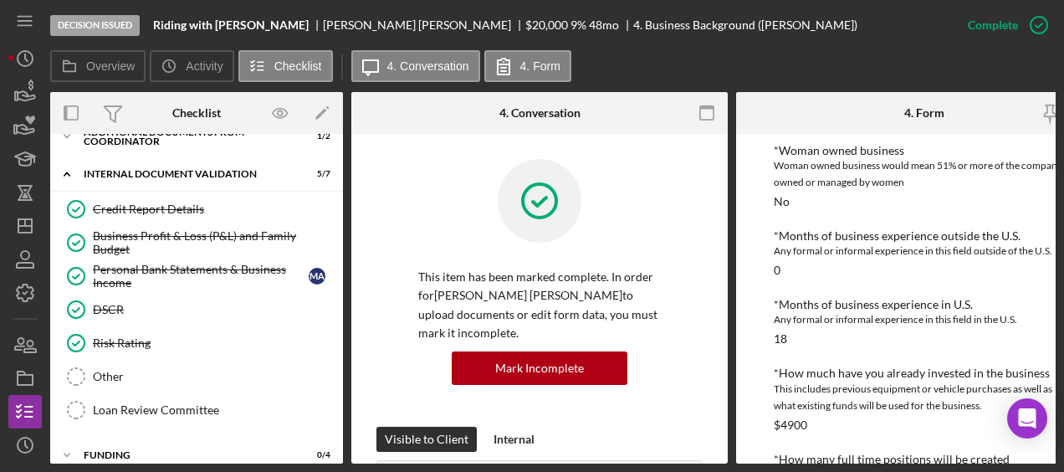
scroll to position [669, 0]
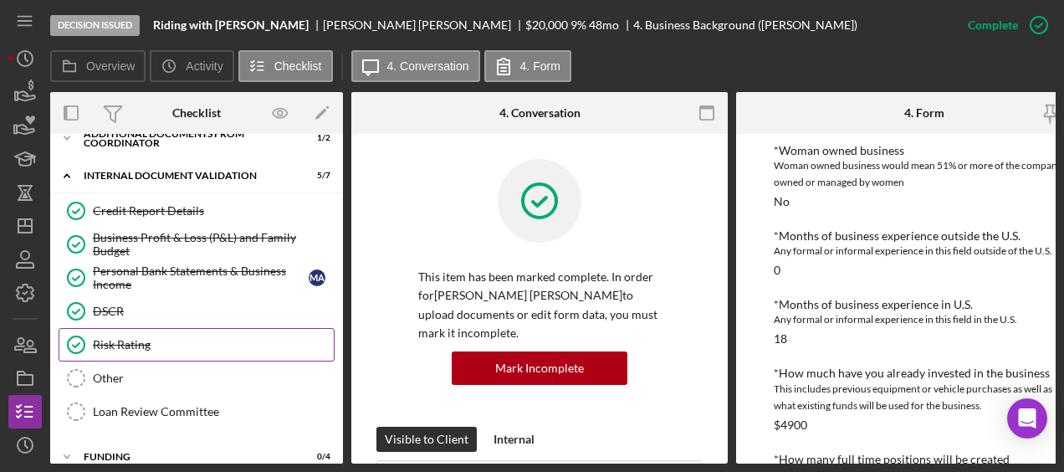
click at [149, 338] on div "Risk Rating" at bounding box center [213, 344] width 241 height 13
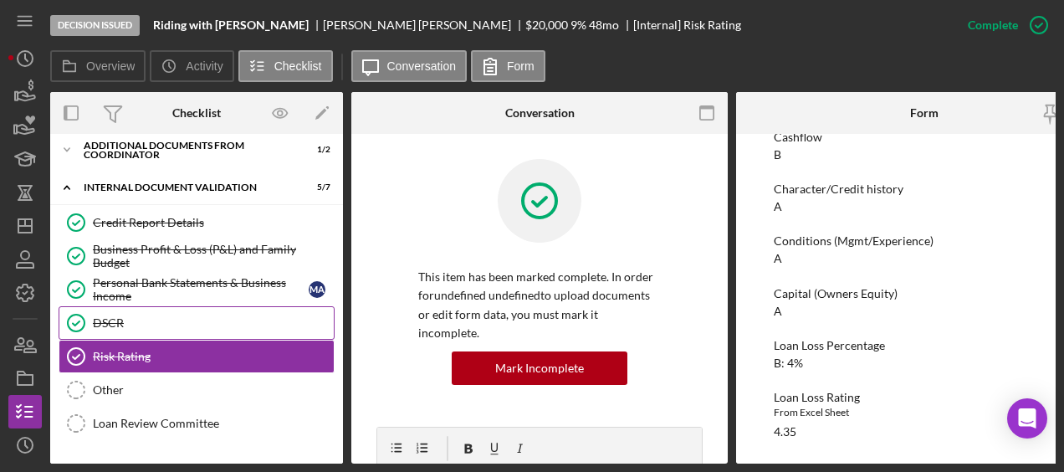
scroll to position [656, 0]
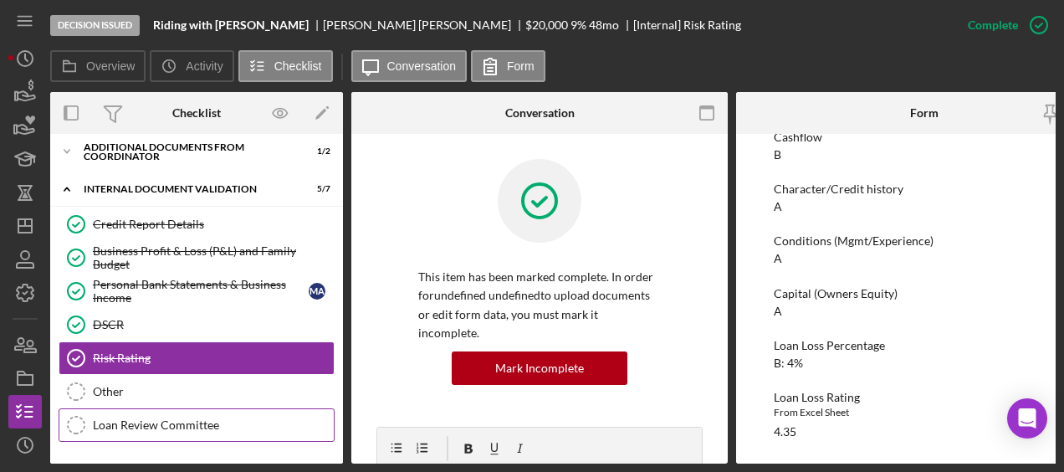
click at [188, 418] on div "Loan Review Committee" at bounding box center [213, 424] width 241 height 13
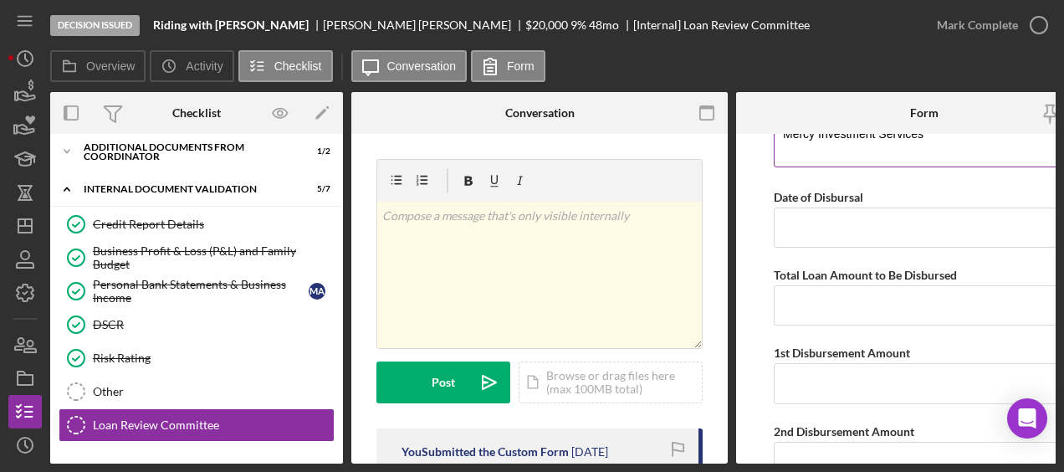
scroll to position [886, 0]
click at [804, 230] on input "Date of Disbursal" at bounding box center [923, 227] width 301 height 40
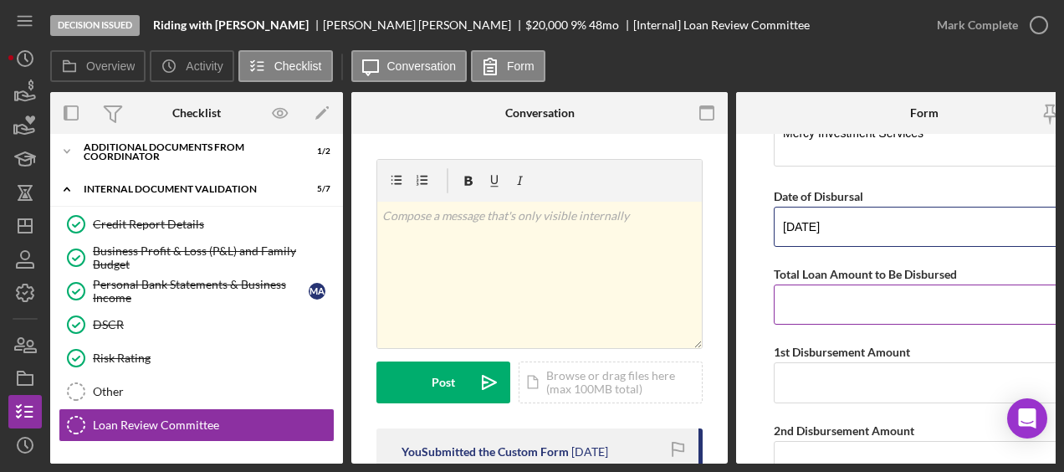
type input "10/01/2025"
click at [806, 313] on input "Total Loan Amount to Be Disbursed" at bounding box center [923, 304] width 301 height 40
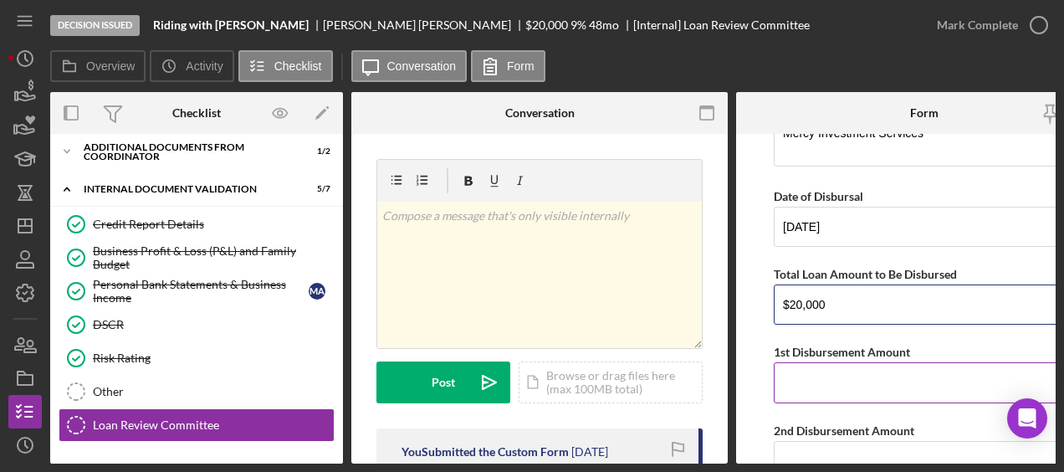
type input "$20,000"
click at [803, 380] on input "1st Disbursement Amount" at bounding box center [923, 382] width 301 height 40
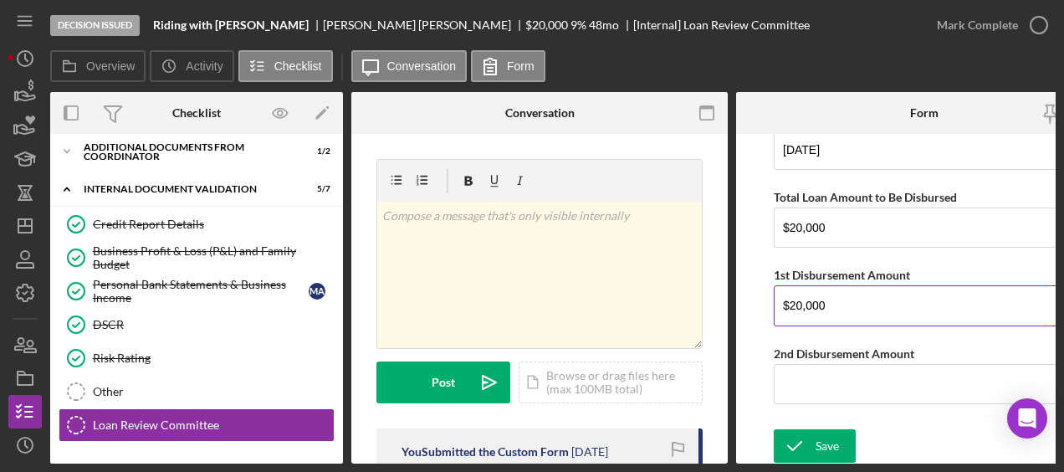
type input "$20,000"
click at [803, 380] on input "2nd Disbursement Amount" at bounding box center [923, 384] width 301 height 40
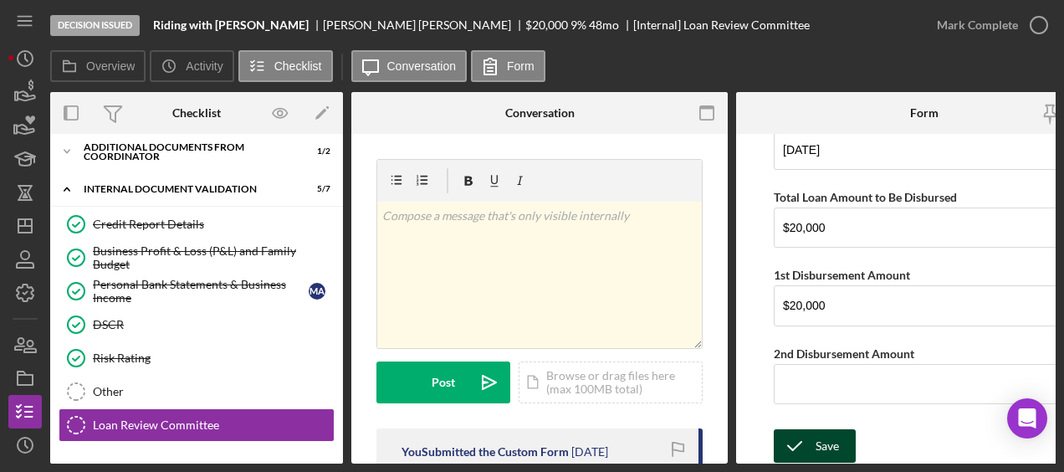
click at [793, 433] on icon "submit" at bounding box center [794, 446] width 42 height 42
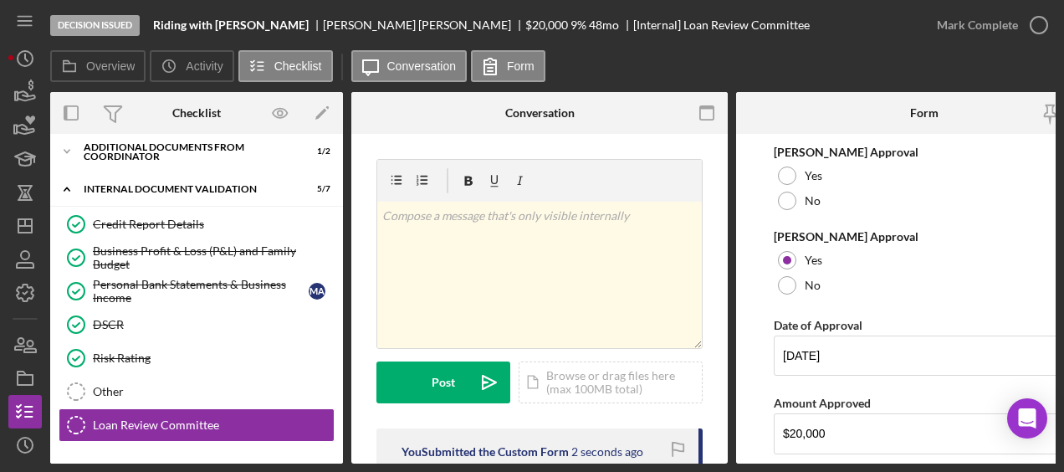
scroll to position [0, 0]
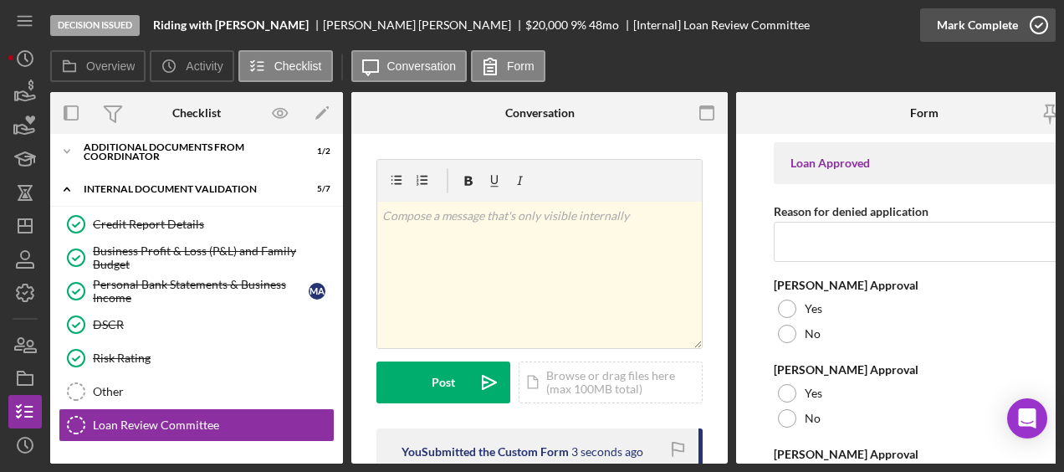
click at [1043, 26] on icon "button" at bounding box center [1039, 25] width 42 height 42
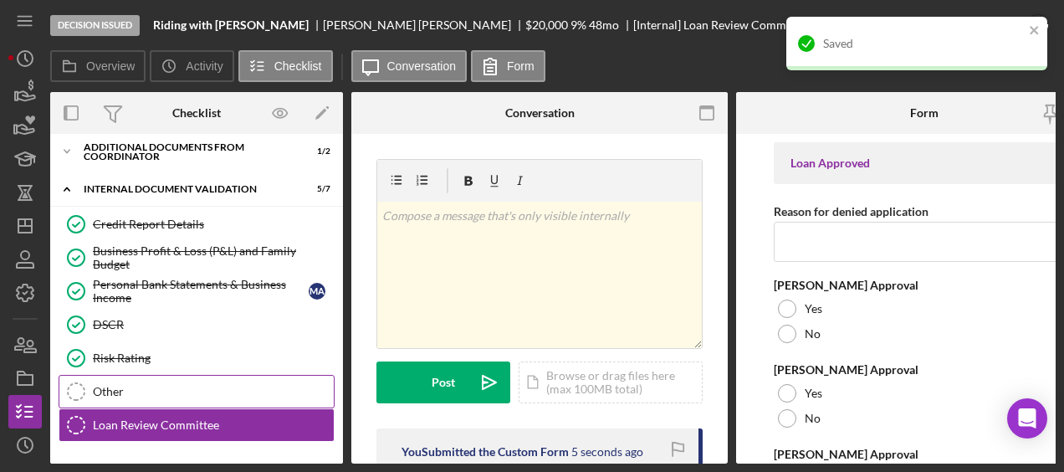
click at [151, 385] on div "Other" at bounding box center [213, 391] width 241 height 13
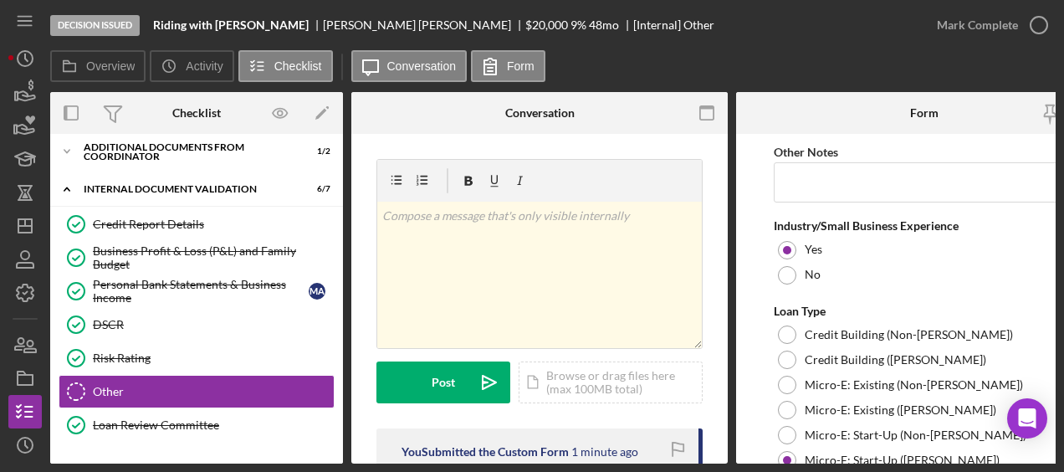
scroll to position [1251, 0]
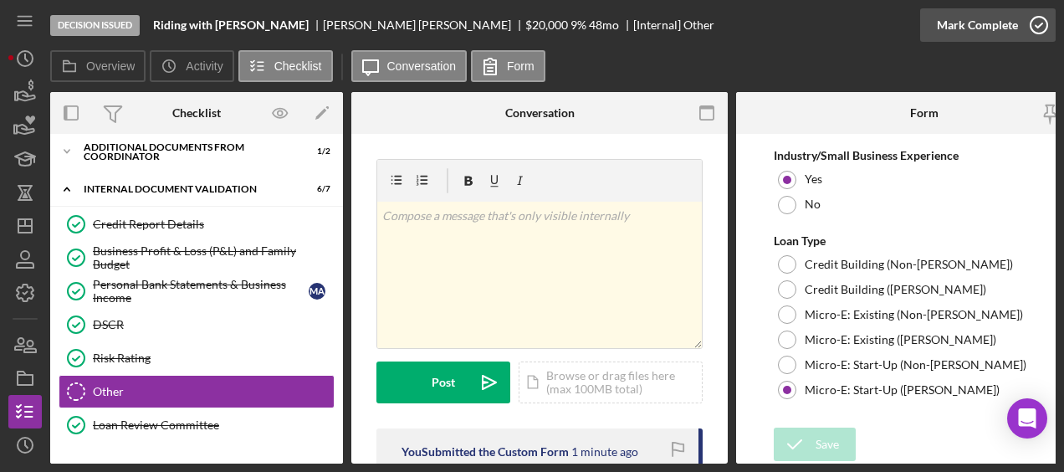
click at [1037, 30] on icon "button" at bounding box center [1039, 25] width 42 height 42
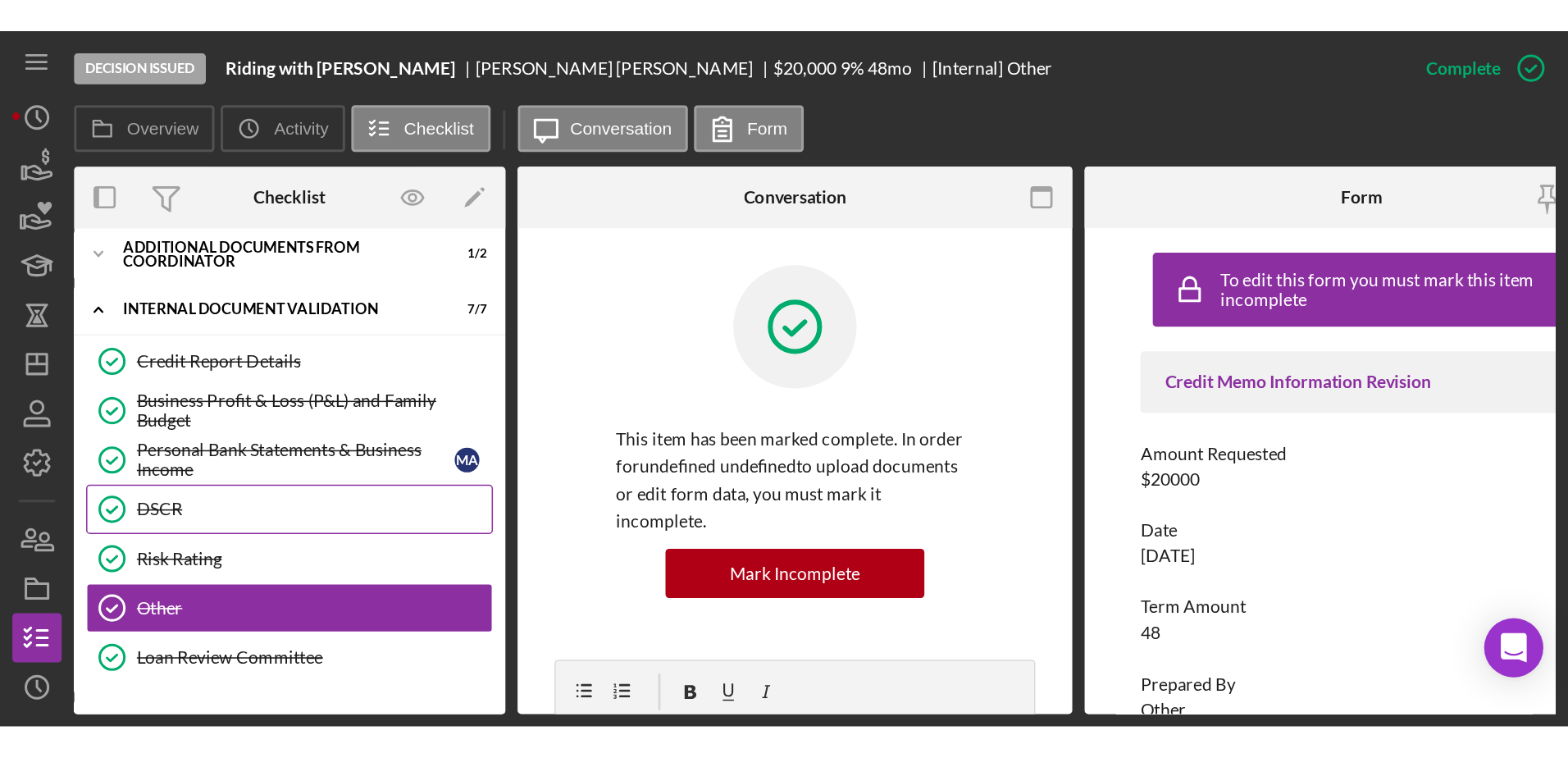
scroll to position [776, 0]
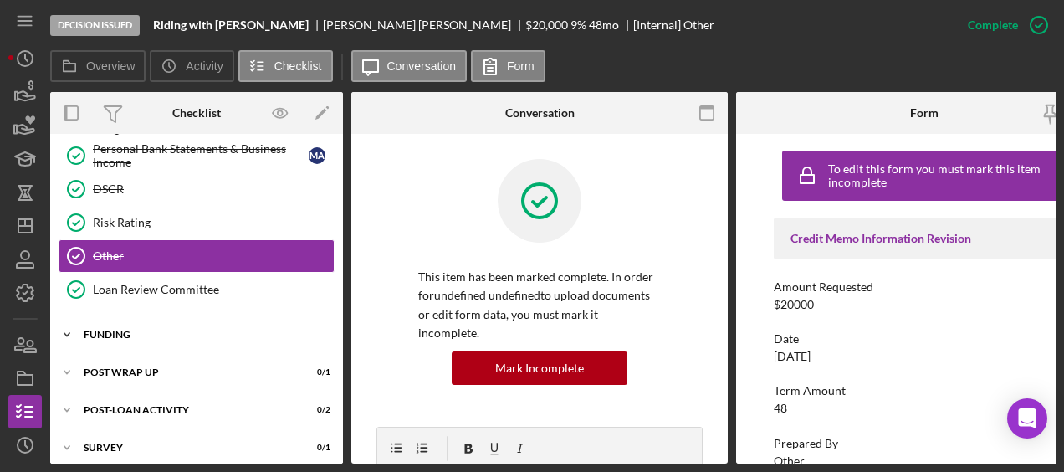
click at [129, 333] on div "Icon/Expander Funding 0 / 4" at bounding box center [196, 334] width 293 height 33
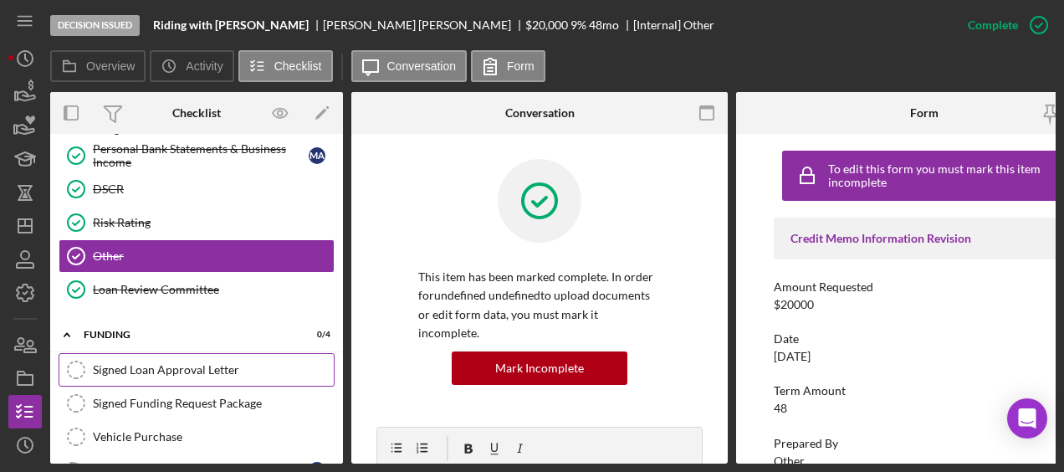
click at [117, 363] on div "Signed Loan Approval Letter" at bounding box center [213, 369] width 241 height 13
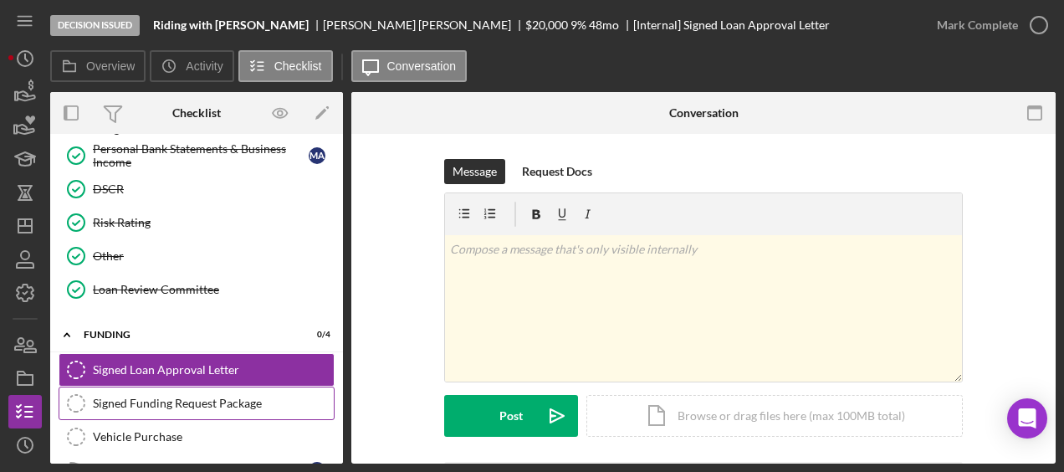
click at [123, 396] on div "Signed Funding Request Package" at bounding box center [213, 402] width 241 height 13
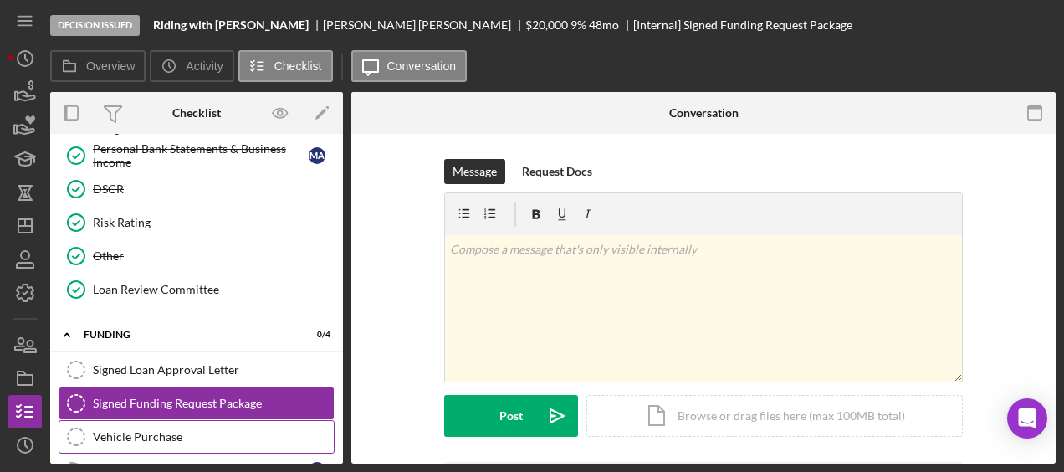
click at [126, 430] on link "Vehicle Purchase Vehicle Purchase" at bounding box center [197, 436] width 276 height 33
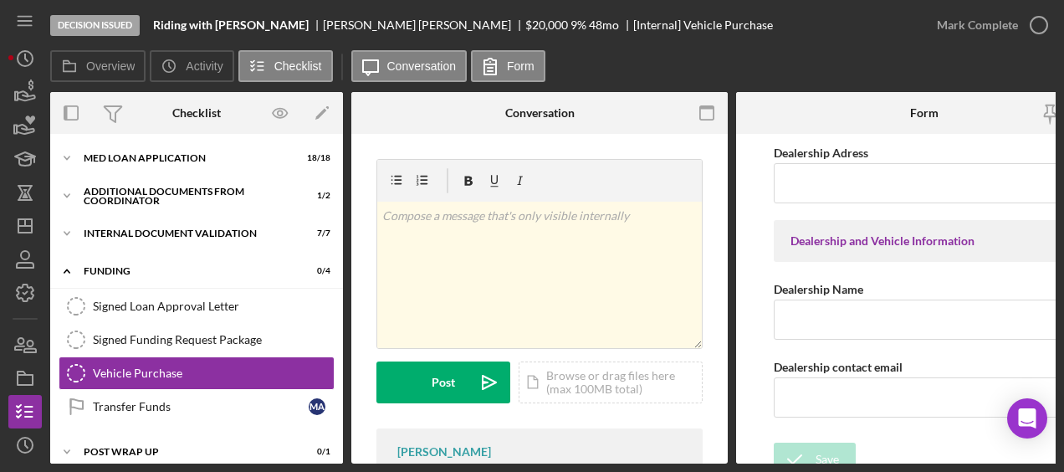
scroll to position [92, 0]
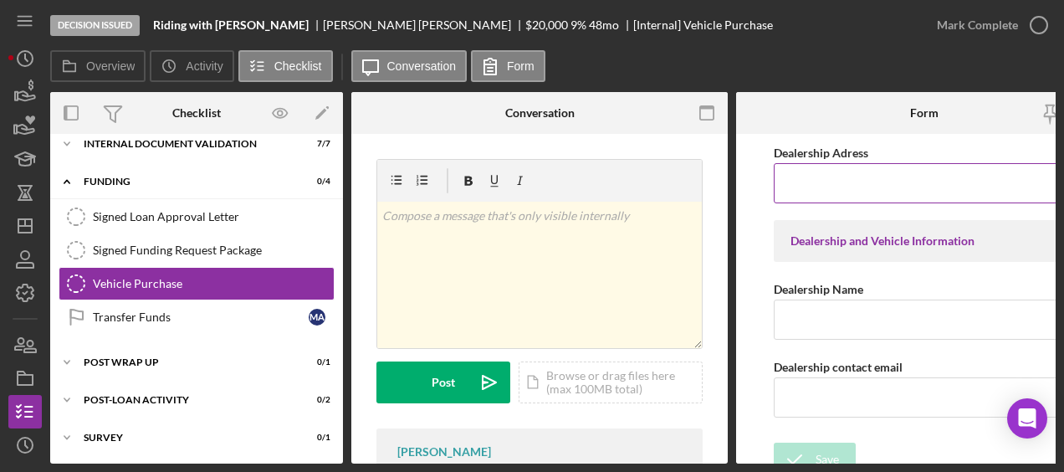
click at [828, 181] on input "Dealership Adress" at bounding box center [923, 183] width 301 height 40
click at [867, 199] on input "F2 Motor" at bounding box center [923, 183] width 301 height 40
drag, startPoint x: 909, startPoint y: 186, endPoint x: 731, endPoint y: 167, distance: 179.0
click at [731, 167] on div "Overview Internal Workflow Stage Decision Issued Icon/Dropdown Arrow Archive (c…" at bounding box center [552, 277] width 1005 height 371
type input "F2 Motor Sales LLC"
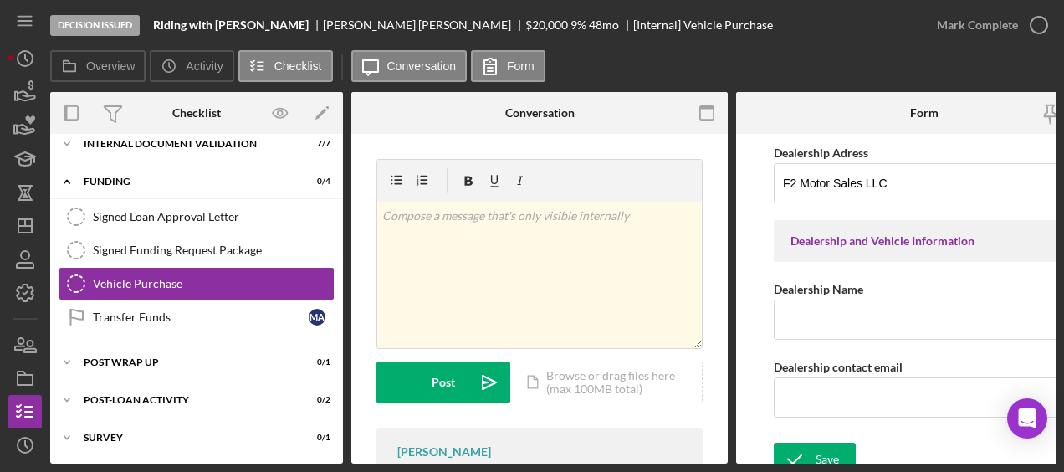
click at [836, 343] on div "Dealership Adress F2 Motor Sales LLC Dealership and Vehicle Information Dealers…" at bounding box center [923, 288] width 301 height 292
click at [844, 321] on input "Dealership Name" at bounding box center [923, 319] width 301 height 40
paste input "F2 Motor Sales LLC"
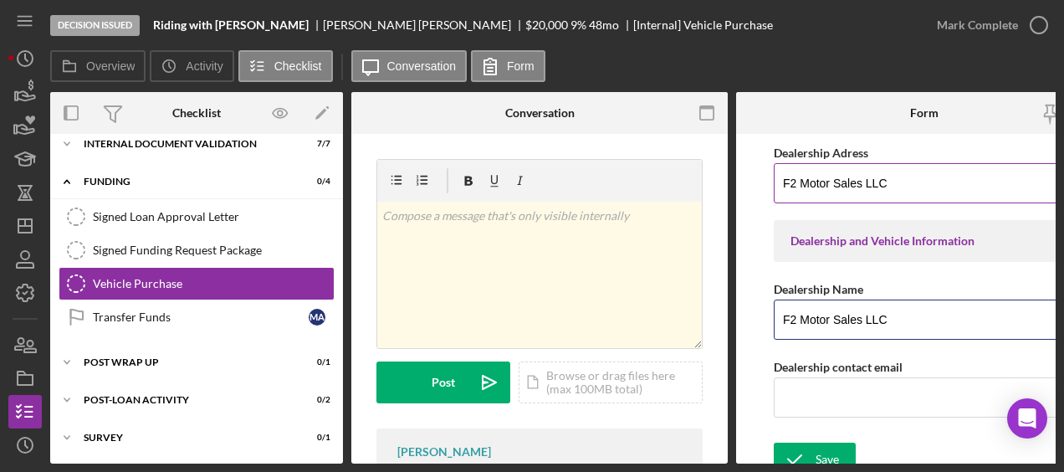
type input "F2 Motor Sales LLC"
drag, startPoint x: 919, startPoint y: 192, endPoint x: 722, endPoint y: 181, distance: 196.8
click at [722, 181] on div "Overview Internal Workflow Stage Decision Issued Icon/Dropdown Arrow Archive (c…" at bounding box center [552, 277] width 1005 height 371
type input "2166 Orinoco Dr Ste 416 Orlando, FL 32837"
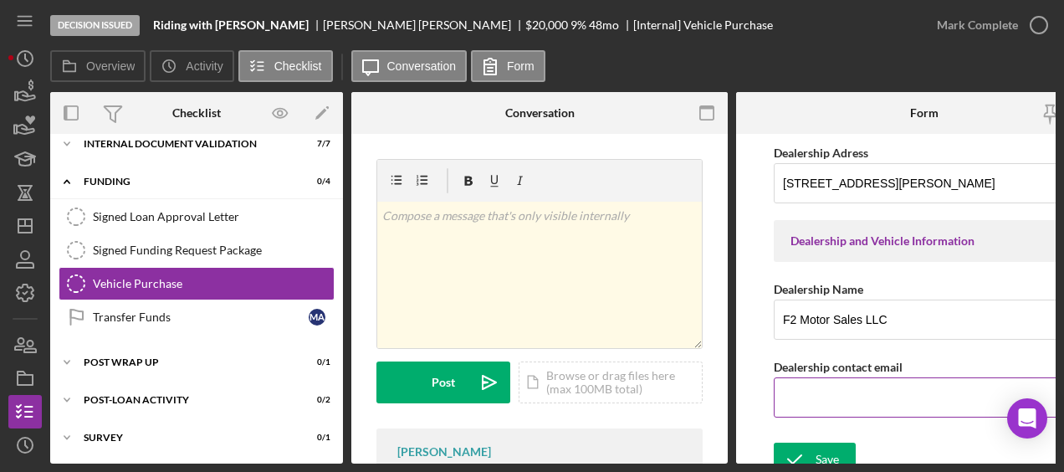
click at [845, 409] on input "Dealership contact email" at bounding box center [923, 397] width 301 height 40
paste input "f2motorsales@hotmail.com"
type input "f2motorsales@hotmail.com"
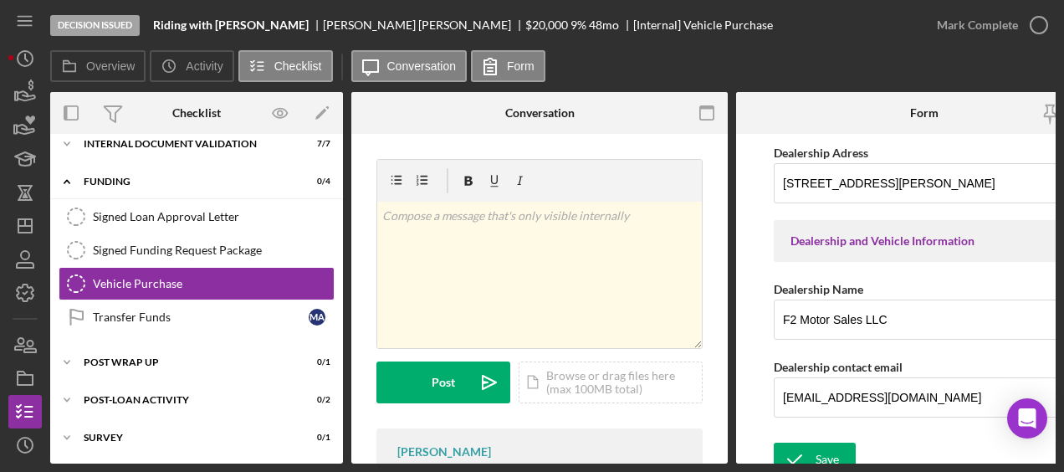
click at [814, 442] on div "Save Save" at bounding box center [923, 460] width 301 height 36
click at [813, 446] on icon "submit" at bounding box center [794, 459] width 42 height 42
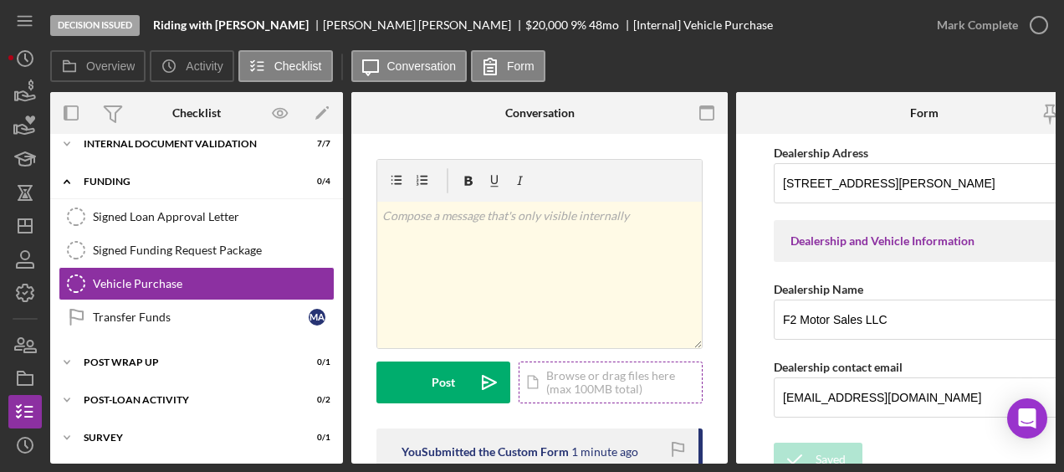
click at [548, 381] on div "Icon/Document Browse or drag files here (max 100MB total) Tap to choose files o…" at bounding box center [610, 382] width 184 height 42
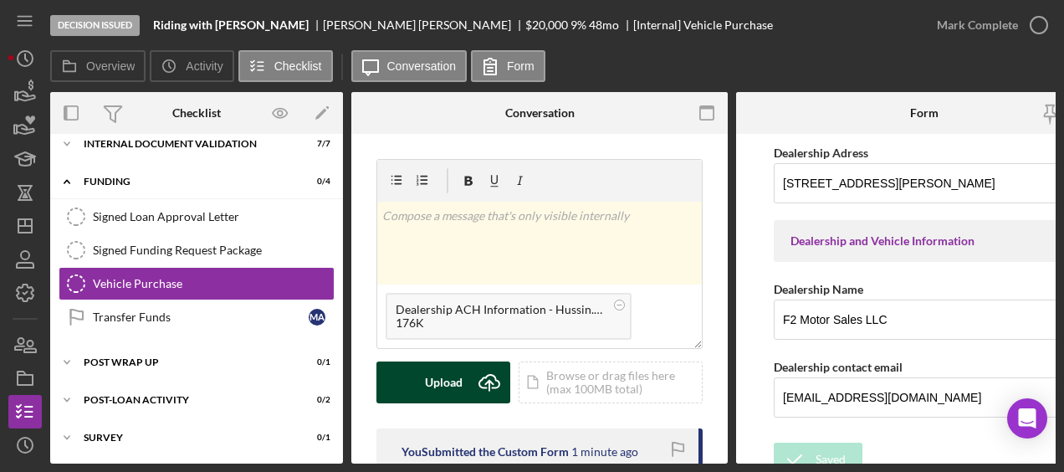
click at [453, 391] on div "Upload" at bounding box center [444, 382] width 38 height 42
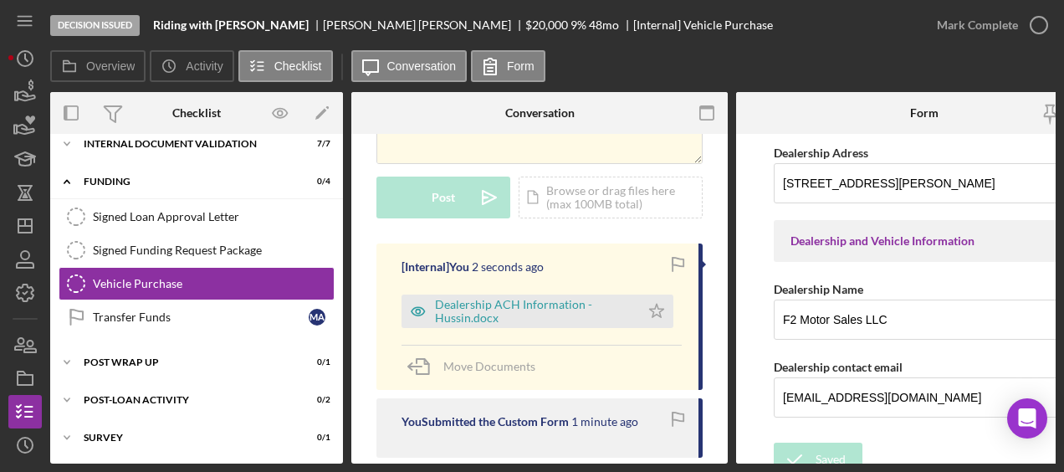
scroll to position [186, 0]
click at [644, 307] on icon "Icon/Star" at bounding box center [656, 309] width 33 height 33
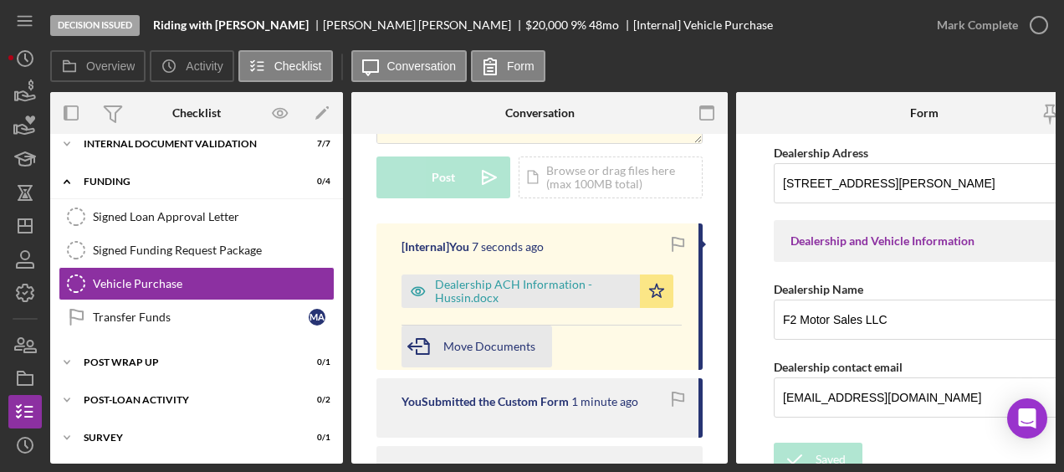
scroll to position [196, 0]
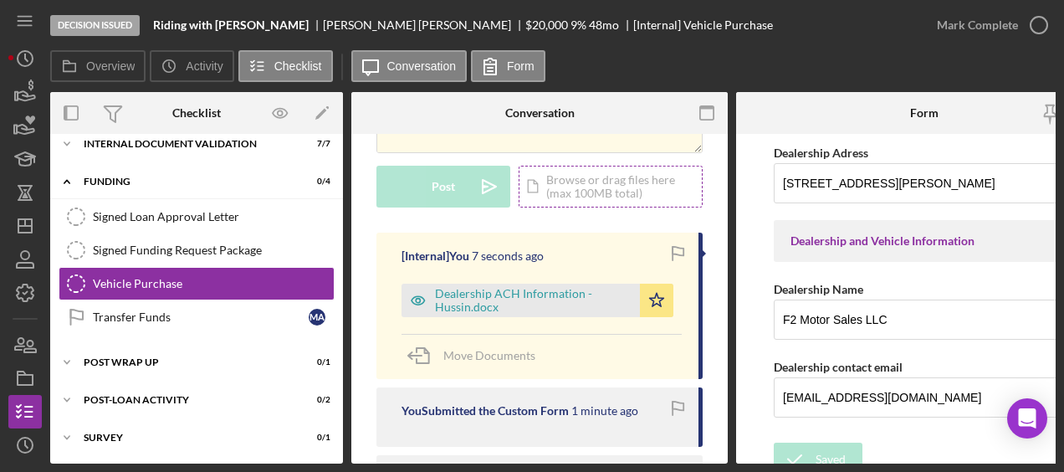
click at [556, 191] on div "Icon/Document Browse or drag files here (max 100MB total) Tap to choose files o…" at bounding box center [610, 187] width 184 height 42
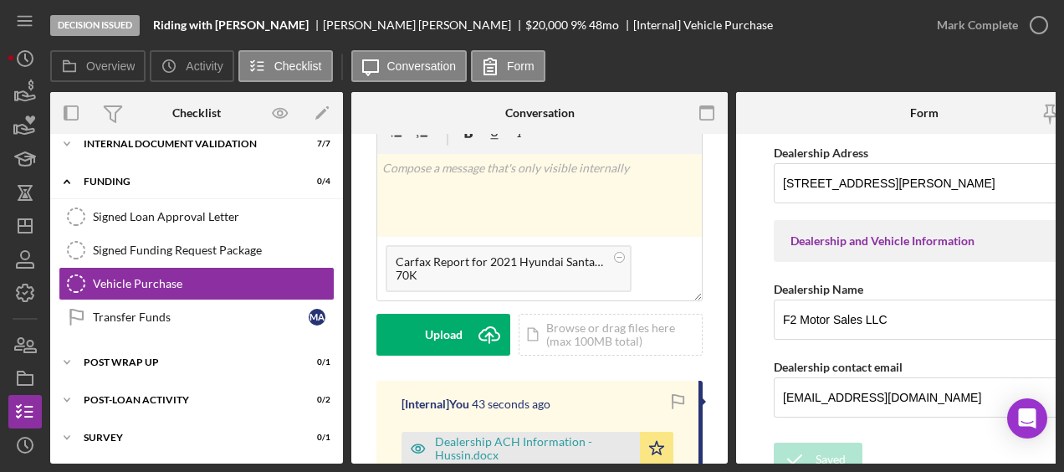
scroll to position [40, 0]
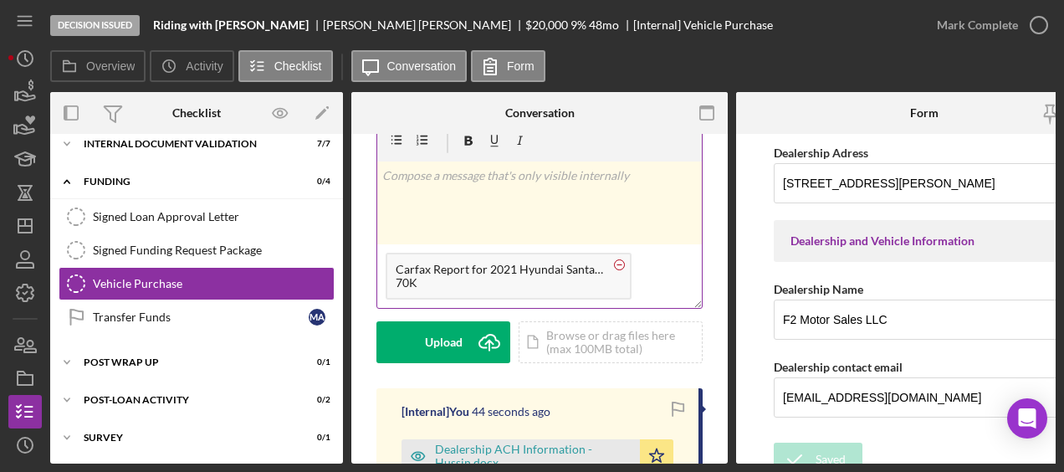
click at [620, 263] on circle at bounding box center [620, 264] width 10 height 10
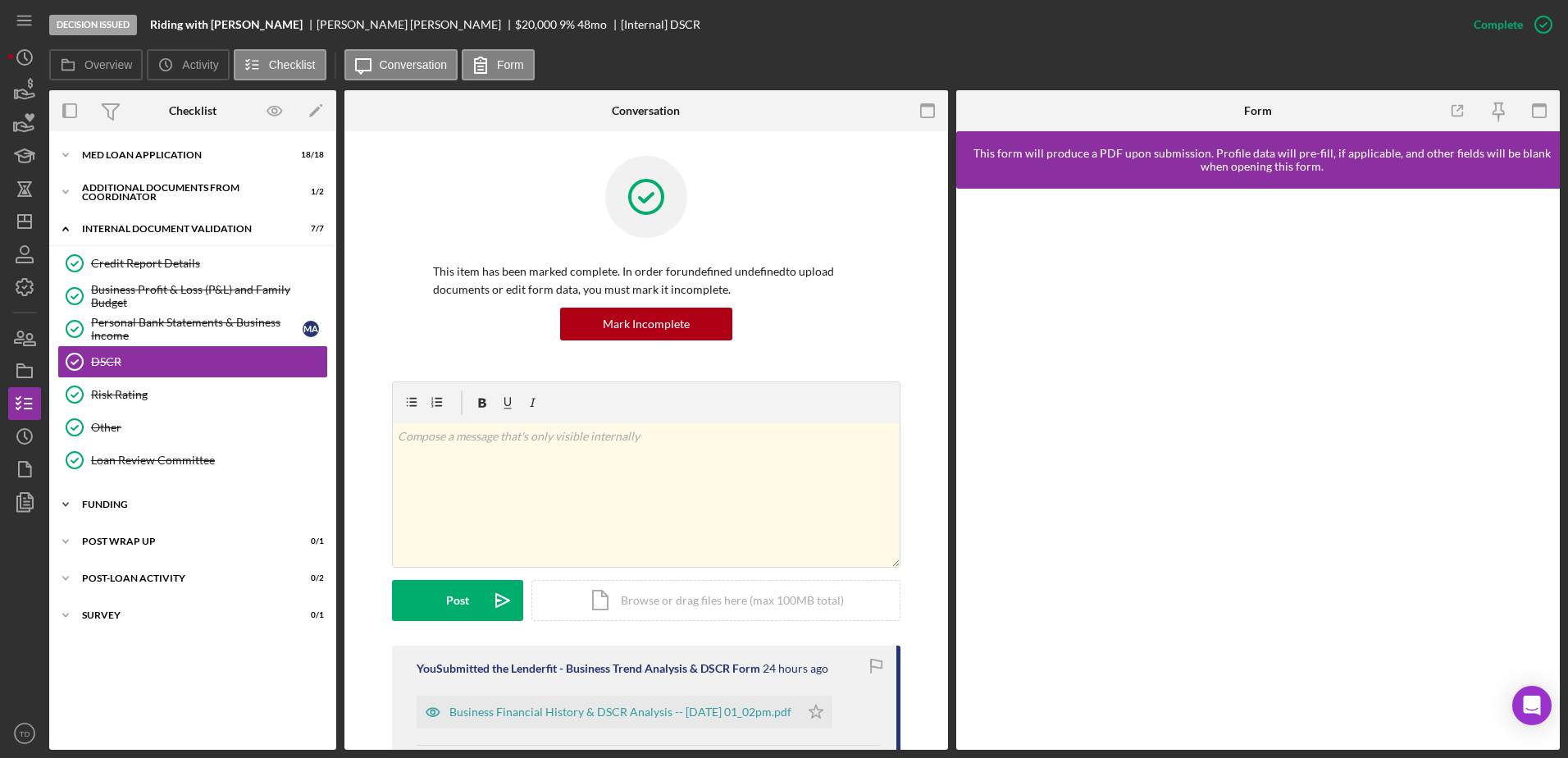
click at [125, 496] on div "Icon/Expander Funding 0 / 4" at bounding box center [192, 504] width 287 height 32
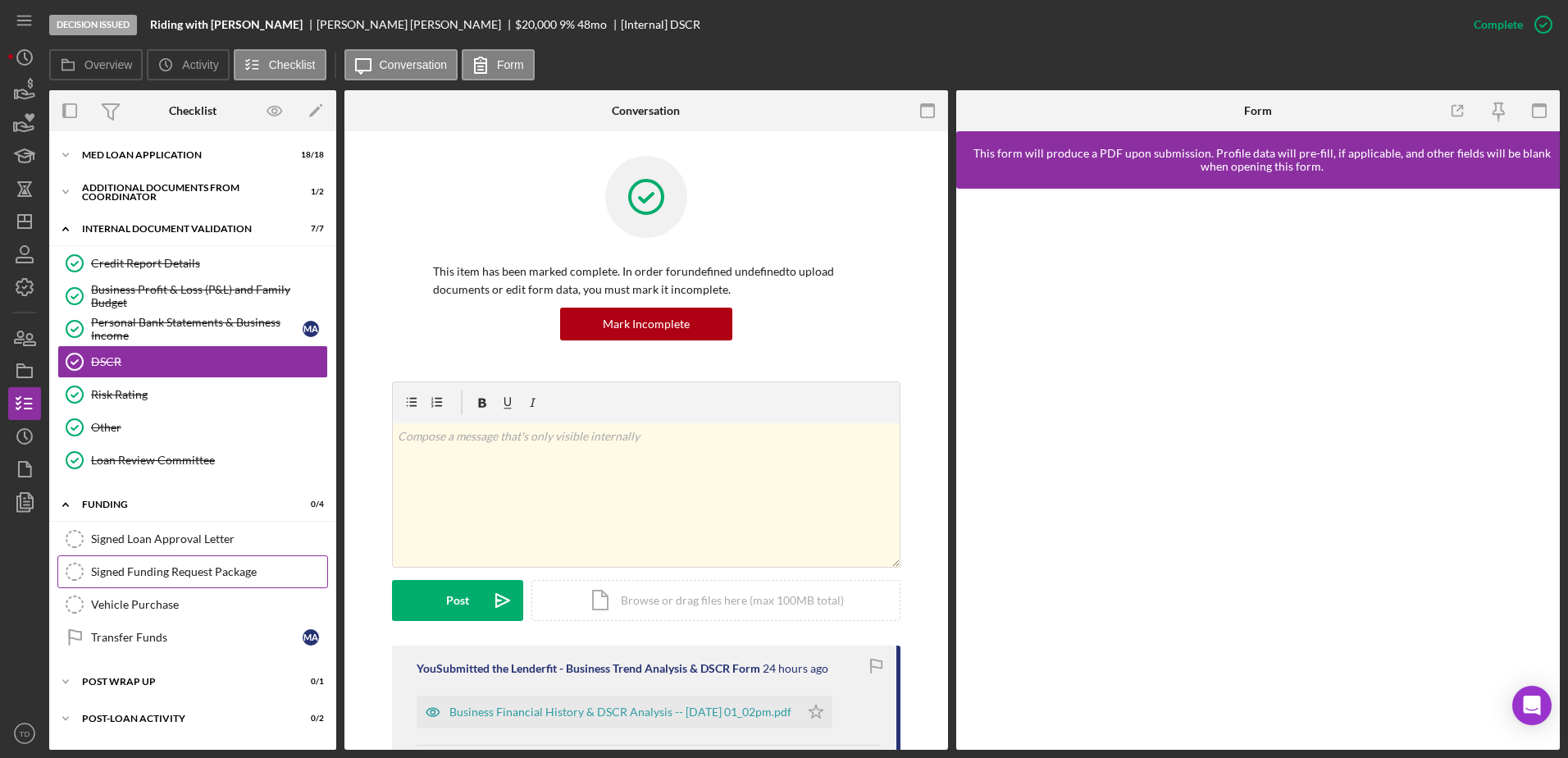
click at [137, 570] on div "Signed Funding Request Package" at bounding box center [209, 571] width 236 height 13
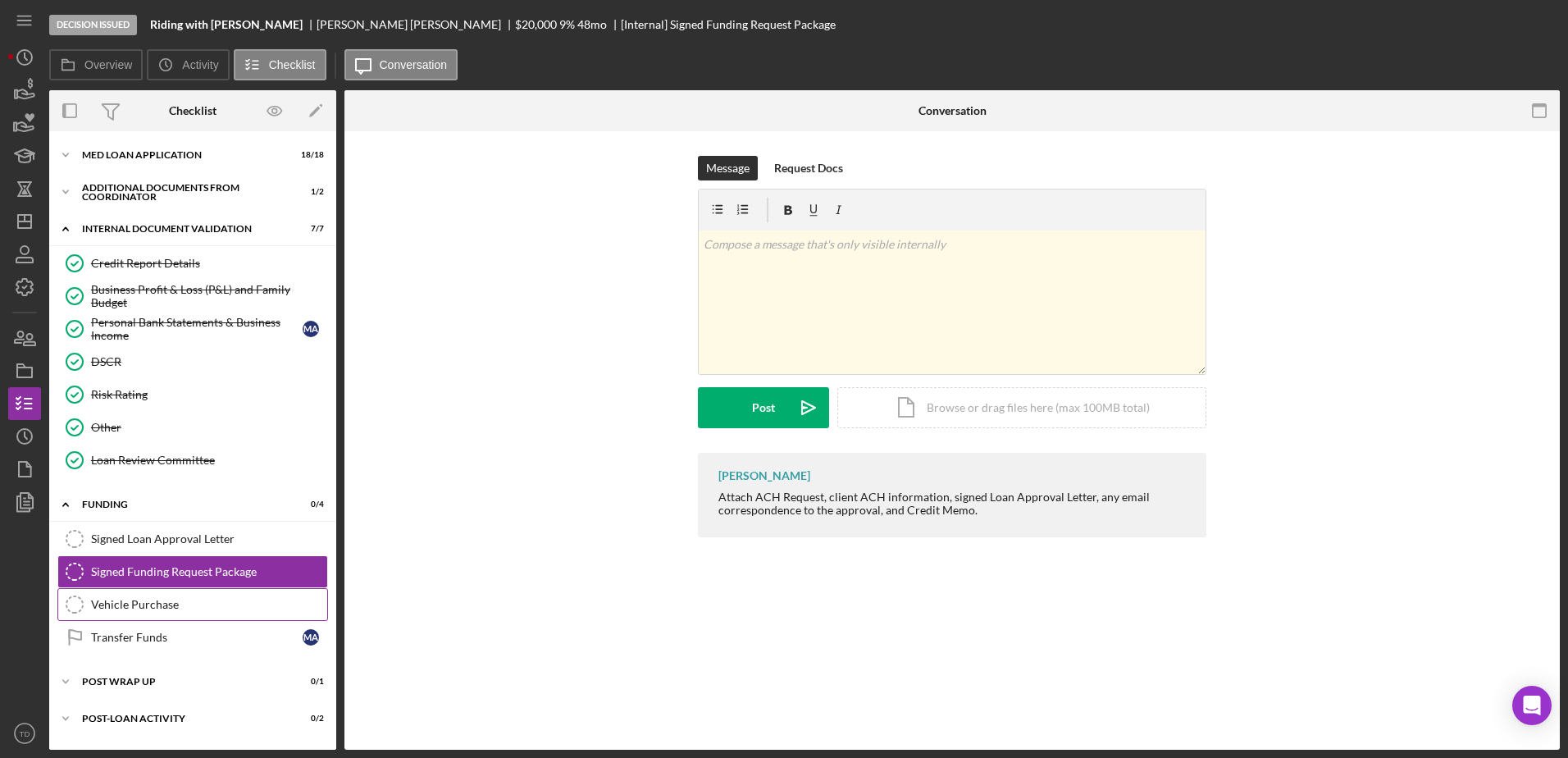
click at [128, 593] on link "Vehicle Purchase Vehicle Purchase" at bounding box center [193, 604] width 271 height 32
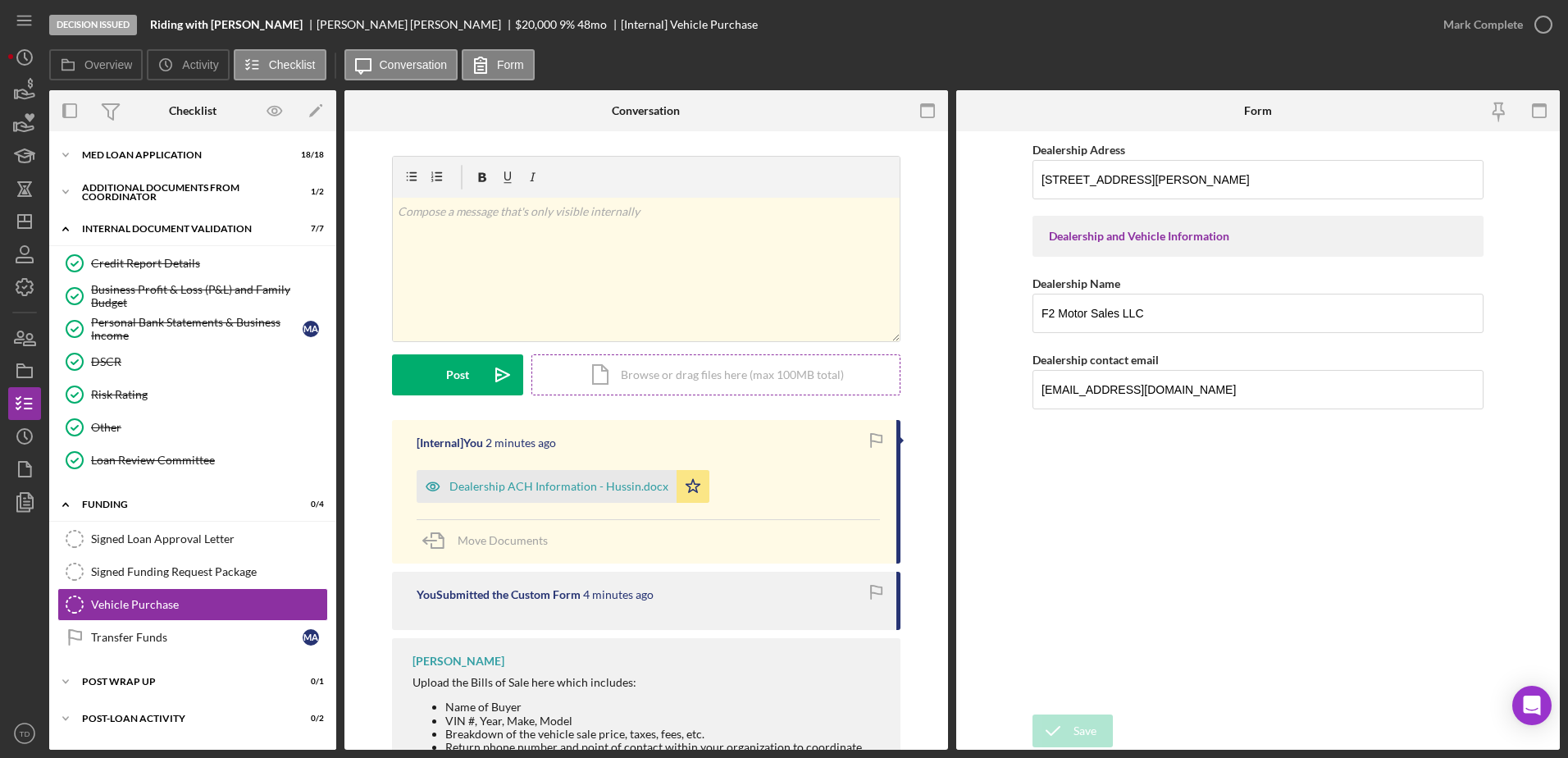
click at [695, 384] on div "Icon/Document Browse or drag files here (max 100MB total) Tap to choose files o…" at bounding box center [716, 375] width 369 height 41
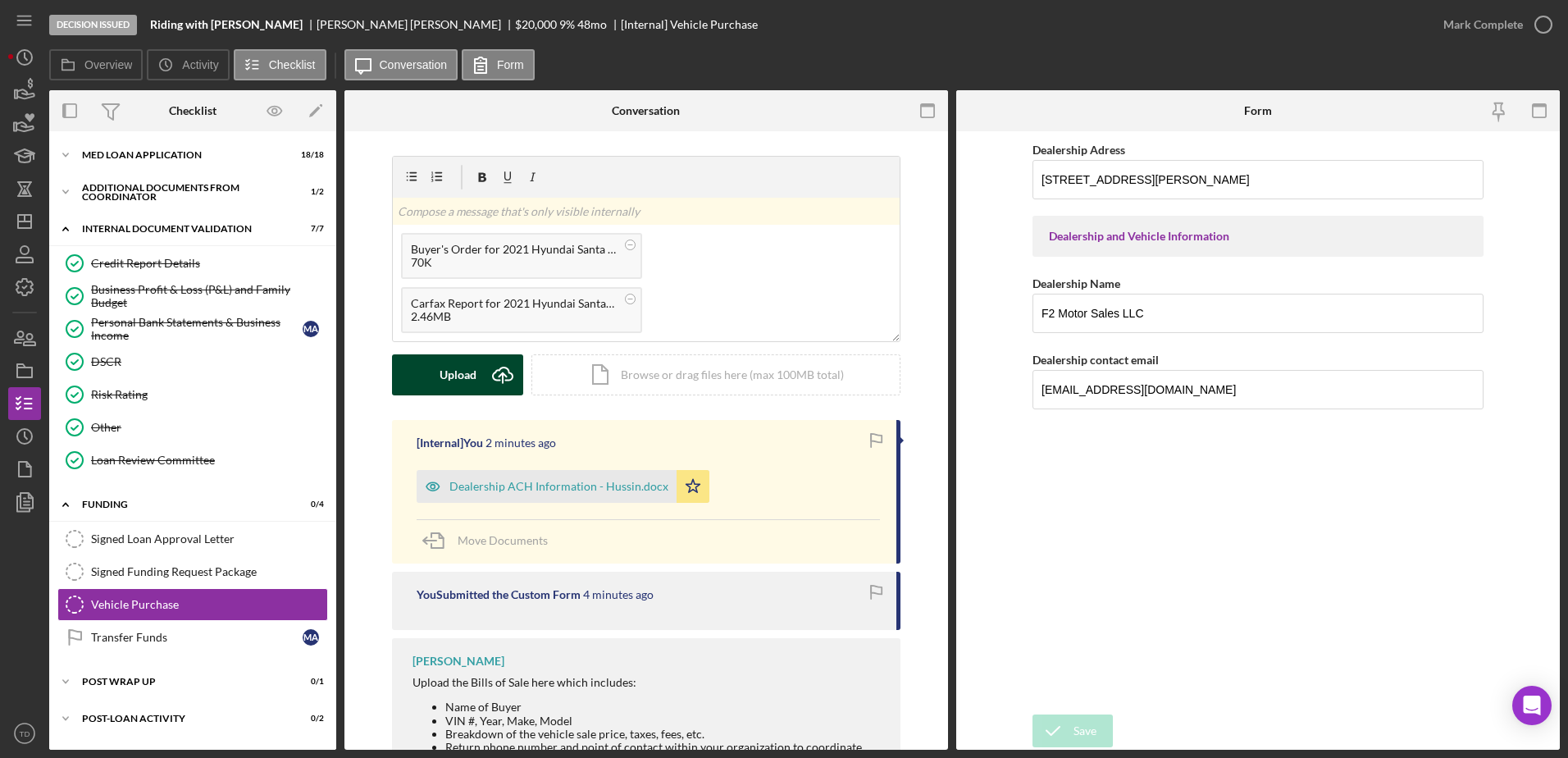
click at [466, 381] on div "Upload" at bounding box center [458, 375] width 37 height 41
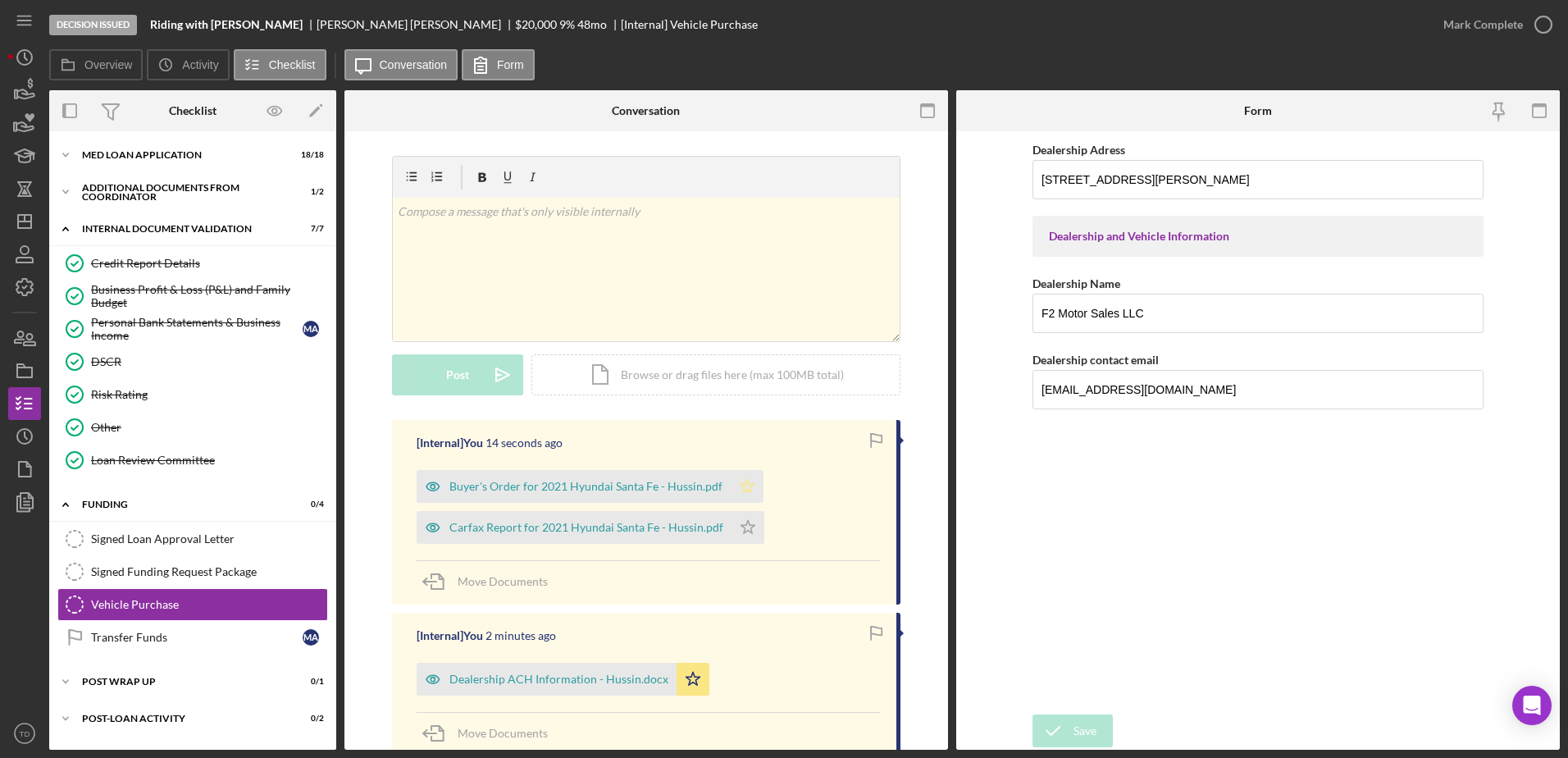
click at [740, 480] on polygon "button" at bounding box center [747, 484] width 14 height 13
click at [741, 531] on polygon "button" at bounding box center [748, 526] width 14 height 13
click at [1535, 25] on icon "button" at bounding box center [1543, 25] width 41 height 41
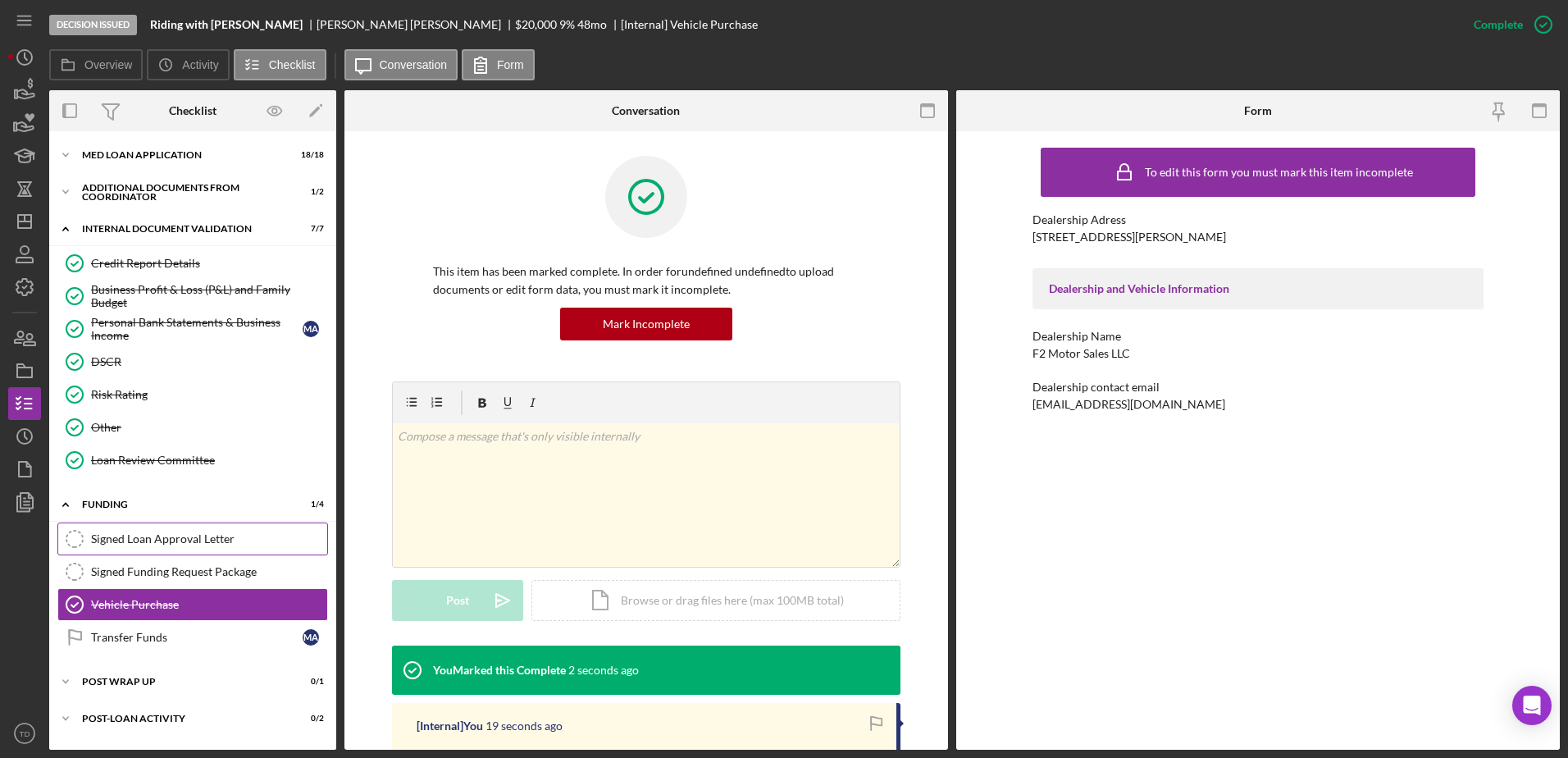
click at [189, 527] on link "Signed Loan Approval Letter Signed Loan Approval Letter" at bounding box center [193, 538] width 271 height 32
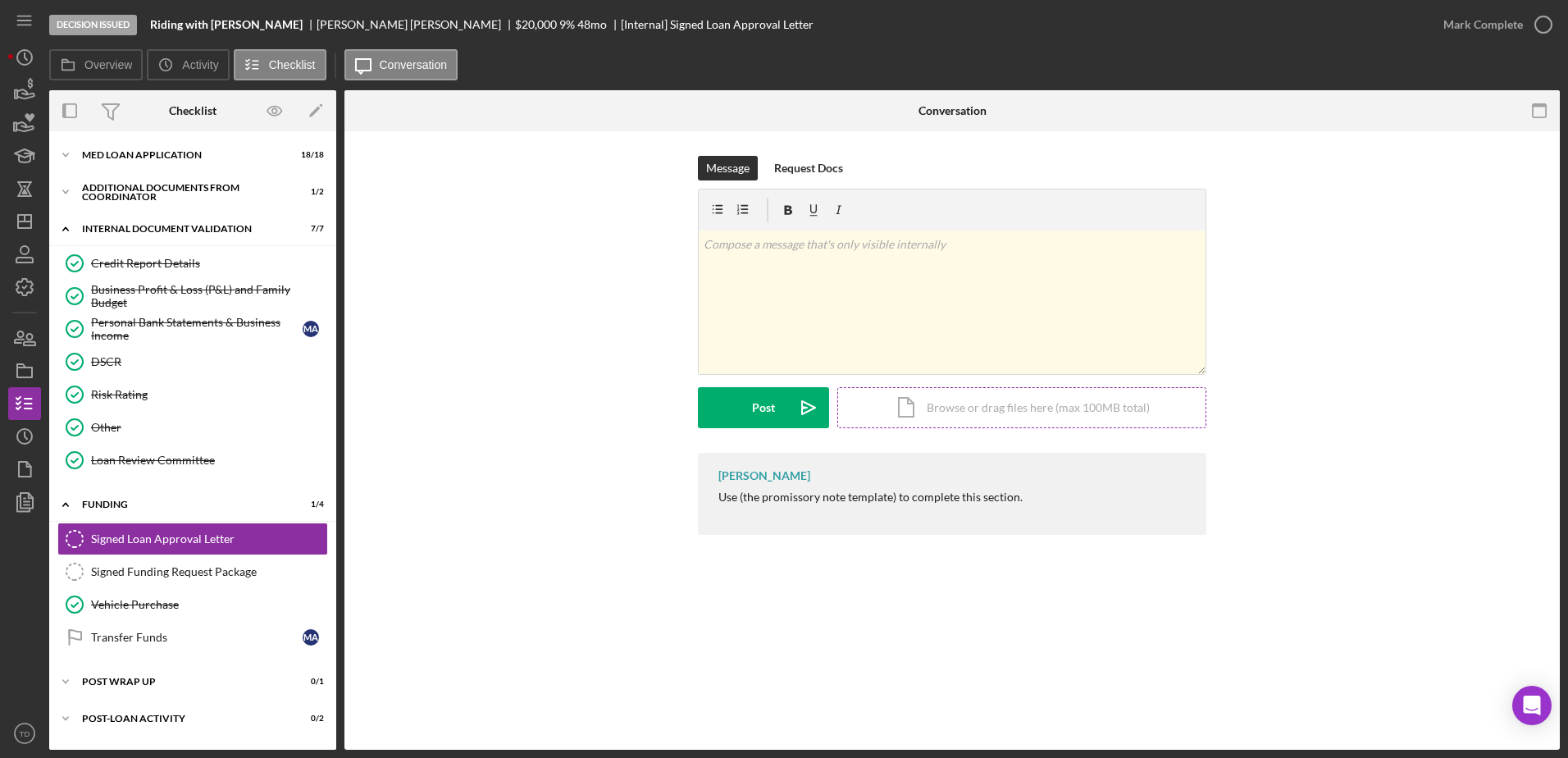
click at [919, 405] on div "Icon/Document Browse or drag files here (max 100MB total) Tap to choose files o…" at bounding box center [1022, 408] width 369 height 41
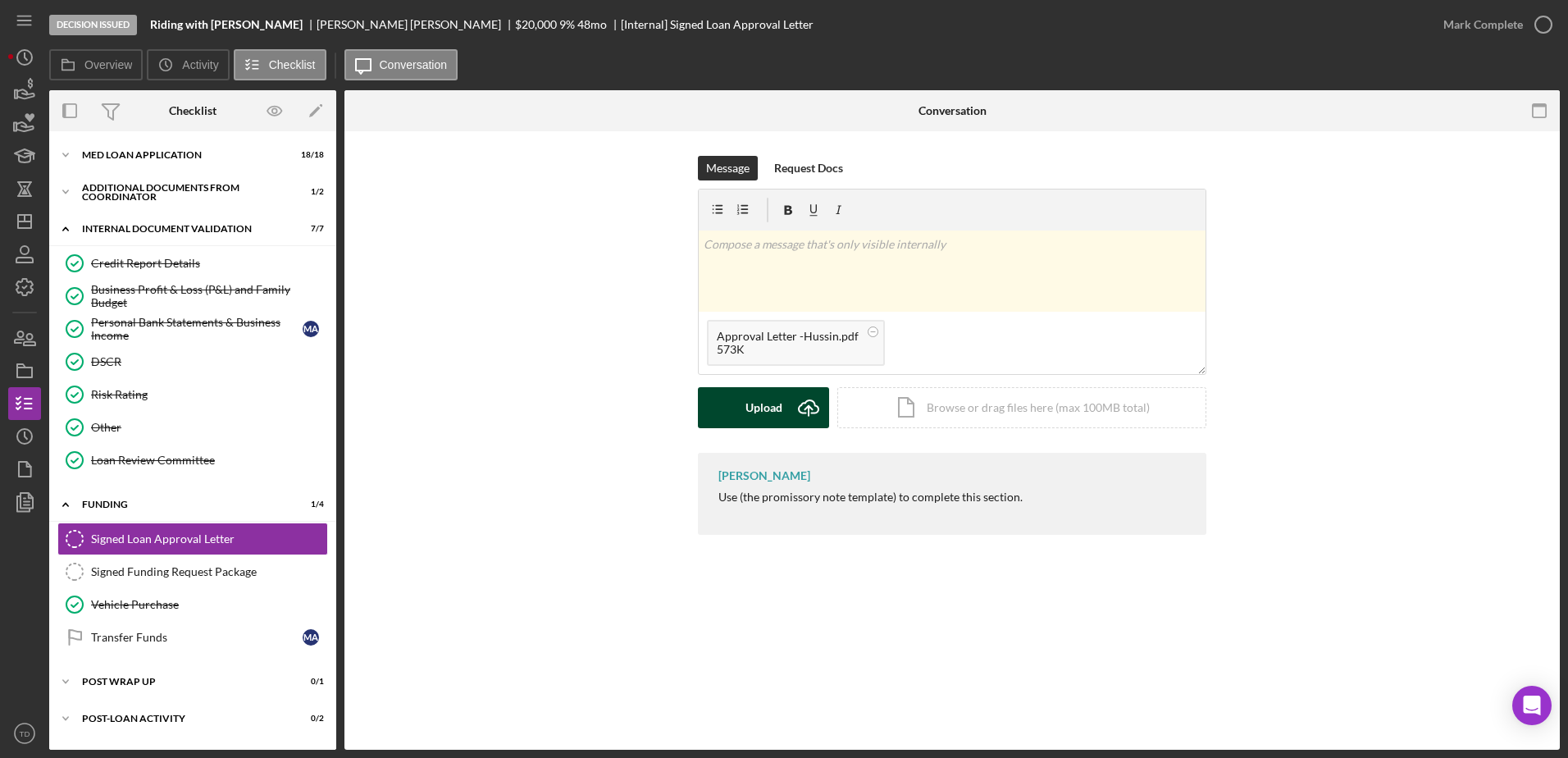
click at [788, 406] on icon "Icon/Upload" at bounding box center [809, 408] width 41 height 41
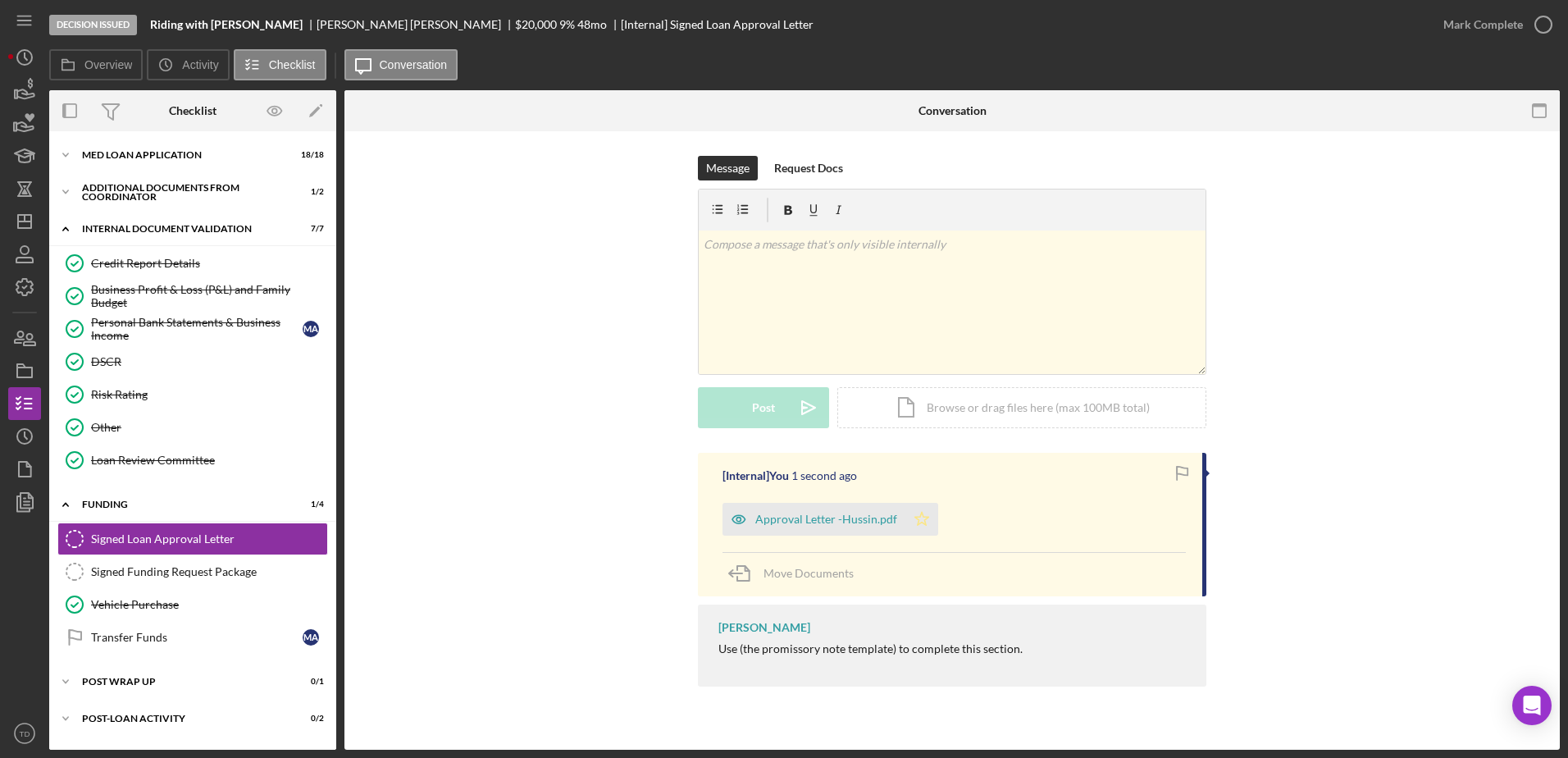
click at [926, 516] on icon "Icon/Star" at bounding box center [921, 519] width 32 height 32
click at [1547, 32] on icon "button" at bounding box center [1543, 25] width 41 height 41
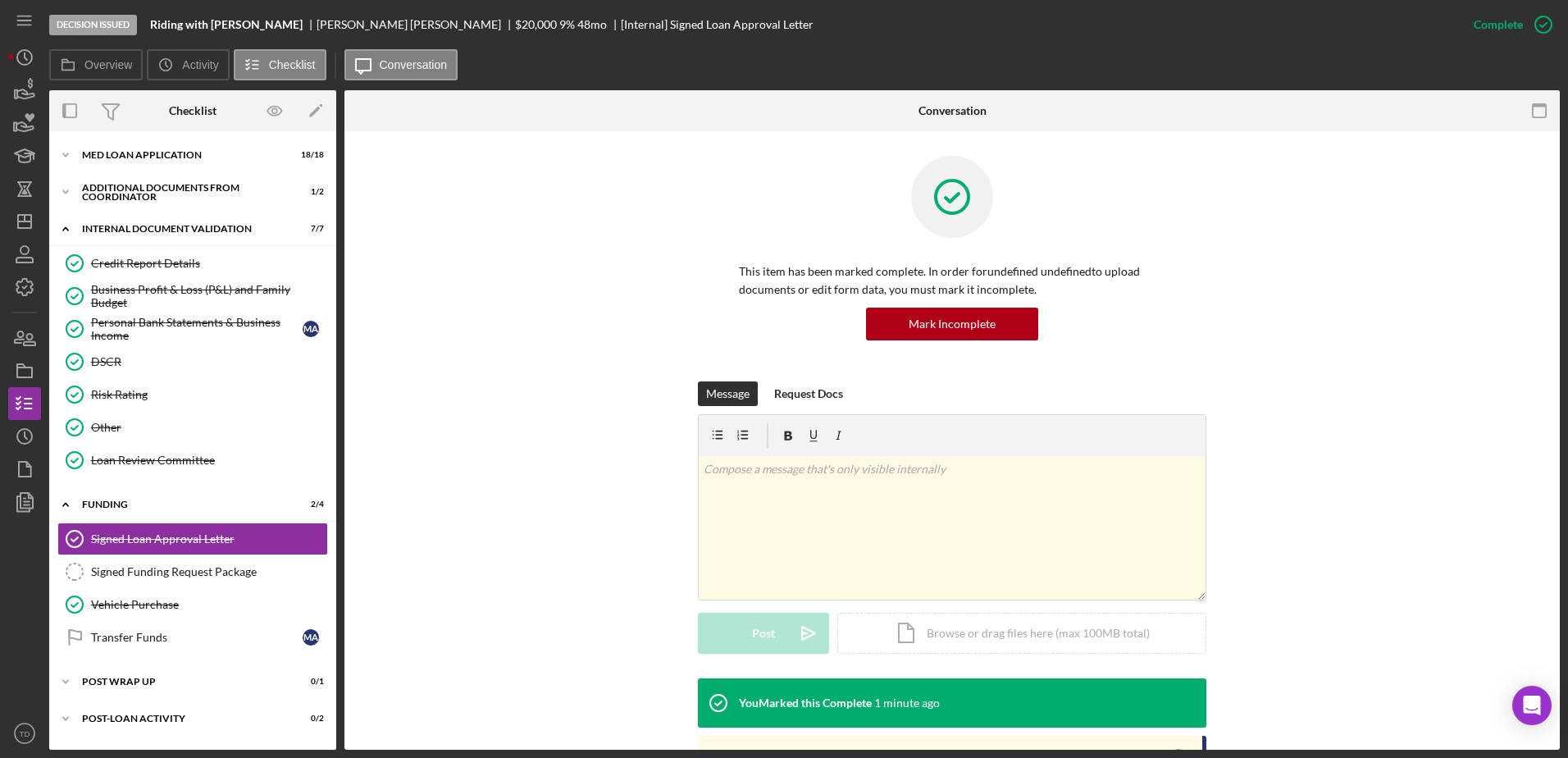
scroll to position [253, 0]
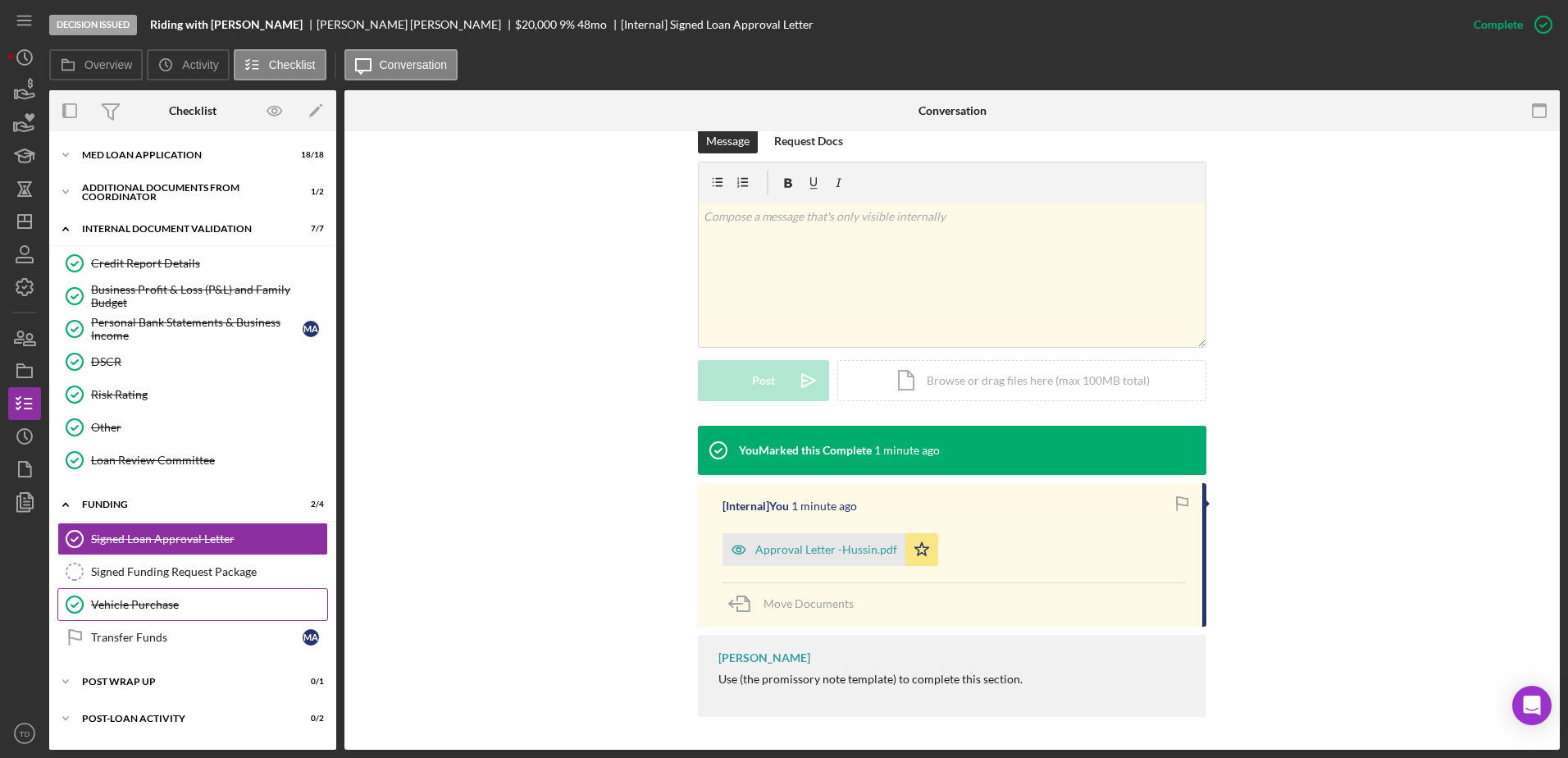
click at [254, 588] on link "Vehicle Purchase Vehicle Purchase" at bounding box center [193, 604] width 271 height 32
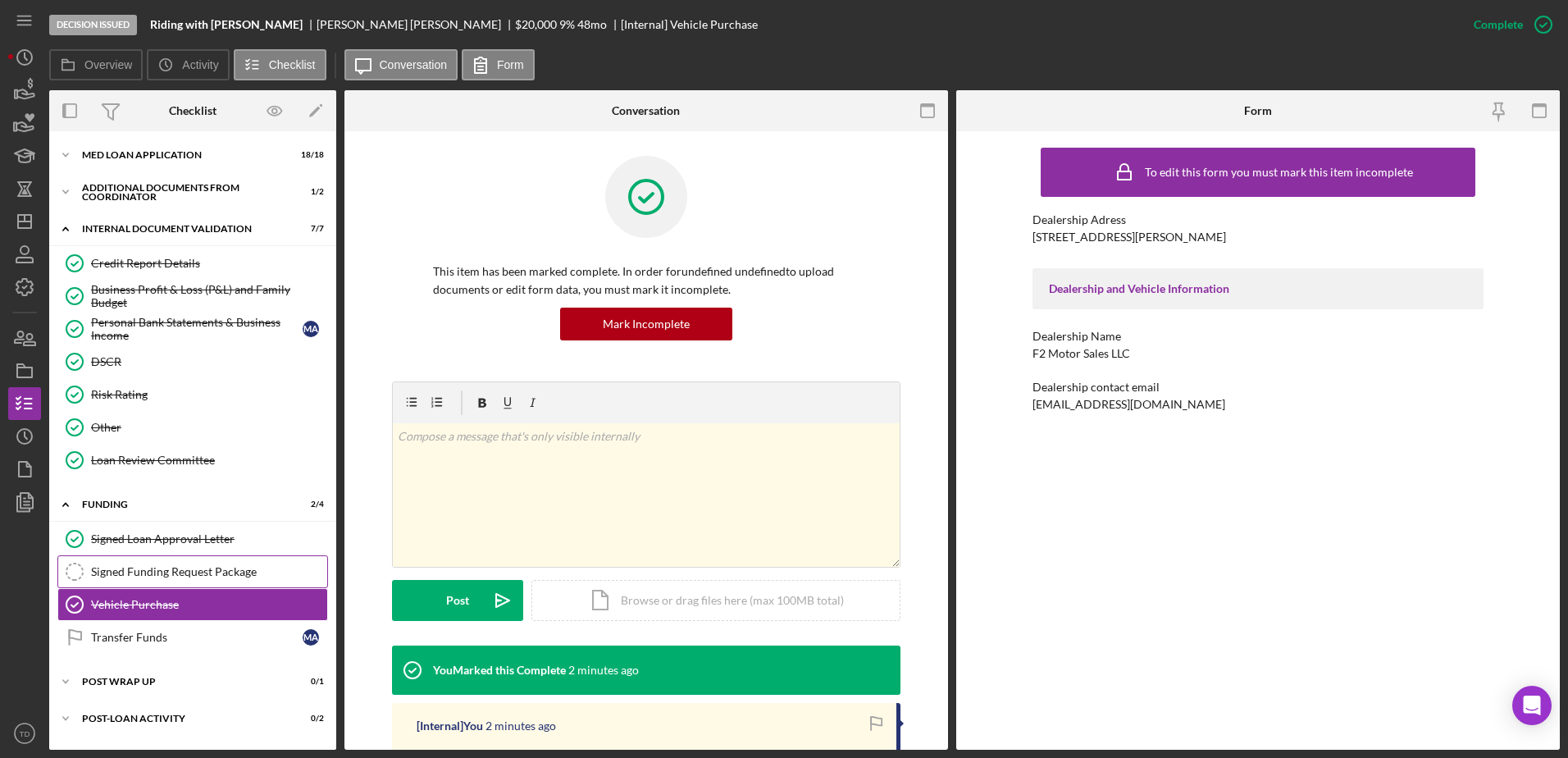
click at [251, 578] on div "Signed Funding Request Package" at bounding box center [209, 571] width 236 height 13
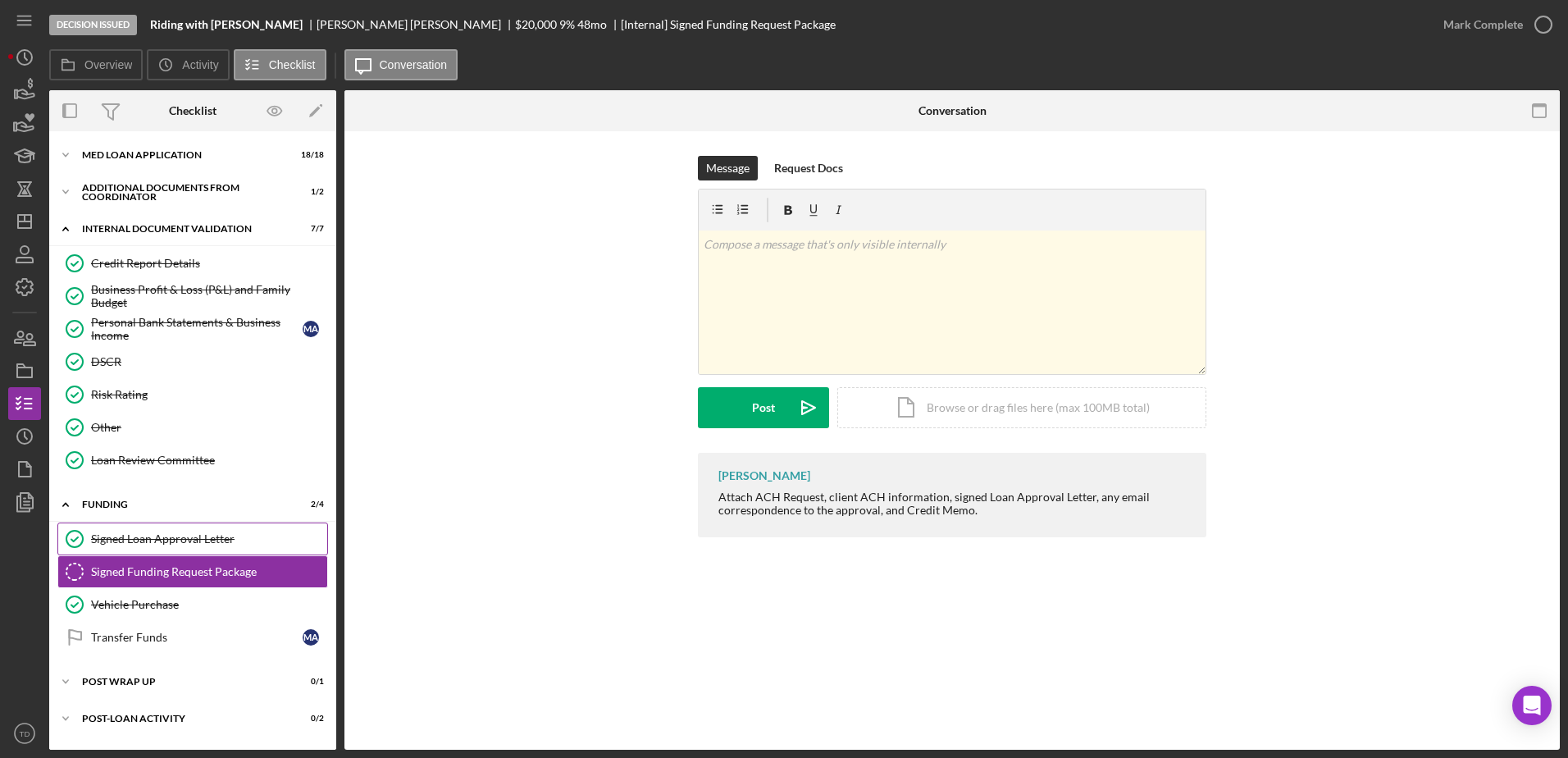
click at [213, 545] on div "Signed Loan Approval Letter" at bounding box center [209, 538] width 236 height 13
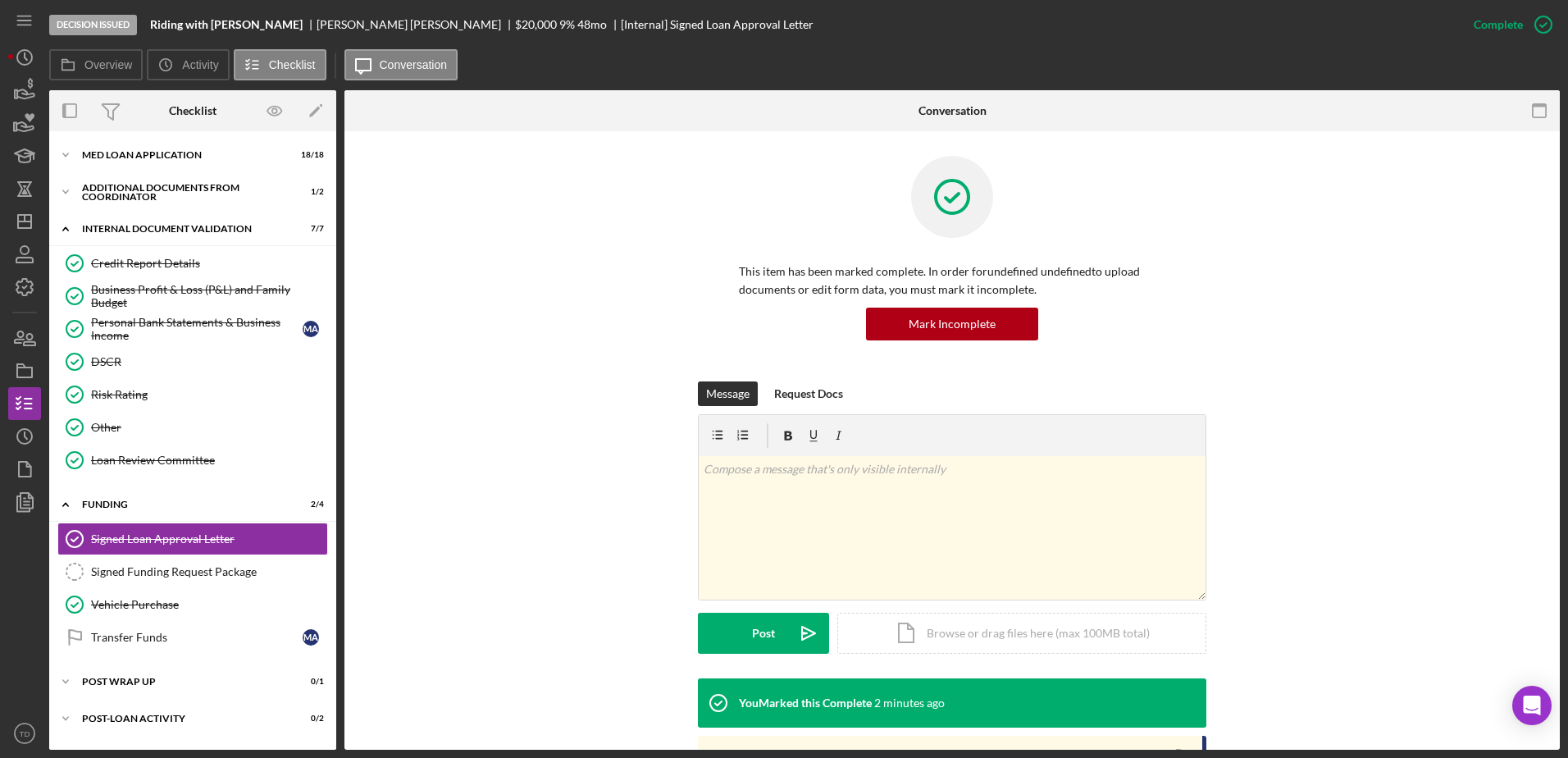
scroll to position [253, 0]
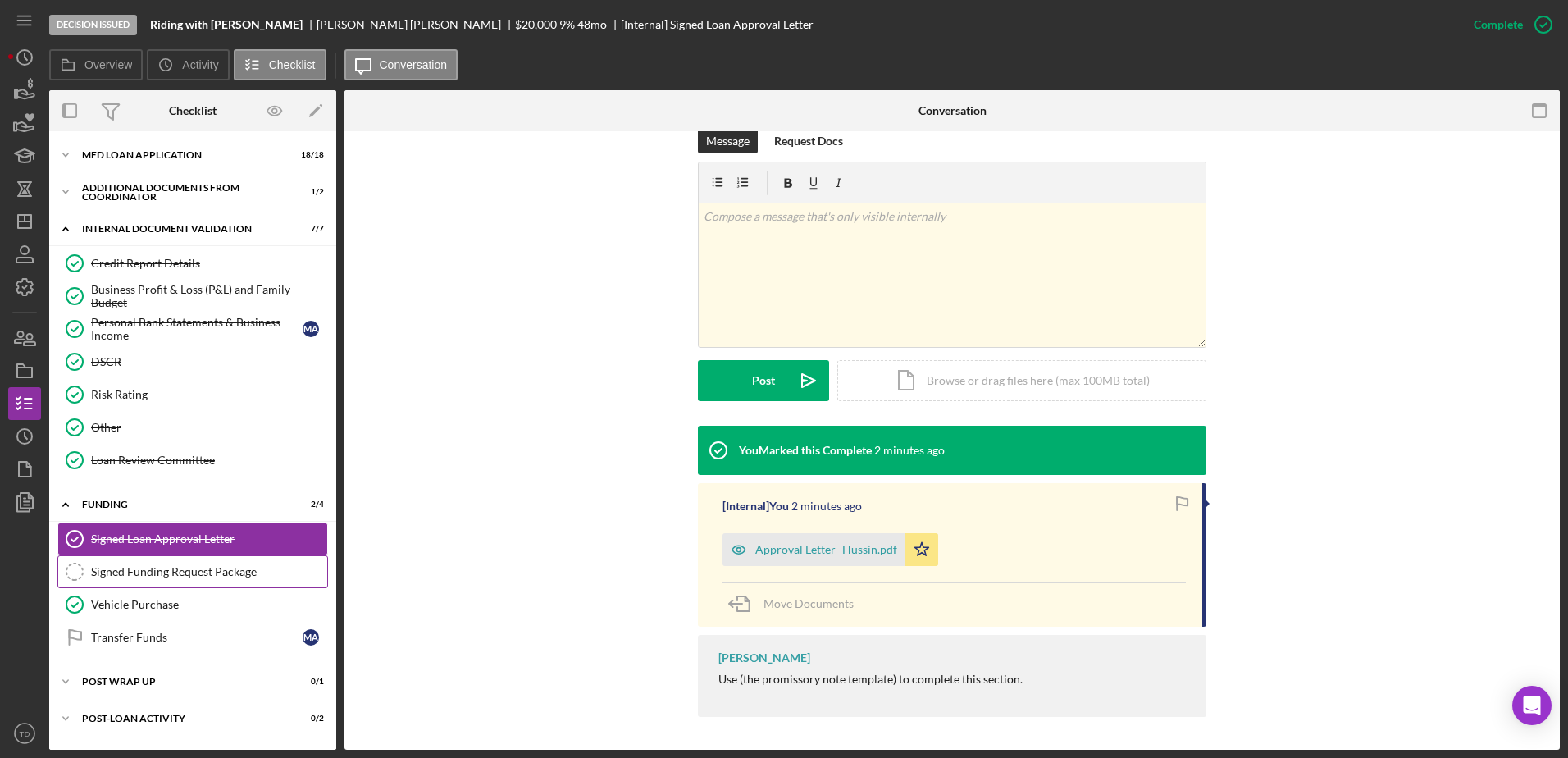
click at [149, 571] on div "Signed Funding Request Package" at bounding box center [209, 571] width 236 height 13
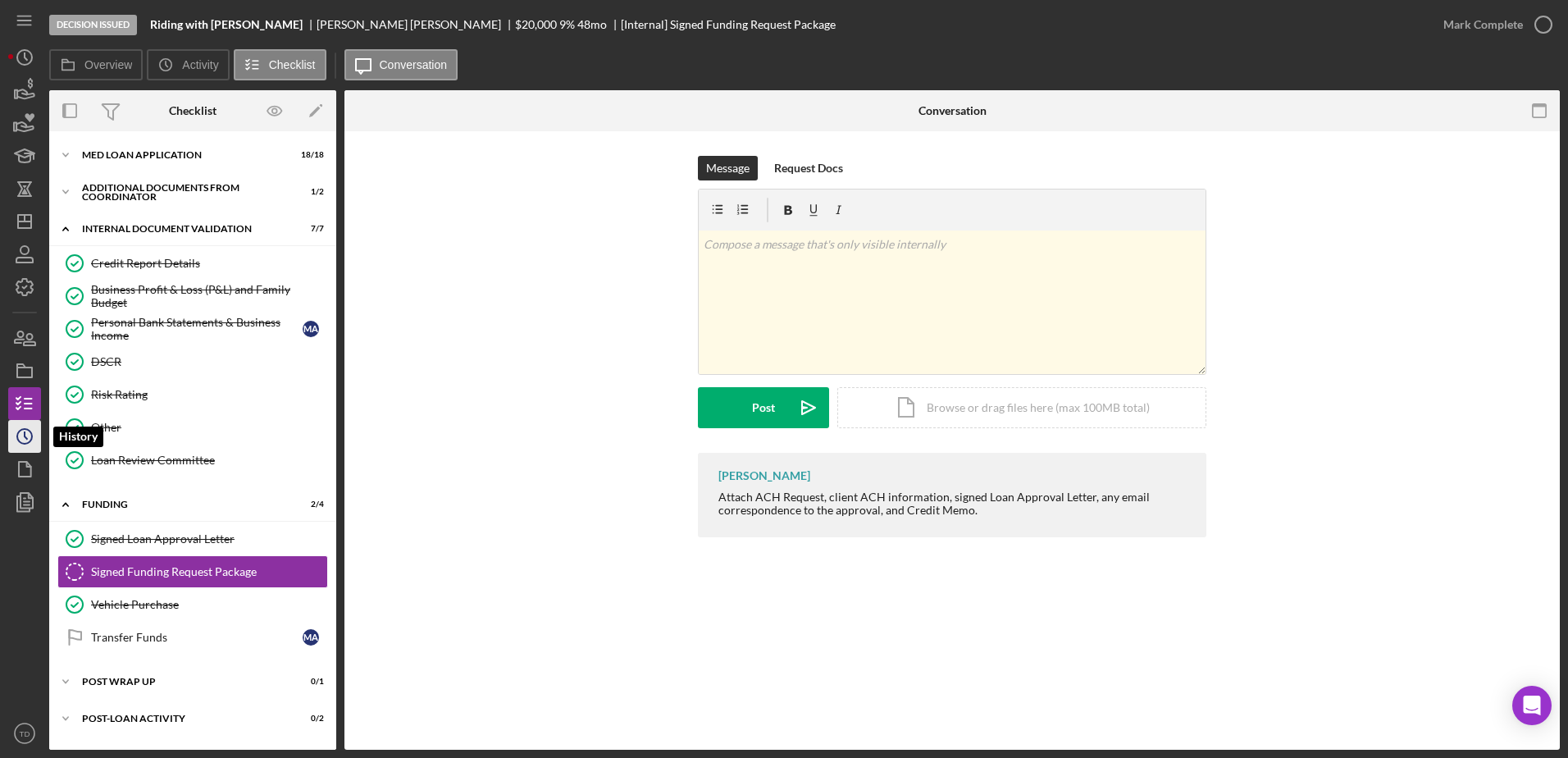
click at [15, 447] on icon "Icon/History" at bounding box center [25, 436] width 41 height 41
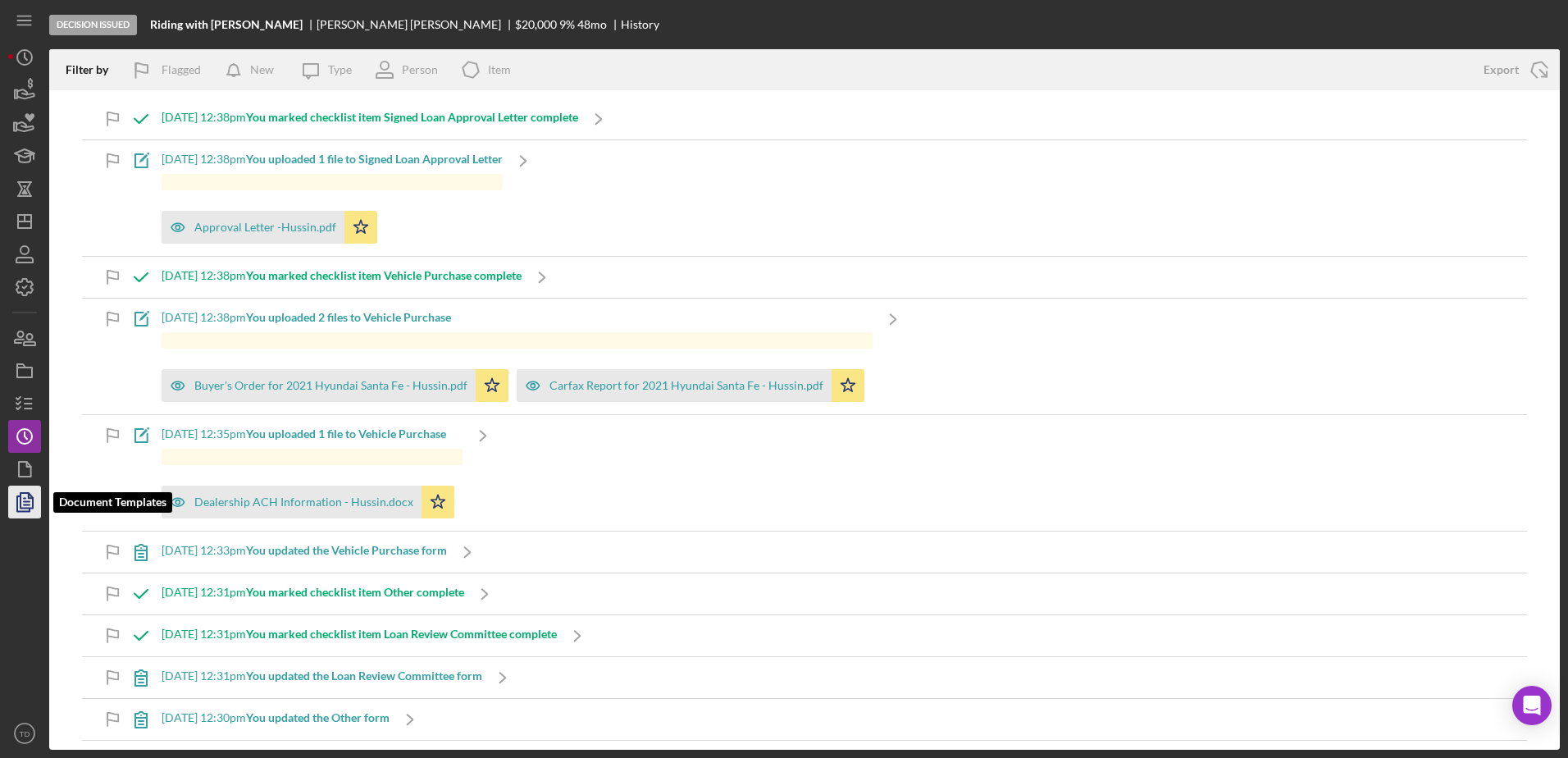
click at [26, 514] on icon "button" at bounding box center [25, 502] width 41 height 41
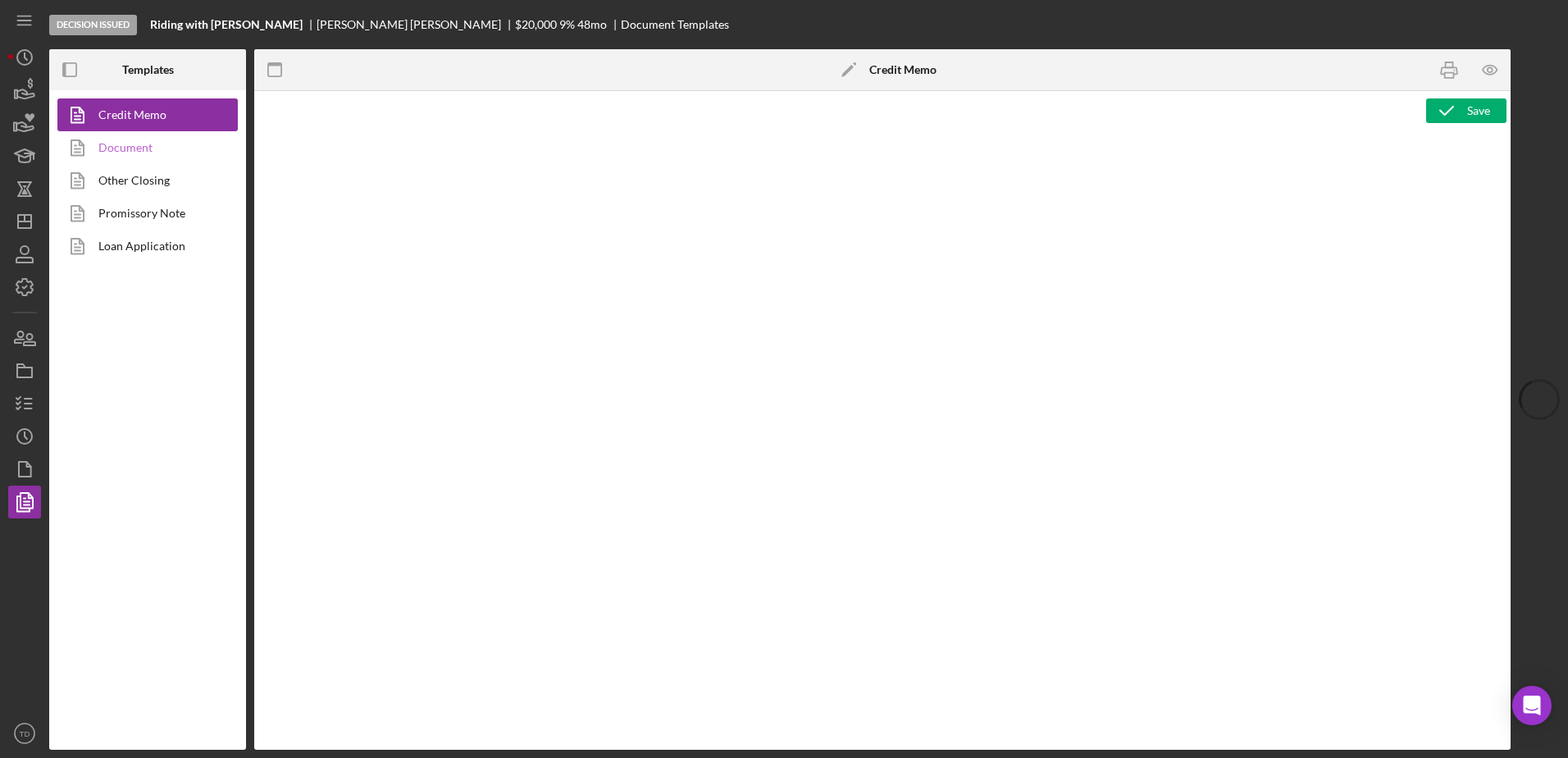
click at [148, 152] on link "Document" at bounding box center [144, 147] width 173 height 32
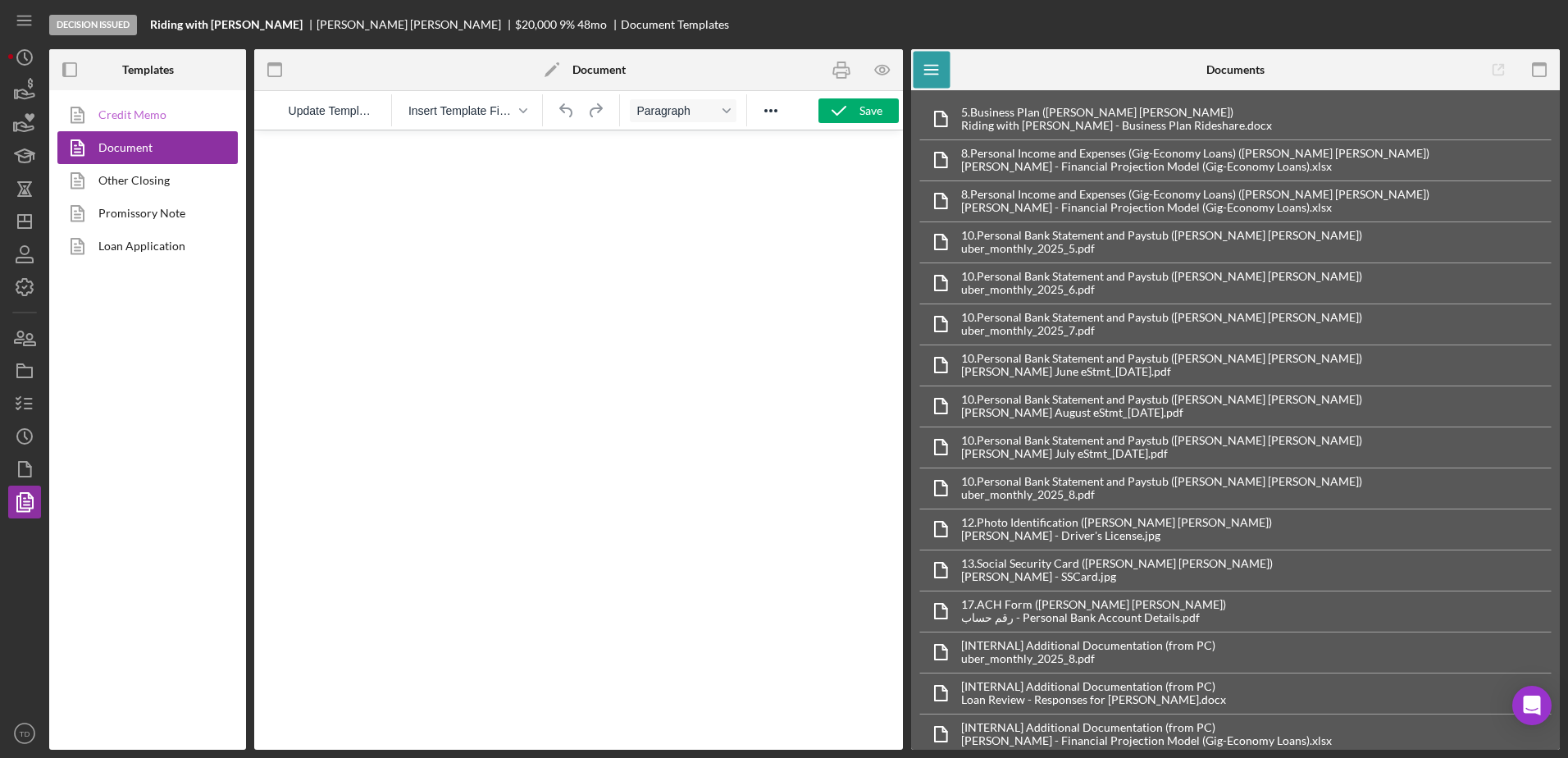
click at [147, 110] on link "Credit Memo" at bounding box center [144, 114] width 173 height 32
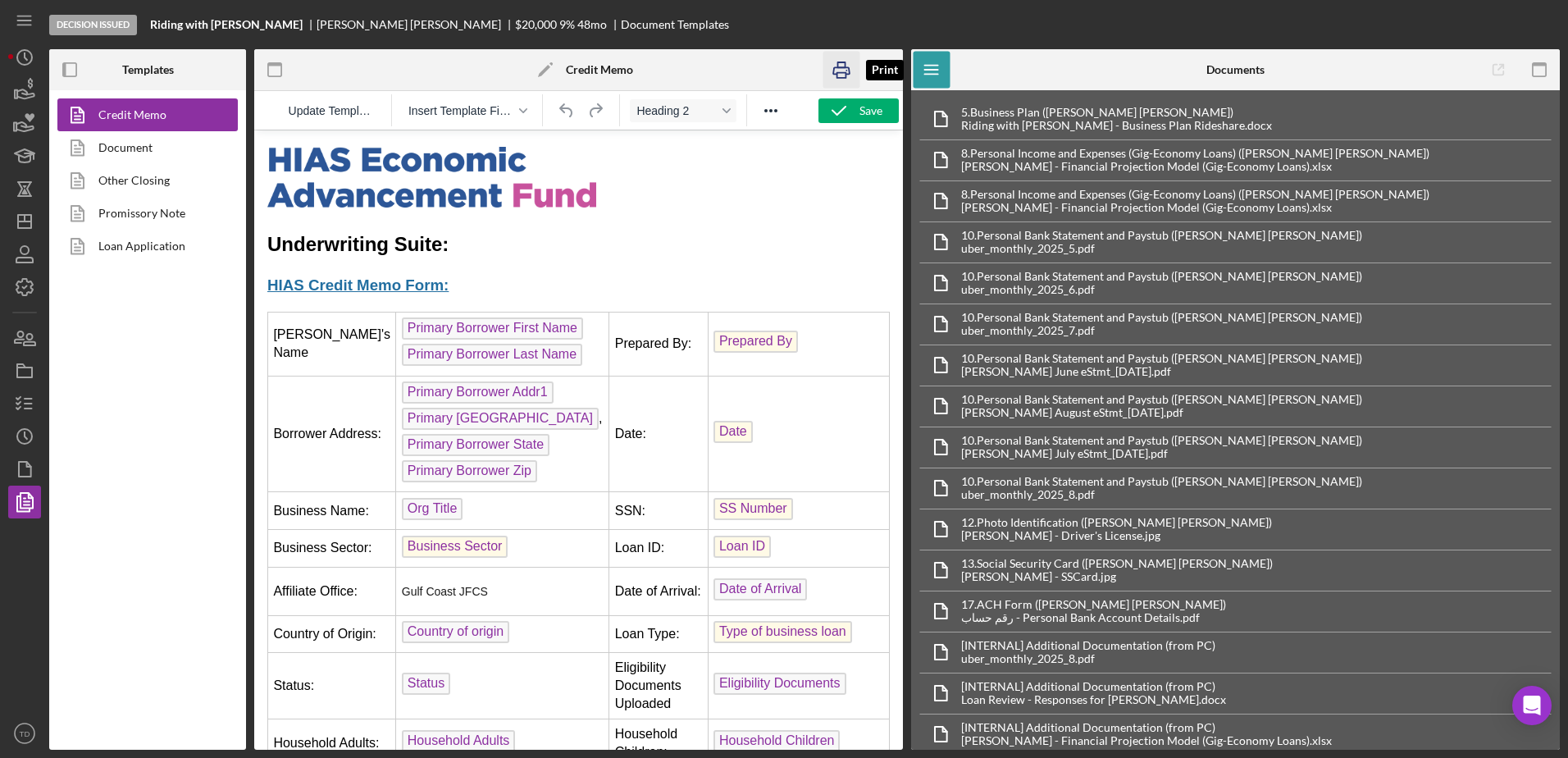
click at [841, 69] on icon "button" at bounding box center [841, 71] width 37 height 37
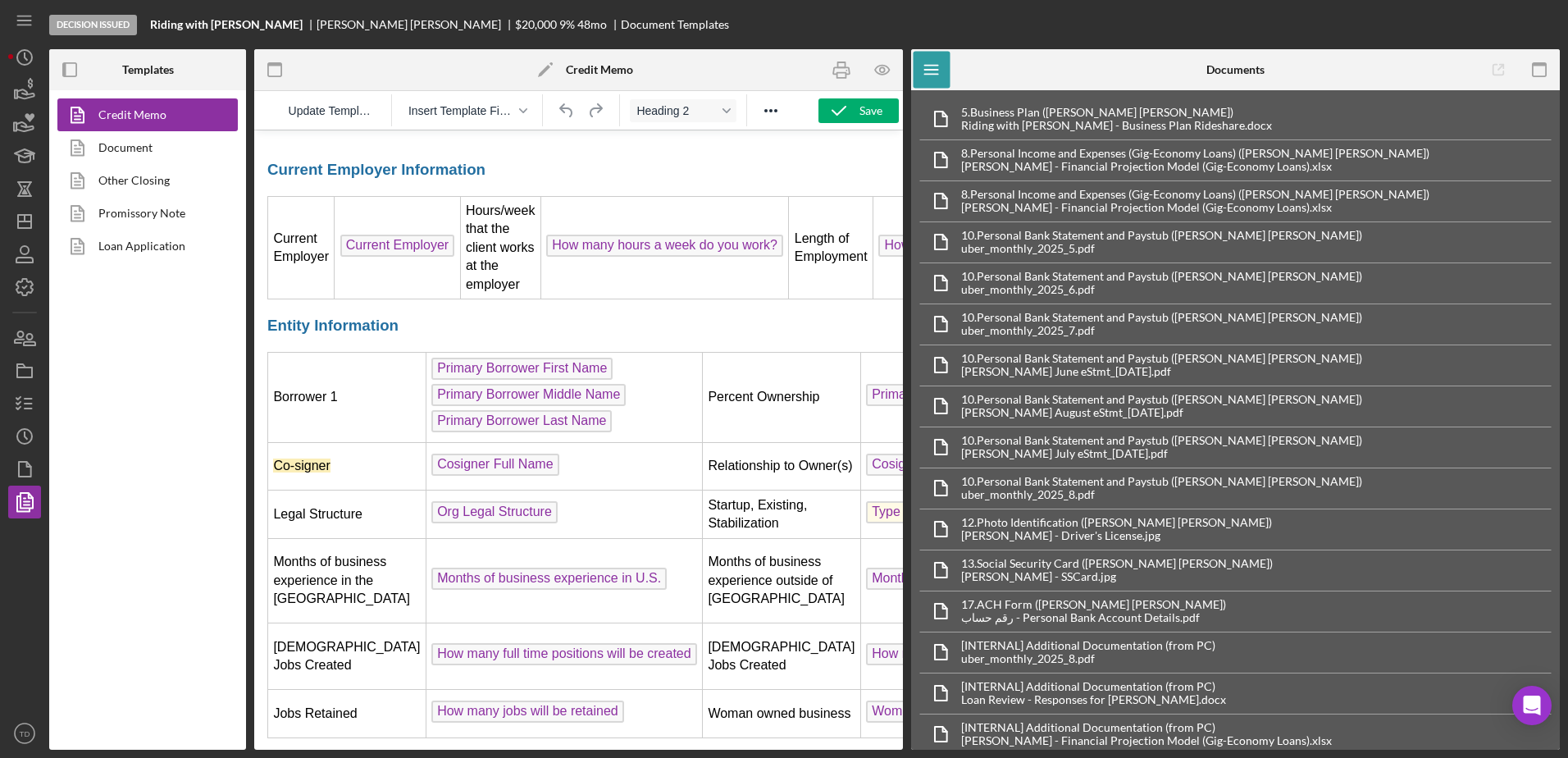
scroll to position [1614, 0]
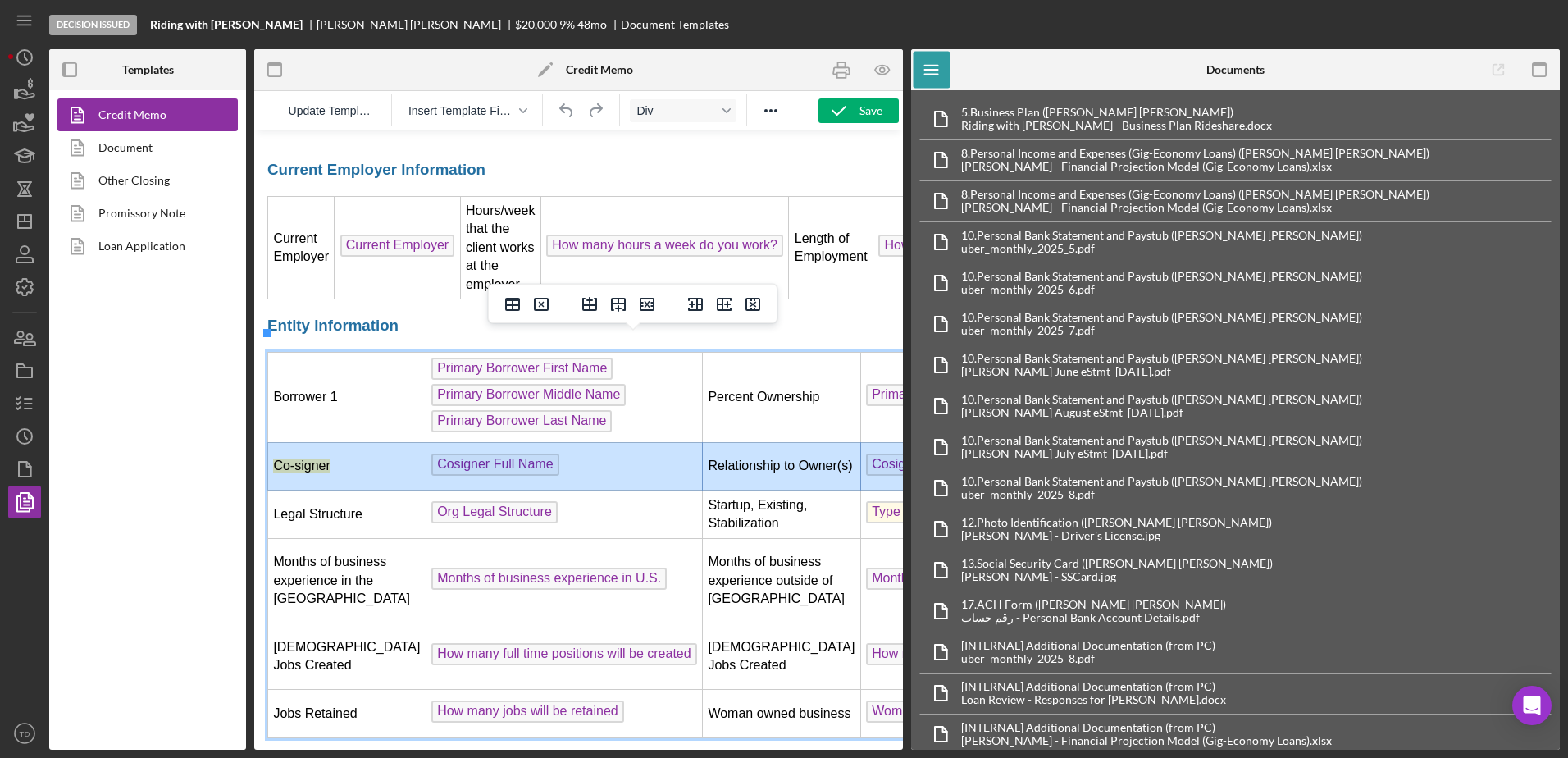
drag, startPoint x: 313, startPoint y: 451, endPoint x: 762, endPoint y: 442, distance: 449.1
click at [762, 442] on tr "Co-signer Cosigner Full Name Relationship to Owner(s) Cosigner relationship to …" at bounding box center [739, 466] width 943 height 48
click at [648, 311] on icon "Delete row" at bounding box center [646, 304] width 15 height 13
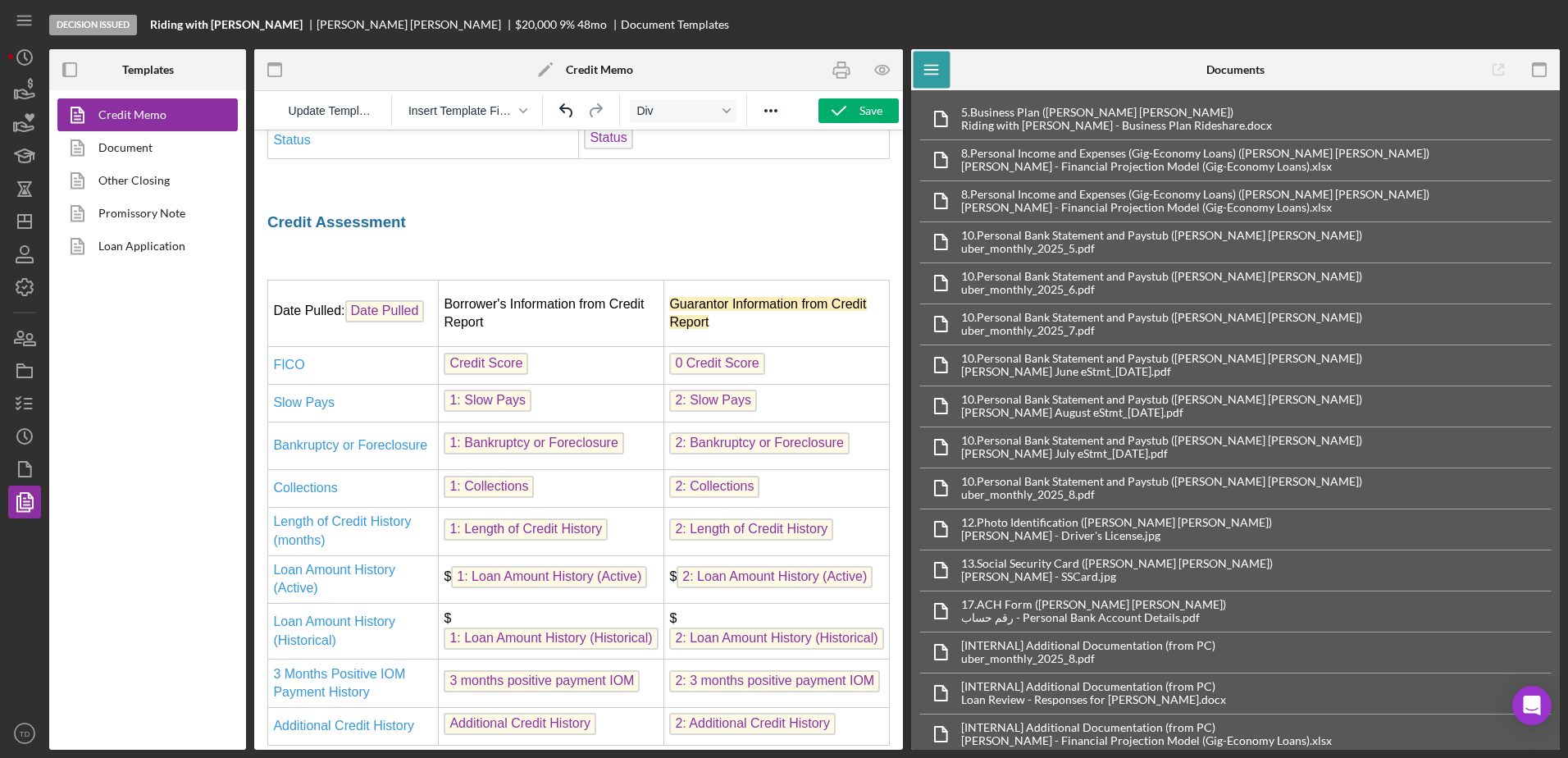
scroll to position [2414, 0]
click at [788, 348] on td "Guarantor Information from Credit Report" at bounding box center [777, 315] width 226 height 67
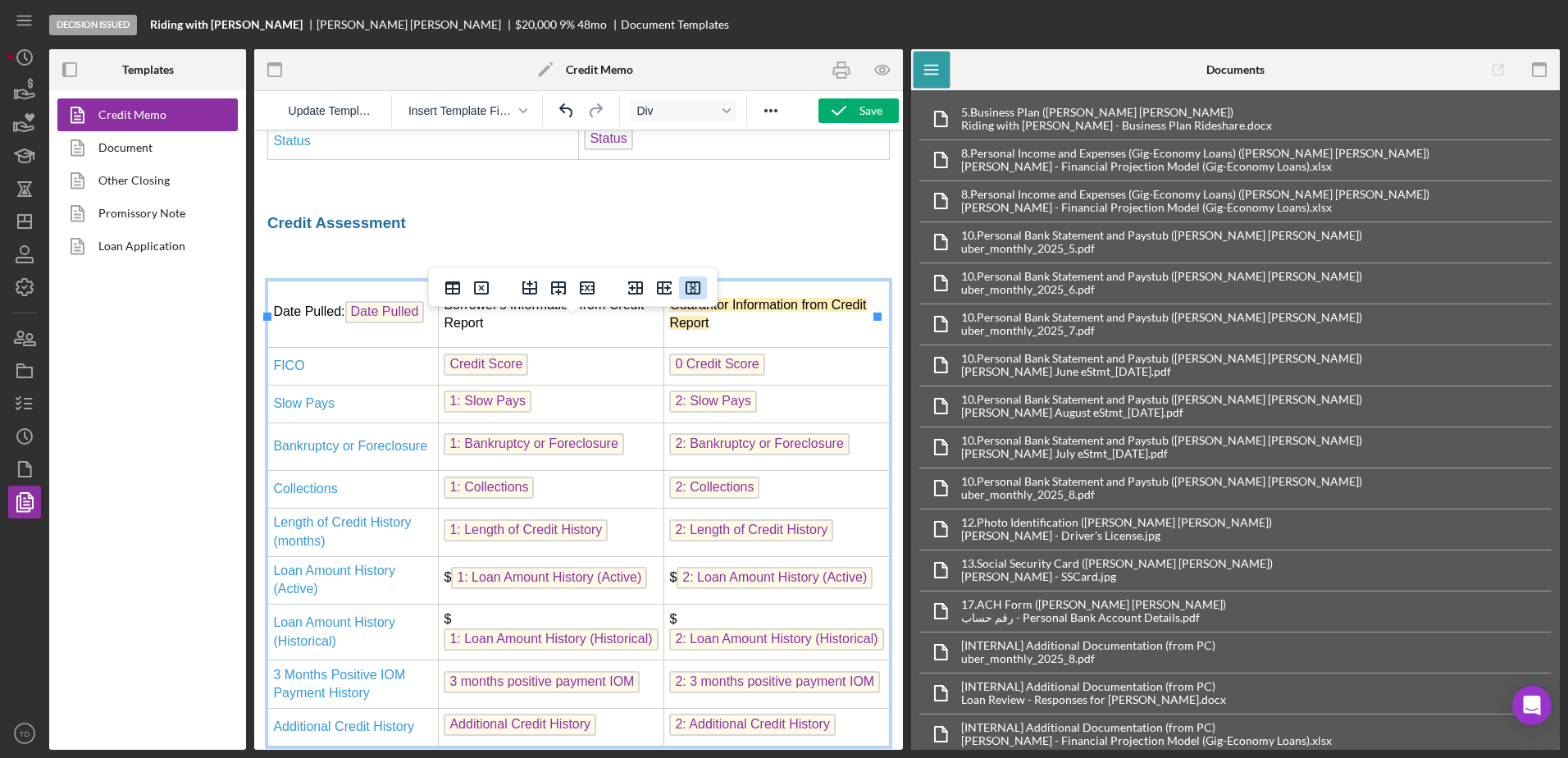
click at [698, 294] on icon "Delete column" at bounding box center [692, 287] width 15 height 13
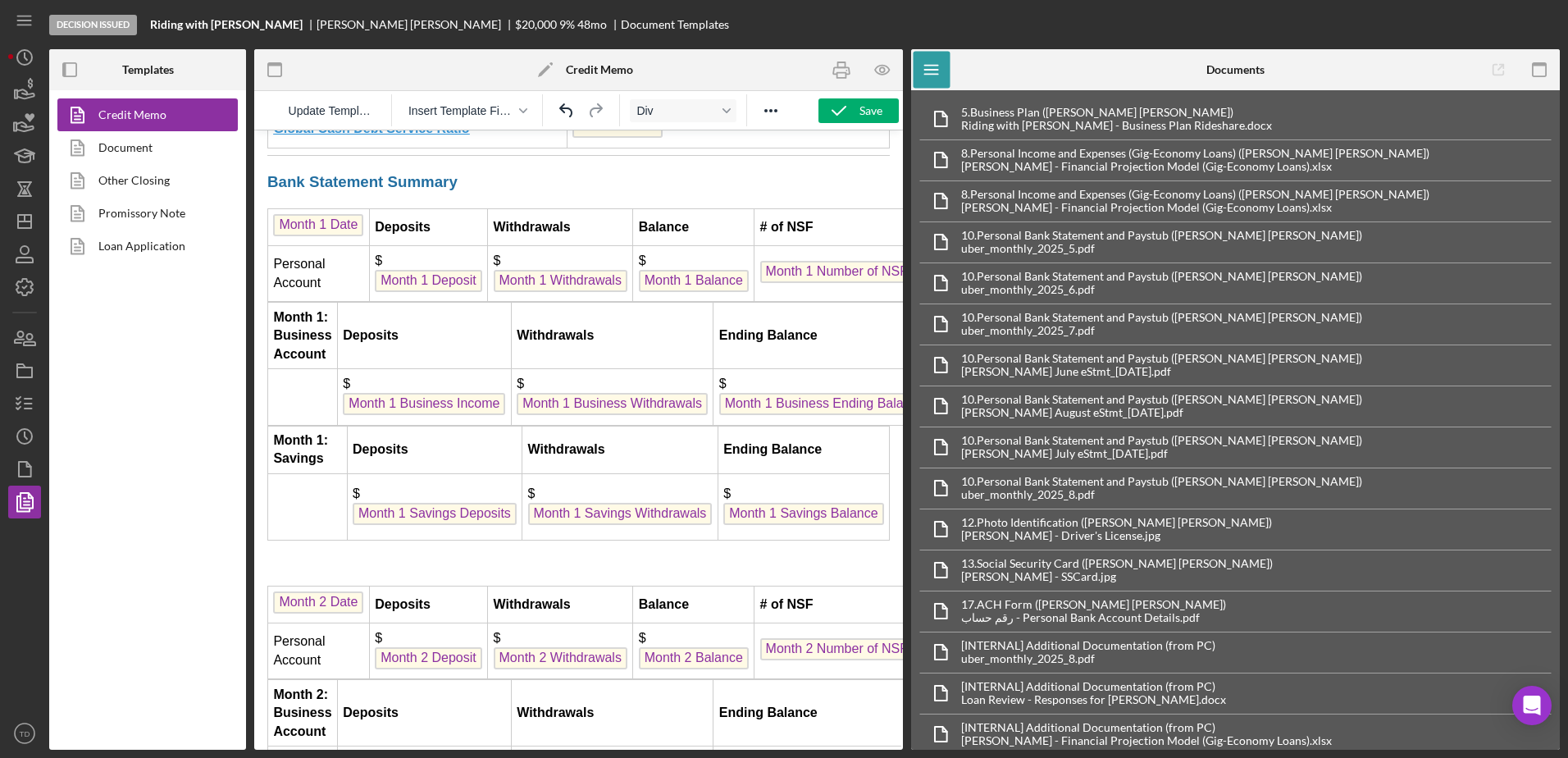
scroll to position [4296, 0]
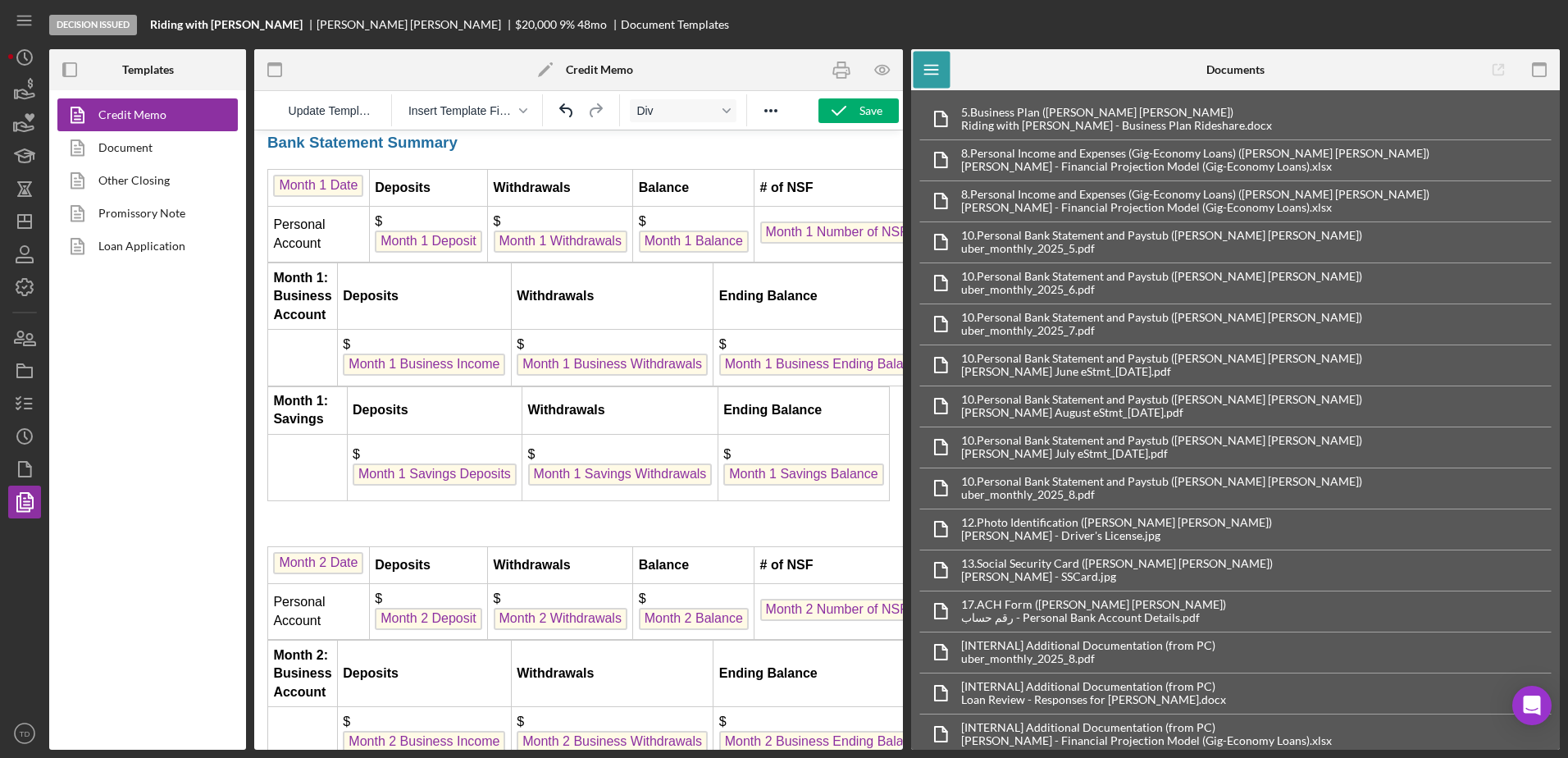
click at [351, 303] on strong "Deposits" at bounding box center [371, 295] width 56 height 14
click at [602, 263] on icon "Delete row" at bounding box center [608, 270] width 20 height 20
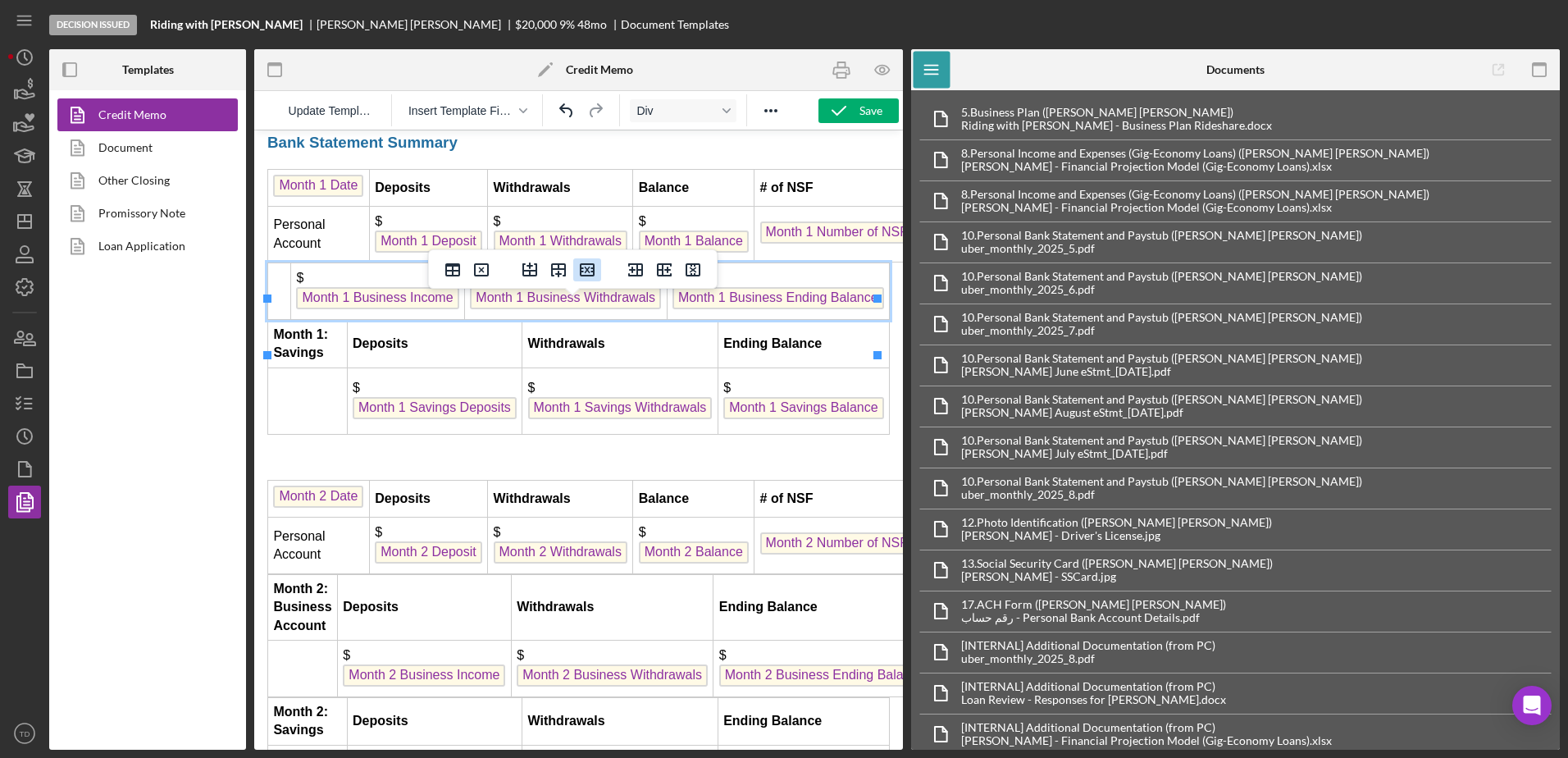
click at [587, 273] on icon "Delete row" at bounding box center [587, 270] width 20 height 20
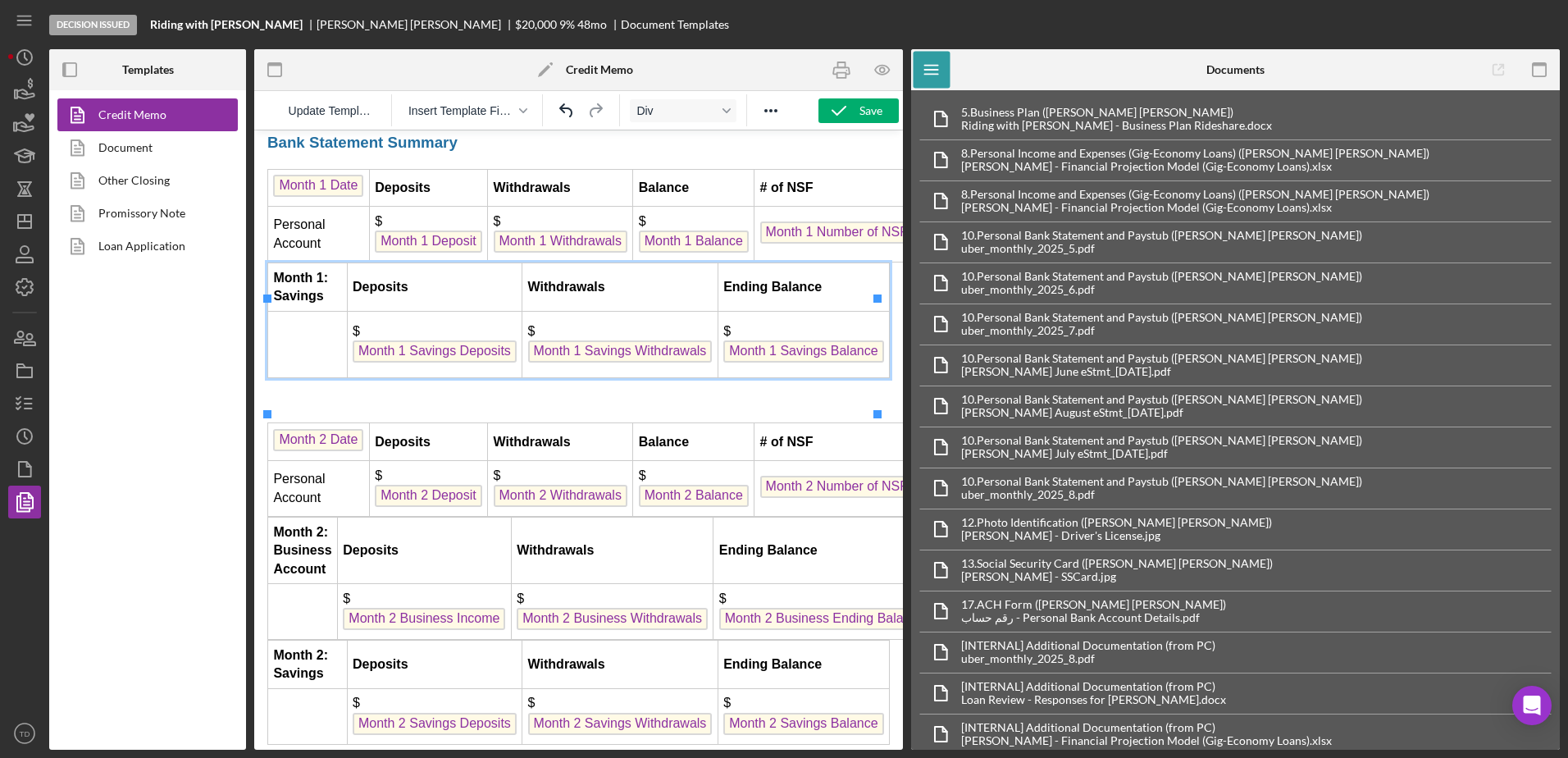
click at [442, 312] on td "Deposits" at bounding box center [434, 286] width 176 height 48
click at [595, 258] on button "Delete row" at bounding box center [586, 269] width 27 height 23
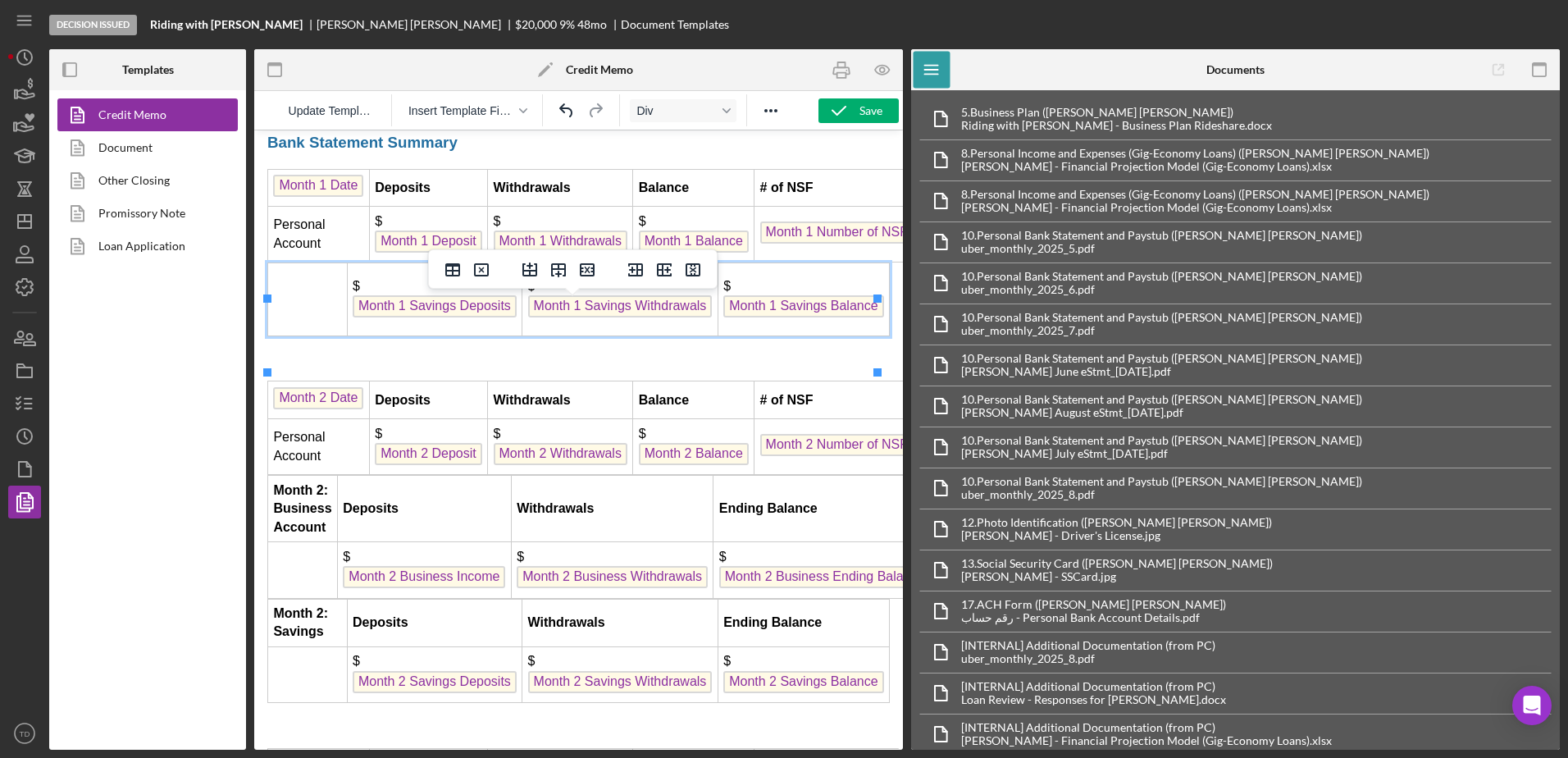
click at [463, 313] on td "$ Month 1 Savings Deposits" at bounding box center [434, 299] width 176 height 73
click at [591, 266] on icon "Delete row" at bounding box center [587, 270] width 20 height 20
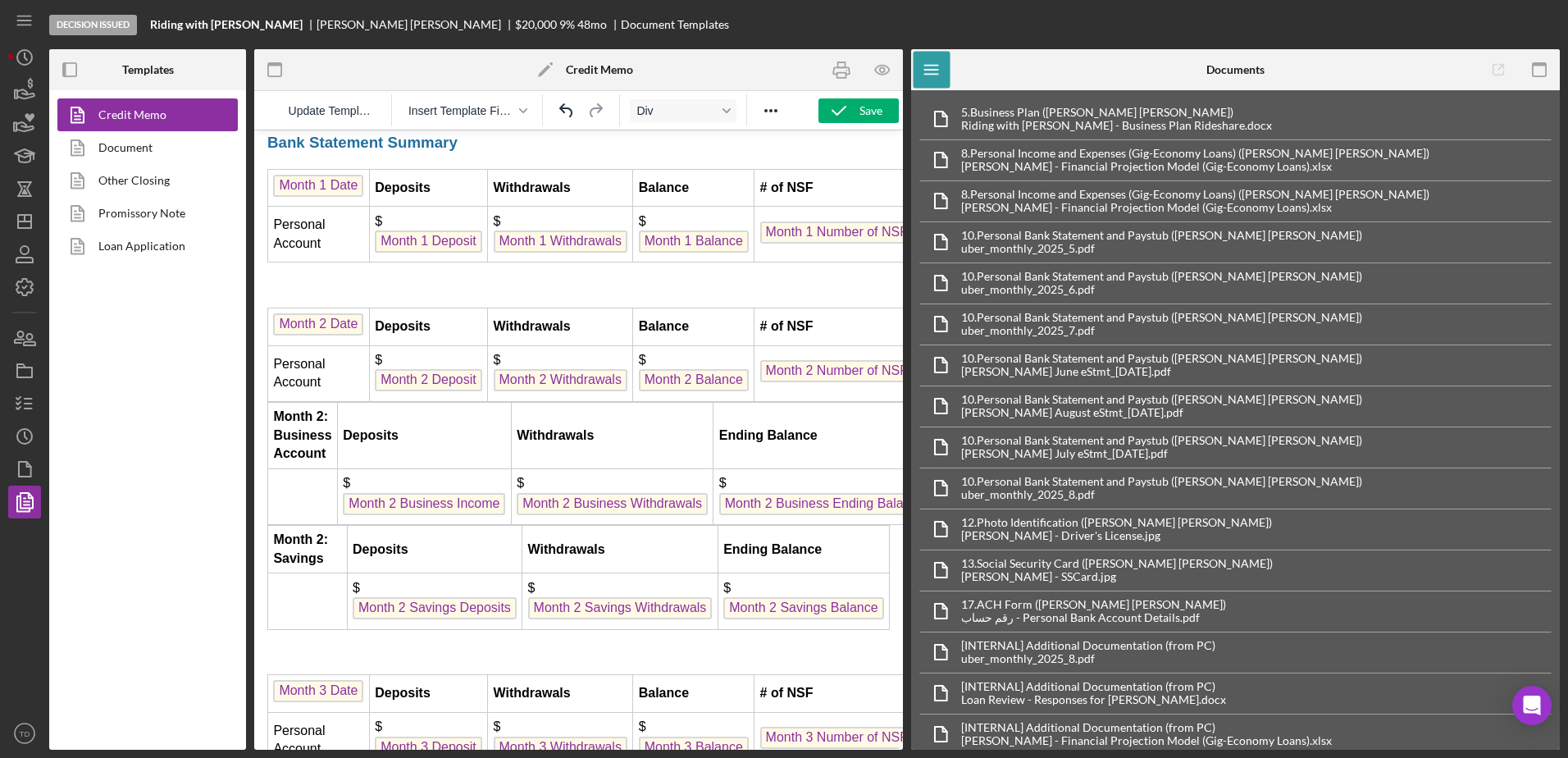
click at [448, 468] on td "Deposits" at bounding box center [424, 435] width 174 height 67
click at [602, 414] on icon "Delete row" at bounding box center [608, 409] width 15 height 13
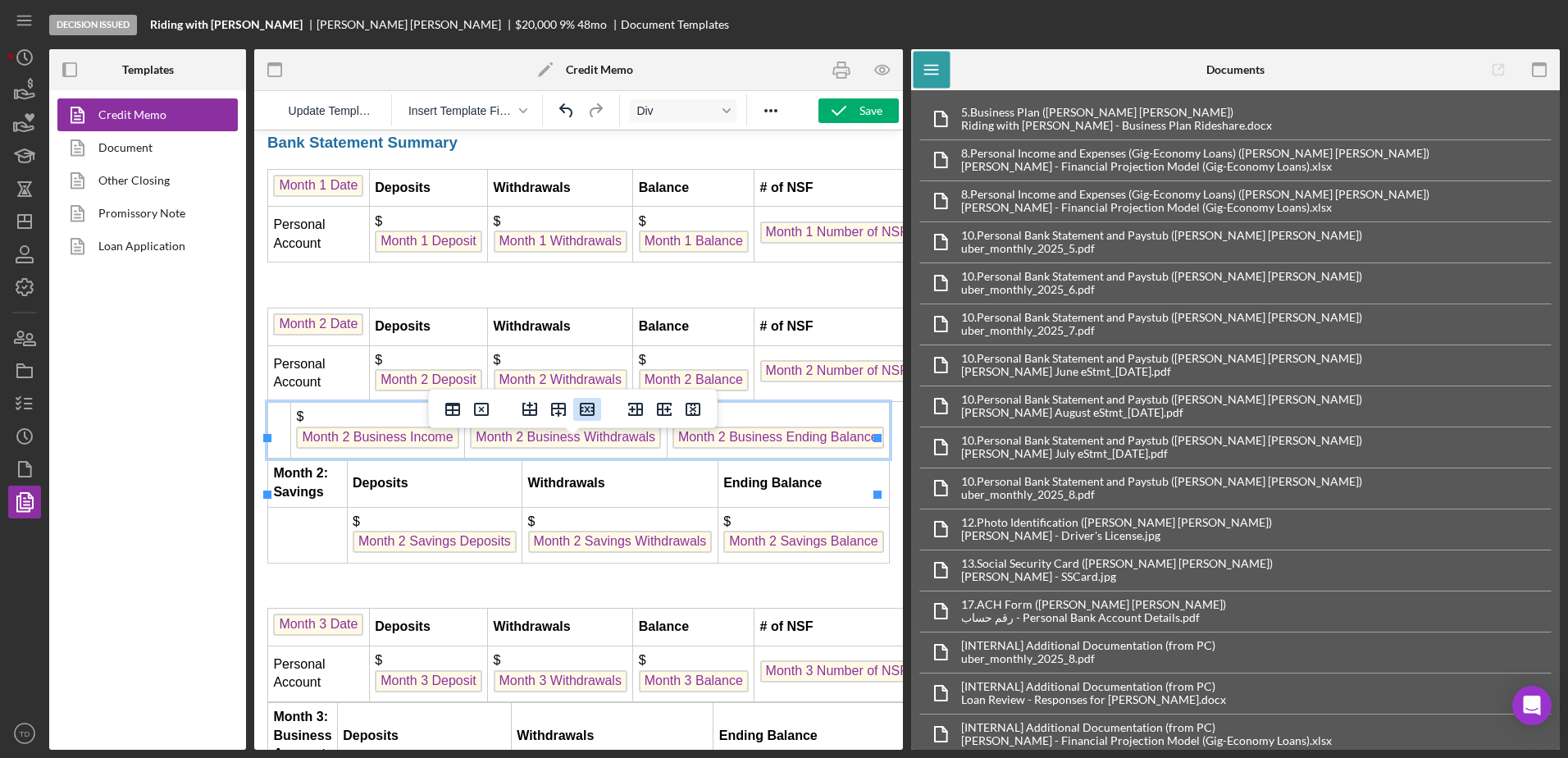
click at [584, 414] on icon "Delete row" at bounding box center [586, 409] width 15 height 13
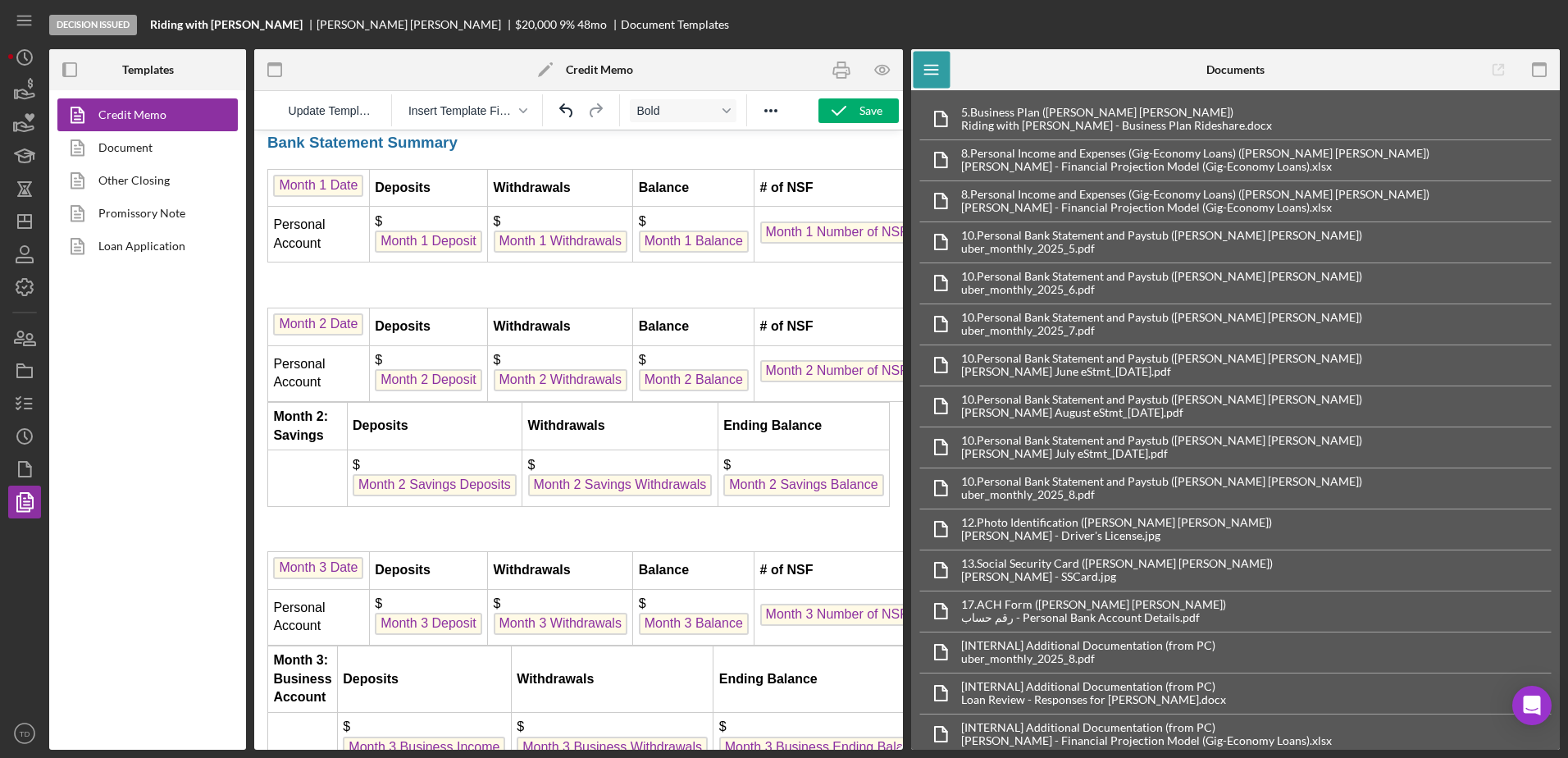
click at [457, 450] on td "Deposits" at bounding box center [434, 426] width 176 height 48
click at [593, 409] on icon "Delete row" at bounding box center [586, 409] width 15 height 13
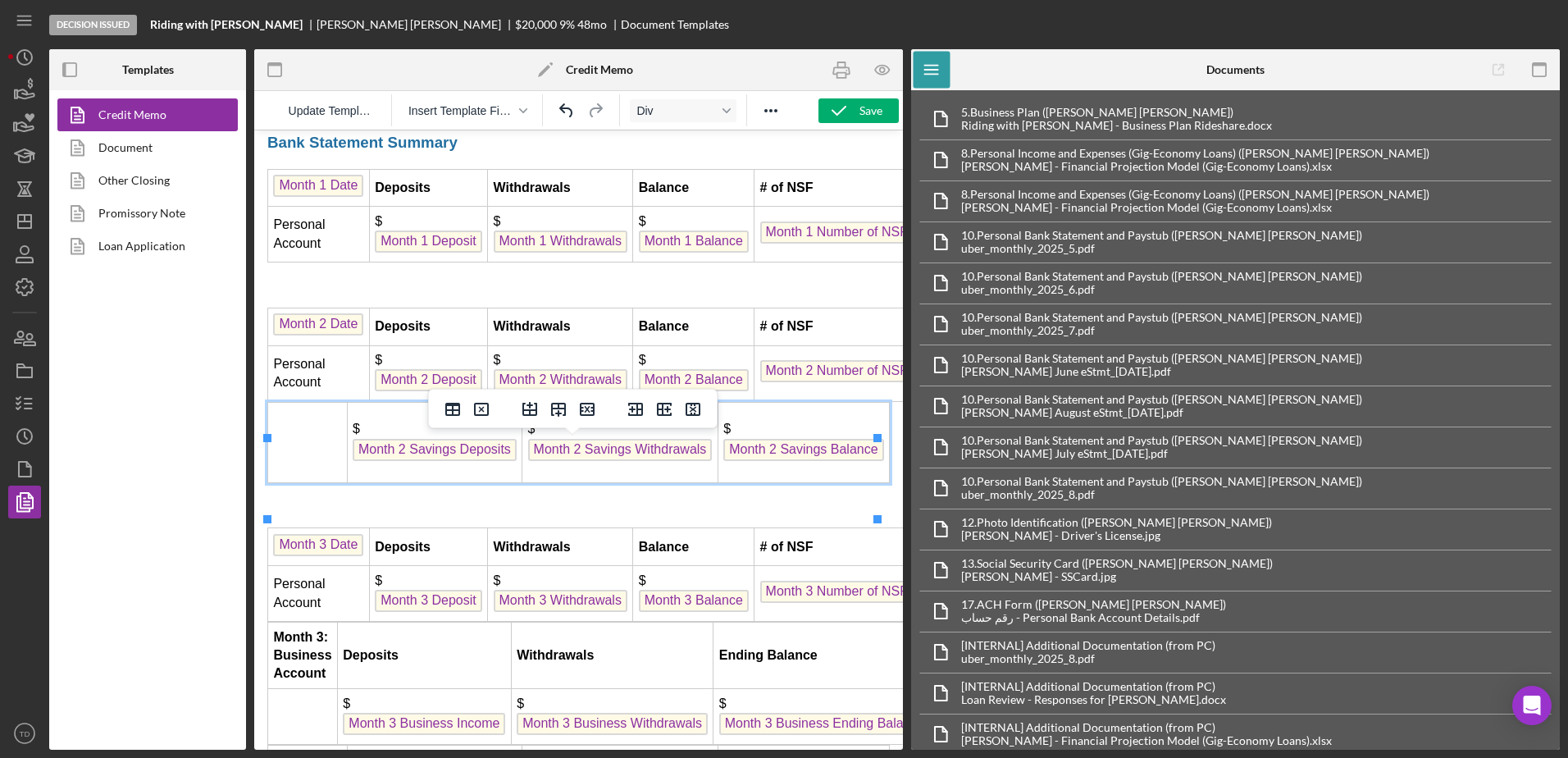
click at [453, 459] on td "$ Month 2 Savings Deposits" at bounding box center [434, 442] width 176 height 80
click at [603, 410] on div at bounding box center [559, 409] width 106 height 32
click at [589, 411] on icon "Delete row" at bounding box center [587, 409] width 20 height 20
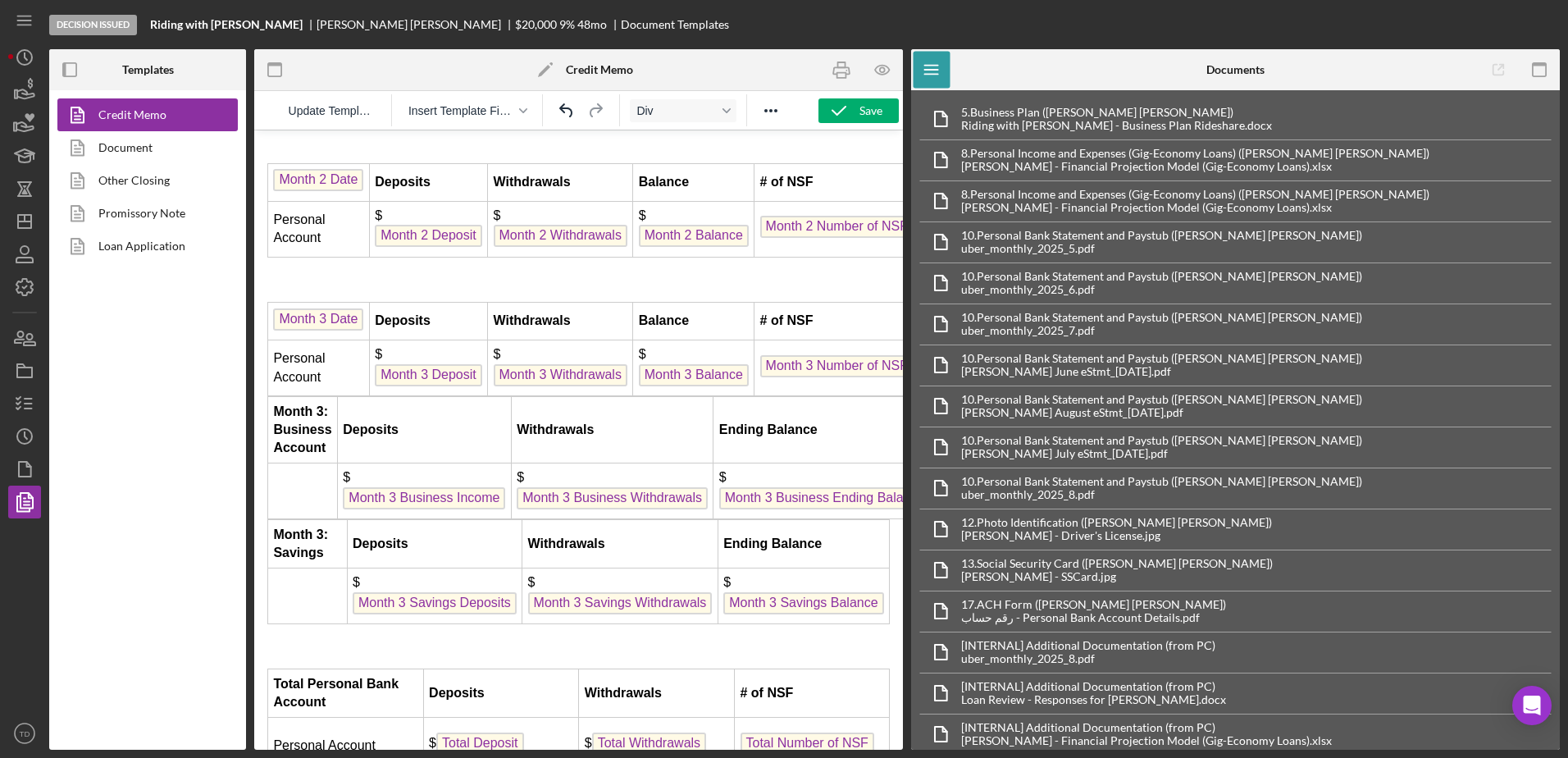
scroll to position [4445, 0]
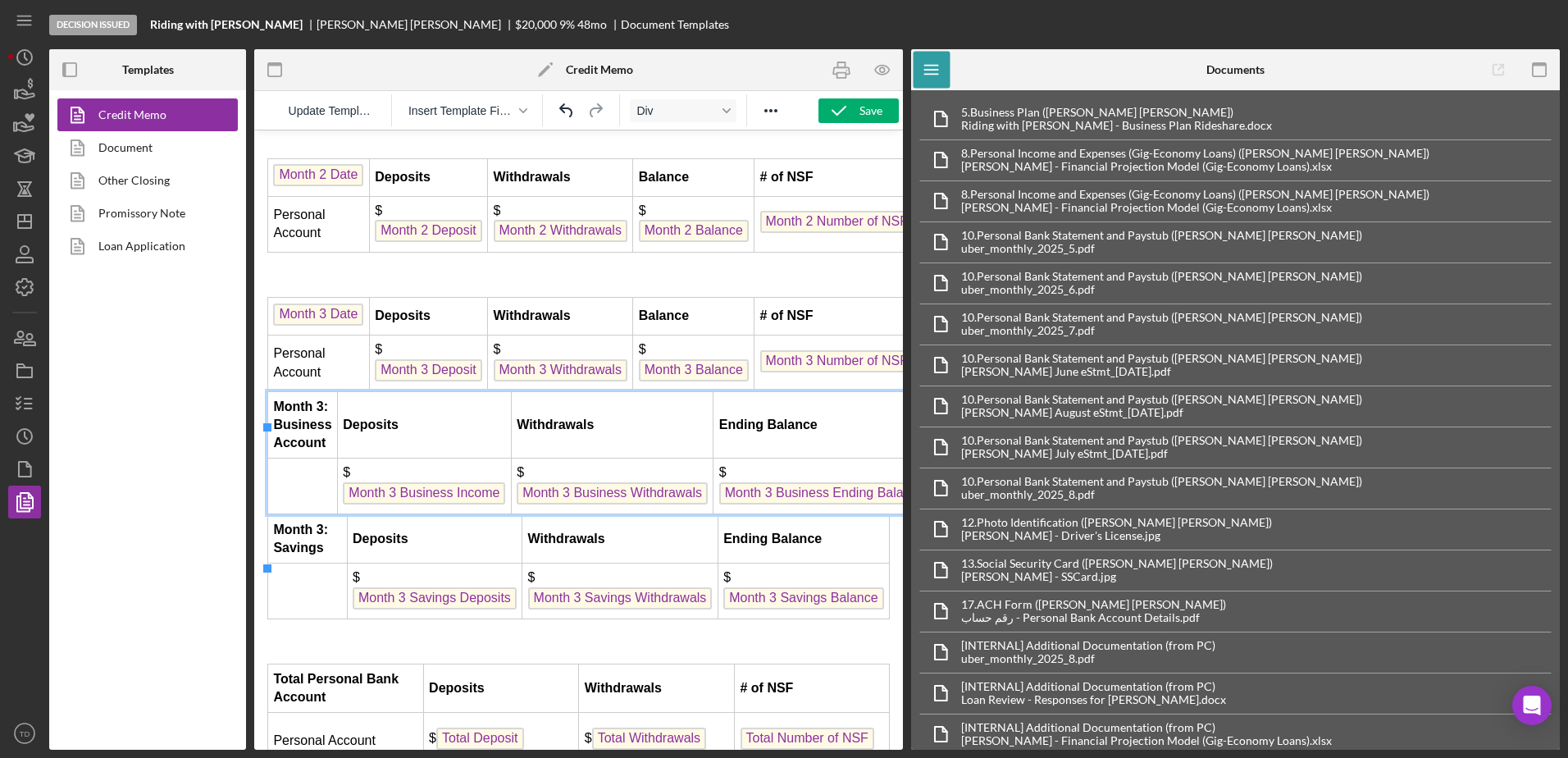
click at [482, 458] on td "Deposits" at bounding box center [424, 426] width 174 height 67
click at [604, 408] on icon "Delete row" at bounding box center [608, 398] width 20 height 20
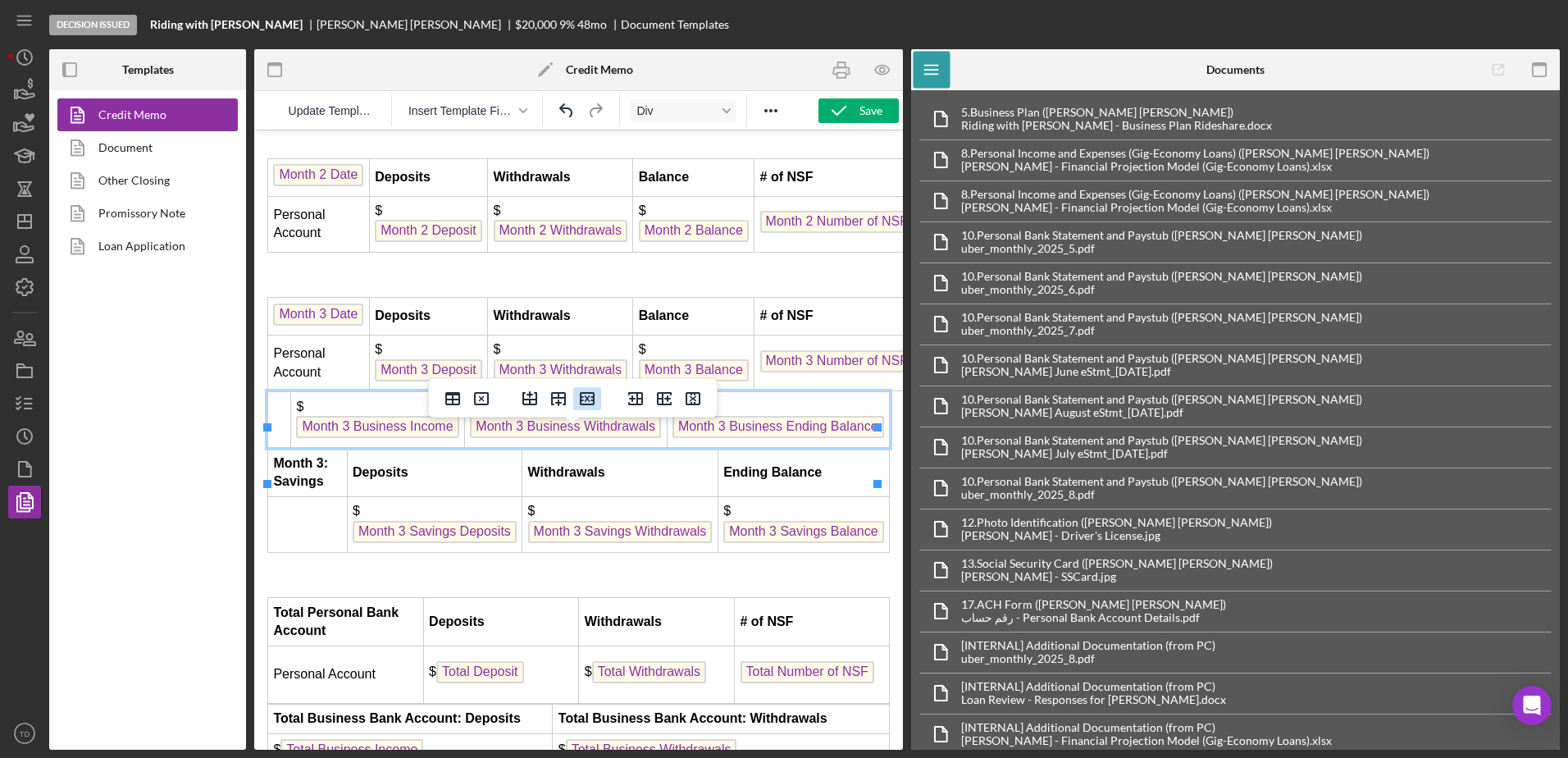
click at [586, 393] on icon "Delete row" at bounding box center [586, 398] width 15 height 13
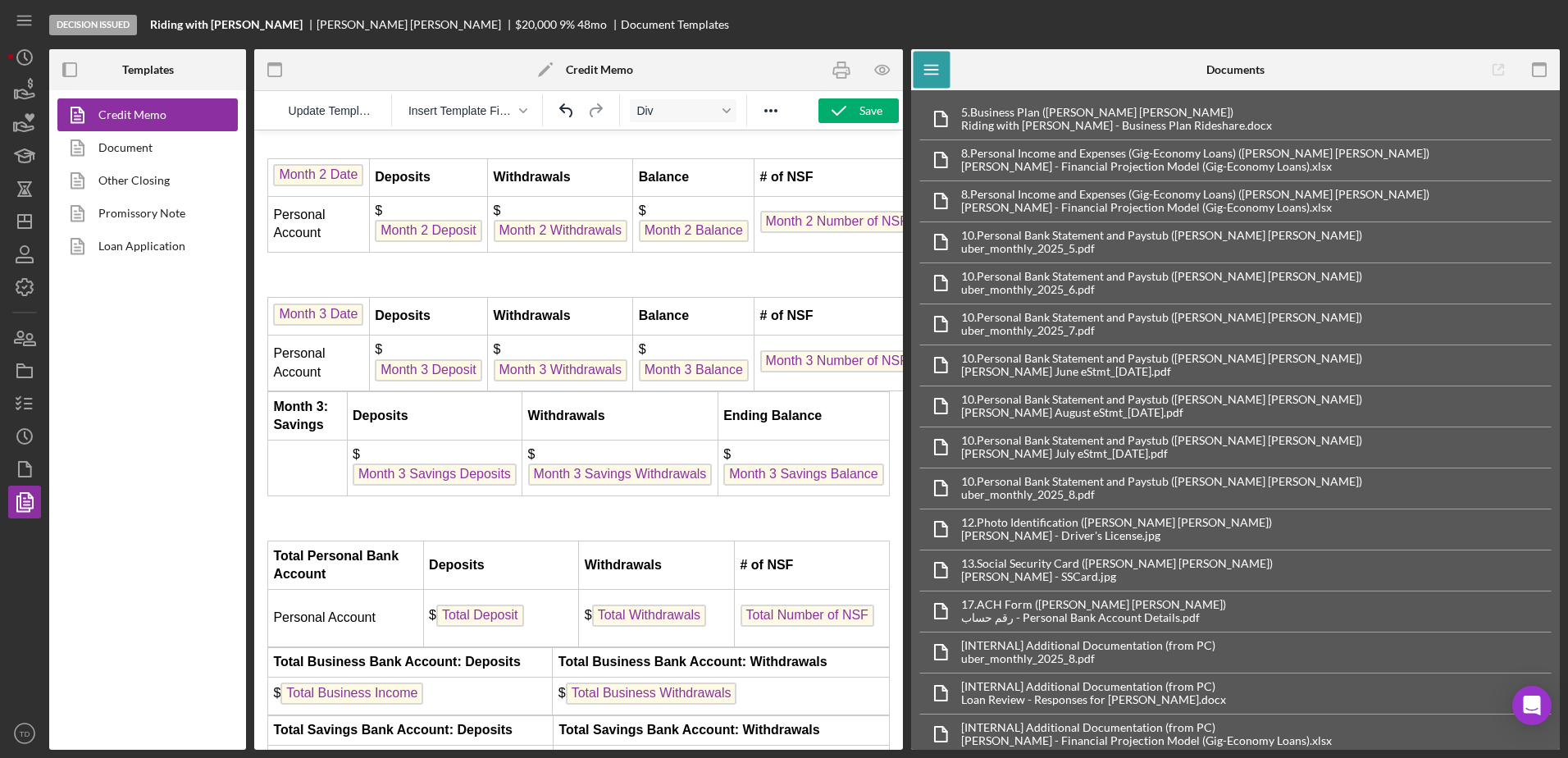
click at [485, 440] on td "Deposits" at bounding box center [434, 416] width 176 height 48
click at [574, 404] on button "Delete row" at bounding box center [586, 398] width 27 height 23
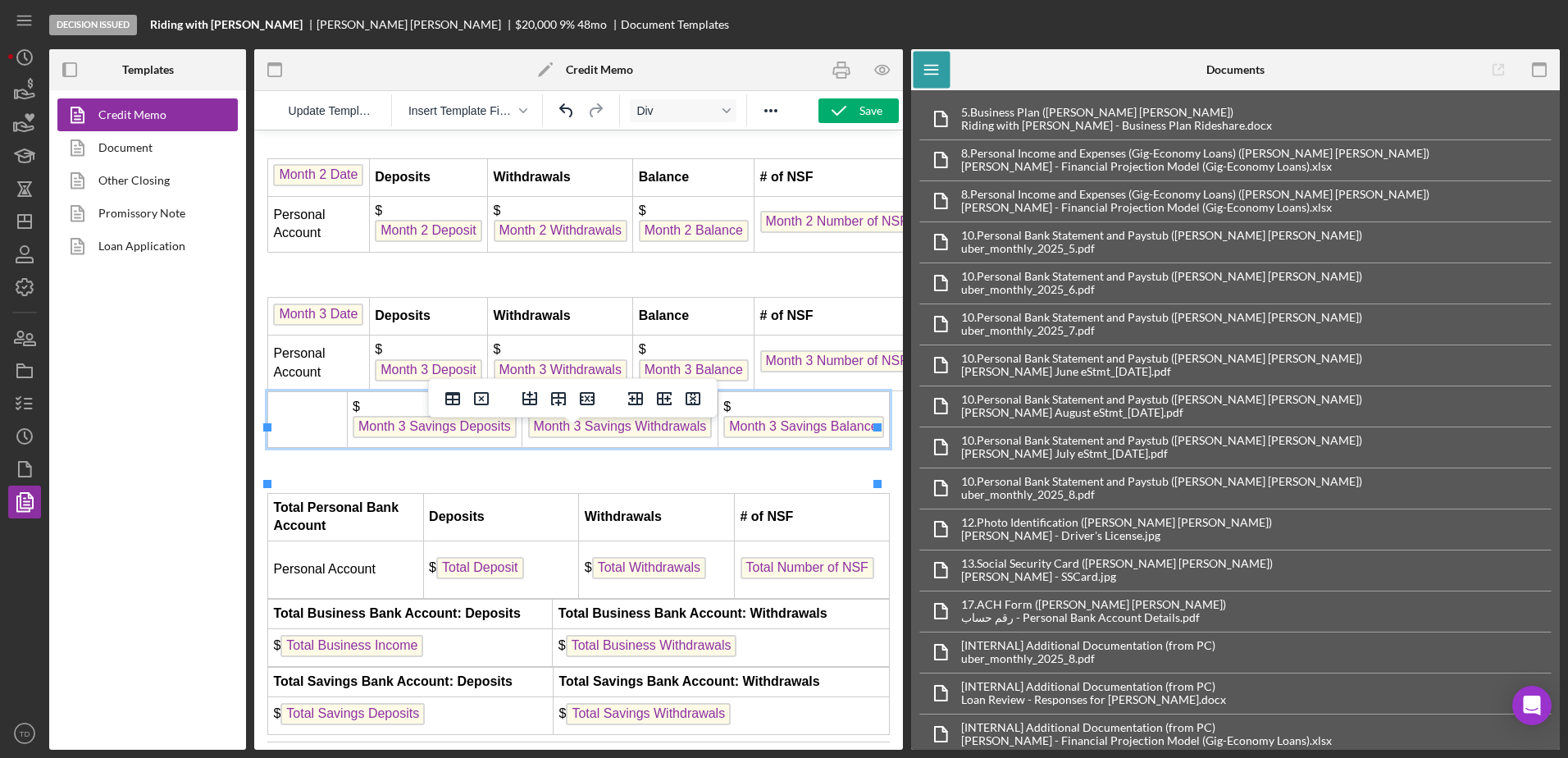
click at [477, 437] on span "Month 3 Savings Deposits" at bounding box center [434, 427] width 164 height 23
click at [589, 406] on icon "Delete row" at bounding box center [587, 398] width 20 height 20
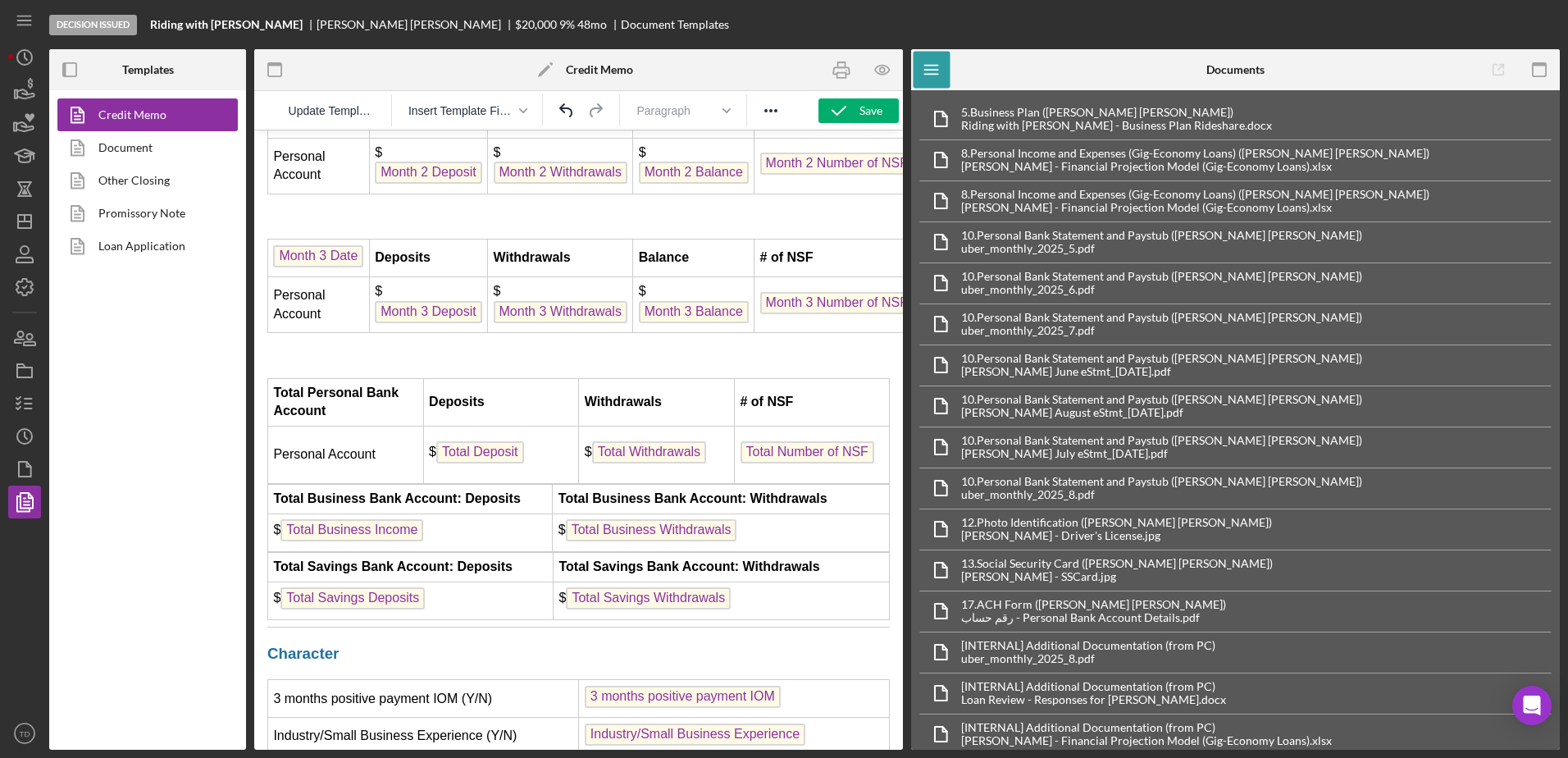
scroll to position [4509, 0]
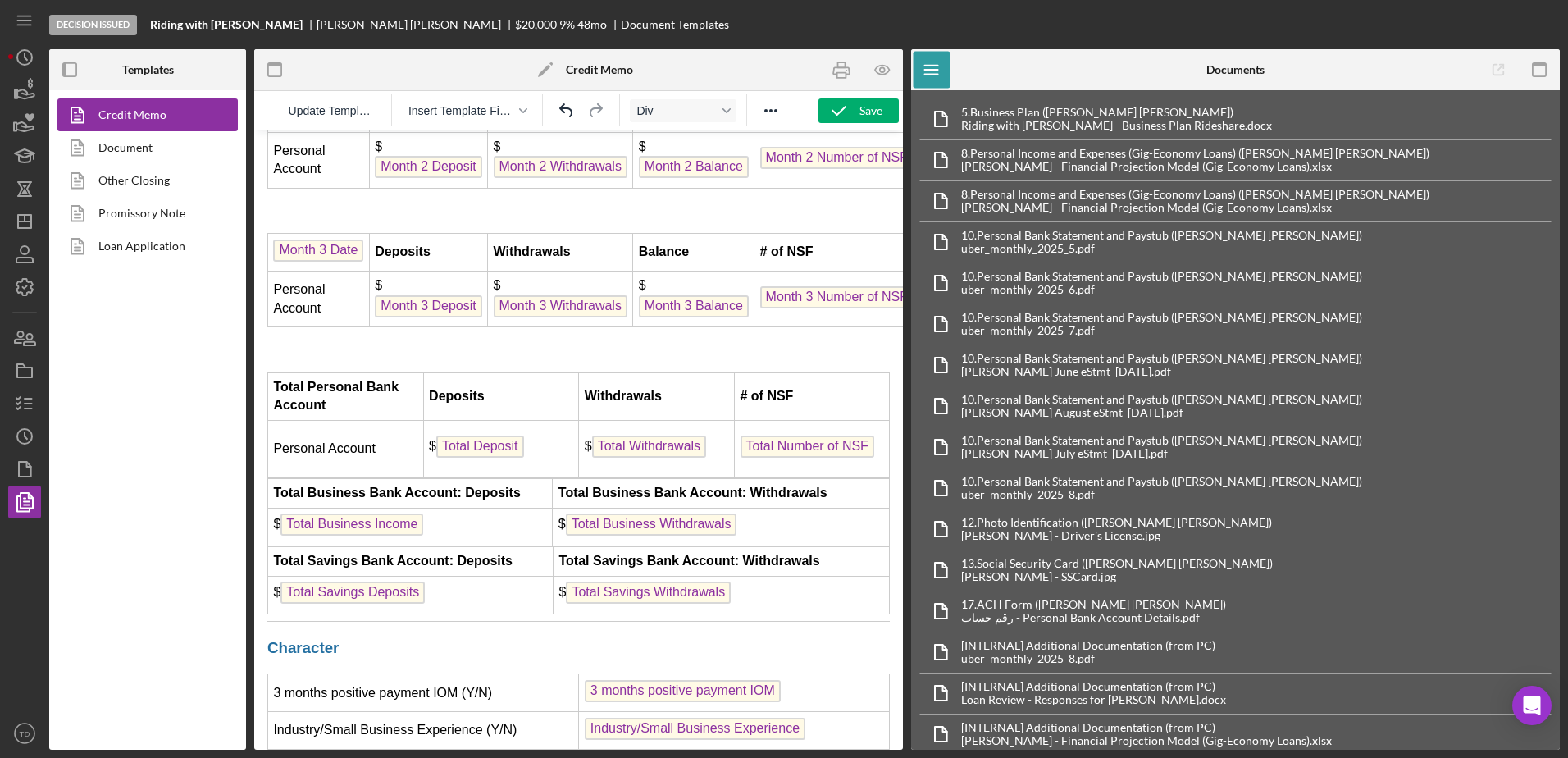
click at [495, 546] on td "$ Total Business Income" at bounding box center [410, 527] width 284 height 37
click at [576, 485] on button "Delete row" at bounding box center [586, 484] width 27 height 23
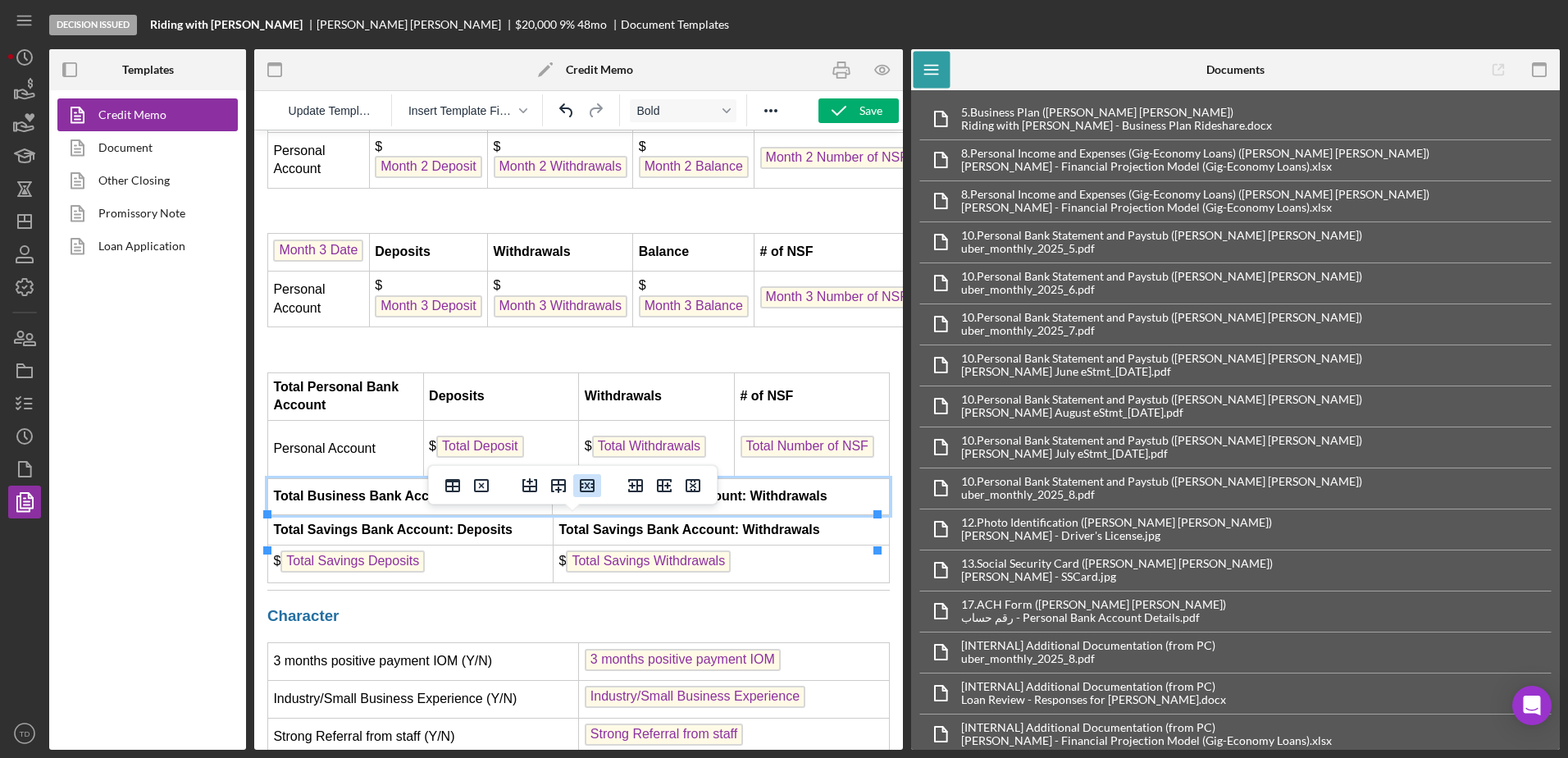
click at [588, 491] on icon "Delete row" at bounding box center [586, 484] width 15 height 13
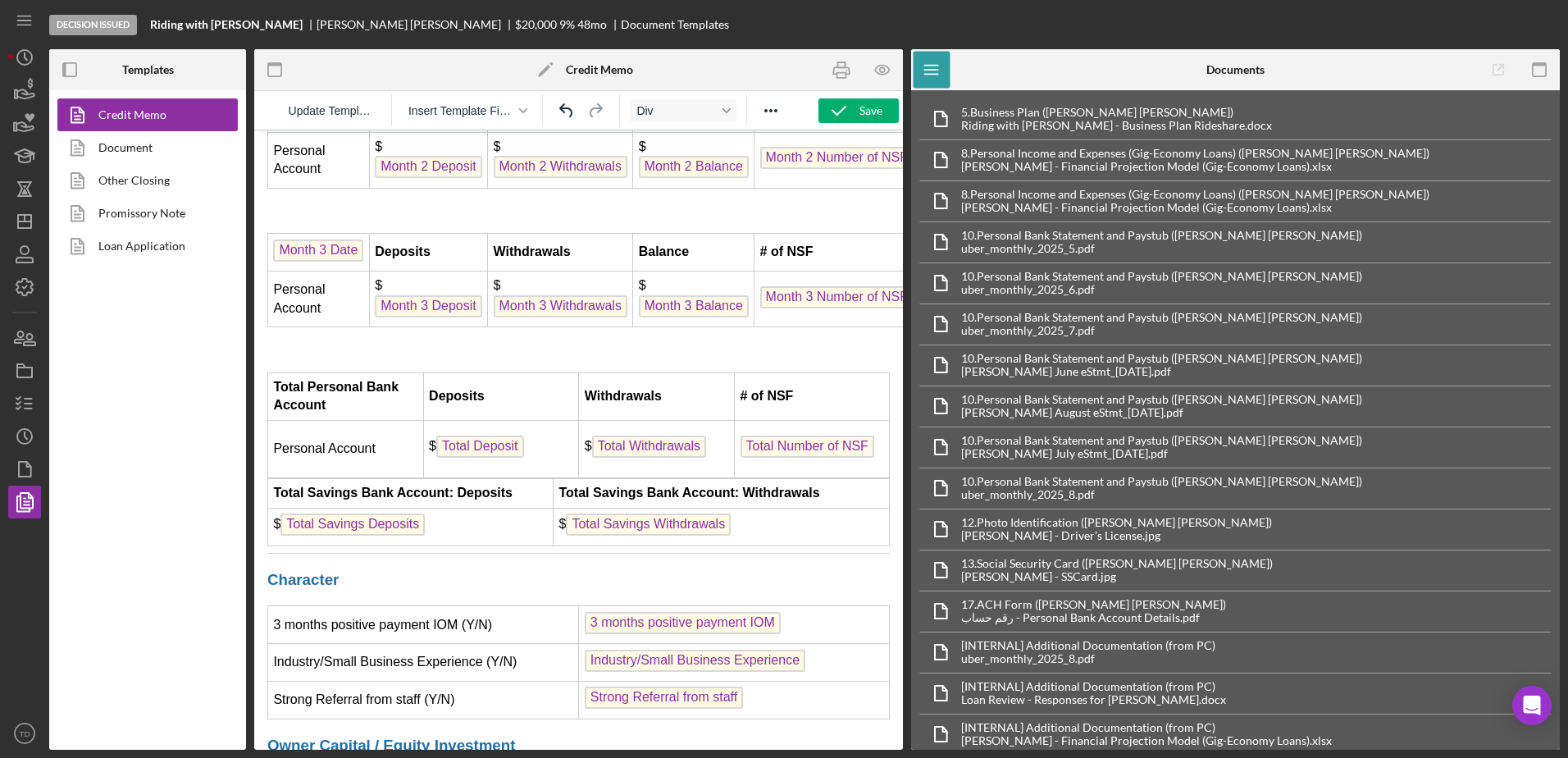
click at [522, 546] on td "$ Total Savings Deposits" at bounding box center [410, 527] width 285 height 37
click at [587, 488] on icon "Delete row" at bounding box center [587, 485] width 20 height 20
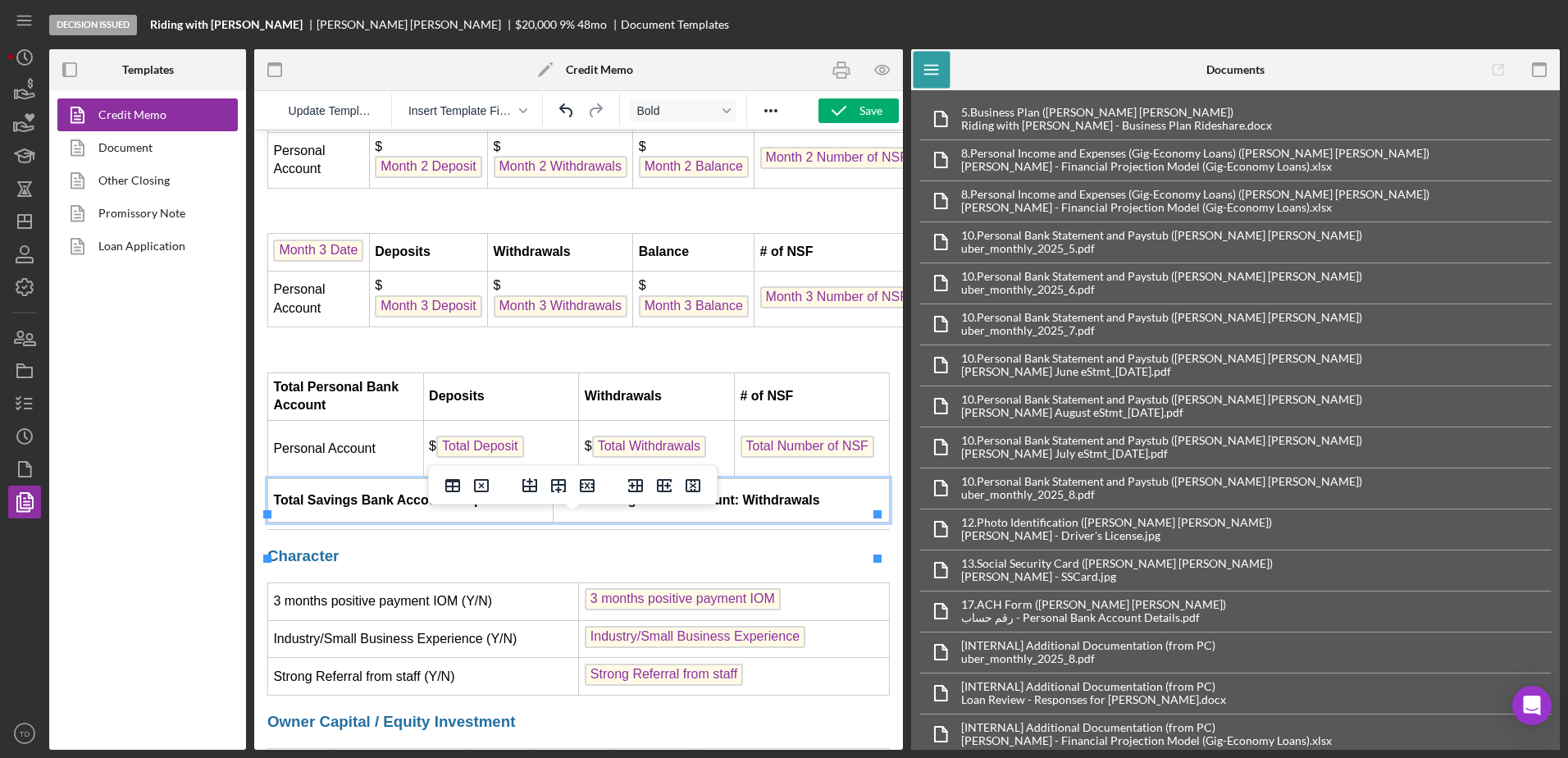
click at [587, 488] on icon "Delete row" at bounding box center [587, 485] width 20 height 20
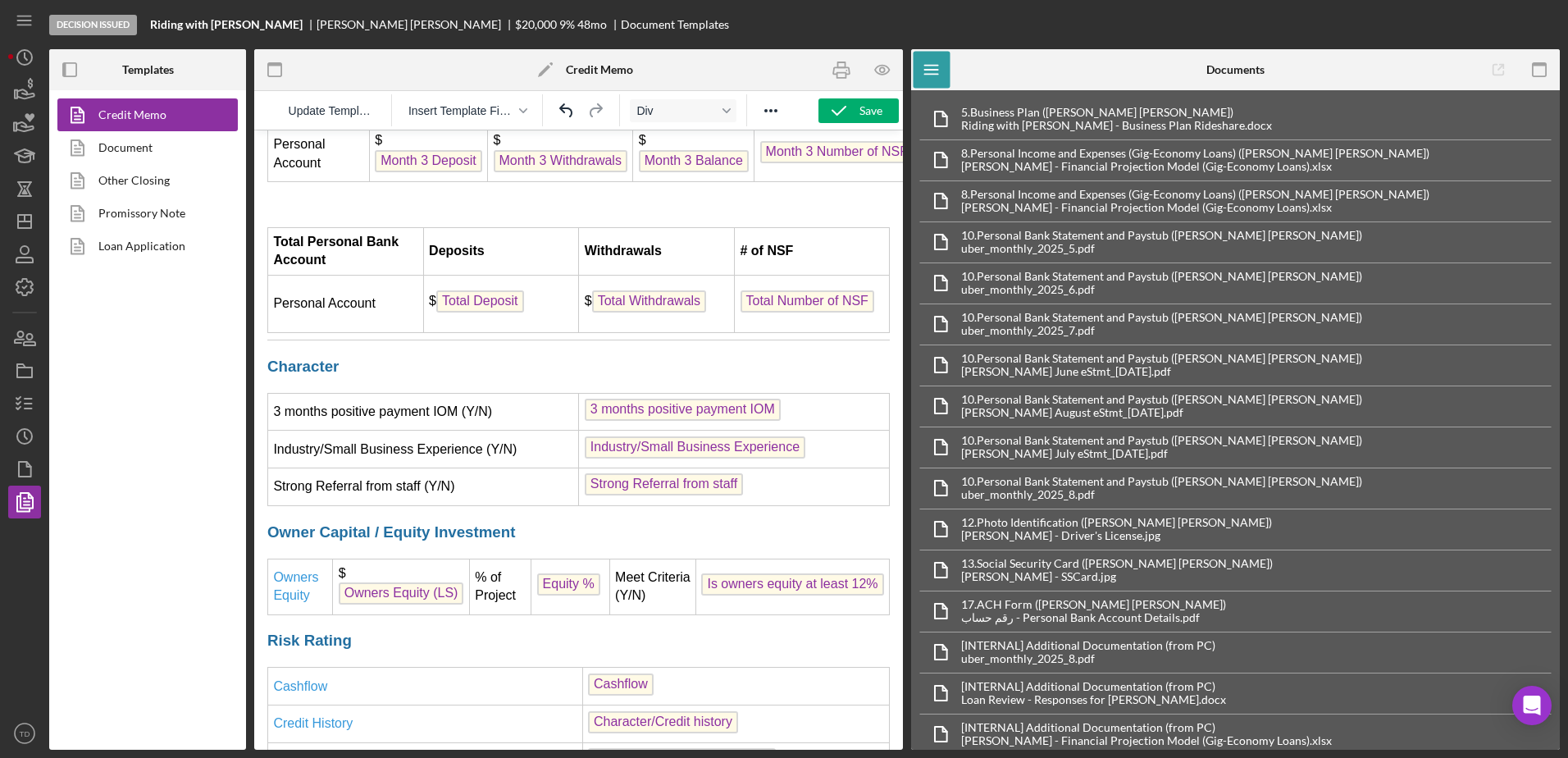
scroll to position [4660, 0]
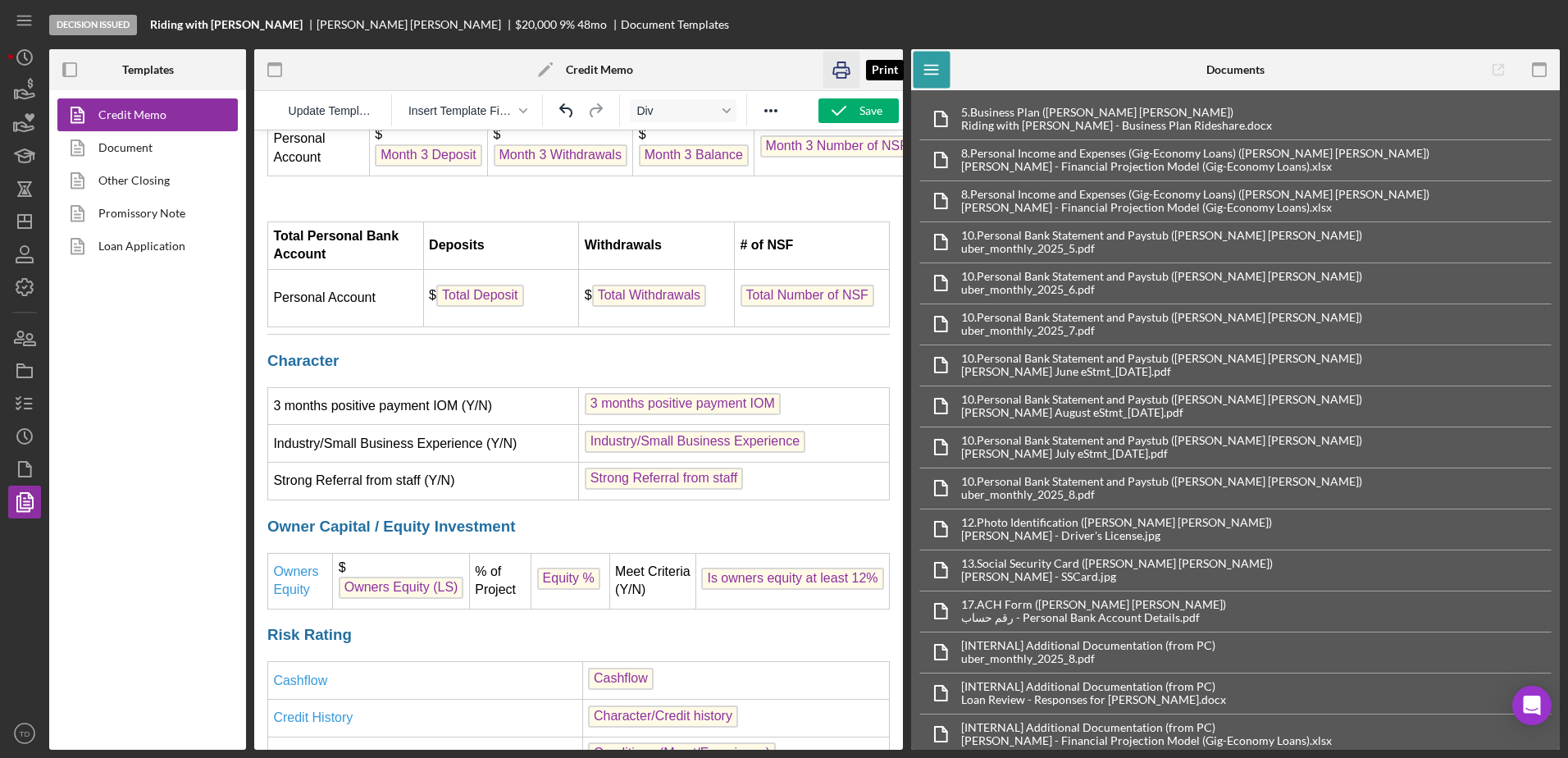
click at [834, 72] on icon "button" at bounding box center [841, 71] width 17 height 7
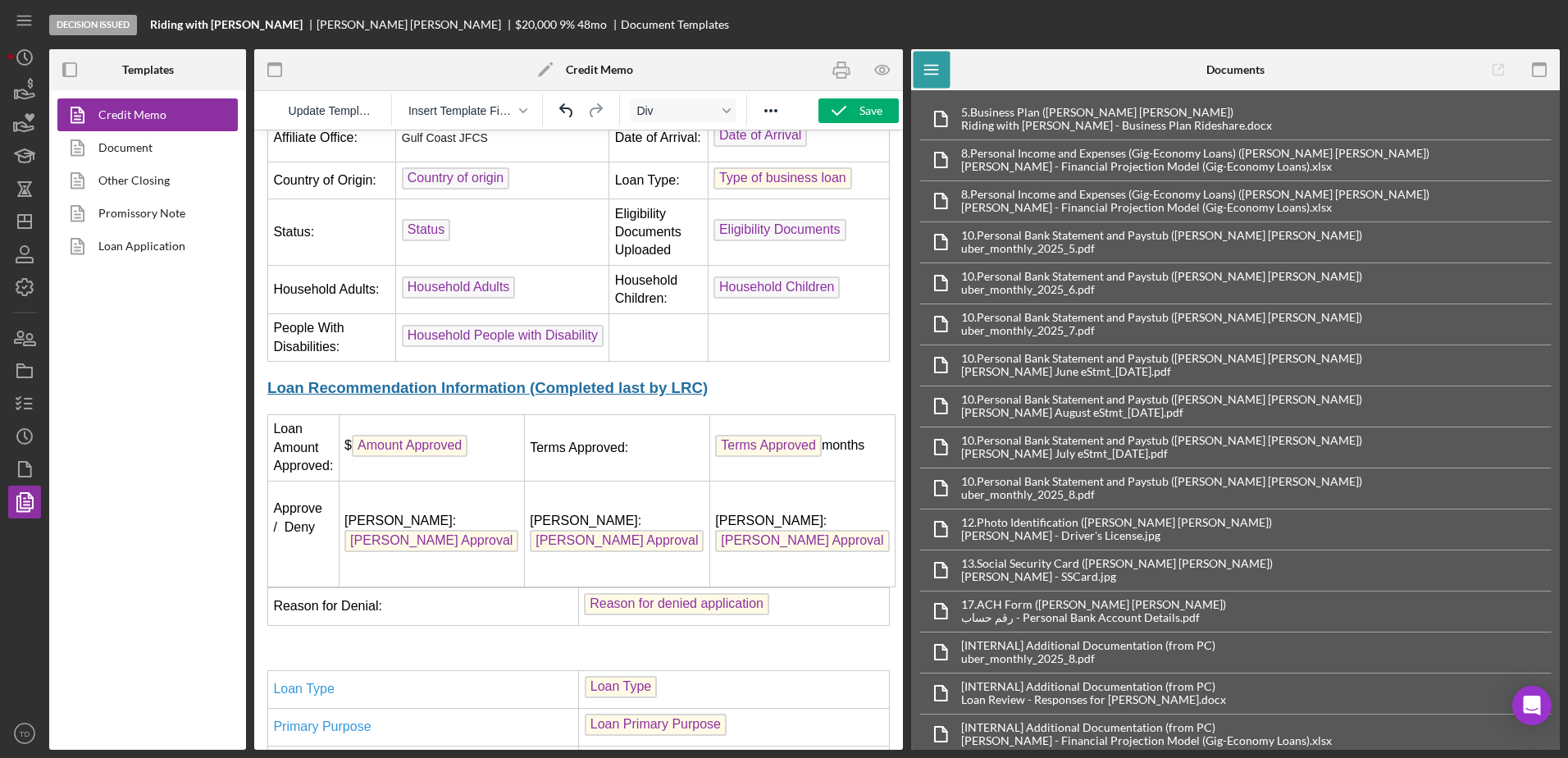
scroll to position [470, 0]
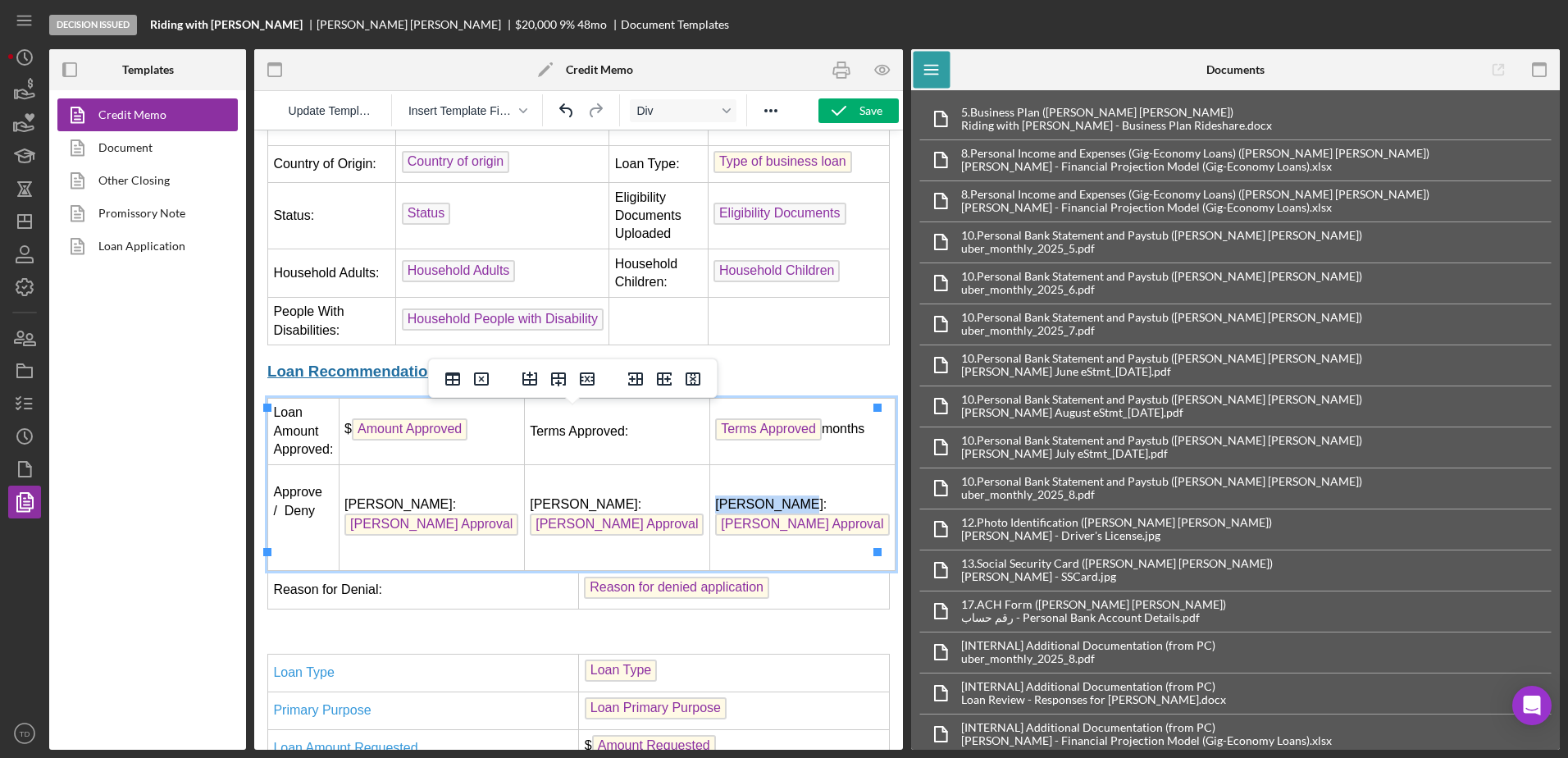
drag, startPoint x: 792, startPoint y: 490, endPoint x: 725, endPoint y: 492, distance: 67.0
click at [725, 492] on td "Brenda Villa: Brenda Approval" at bounding box center [801, 517] width 185 height 106
click at [846, 72] on icon "button" at bounding box center [841, 71] width 37 height 37
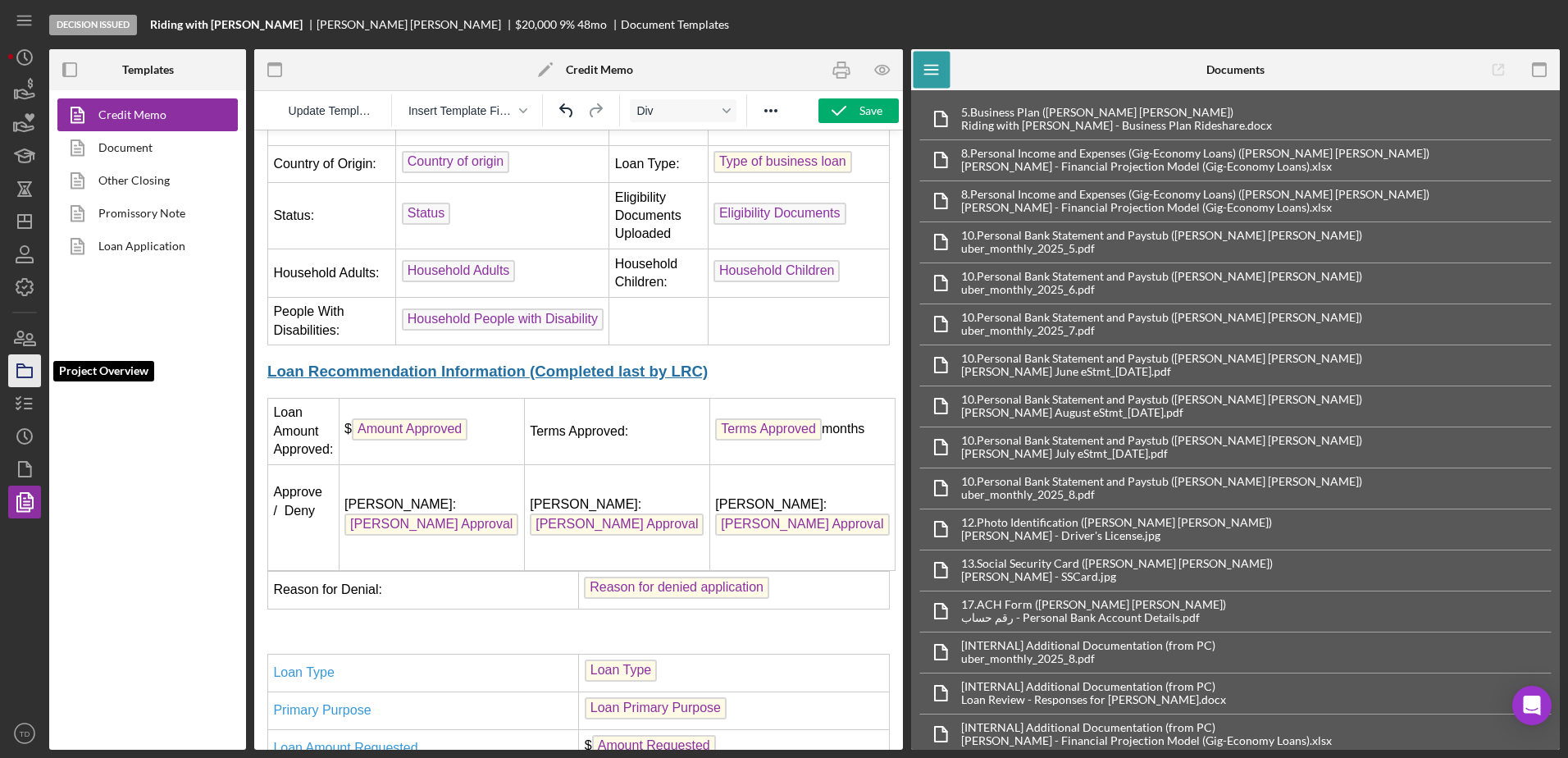
click at [16, 381] on icon "button" at bounding box center [25, 371] width 41 height 41
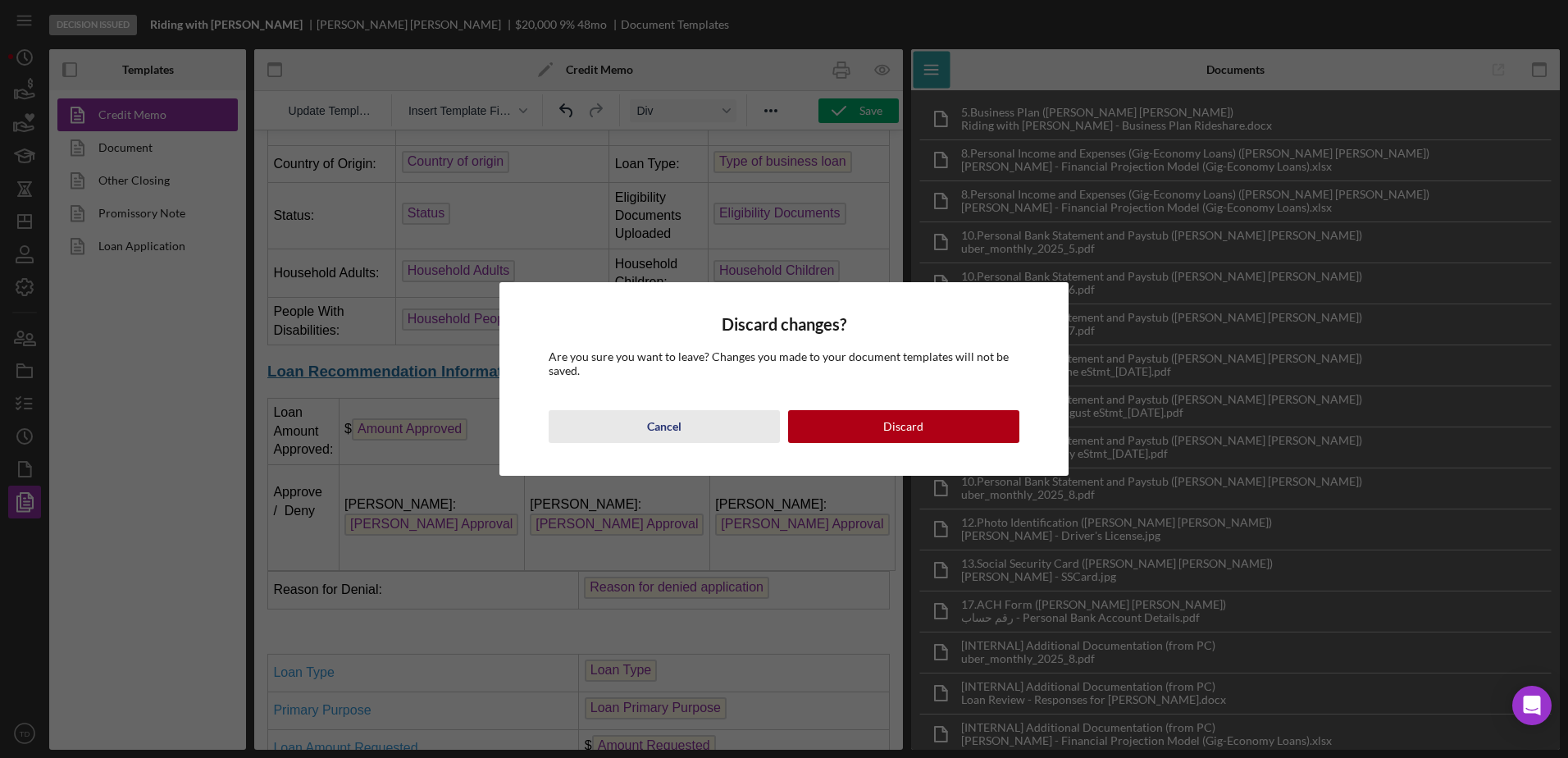
click at [684, 437] on button "Cancel" at bounding box center [664, 426] width 231 height 32
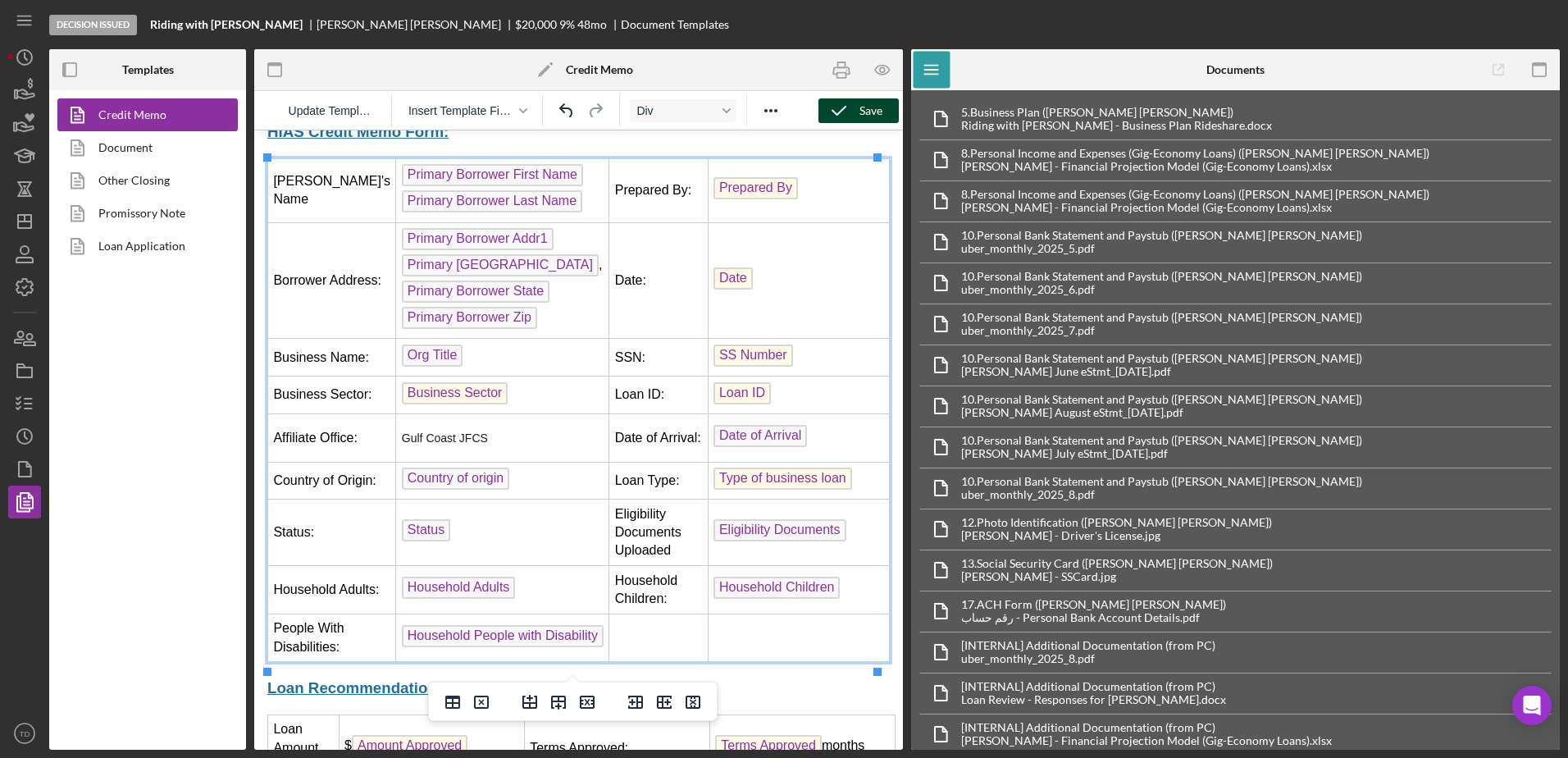
click at [859, 116] on div "Save" at bounding box center [870, 110] width 23 height 25
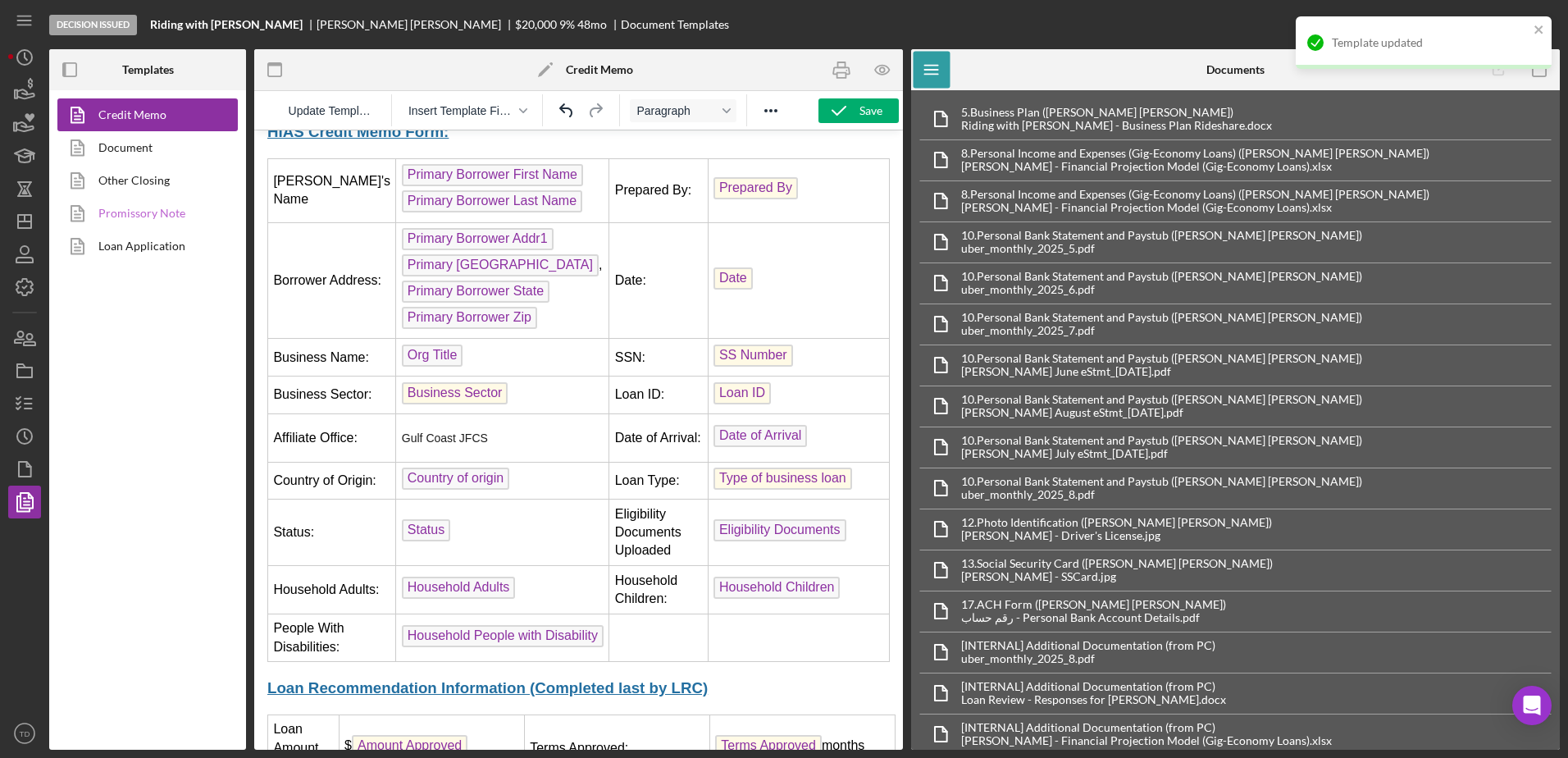
click at [162, 204] on link "Promissory Note" at bounding box center [144, 213] width 173 height 32
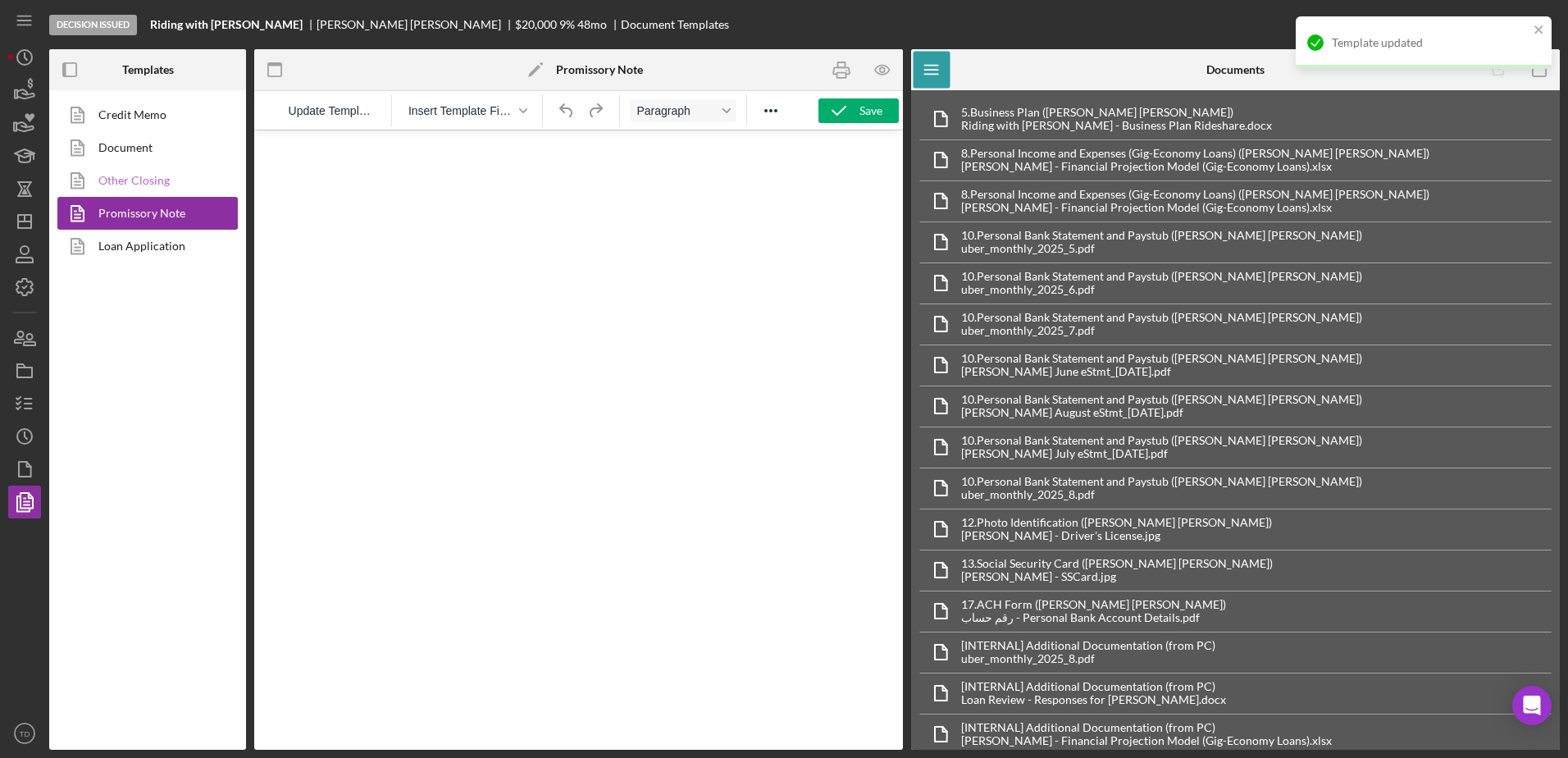
click at [159, 168] on link "Other Closing" at bounding box center [144, 179] width 173 height 32
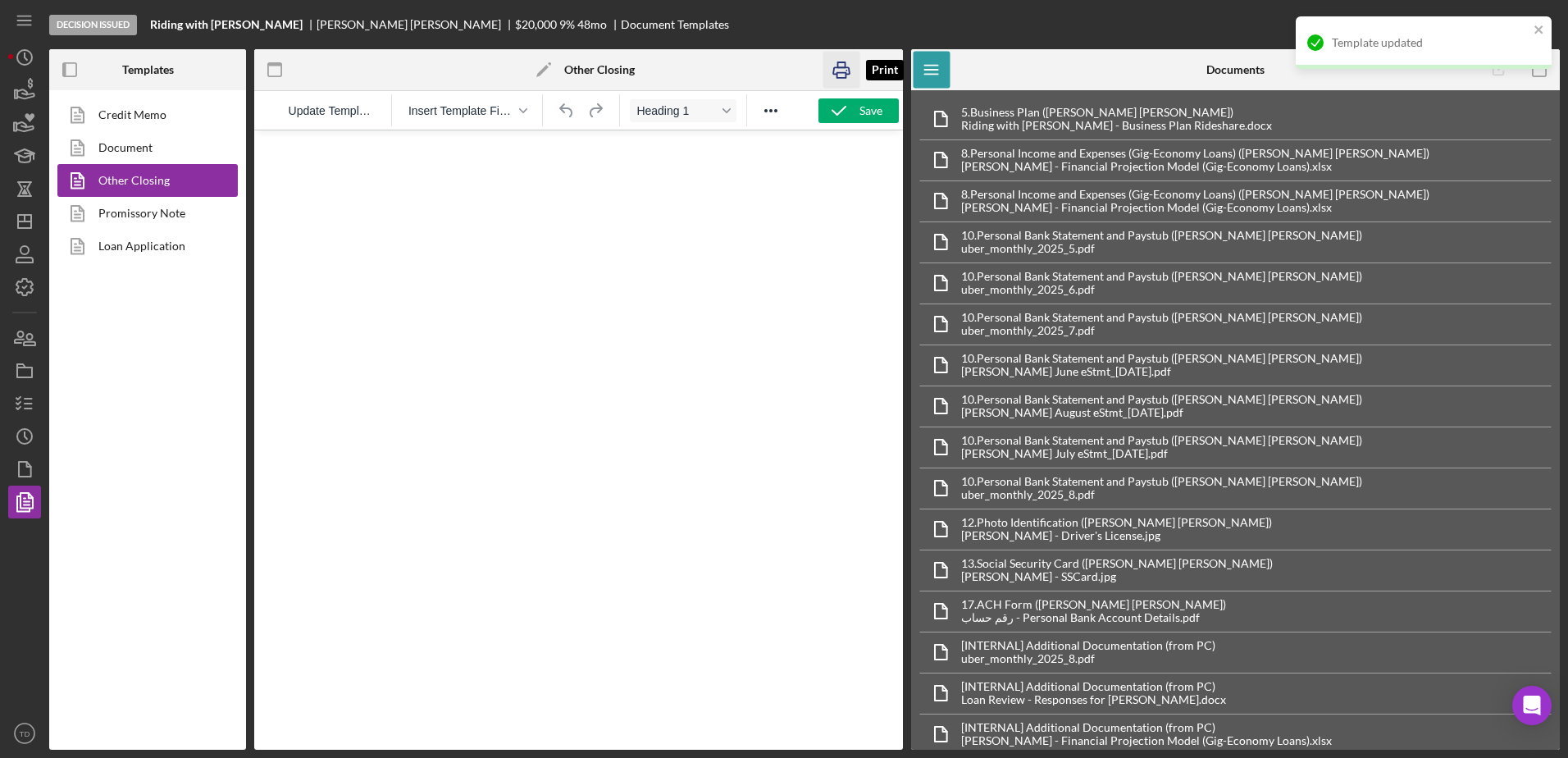
click at [841, 77] on icon "button" at bounding box center [841, 71] width 37 height 37
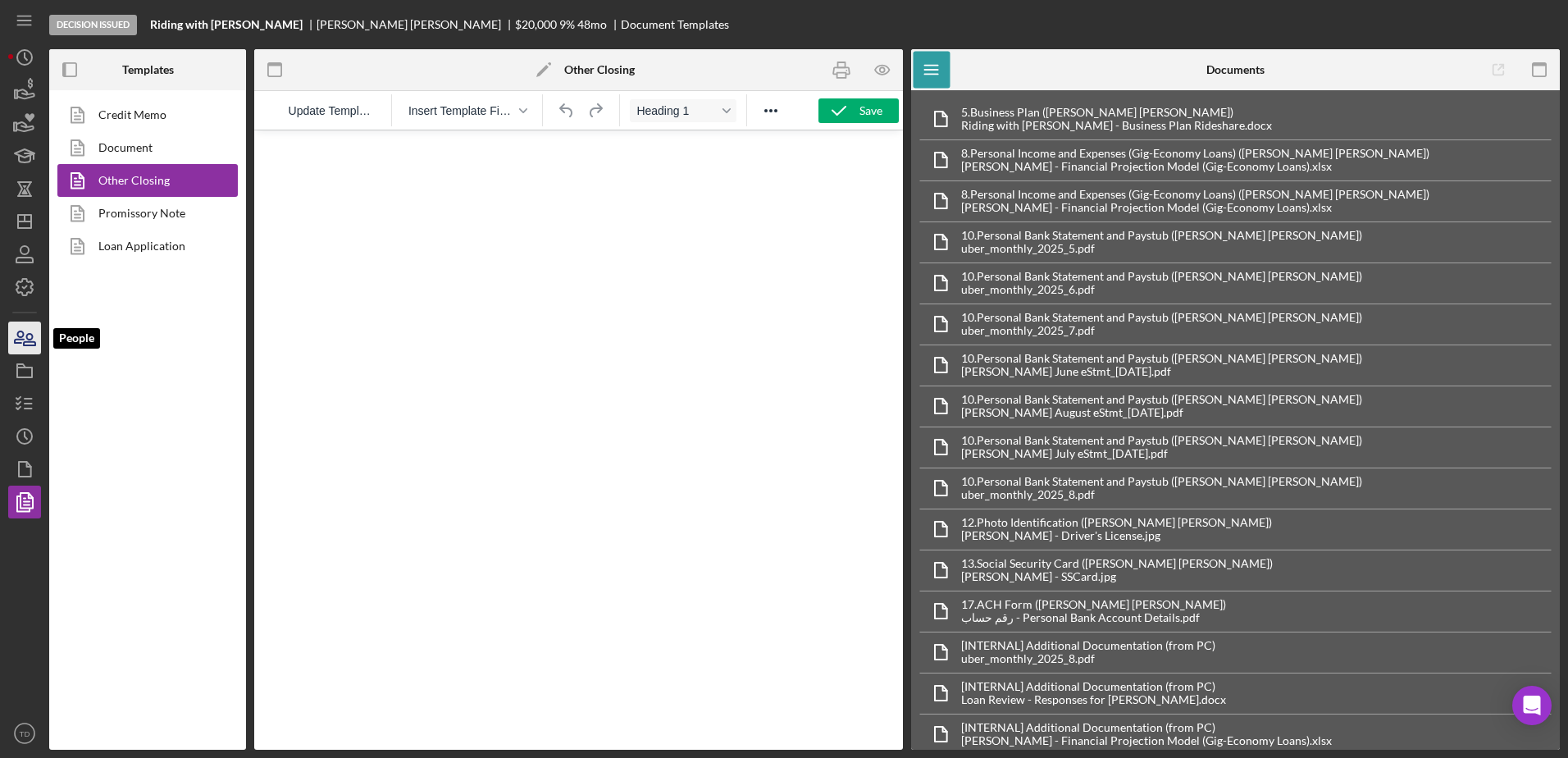
click at [16, 343] on icon "button" at bounding box center [19, 337] width 9 height 12
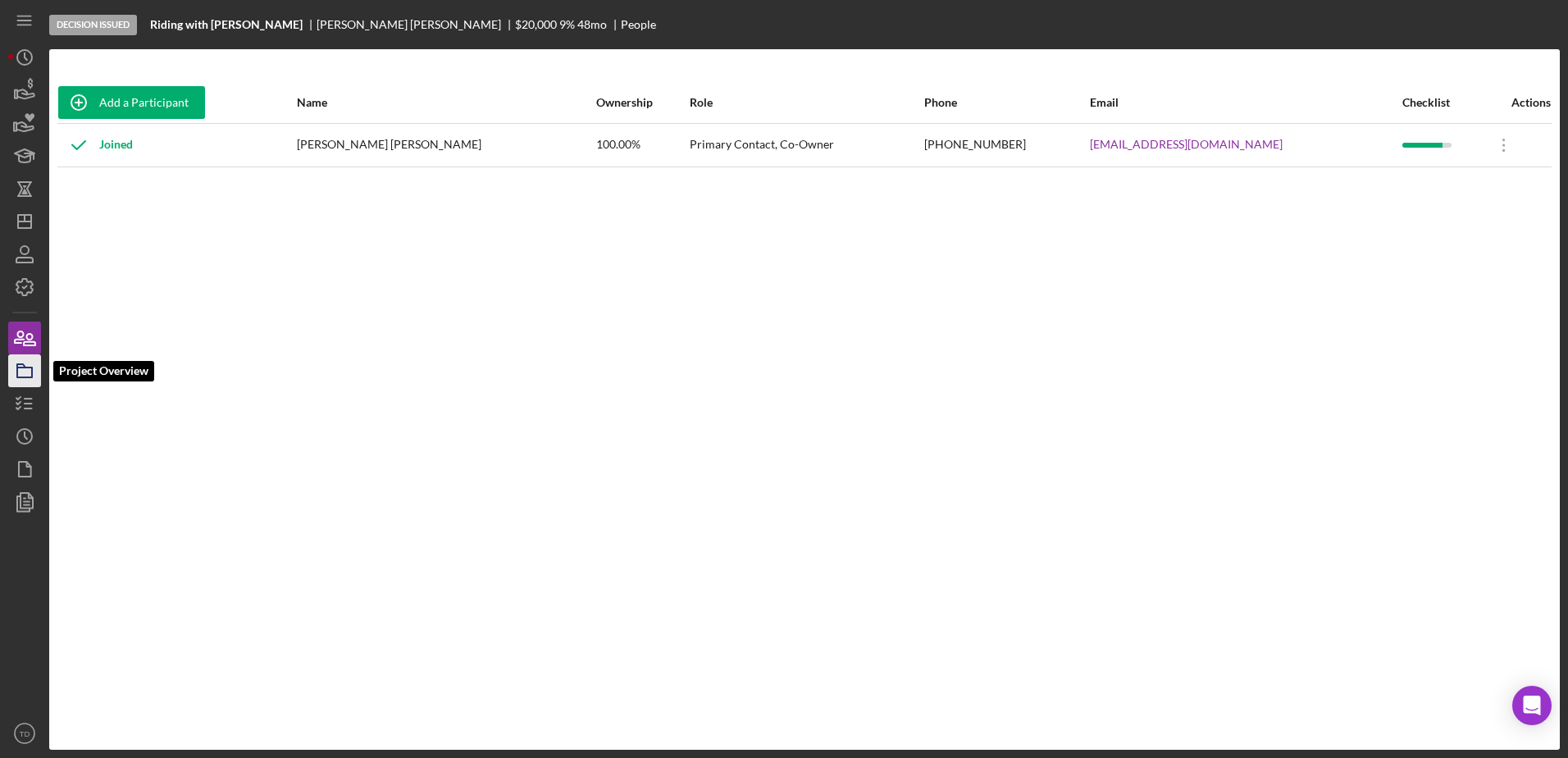
click at [12, 375] on icon "button" at bounding box center [25, 371] width 41 height 41
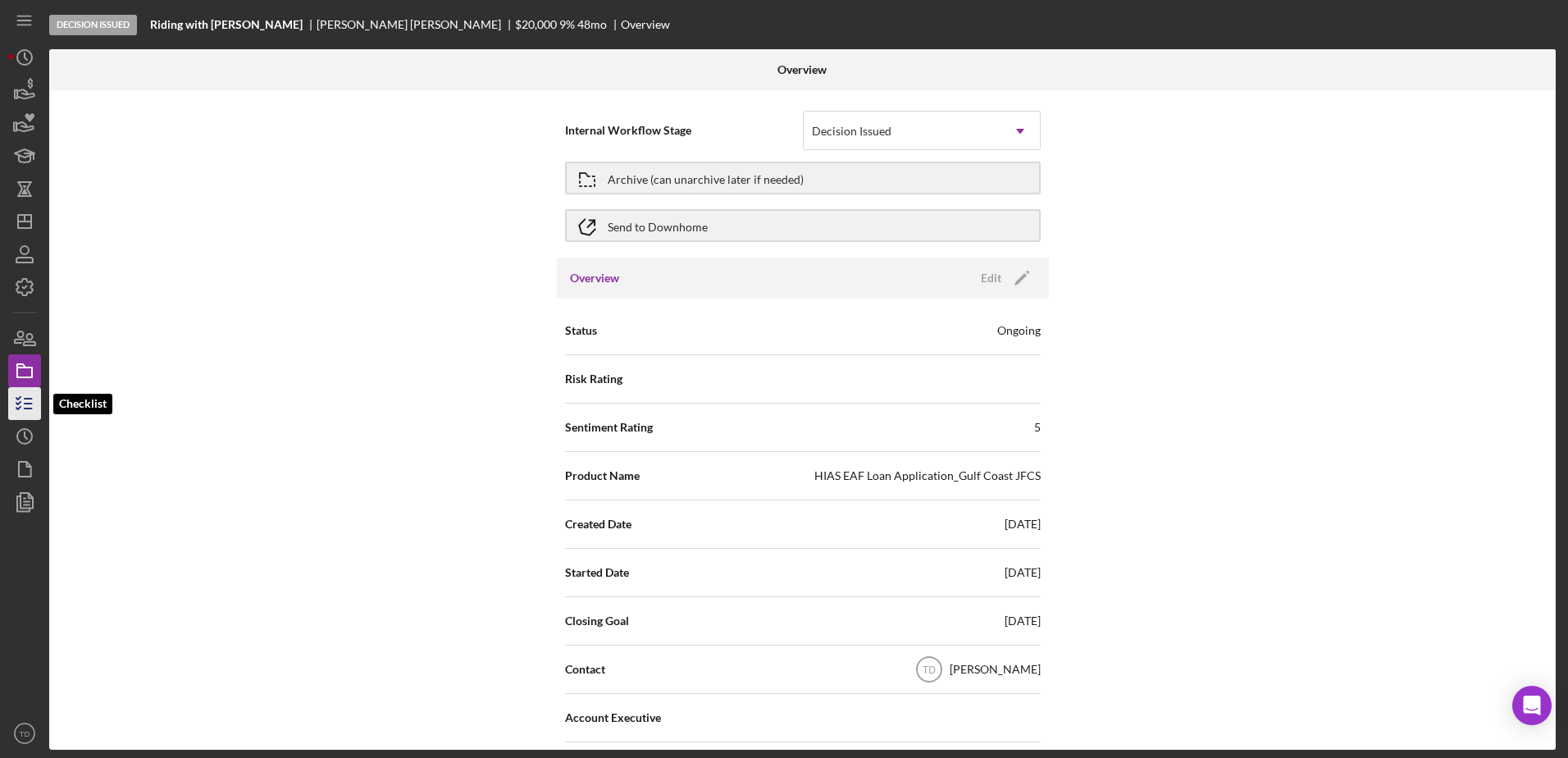
click at [23, 409] on icon "button" at bounding box center [25, 403] width 41 height 41
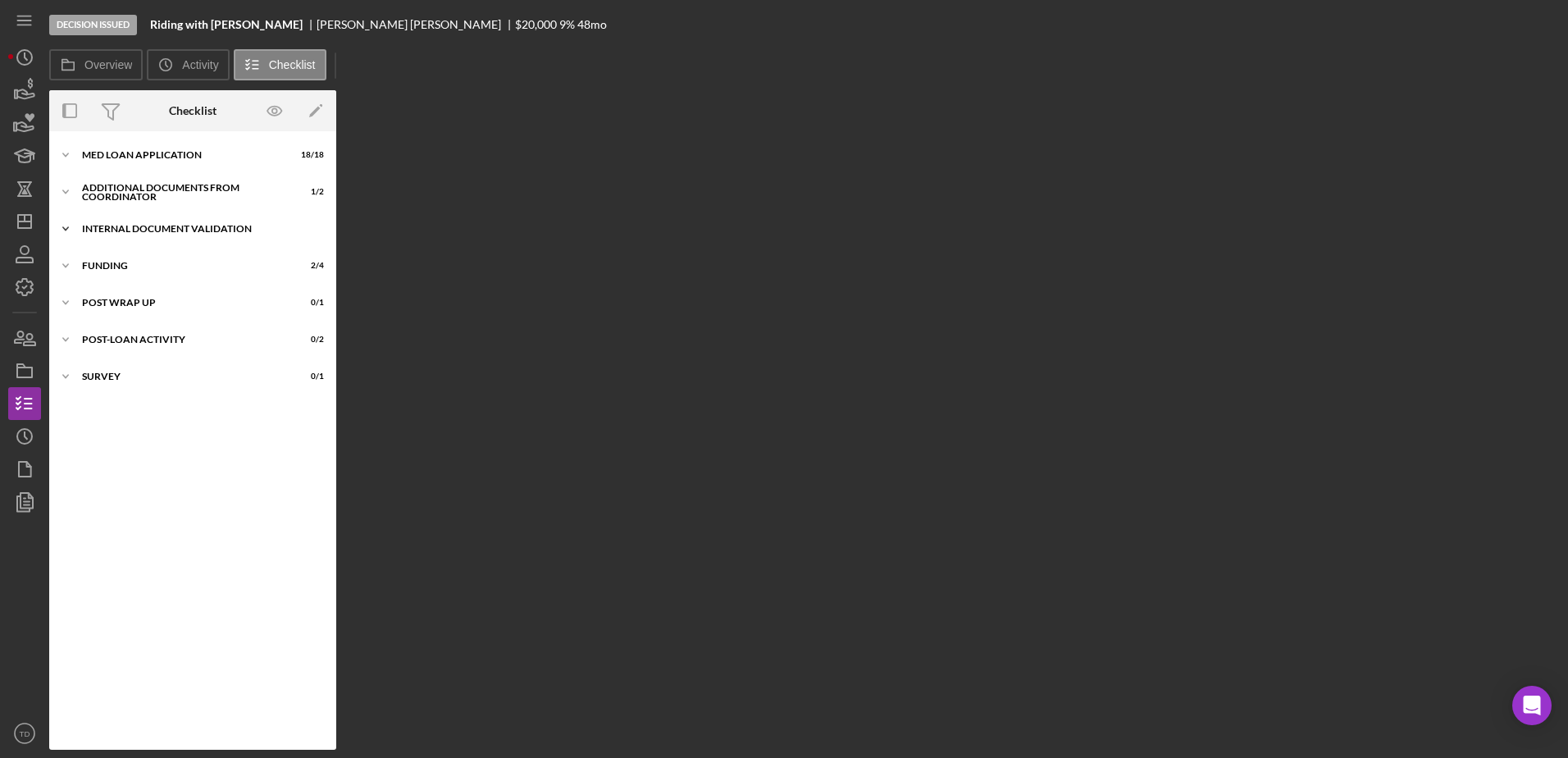
click at [146, 237] on div "Icon/Expander Internal Document Validation 7 / 7" at bounding box center [192, 228] width 287 height 32
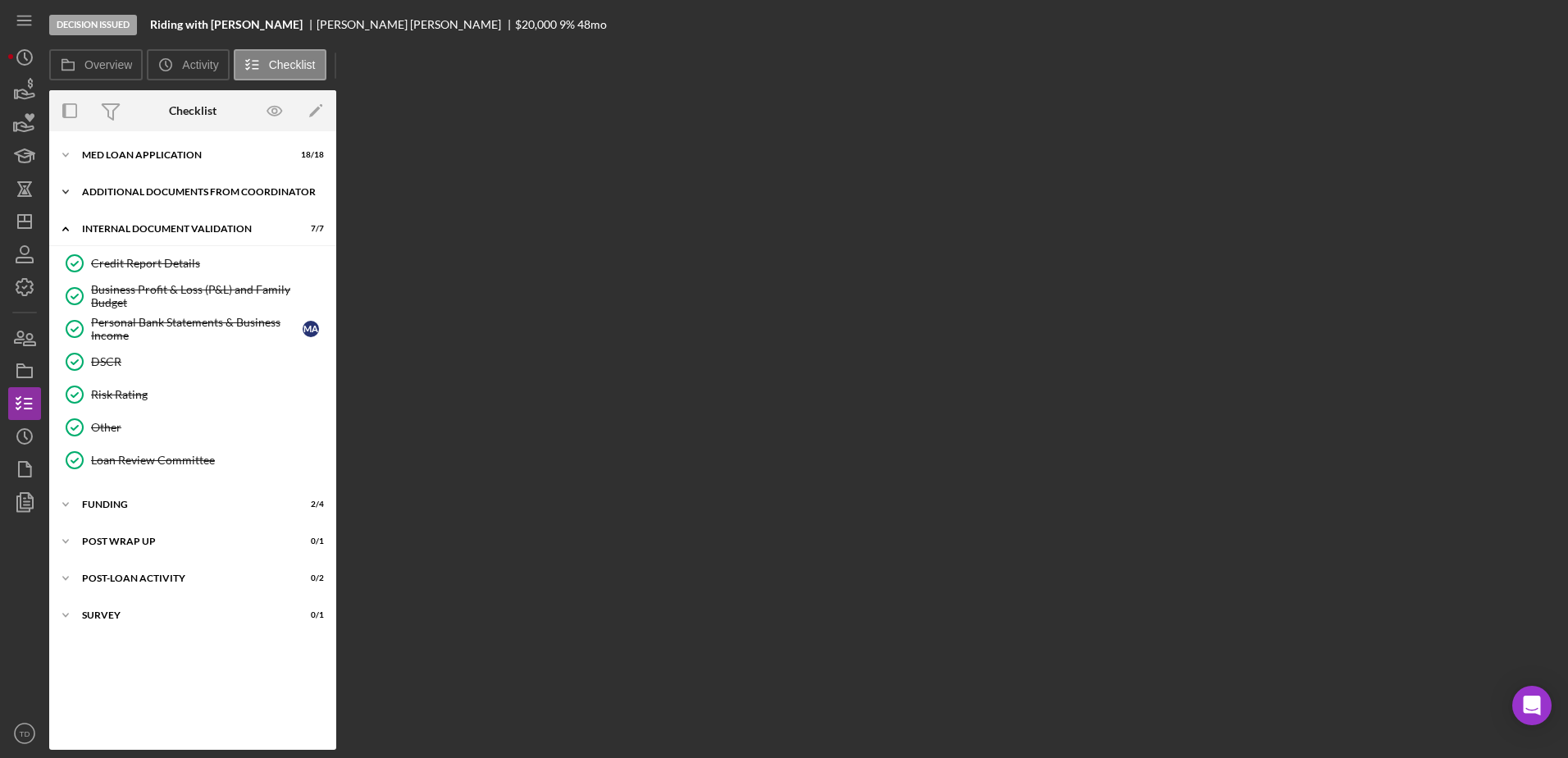
click at [126, 190] on div "Additional Documents from Coordinator" at bounding box center [199, 192] width 233 height 10
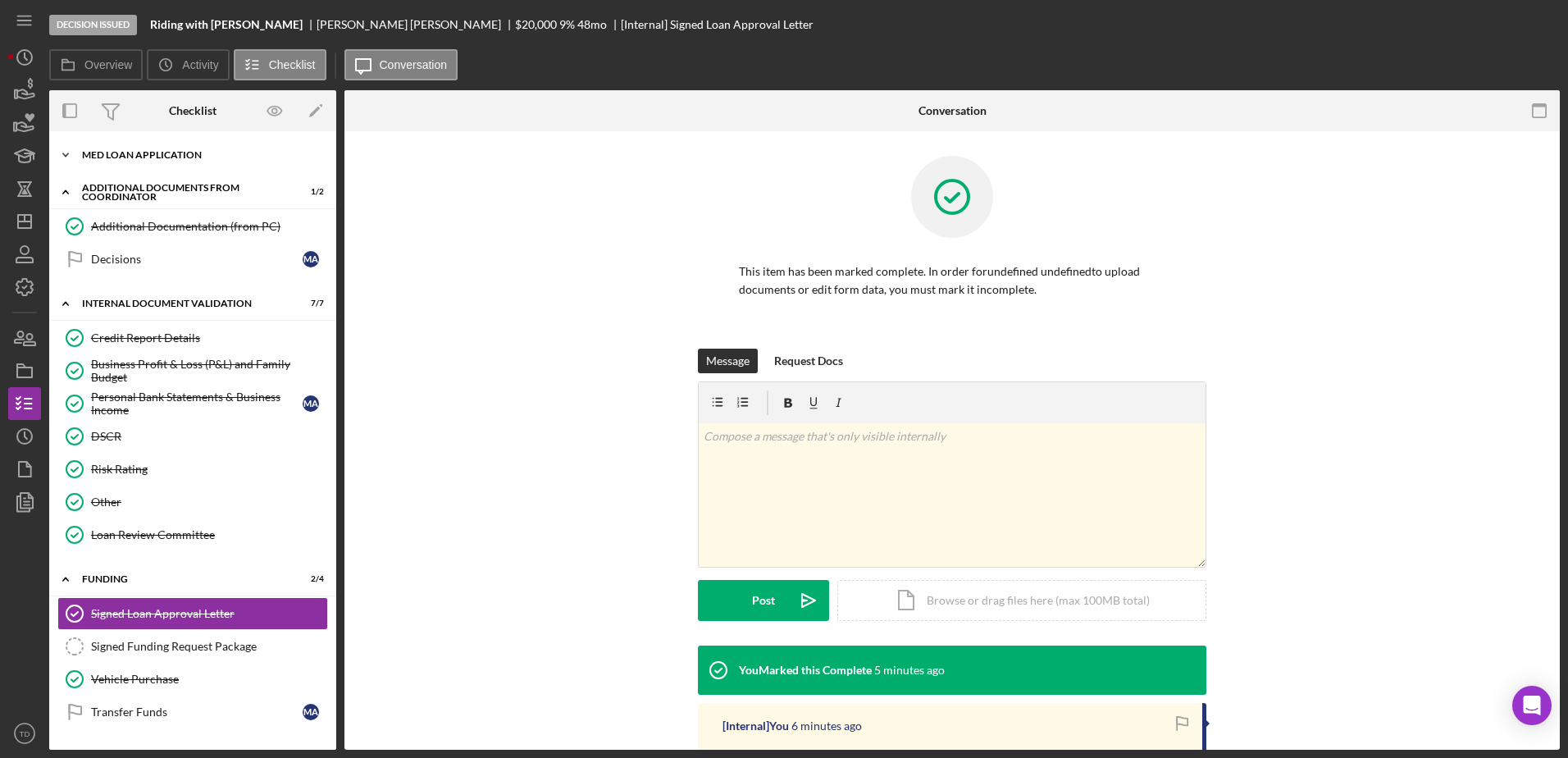
click at [120, 159] on div "Icon/Expander MED Loan Application 18 / 18 Icon/Expander Additional Documents f…" at bounding box center [192, 493] width 287 height 708
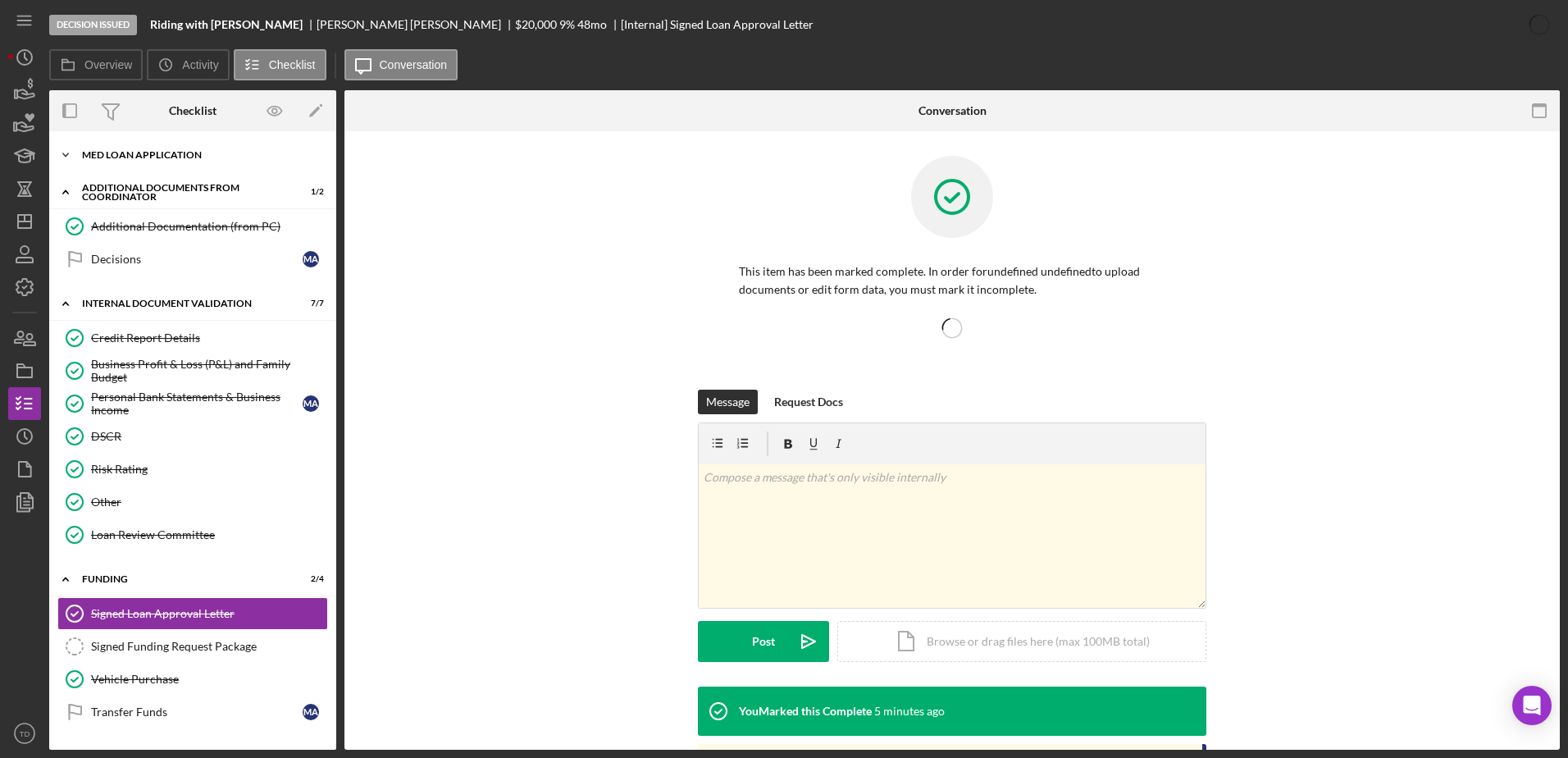
click at [118, 168] on div "Icon/Expander MED Loan Application 18 / 18" at bounding box center [192, 154] width 287 height 32
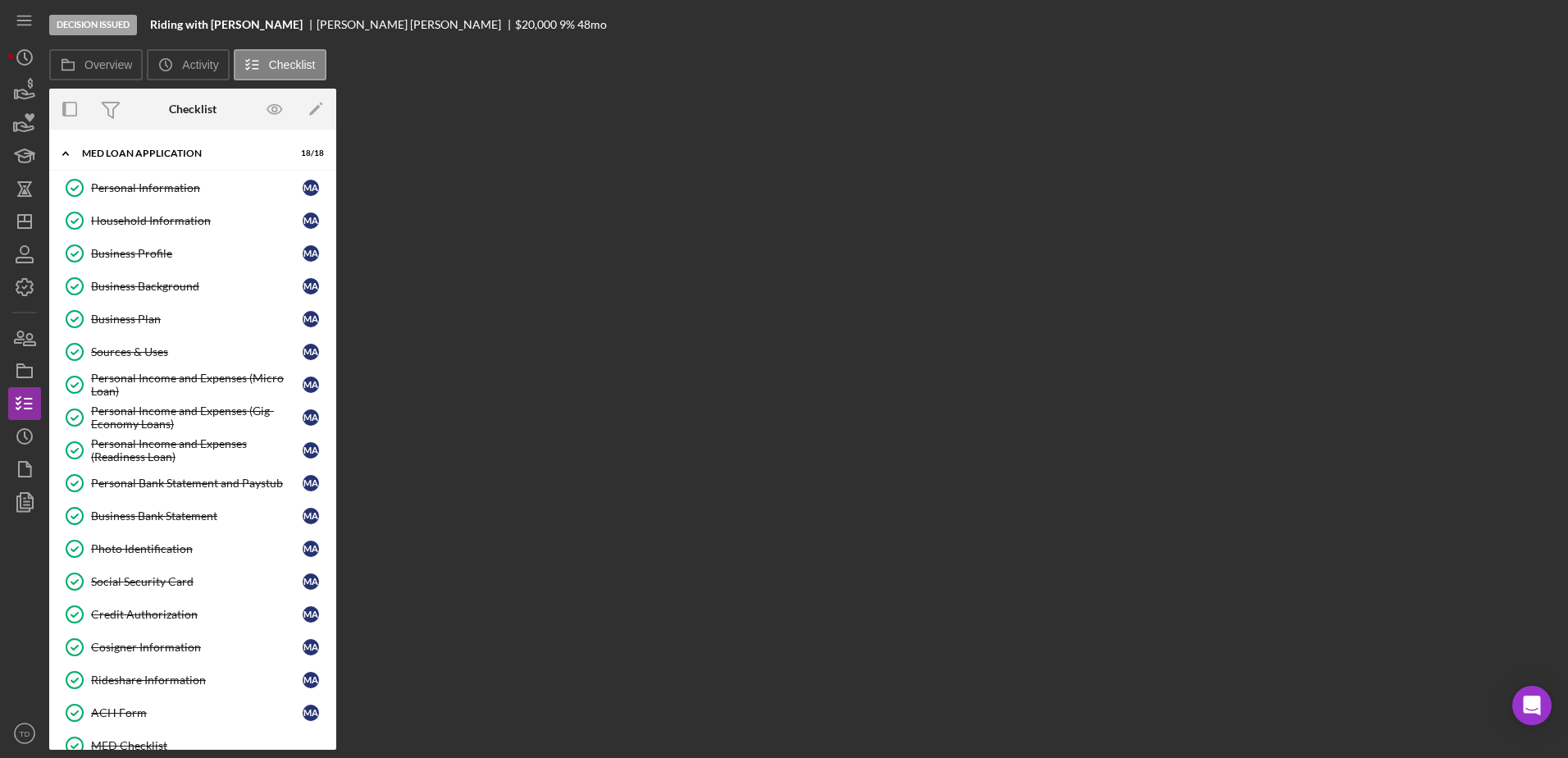
click at [175, 526] on div "Icon/Expander MED Loan Application 18 / 18 Personal Information Personal Inform…" at bounding box center [192, 633] width 287 height 993
click at [207, 53] on button "Icon/History Activity" at bounding box center [188, 65] width 82 height 31
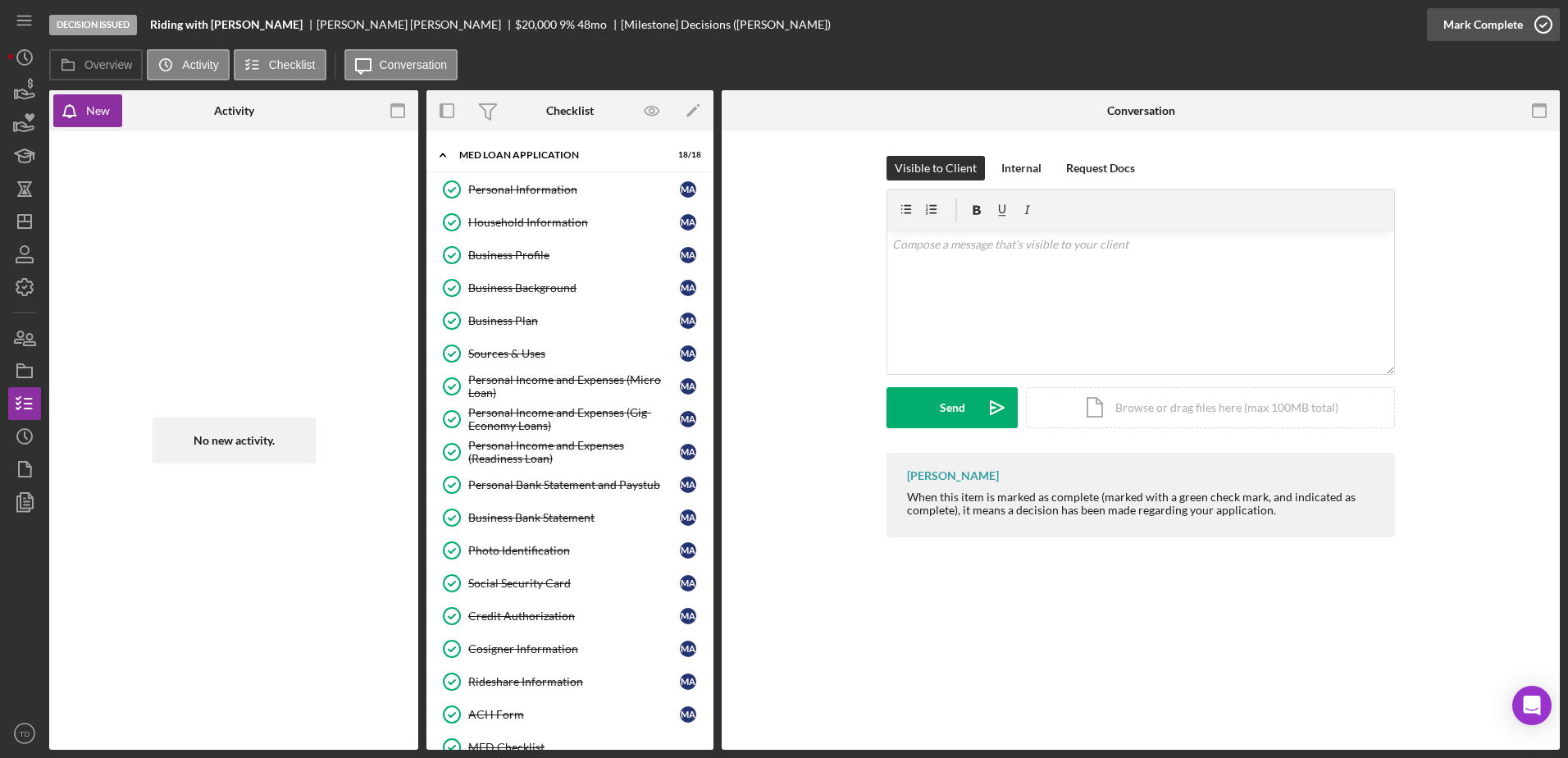
click at [1540, 27] on icon "button" at bounding box center [1543, 25] width 41 height 41
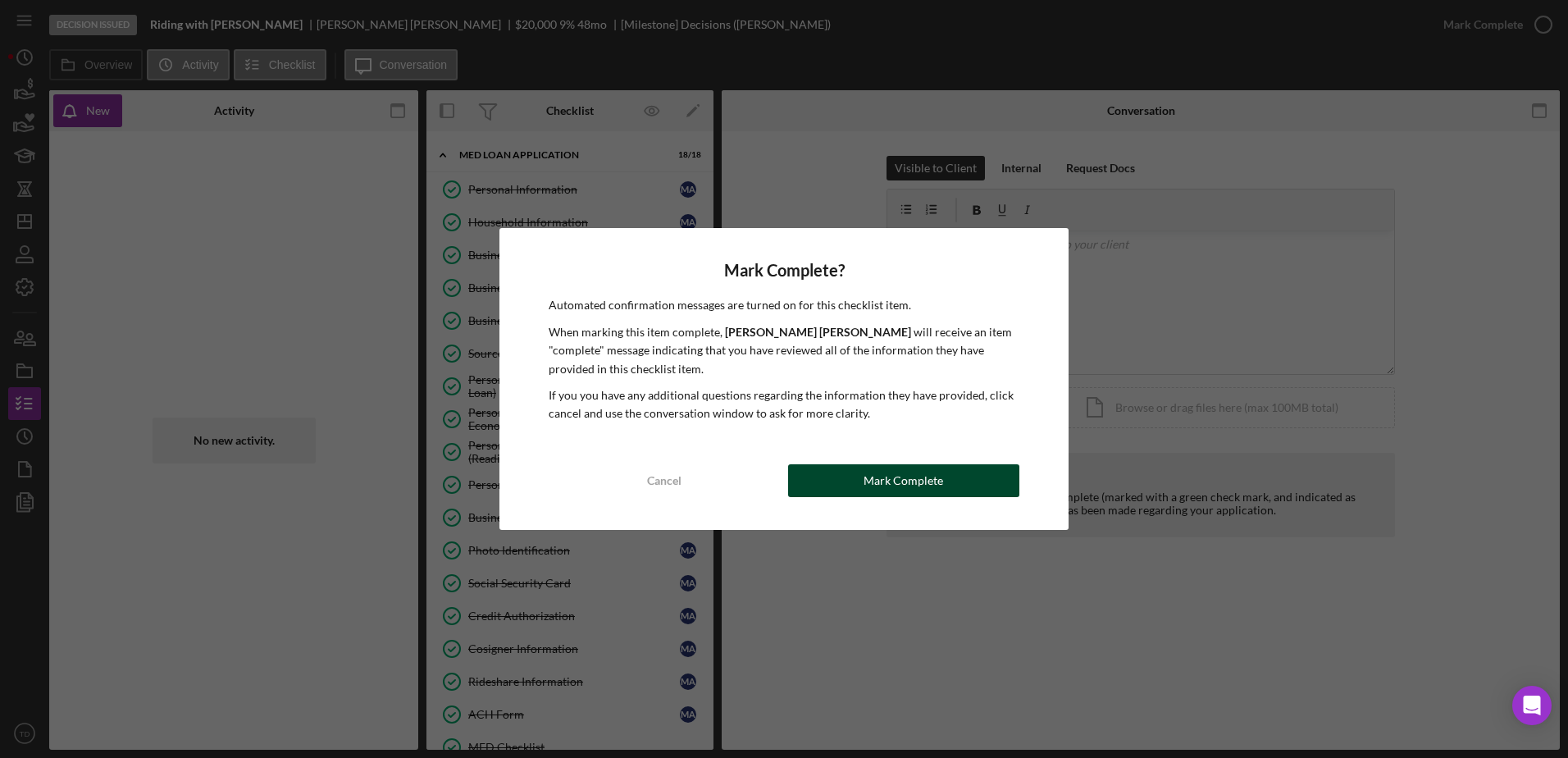
click at [934, 486] on div "Mark Complete" at bounding box center [902, 480] width 79 height 32
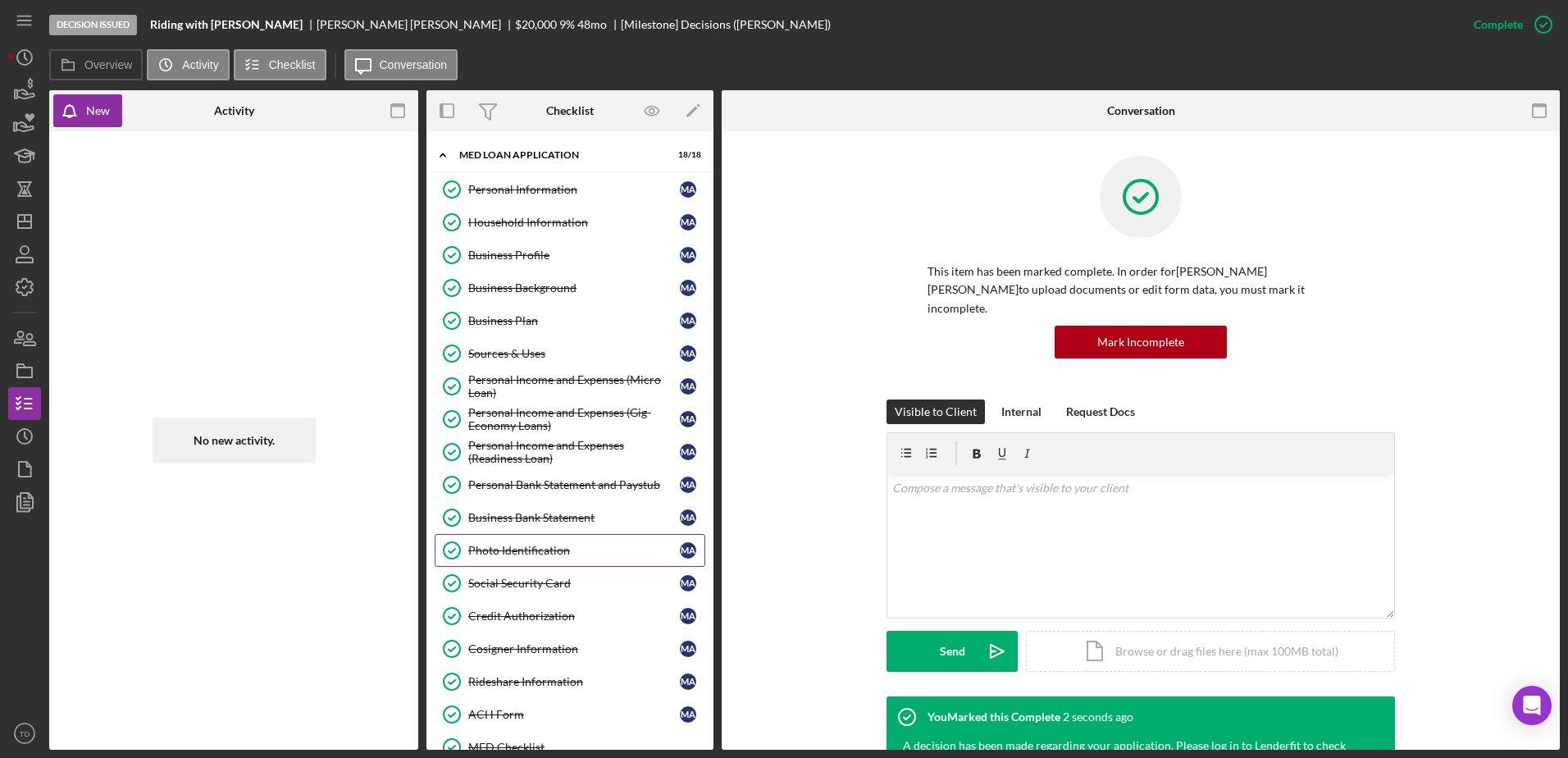
click at [548, 544] on div "Photo Identification" at bounding box center [574, 549] width 212 height 13
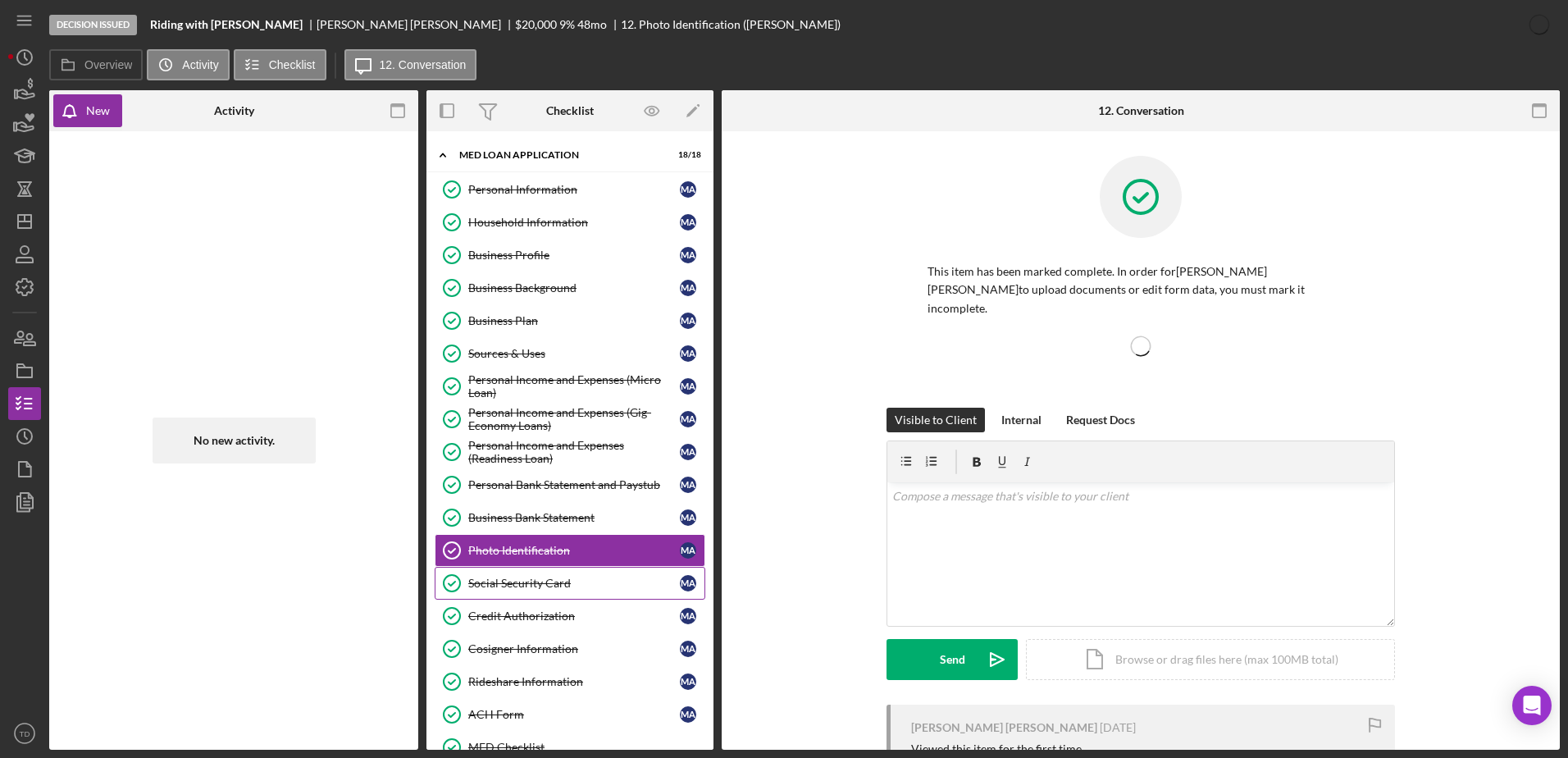
click at [526, 575] on link "Social Security Card Social Security Card M A" at bounding box center [570, 582] width 271 height 32
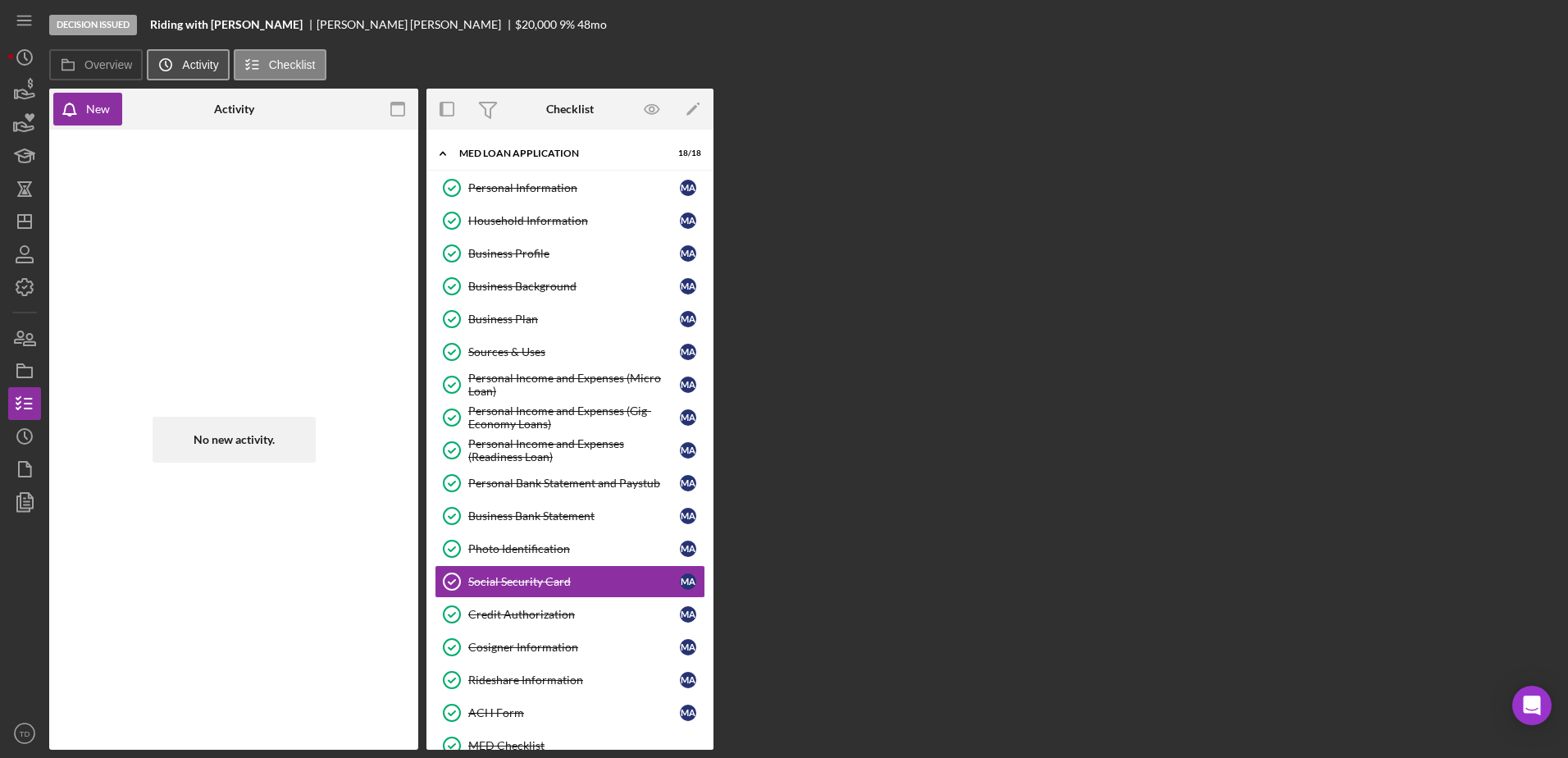
click at [189, 64] on label "Activity" at bounding box center [200, 64] width 36 height 13
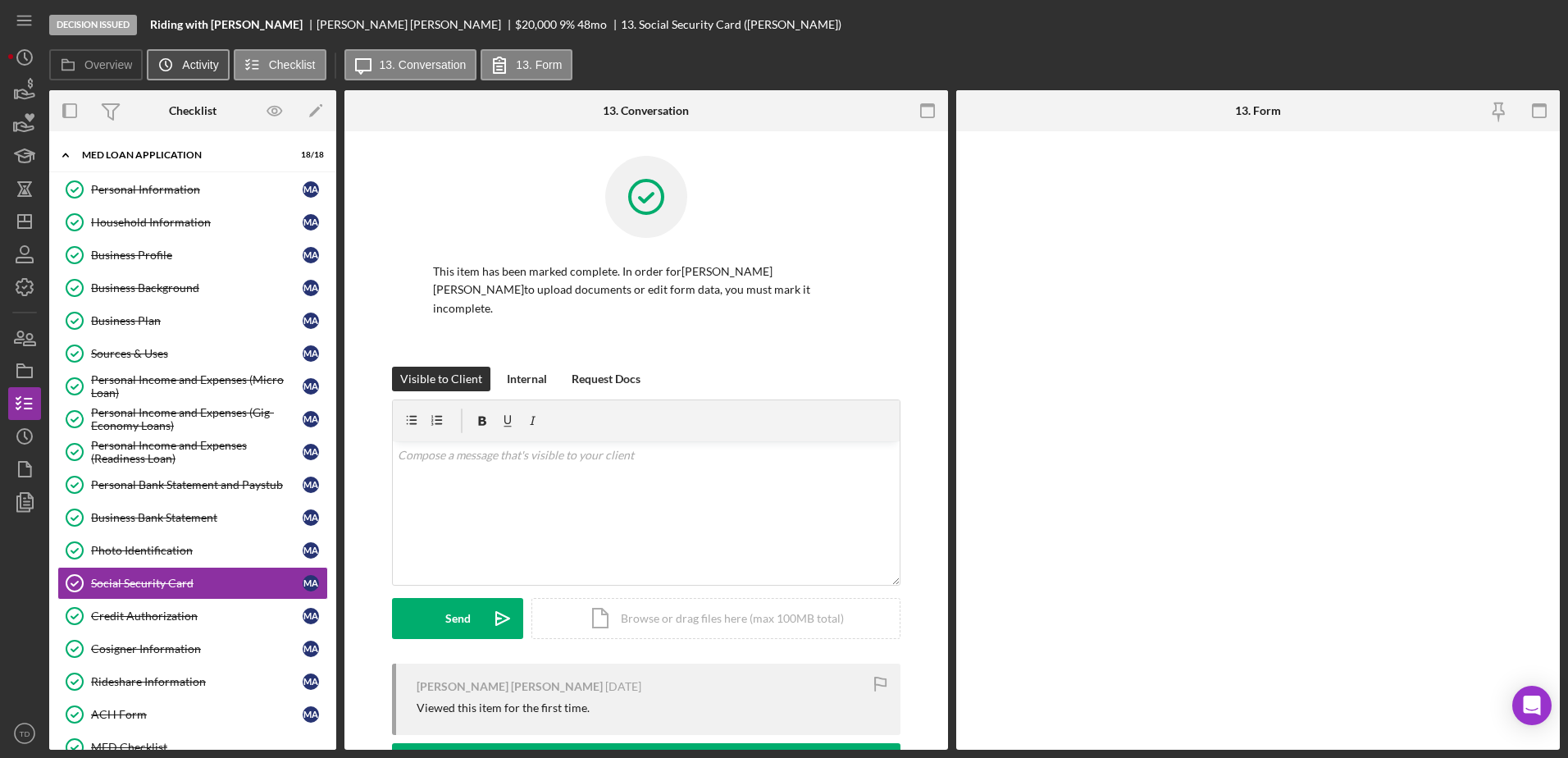
click at [189, 64] on label "Activity" at bounding box center [200, 64] width 36 height 13
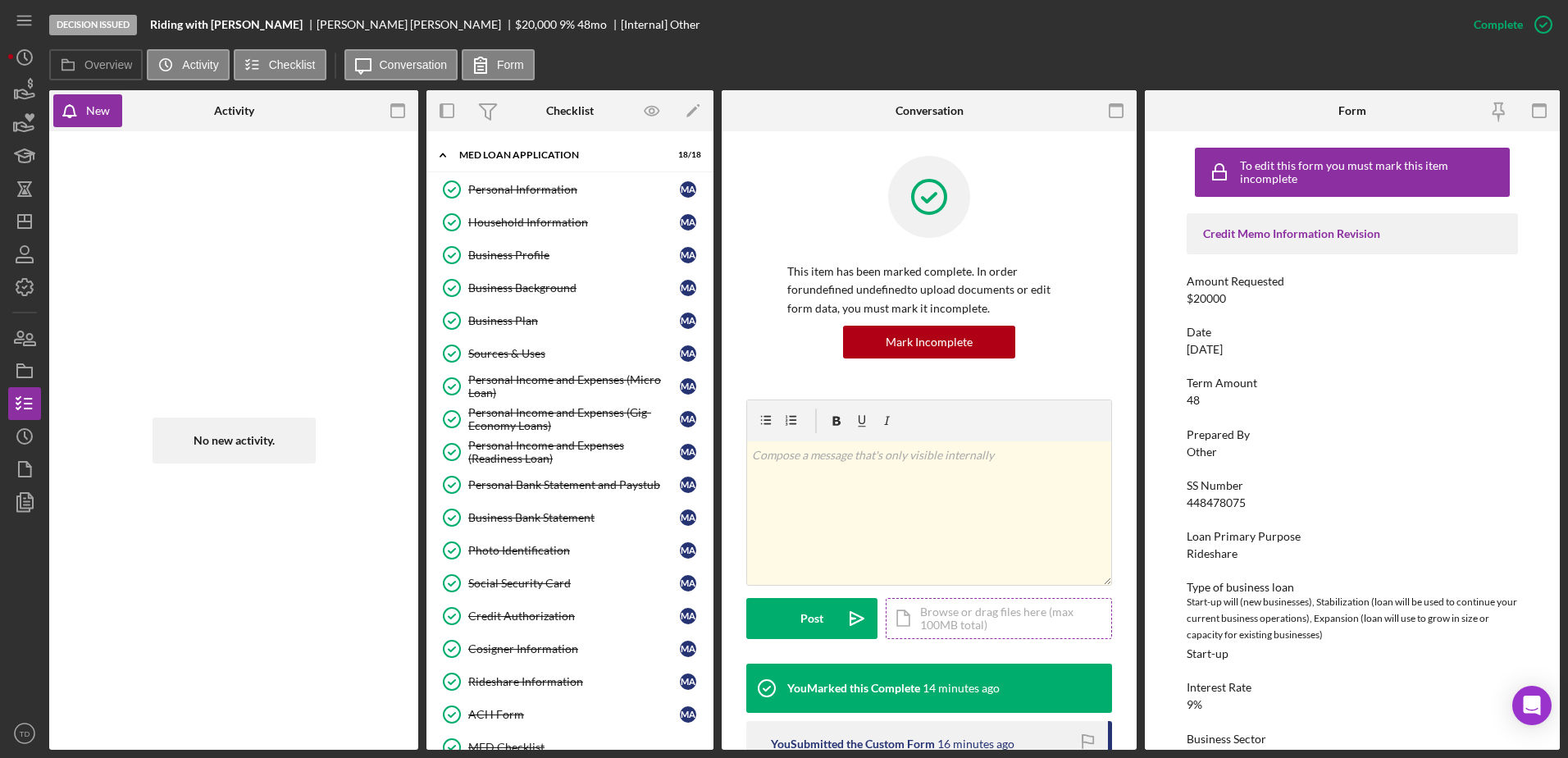
click at [979, 598] on div "Icon/Document Browse or drag files here (max 100MB total) Tap to choose files o…" at bounding box center [998, 619] width 227 height 41
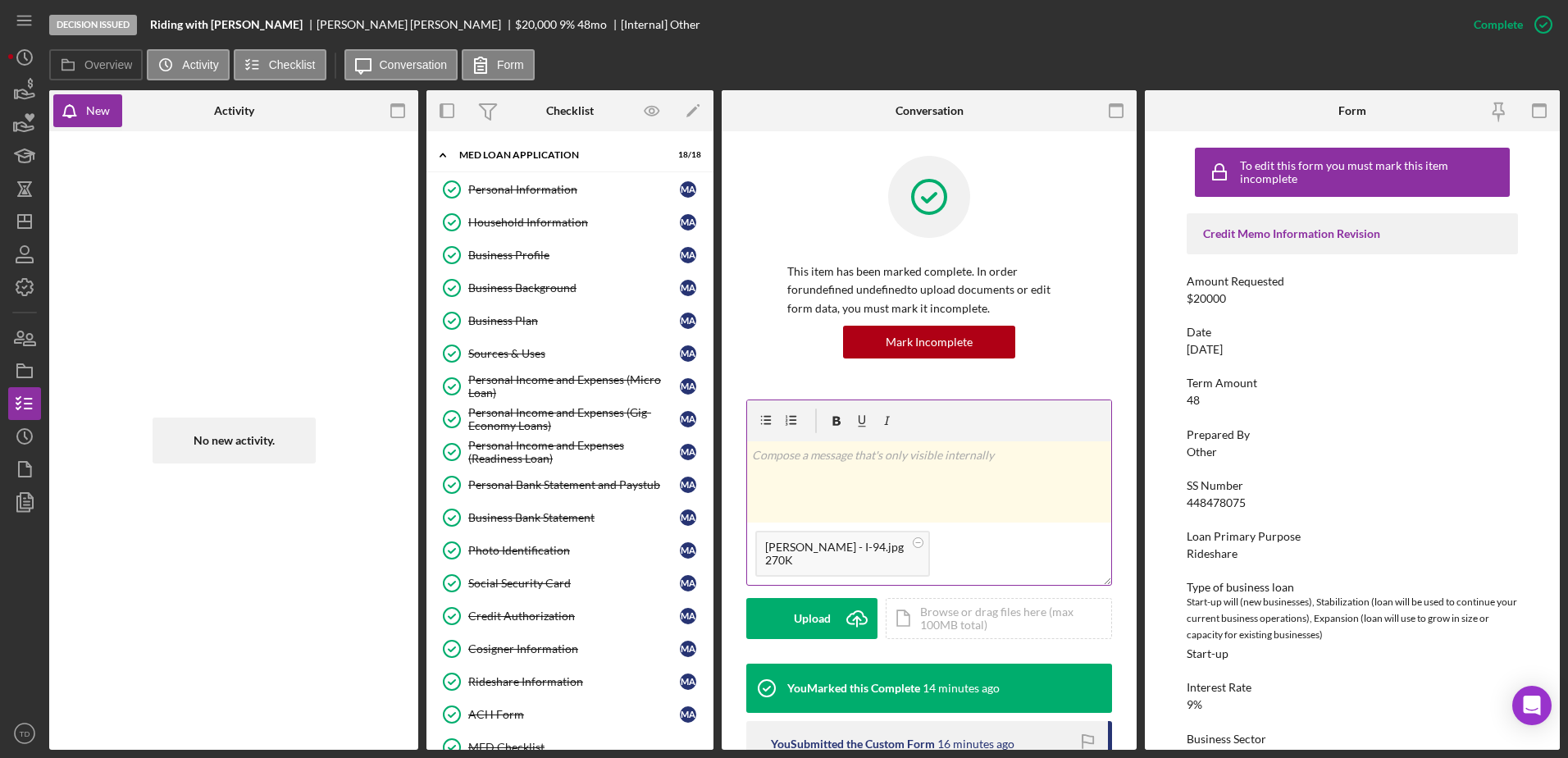
click at [832, 441] on div "v Color teal Color pink Remove color Add row above Add row below Add column bef…" at bounding box center [929, 481] width 364 height 81
click at [825, 598] on button "Post Icon/icon-invite-send" at bounding box center [812, 619] width 131 height 41
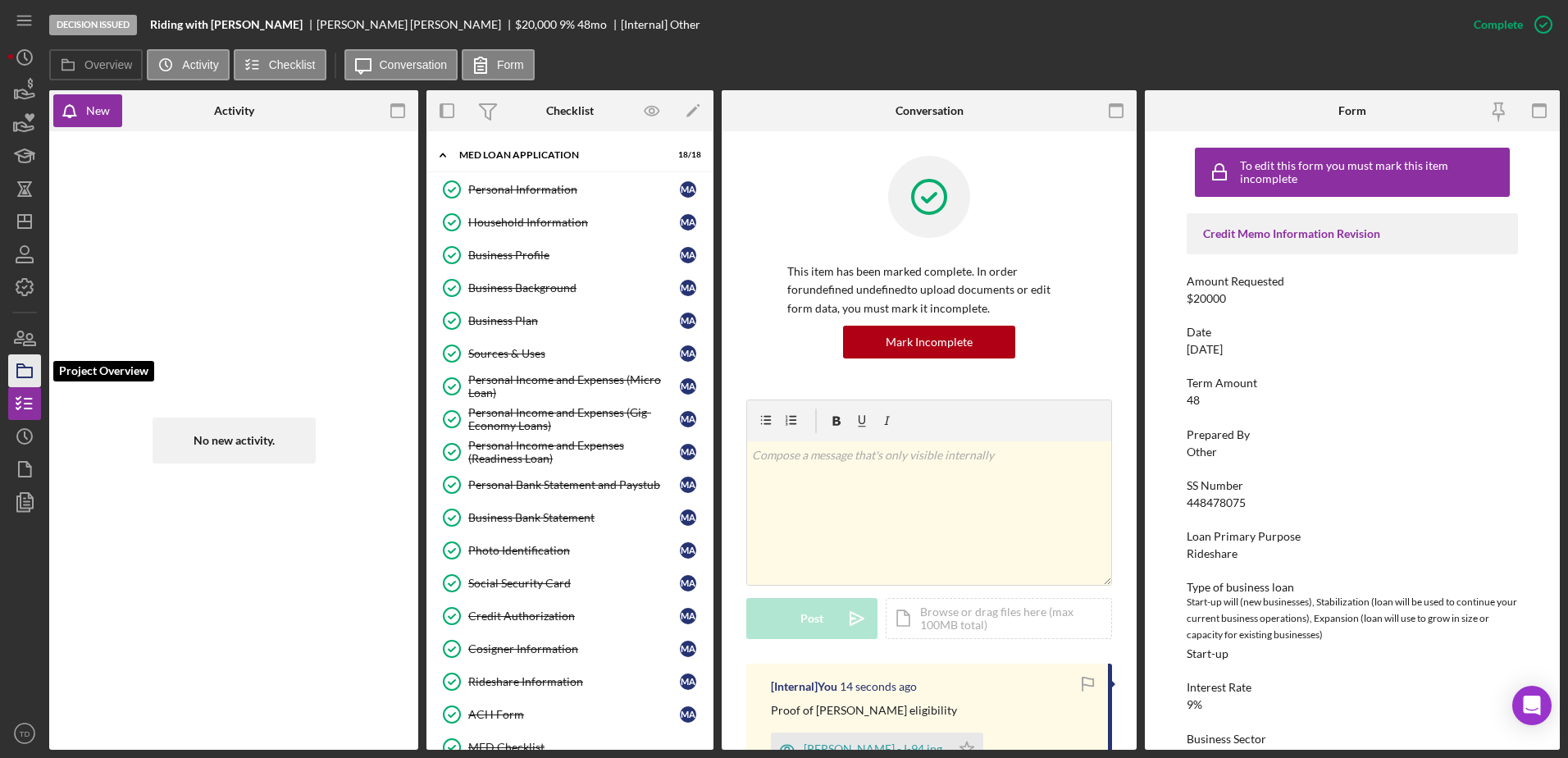
click at [32, 368] on rect "button" at bounding box center [25, 373] width 15 height 10
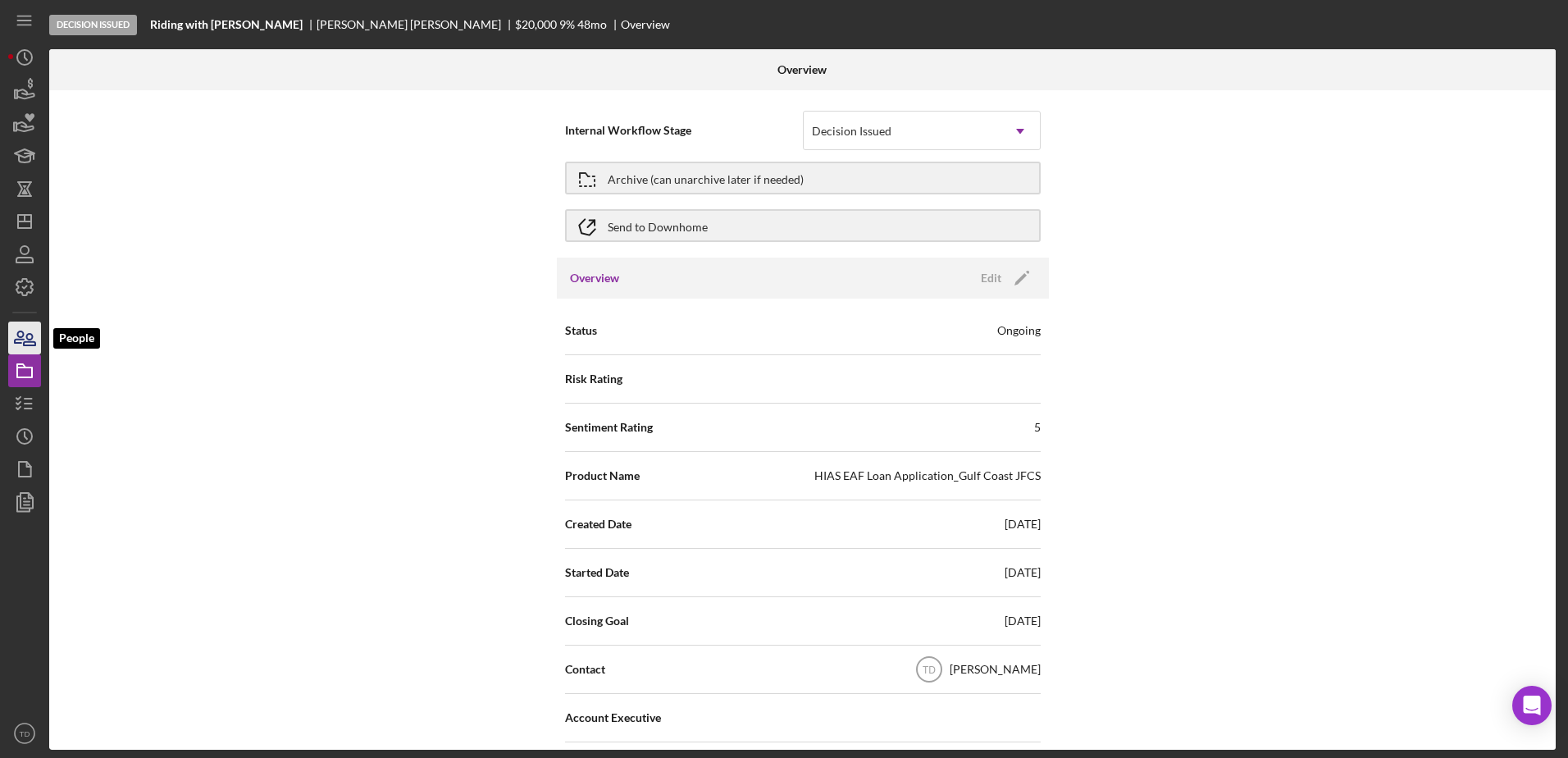
click at [33, 330] on icon "button" at bounding box center [25, 338] width 41 height 41
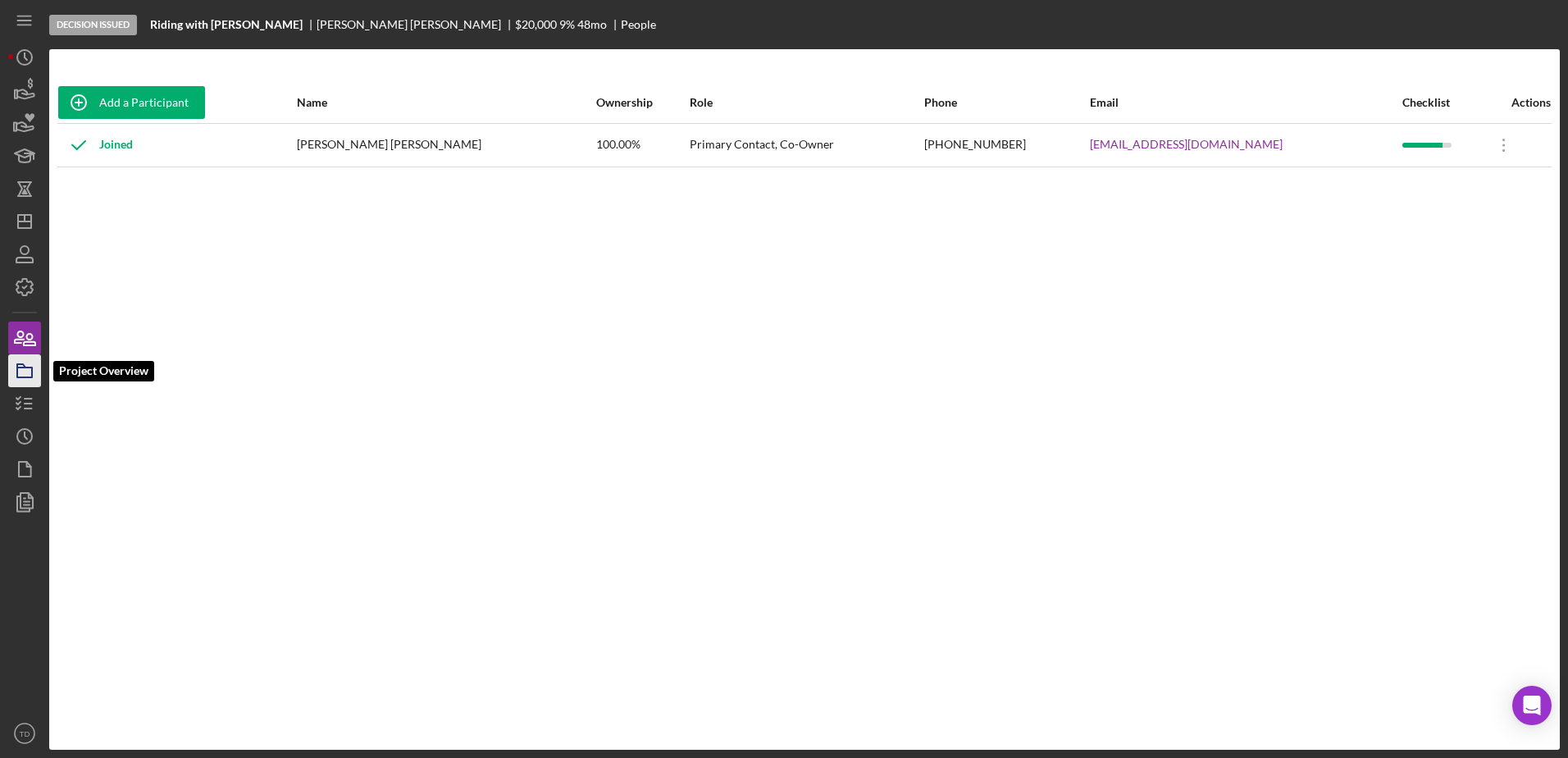
click at [20, 384] on icon "button" at bounding box center [25, 371] width 41 height 41
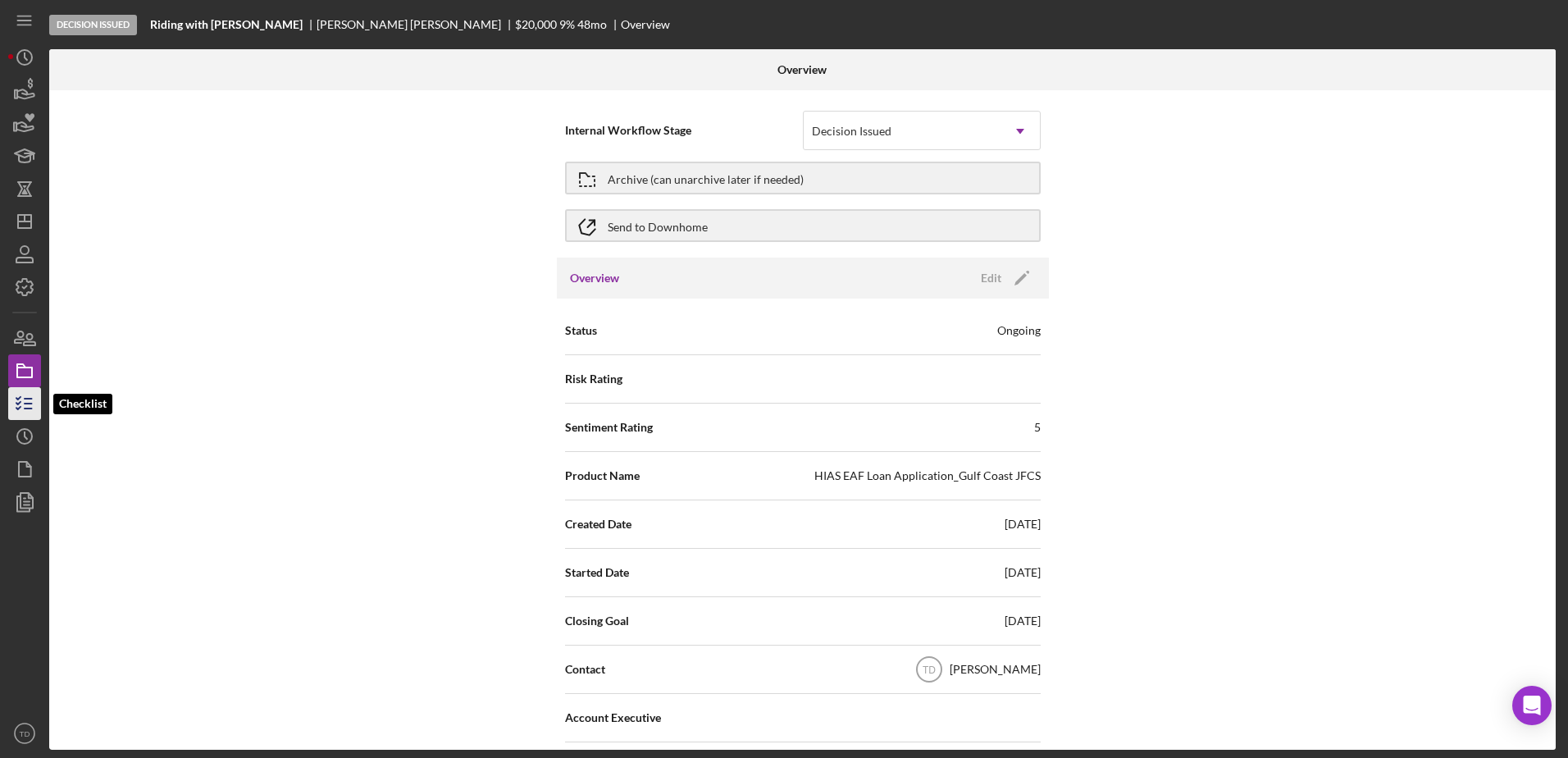
click at [17, 411] on icon "button" at bounding box center [25, 403] width 41 height 41
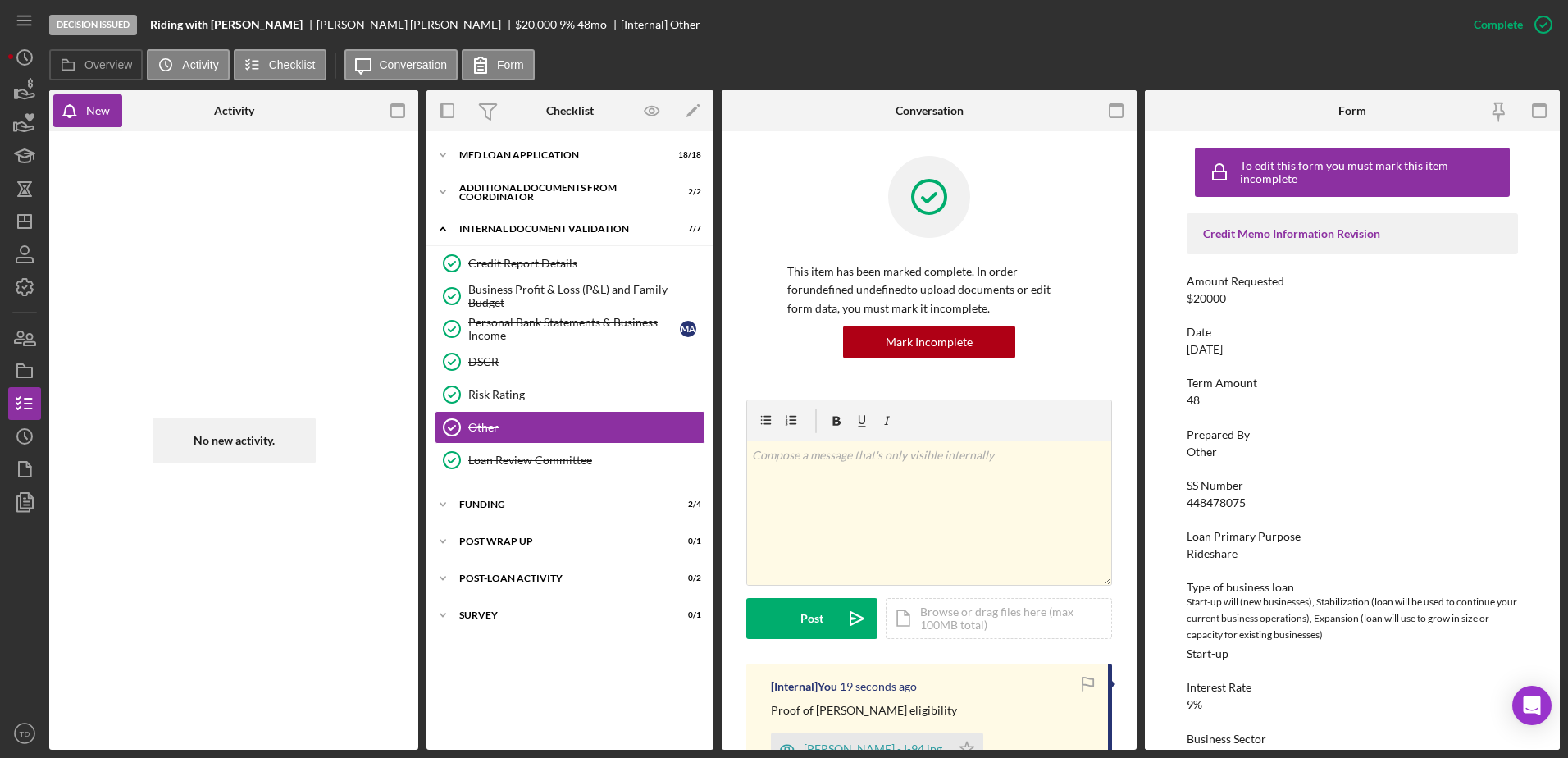
click at [497, 136] on div "Icon/Expander MED Loan Application 18 / 18 Icon/Expander Additional Documents f…" at bounding box center [570, 440] width 287 height 618
click at [495, 143] on div "Icon/Expander MED Loan Application 18 / 18" at bounding box center [570, 154] width 287 height 32
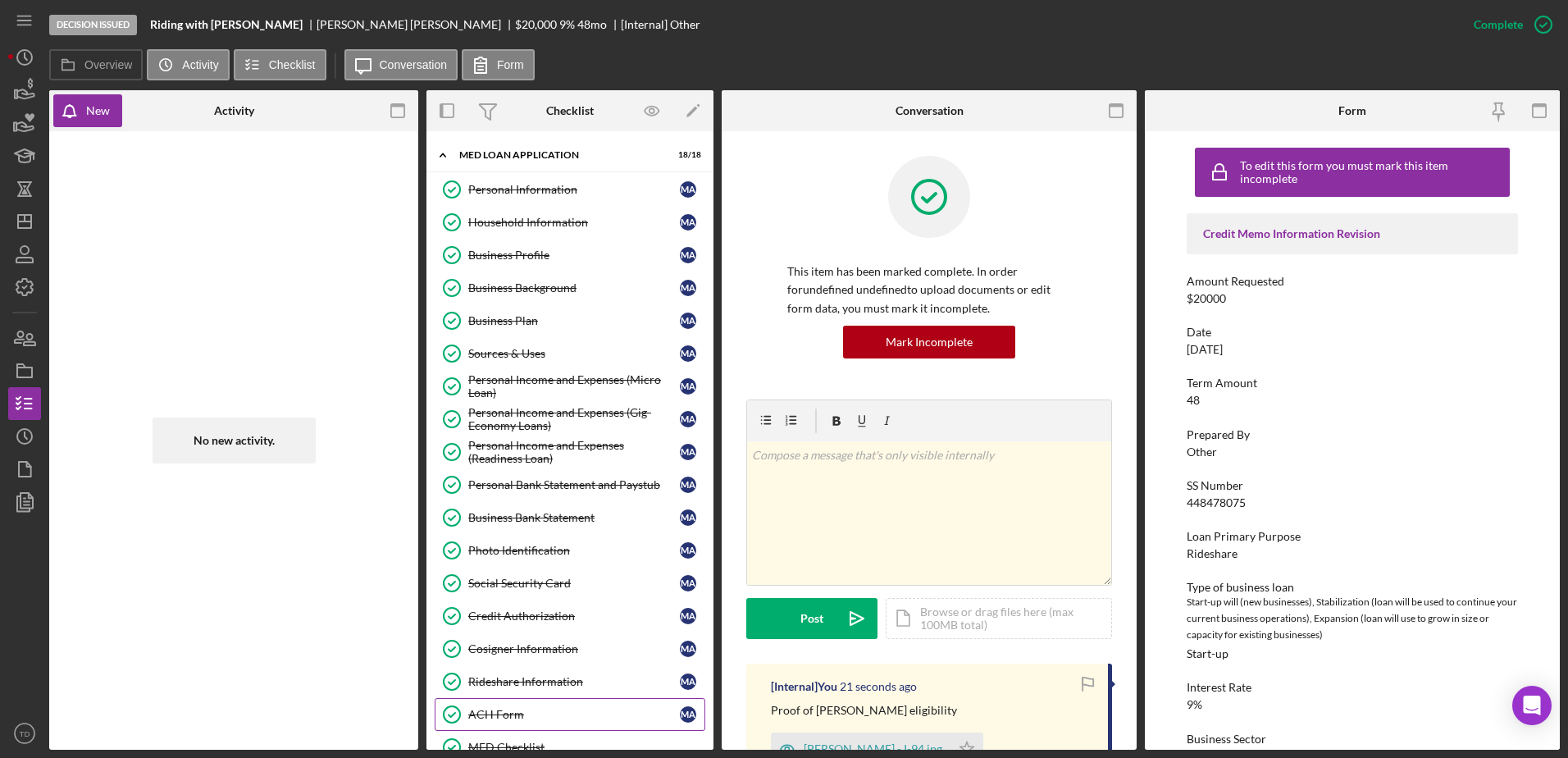
click at [524, 698] on link "ACH Form ACH Form M A" at bounding box center [570, 714] width 271 height 32
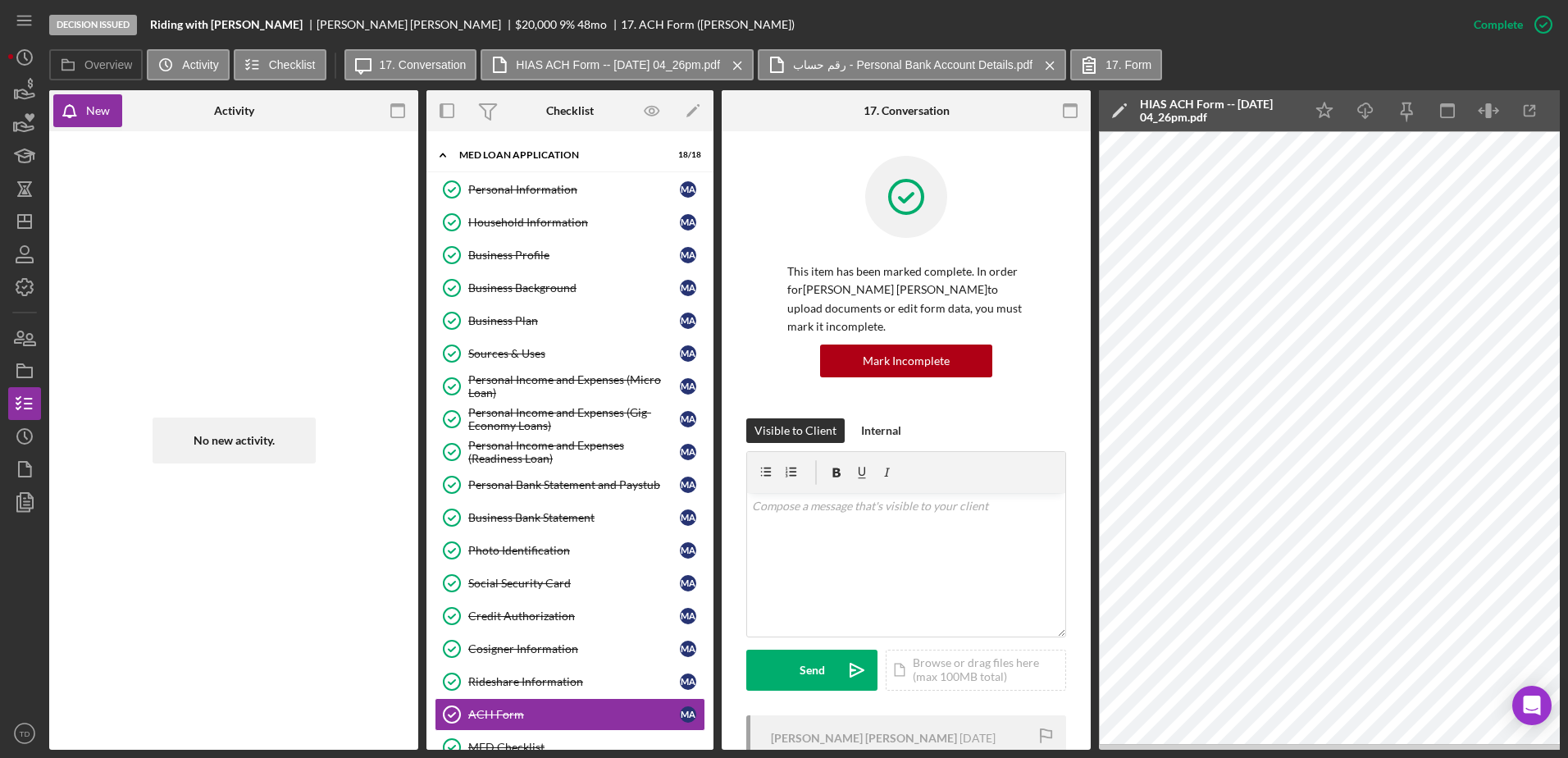
click at [1347, 108] on icon "Icon/Download" at bounding box center [1366, 111] width 37 height 37
click at [6, 375] on div "Decision Issued Riding with Mohamad Salim Mohamad Alhaj Hussin $20,000 $20,000 …" at bounding box center [784, 379] width 1568 height 758
click at [37, 371] on icon "button" at bounding box center [25, 371] width 41 height 41
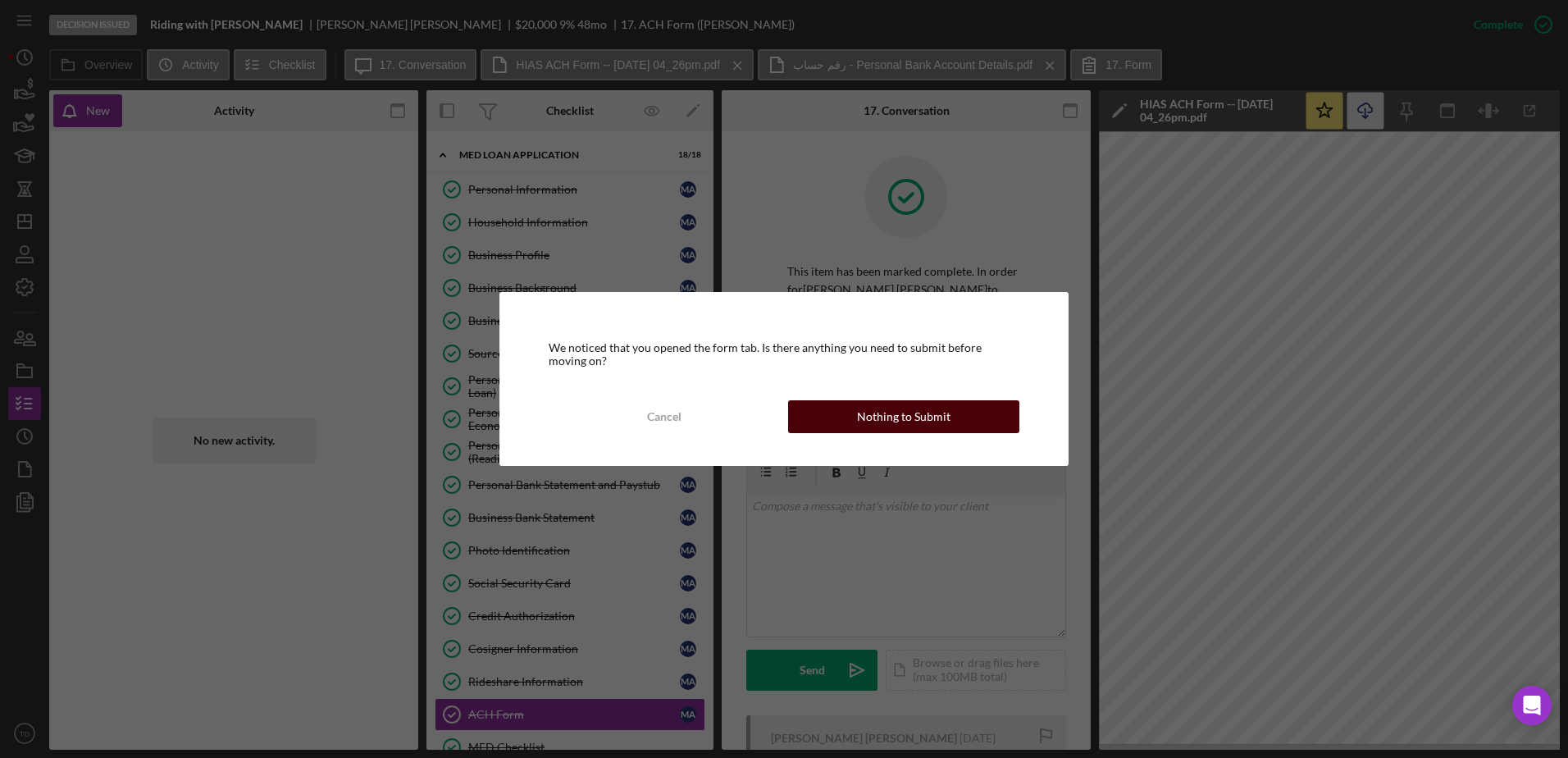
click at [942, 419] on div "Nothing to Submit" at bounding box center [903, 416] width 93 height 32
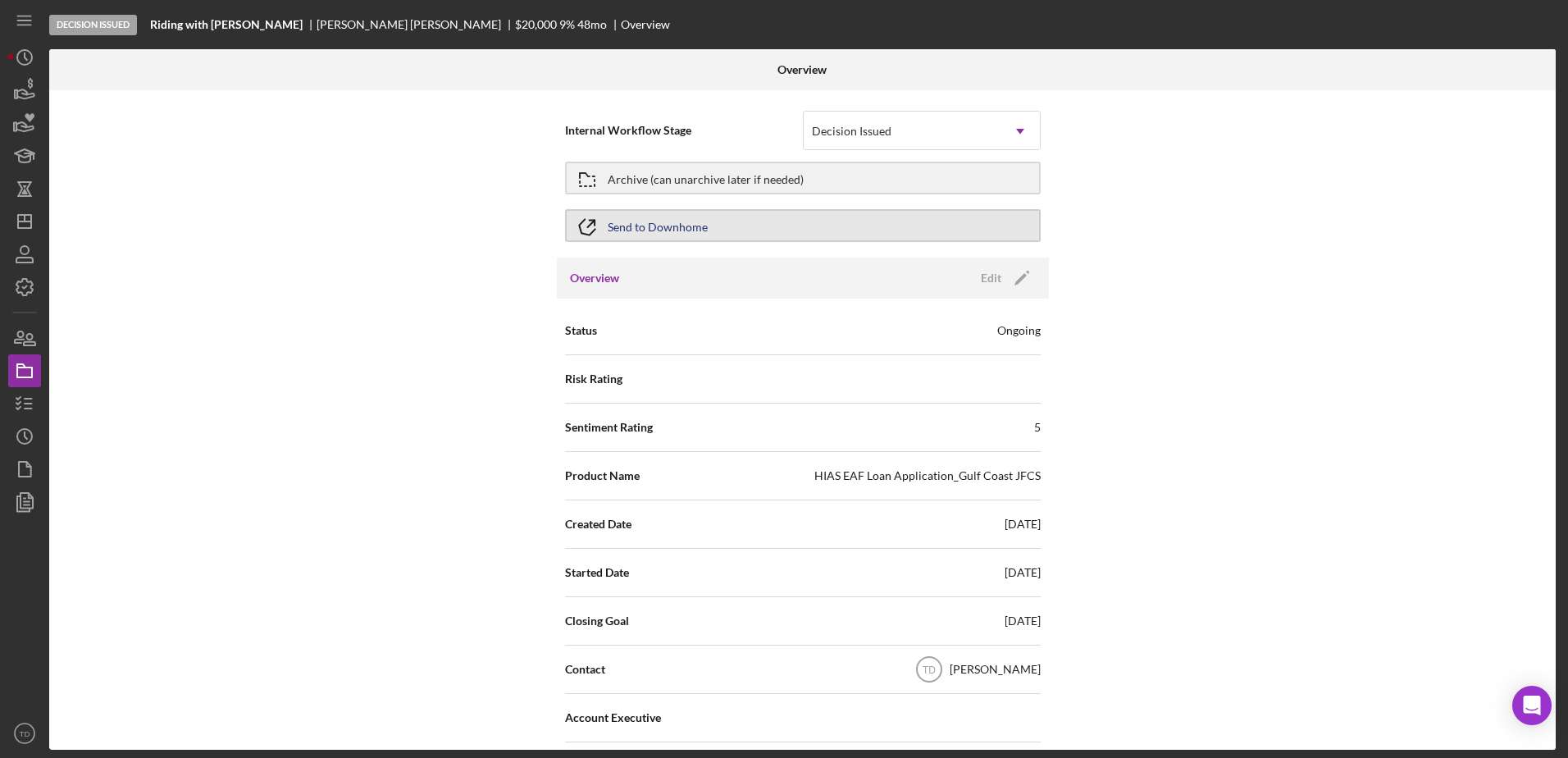
click at [810, 218] on button "Send to Downhome" at bounding box center [802, 225] width 476 height 32
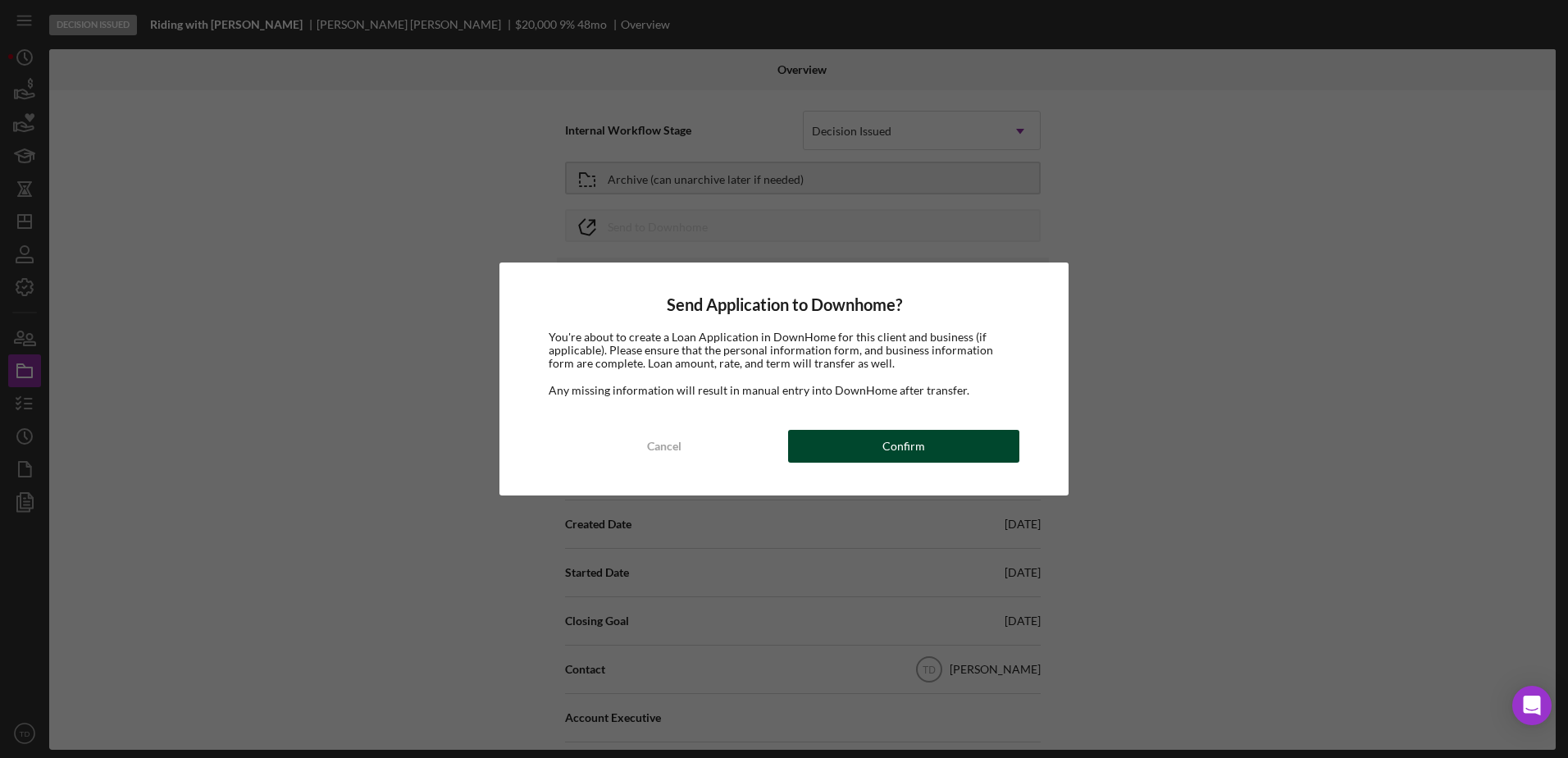
click at [890, 461] on div "Confirm" at bounding box center [903, 445] width 42 height 32
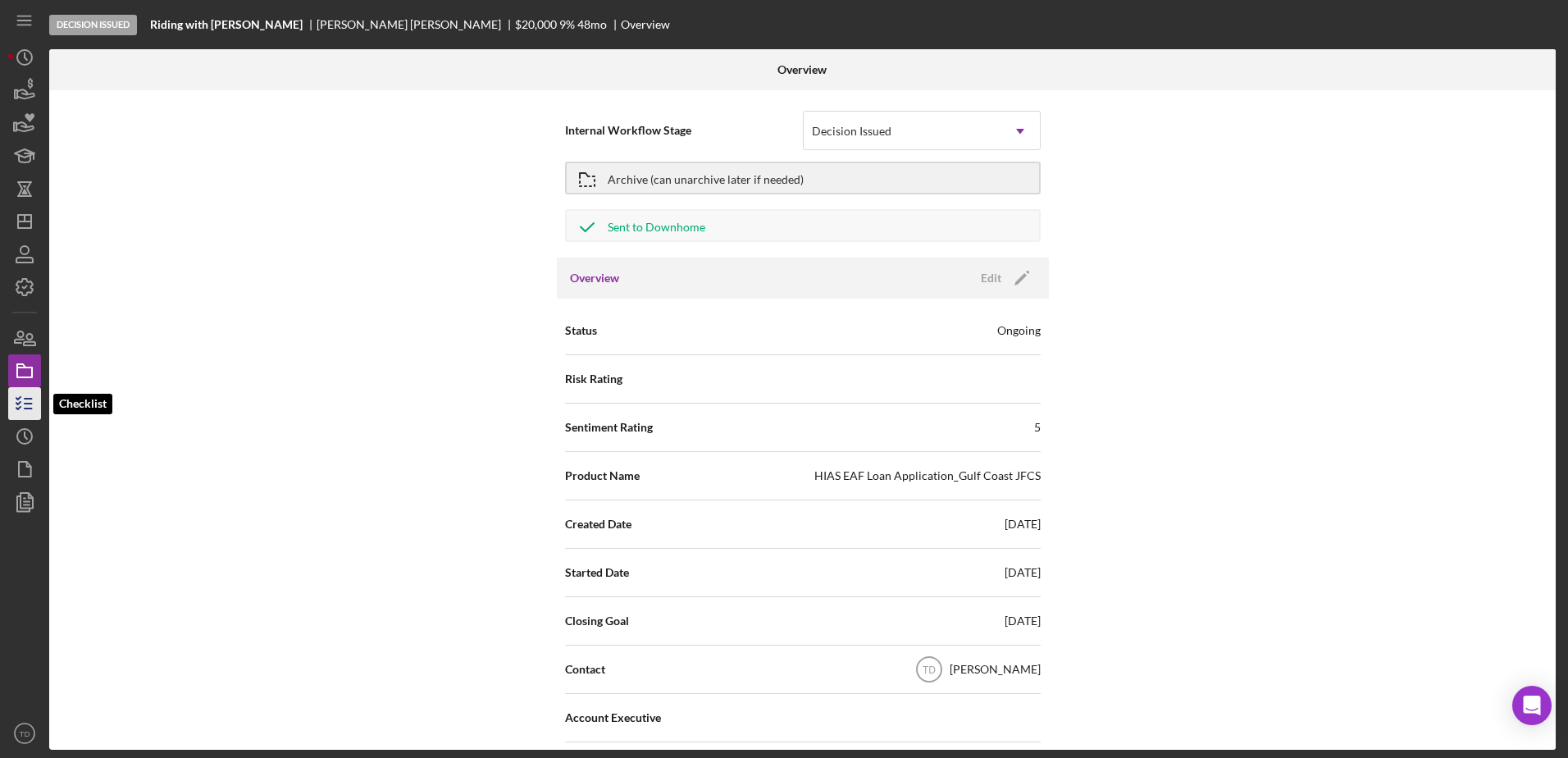
click at [25, 393] on icon "button" at bounding box center [25, 403] width 41 height 41
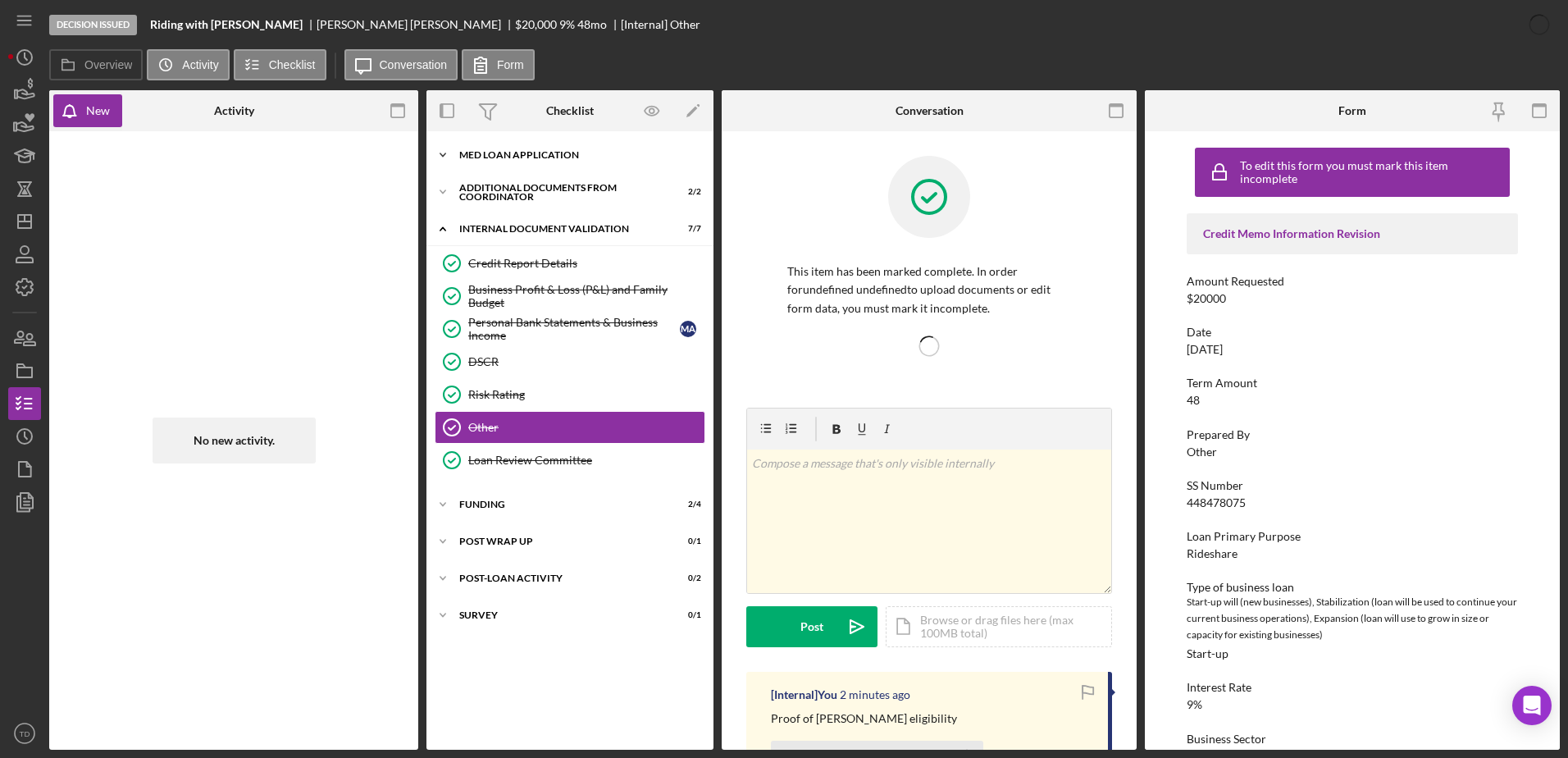
click at [493, 163] on div "Icon/Expander MED Loan Application 18 / 18" at bounding box center [570, 154] width 287 height 32
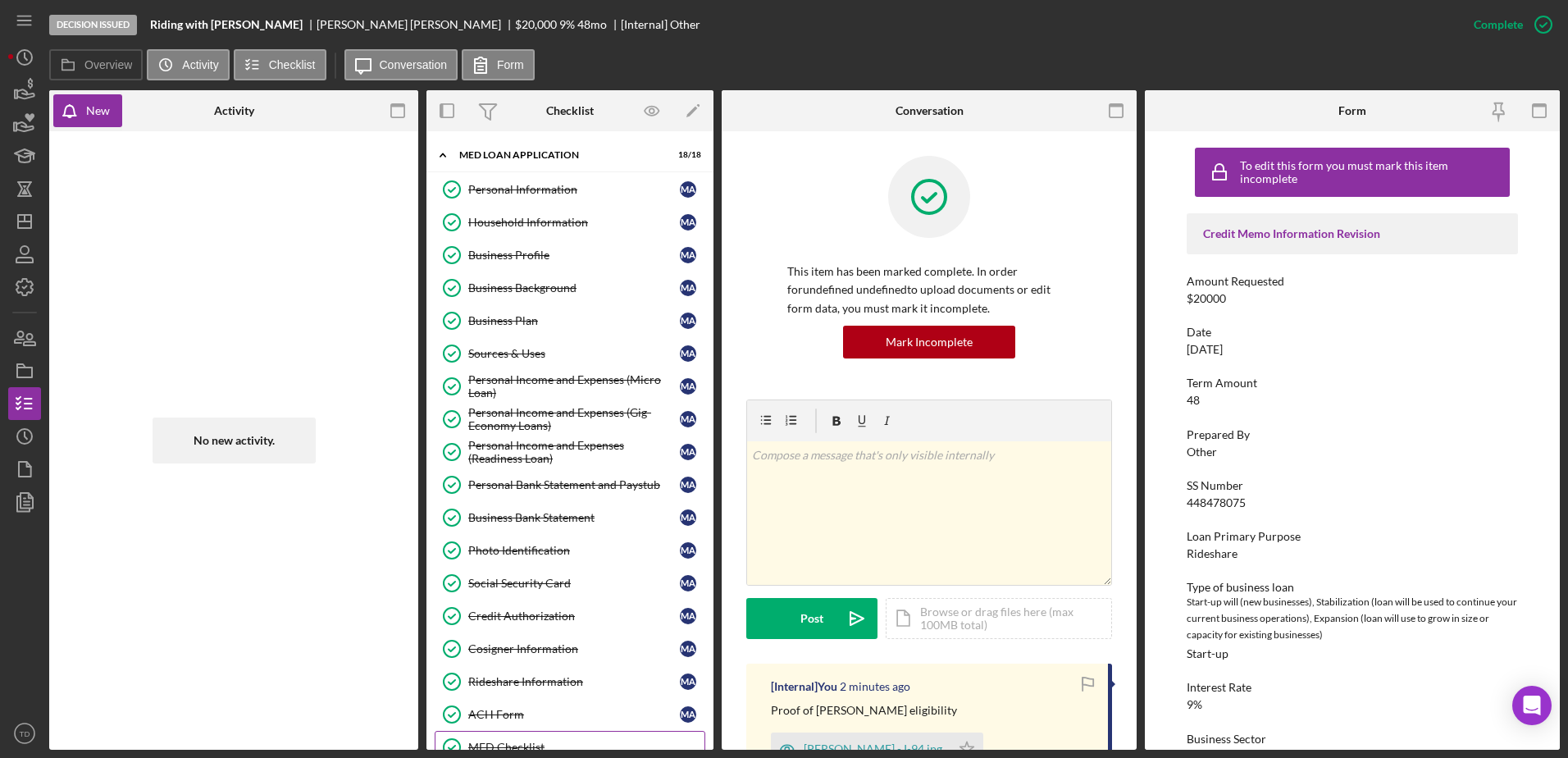
click at [513, 731] on link "MED Checklist MED Checklist" at bounding box center [570, 746] width 271 height 32
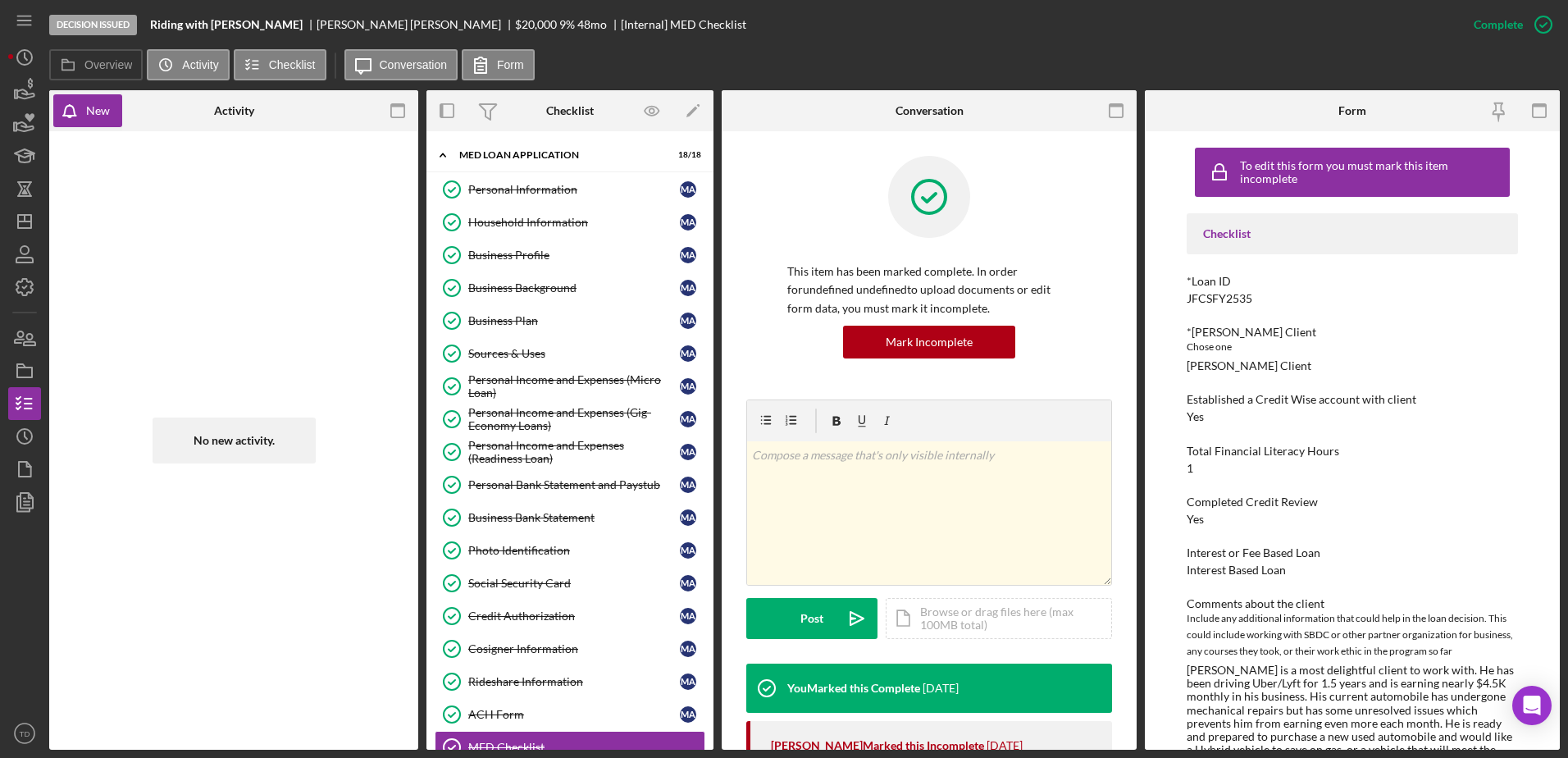
drag, startPoint x: 1251, startPoint y: 298, endPoint x: 1170, endPoint y: 294, distance: 81.1
click at [1170, 294] on div "To edit this form you must mark this item incomplete Checklist *Loan ID JFCSFY2…" at bounding box center [1351, 440] width 415 height 618
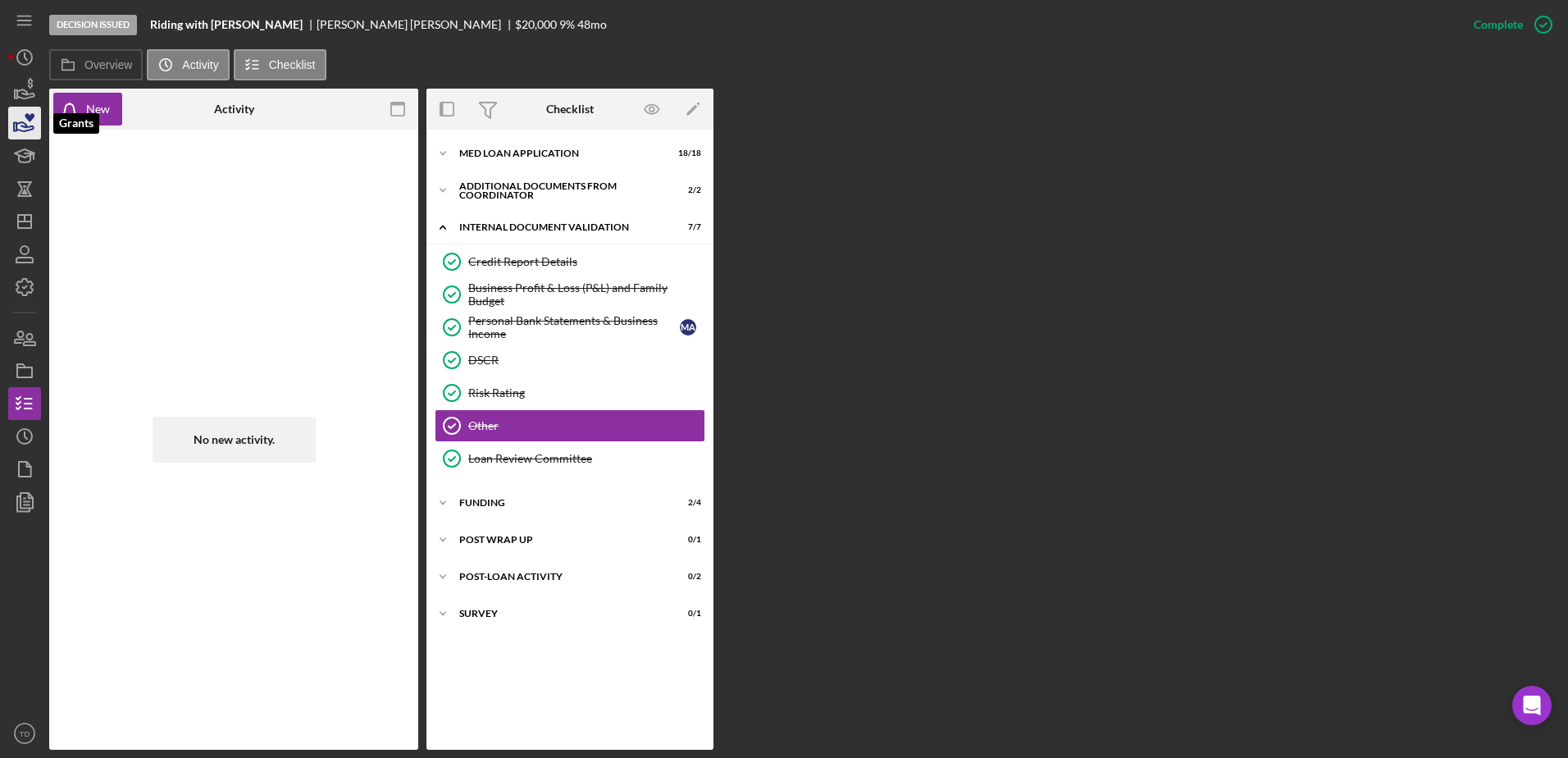
click at [25, 107] on icon "button" at bounding box center [25, 124] width 41 height 41
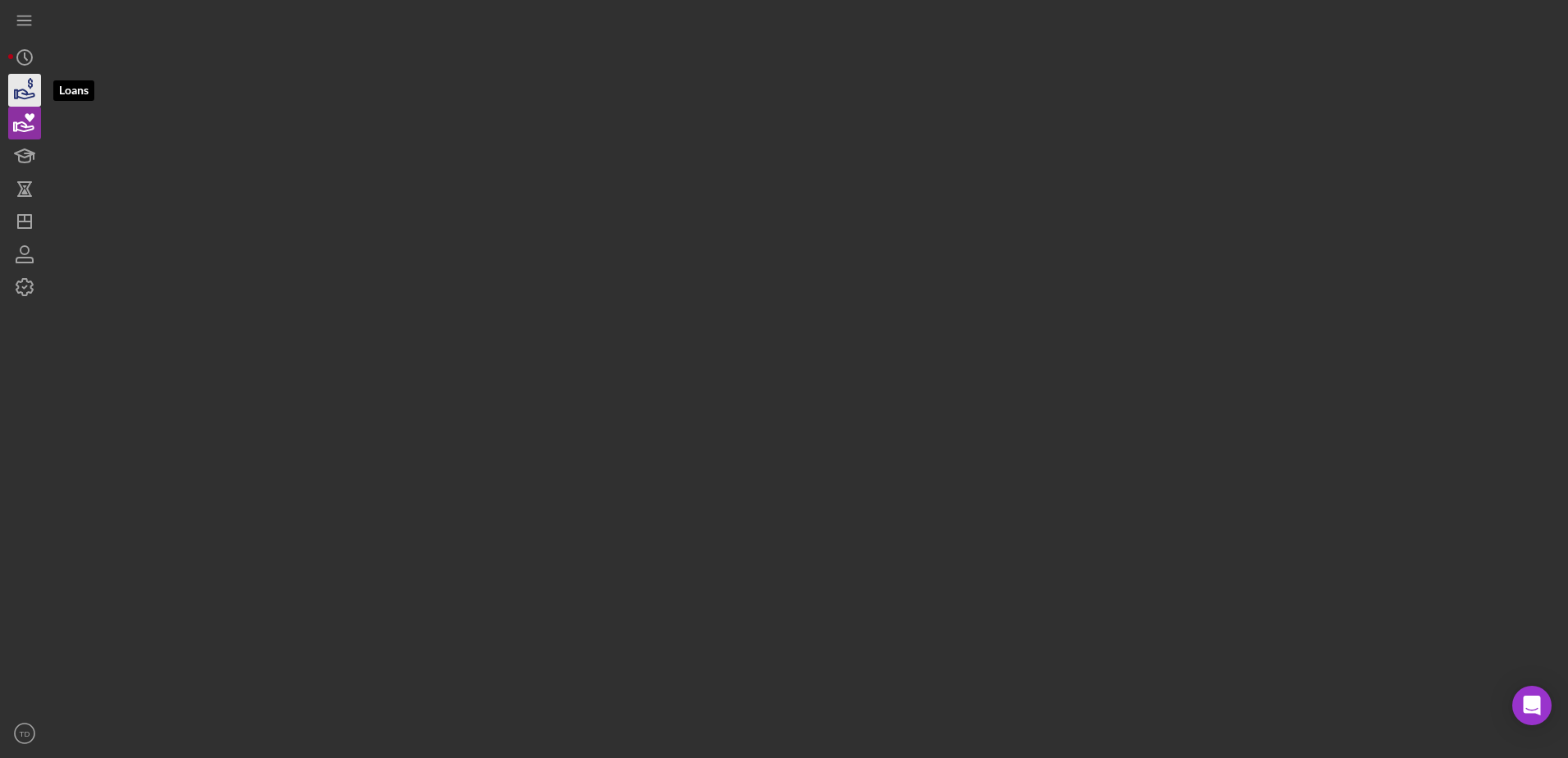
click at [22, 95] on icon "button" at bounding box center [25, 90] width 41 height 41
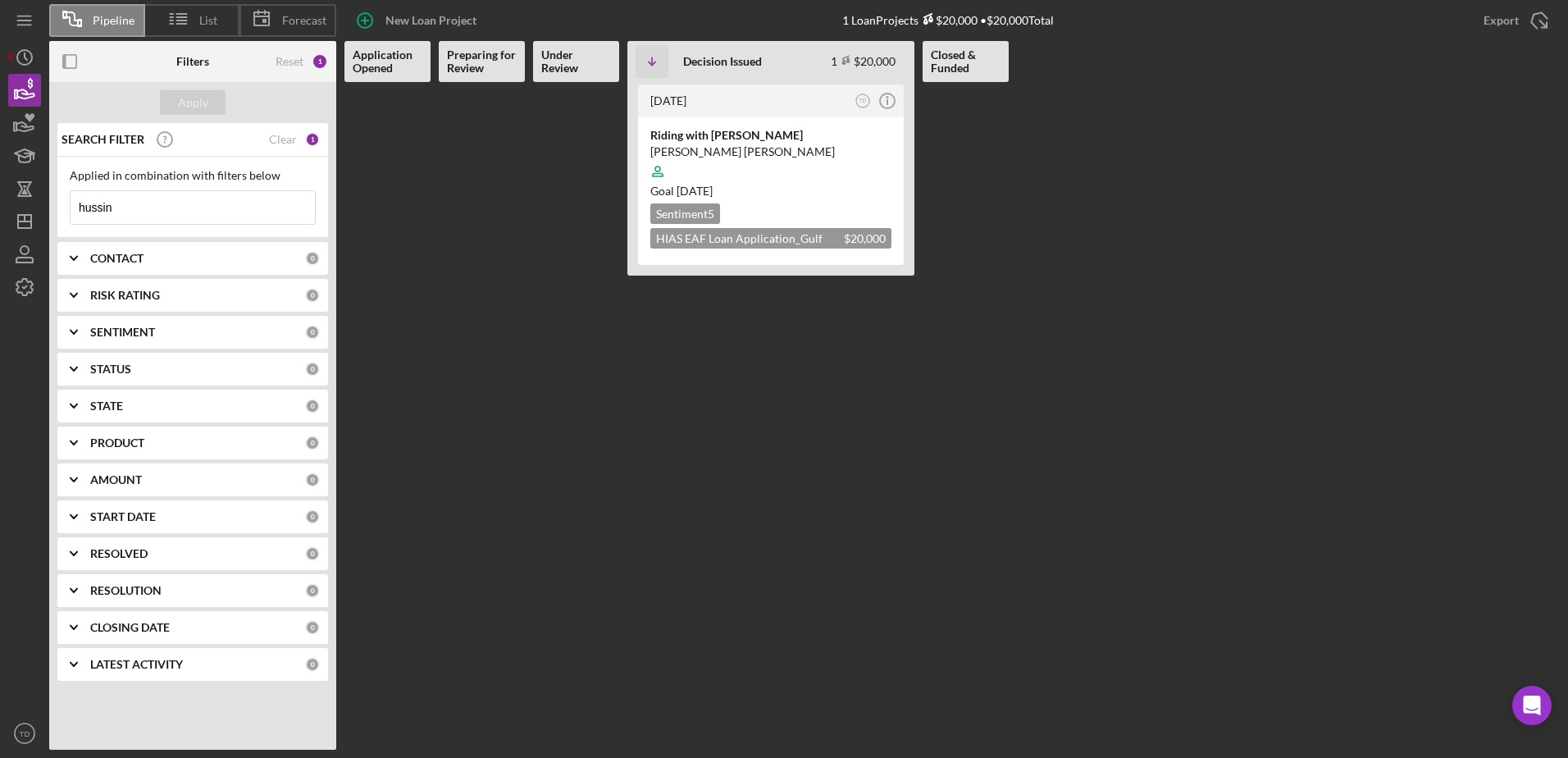
click at [142, 205] on input "hussin" at bounding box center [192, 207] width 244 height 32
click at [19, 217] on polygon "button" at bounding box center [24, 221] width 13 height 13
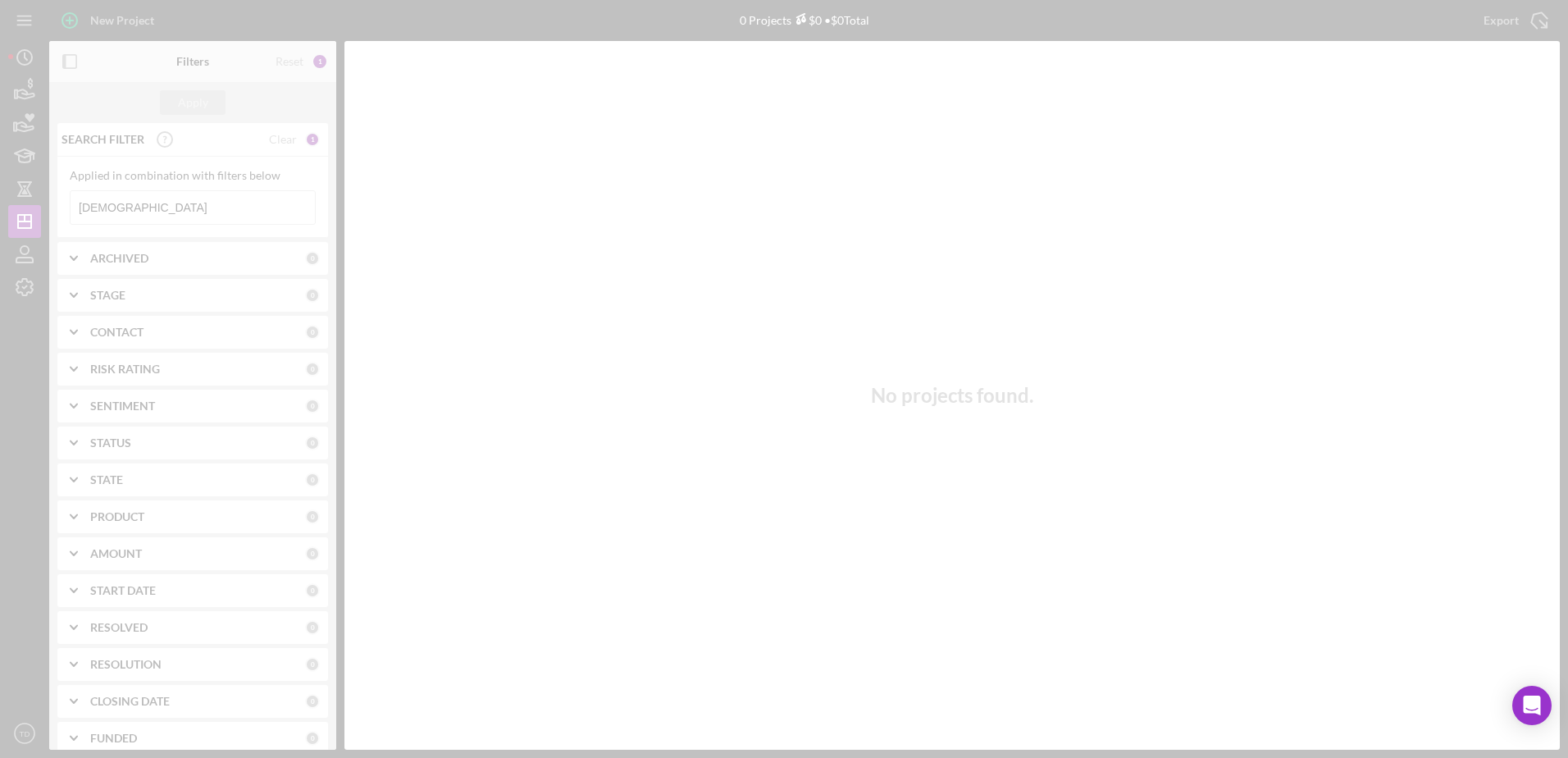
click at [51, 199] on div at bounding box center [784, 379] width 1568 height 758
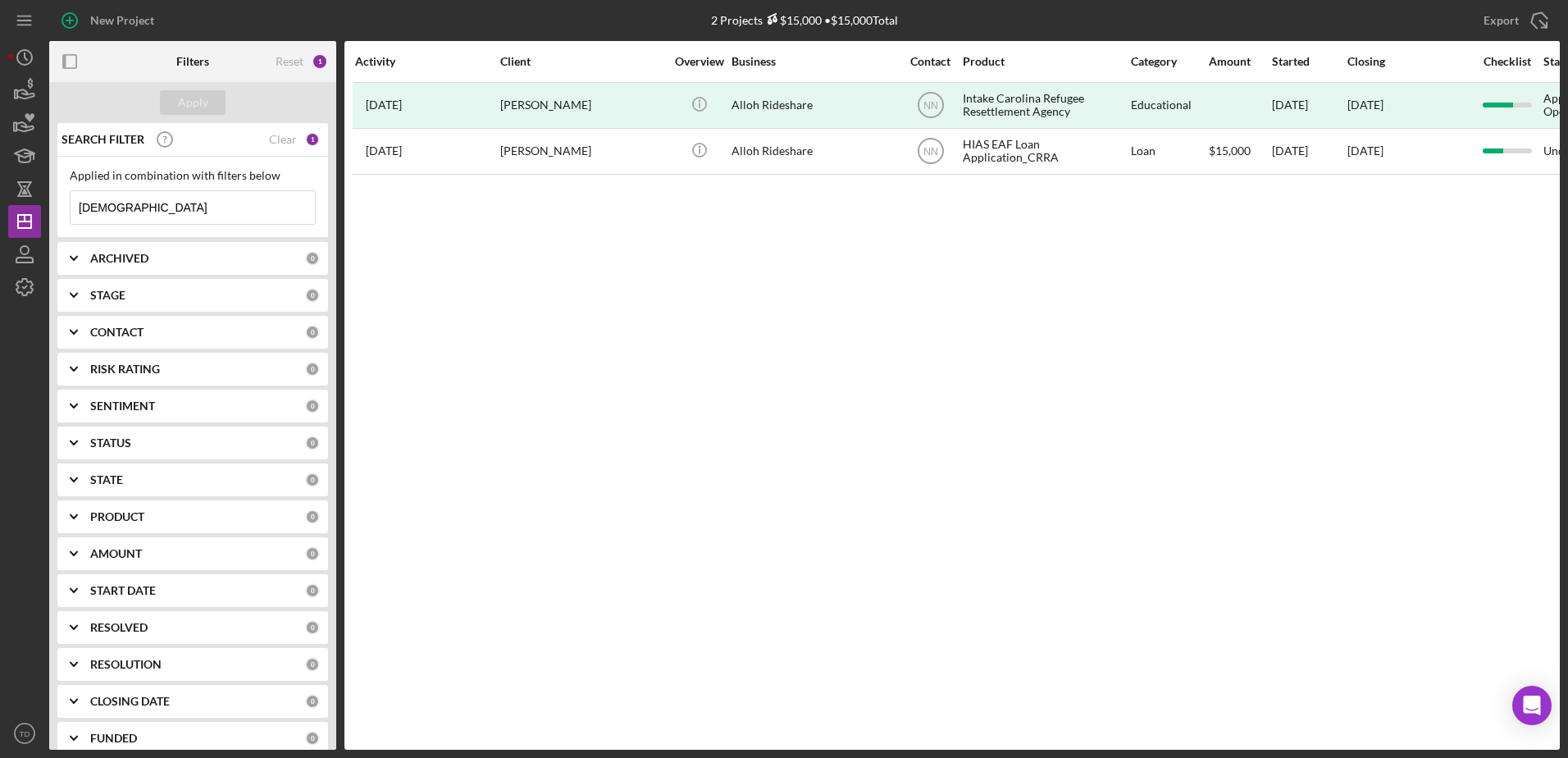
click at [126, 208] on input "[DEMOGRAPHIC_DATA]" at bounding box center [192, 207] width 244 height 32
click at [120, 207] on input "[DEMOGRAPHIC_DATA]" at bounding box center [192, 207] width 244 height 32
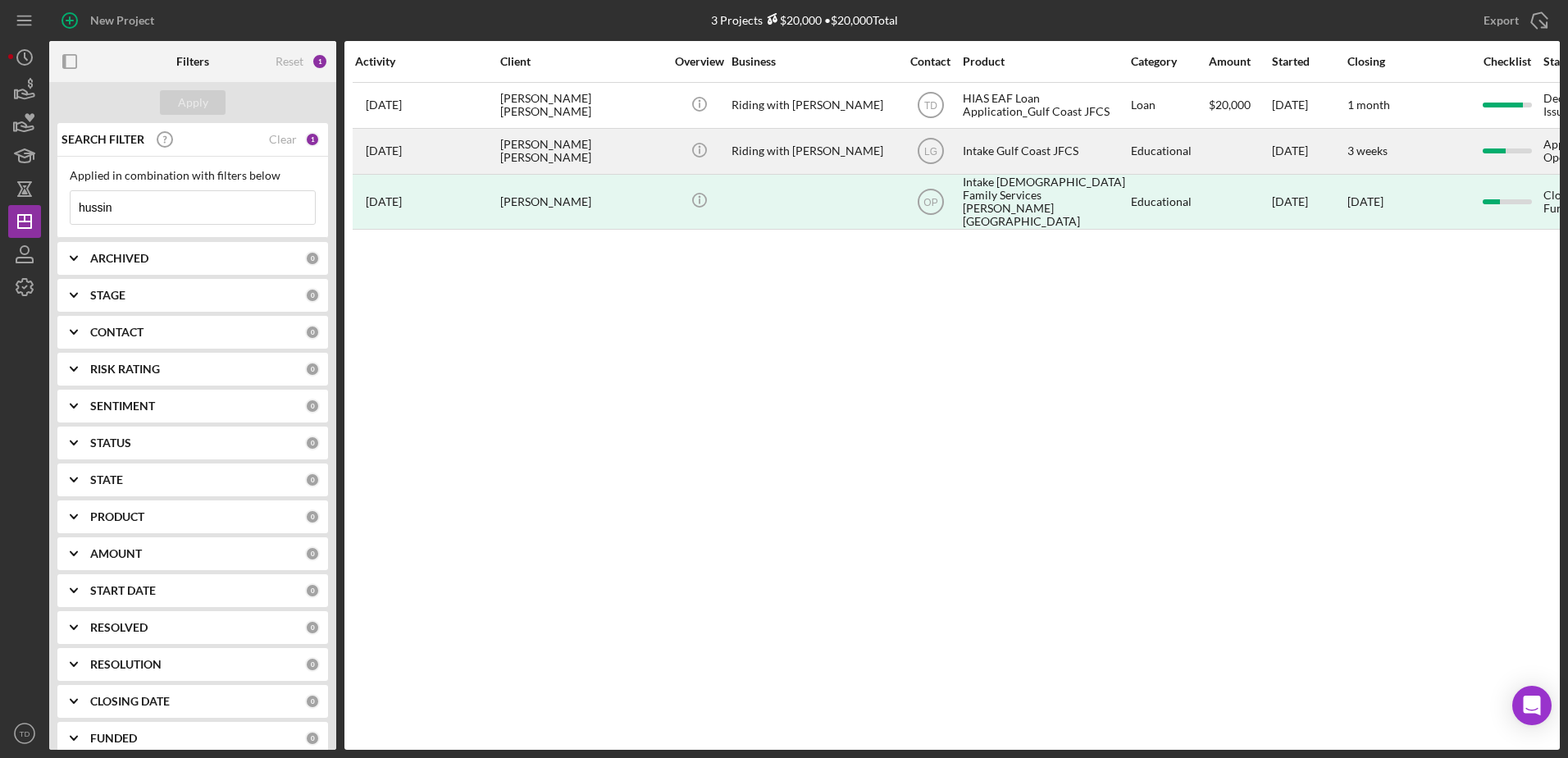
type input "hussin"
click at [433, 154] on div "[DATE] [PERSON_NAME] [PERSON_NAME]" at bounding box center [427, 151] width 143 height 43
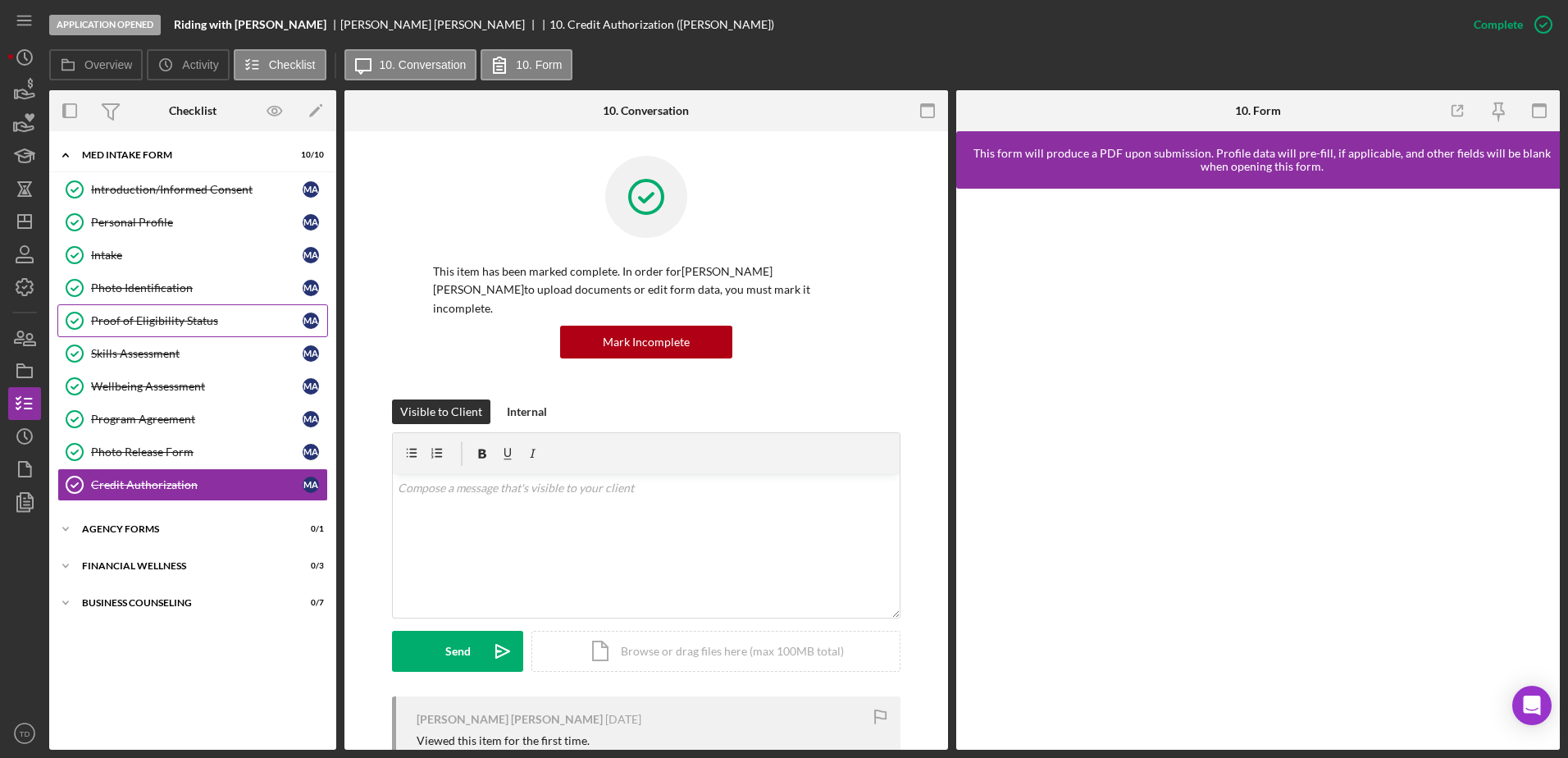
click at [168, 322] on div "Proof of Eligibility Status" at bounding box center [197, 320] width 212 height 13
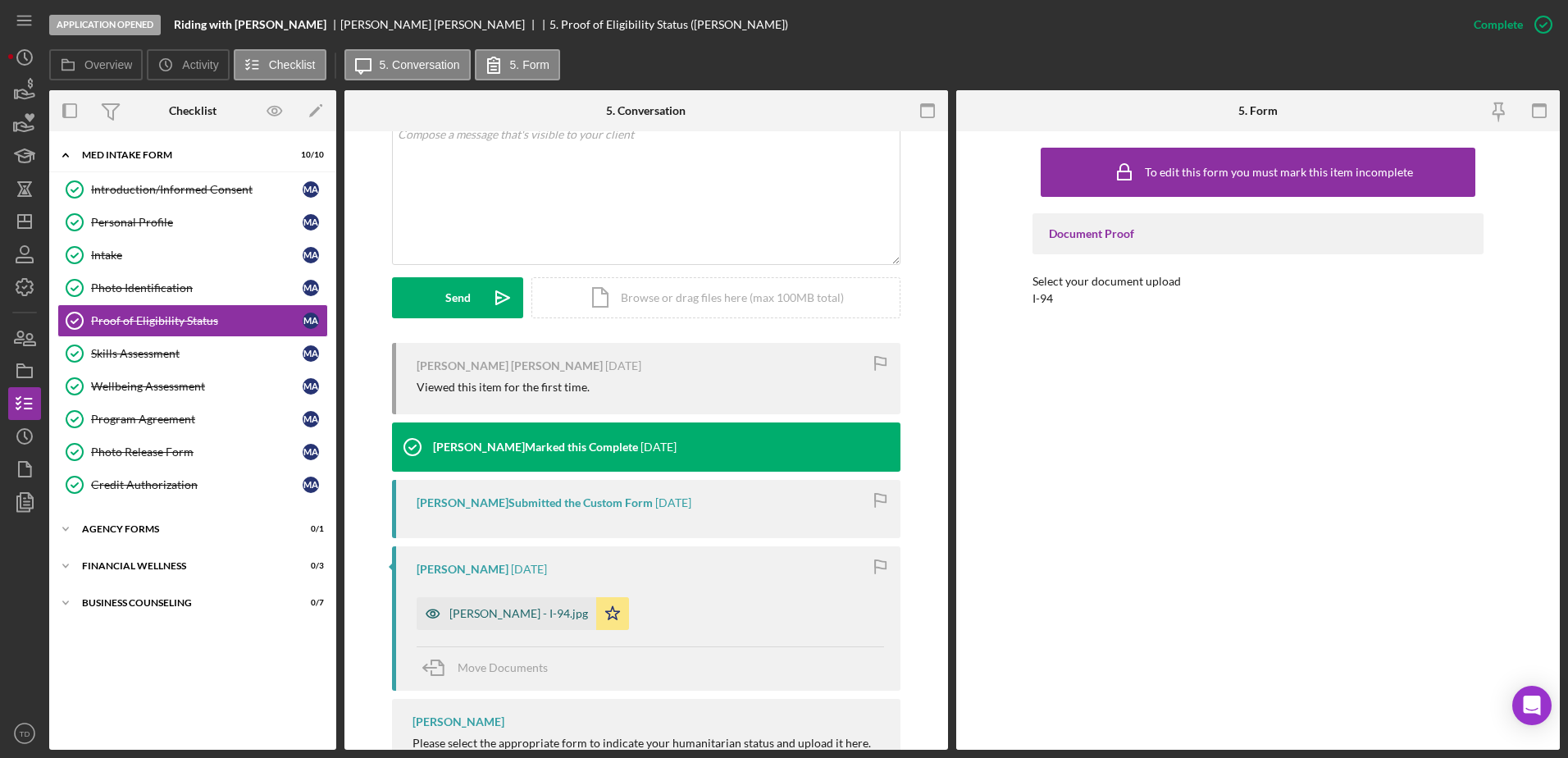
click at [528, 607] on div "[PERSON_NAME] - I-94.jpg" at bounding box center [518, 613] width 138 height 13
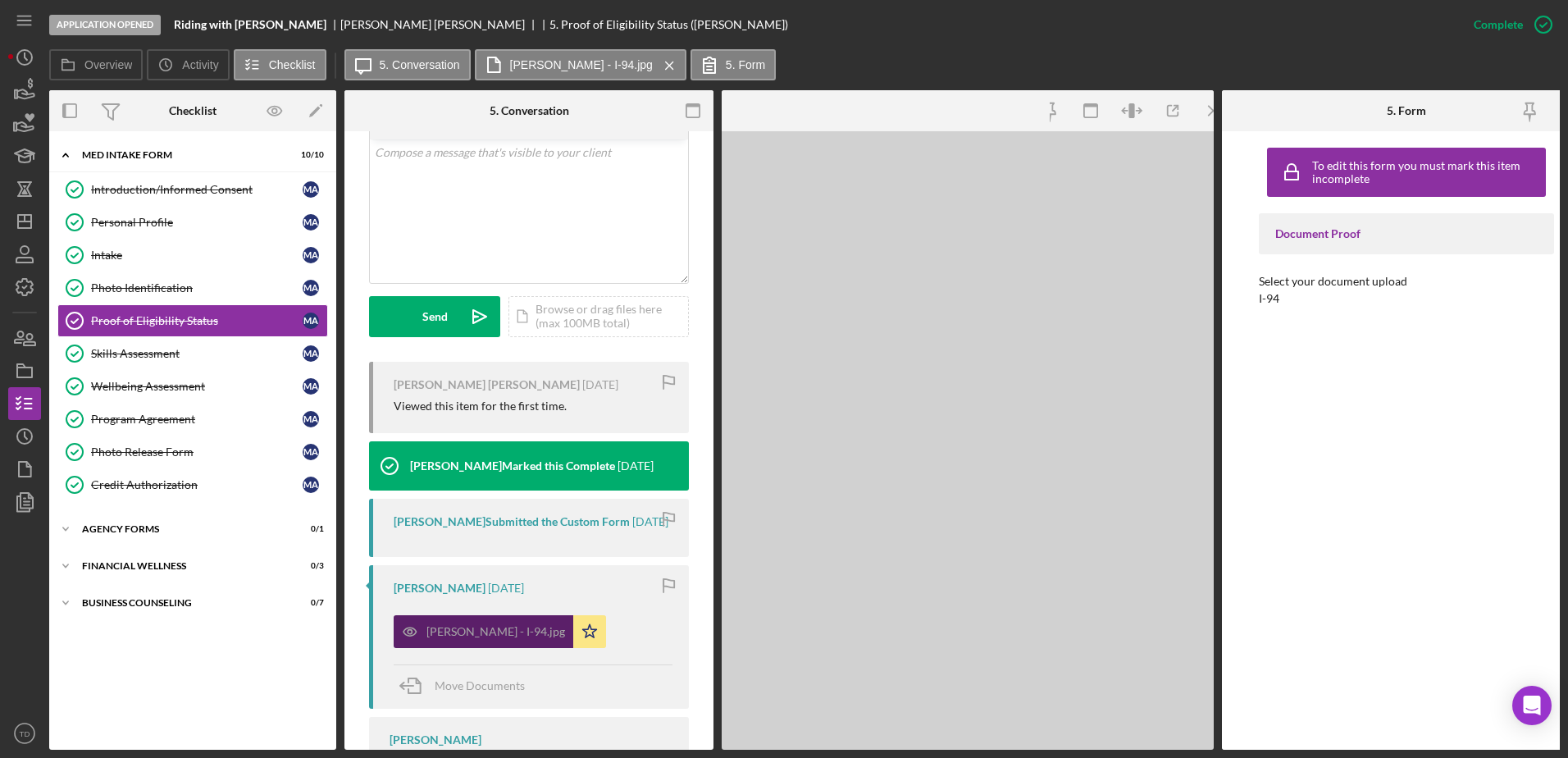
scroll to position [390, 0]
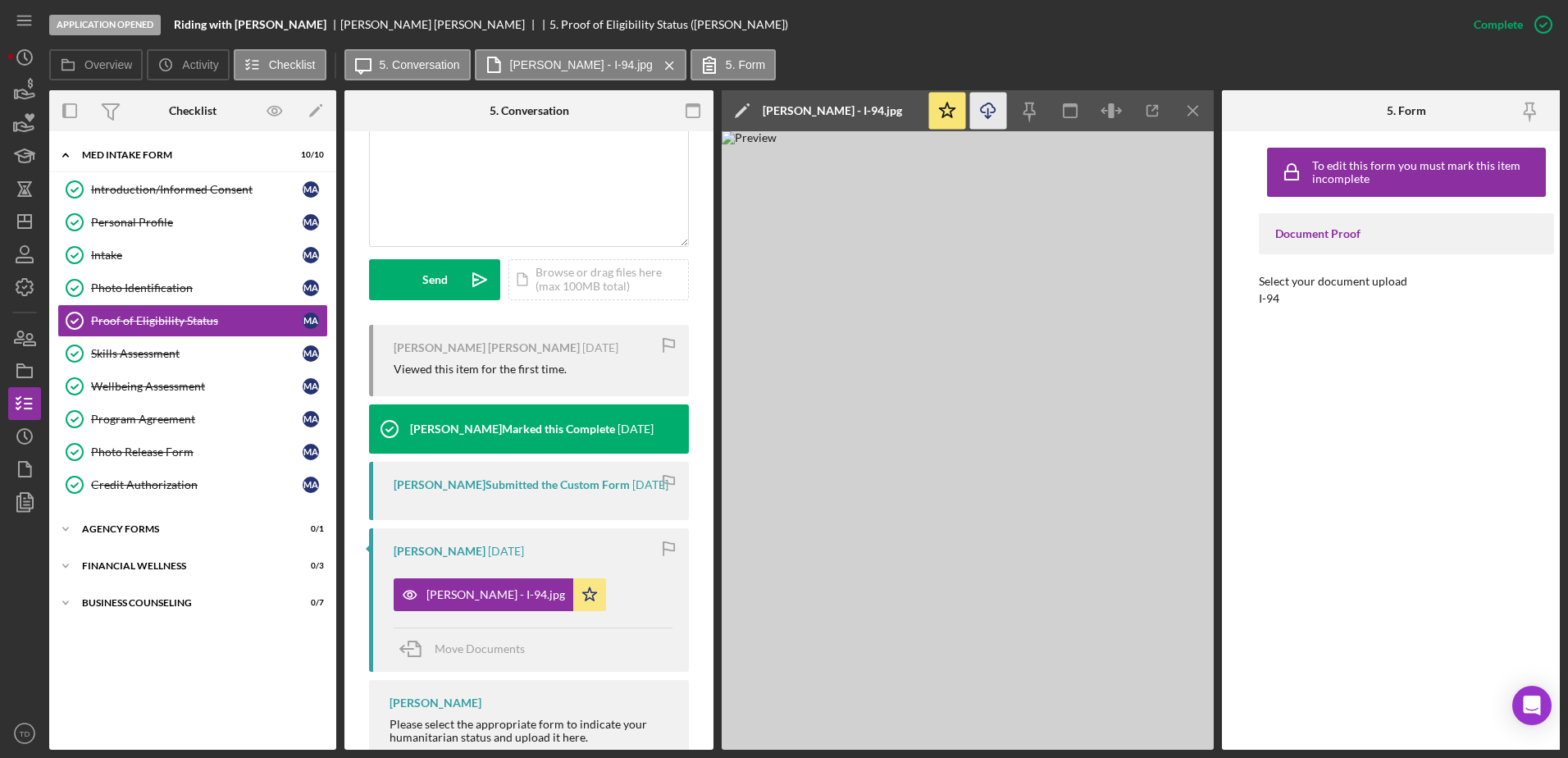
click at [1000, 121] on icon "Icon/Download" at bounding box center [988, 111] width 37 height 37
